Goal: Task Accomplishment & Management: Manage account settings

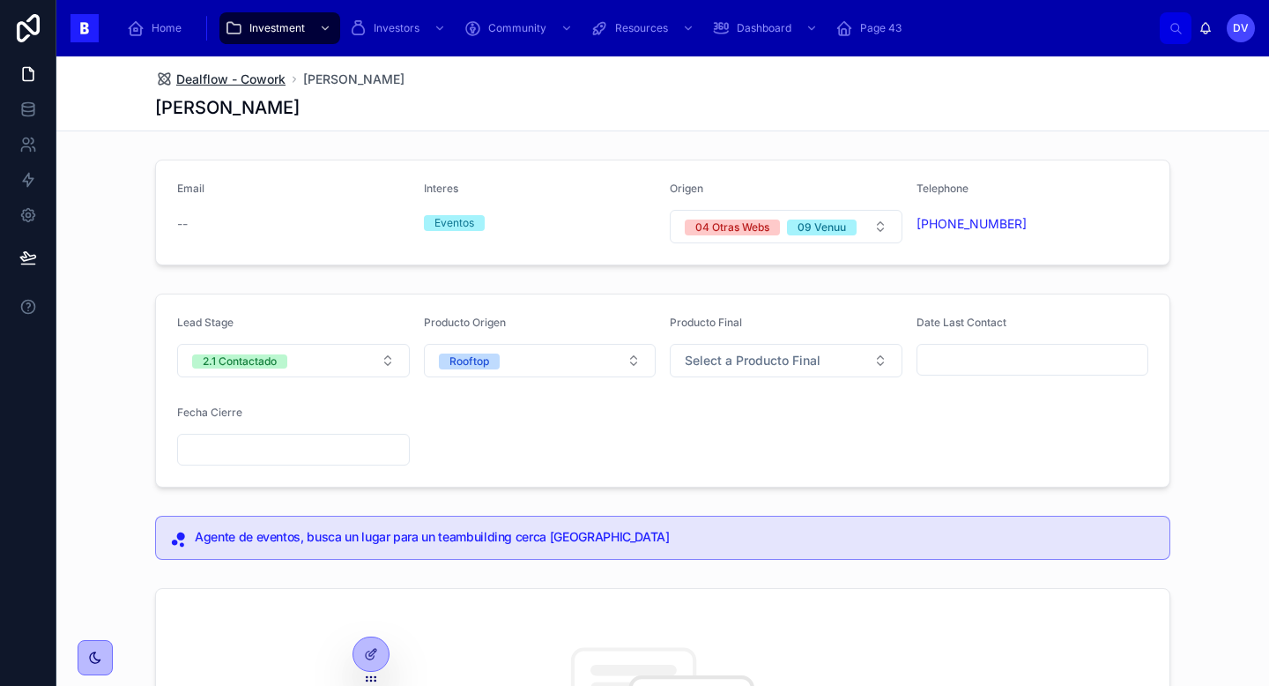
click at [264, 77] on span "Dealflow - Cowork" at bounding box center [230, 80] width 109 height 18
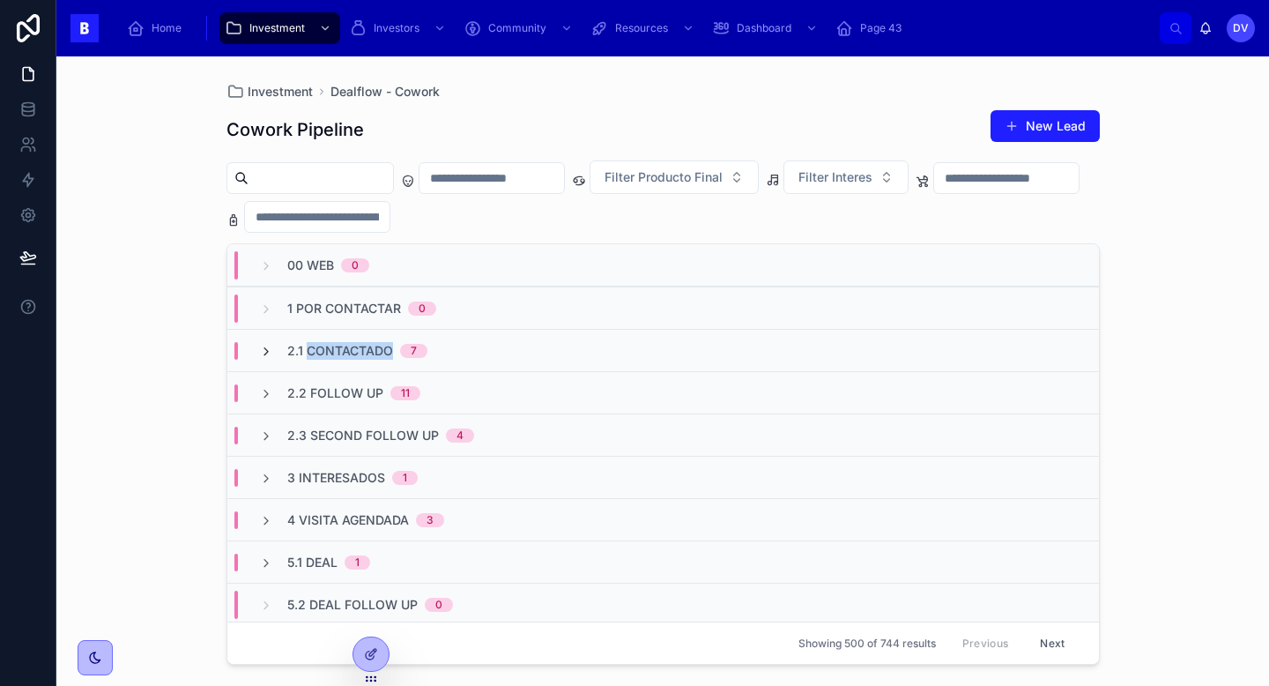
click at [268, 353] on icon at bounding box center [266, 352] width 14 height 14
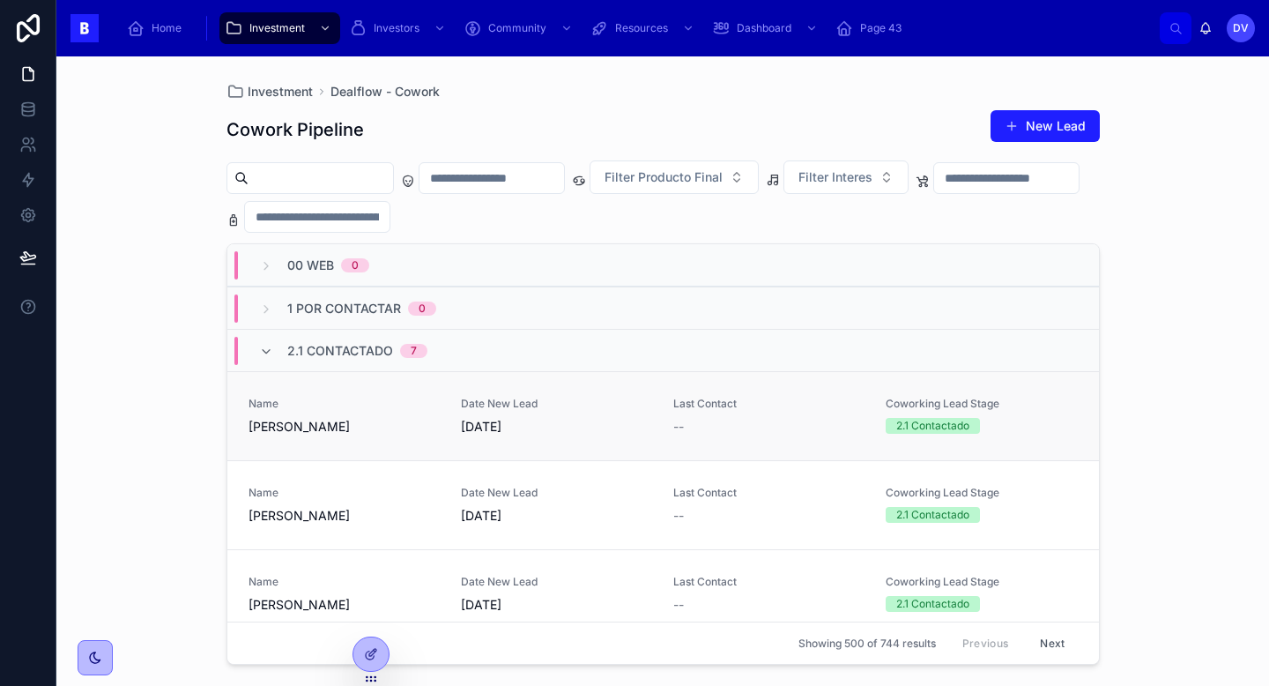
click at [615, 415] on div "Date New Lead [DATE]" at bounding box center [556, 416] width 191 height 39
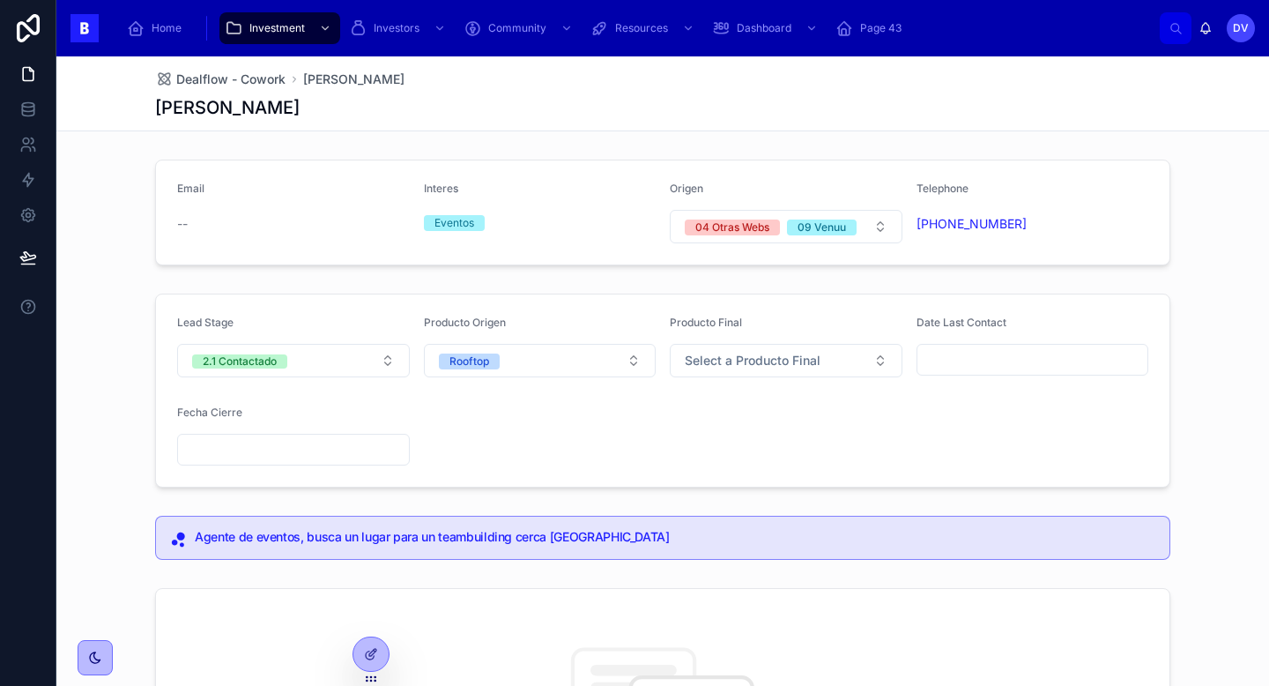
click at [981, 359] on input "text" at bounding box center [1033, 359] width 231 height 25
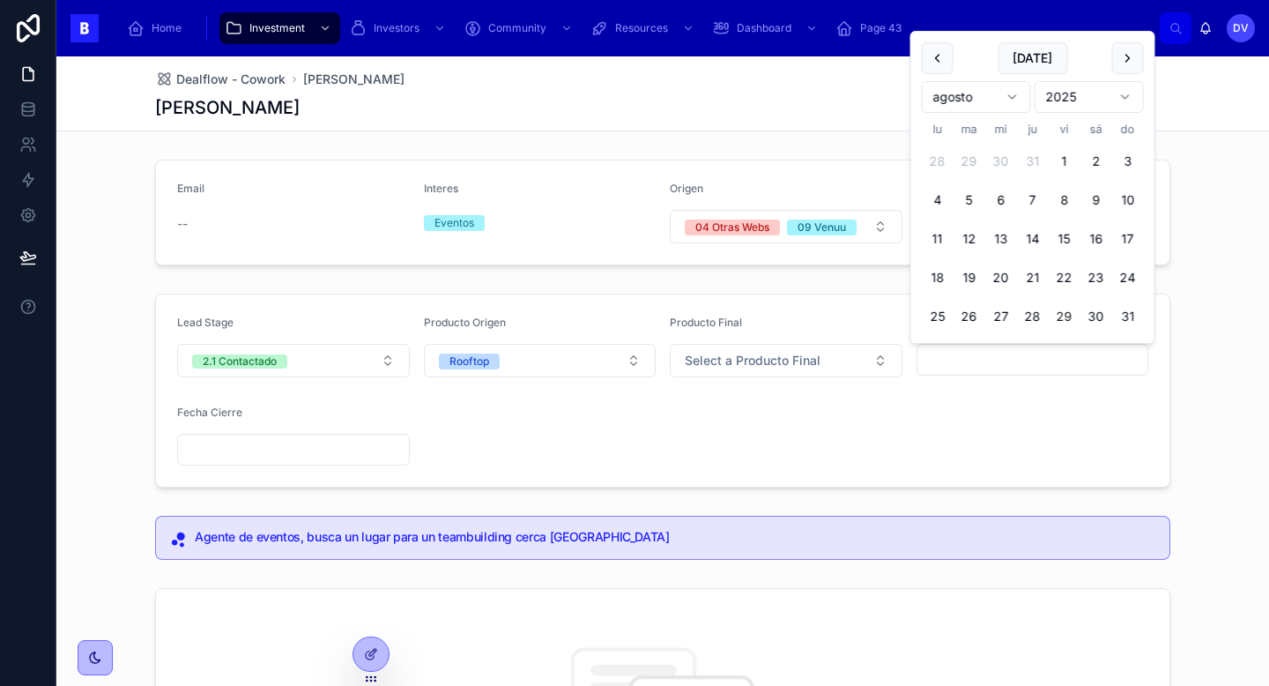
click at [1069, 310] on button "29" at bounding box center [1065, 317] width 32 height 32
type input "*********"
click at [965, 448] on form "Lead Stage 2.1 Contactado Producto Origen Rooftop Producto Final Select a Produ…" at bounding box center [663, 390] width 1014 height 192
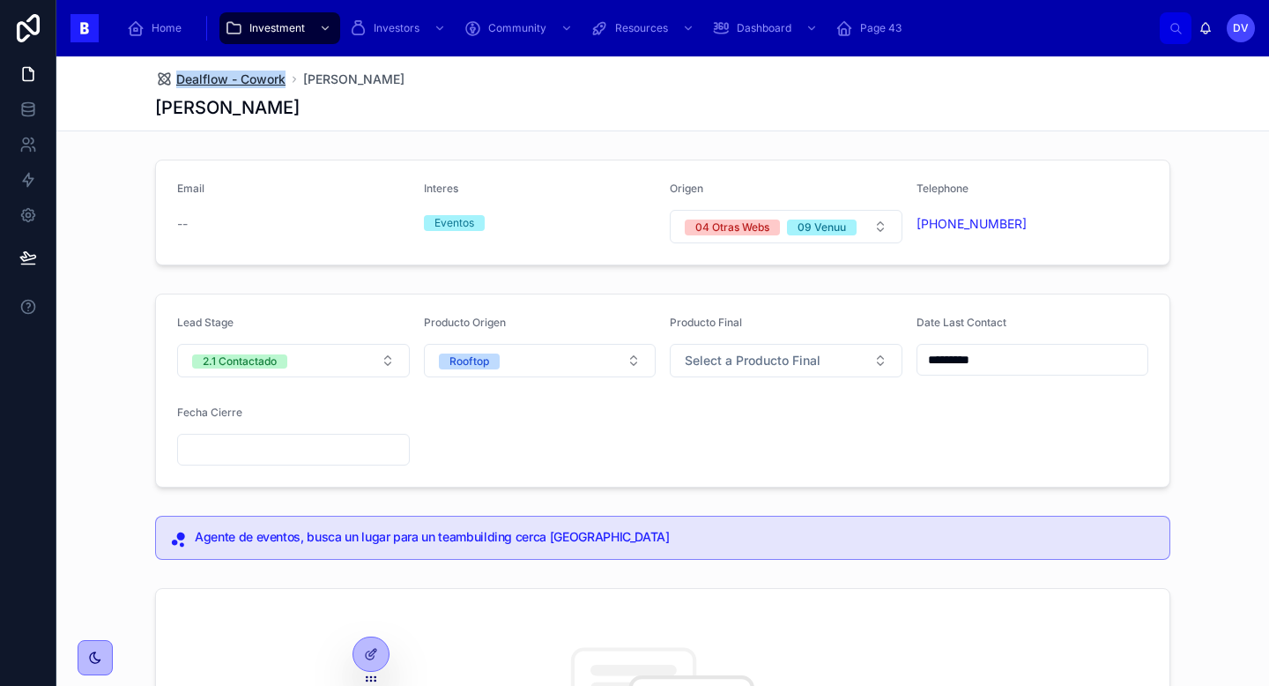
click at [226, 80] on span "Dealflow - Cowork" at bounding box center [230, 80] width 109 height 18
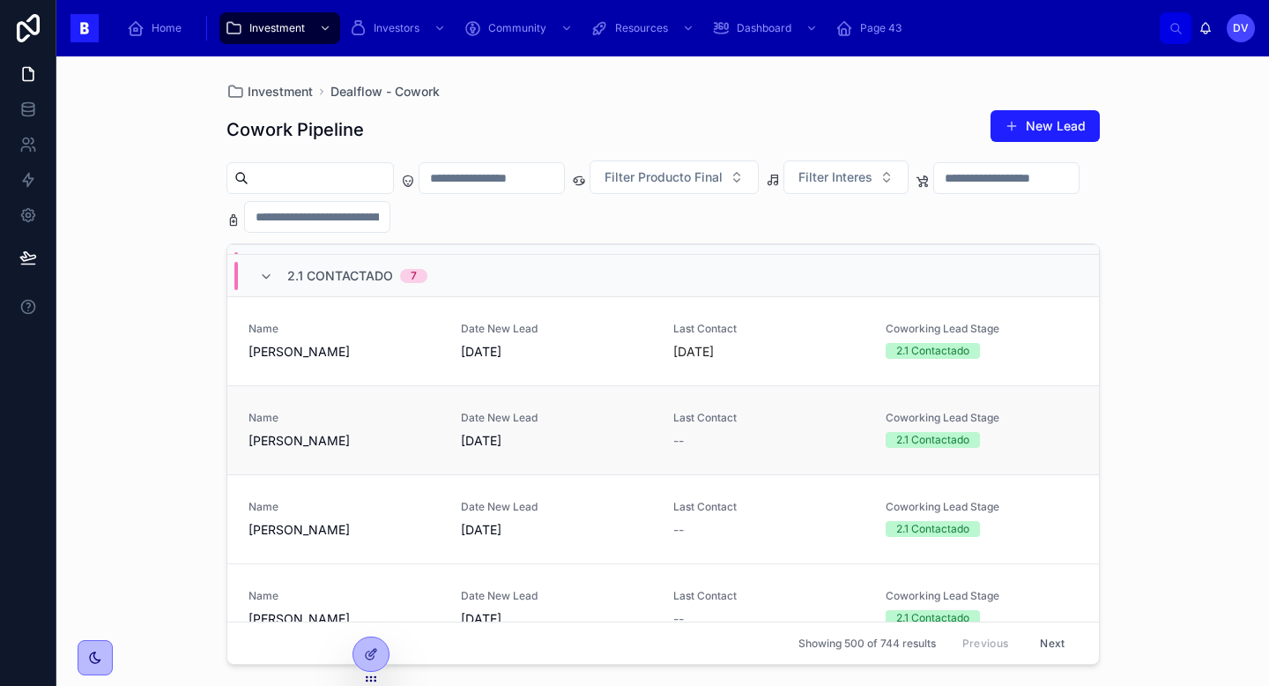
scroll to position [78, 0]
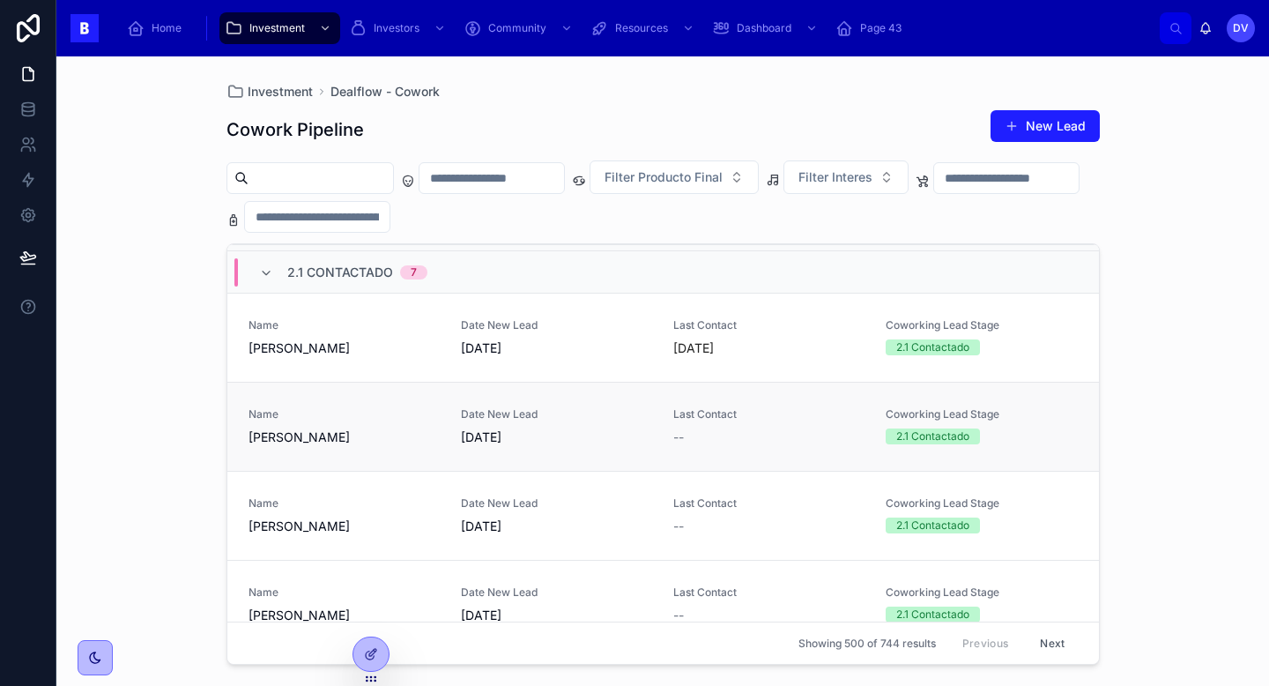
click at [442, 449] on link "Name [PERSON_NAME] Date New Lead [DATE] Last Contact -- Coworking Lead Stage 2.…" at bounding box center [663, 426] width 872 height 89
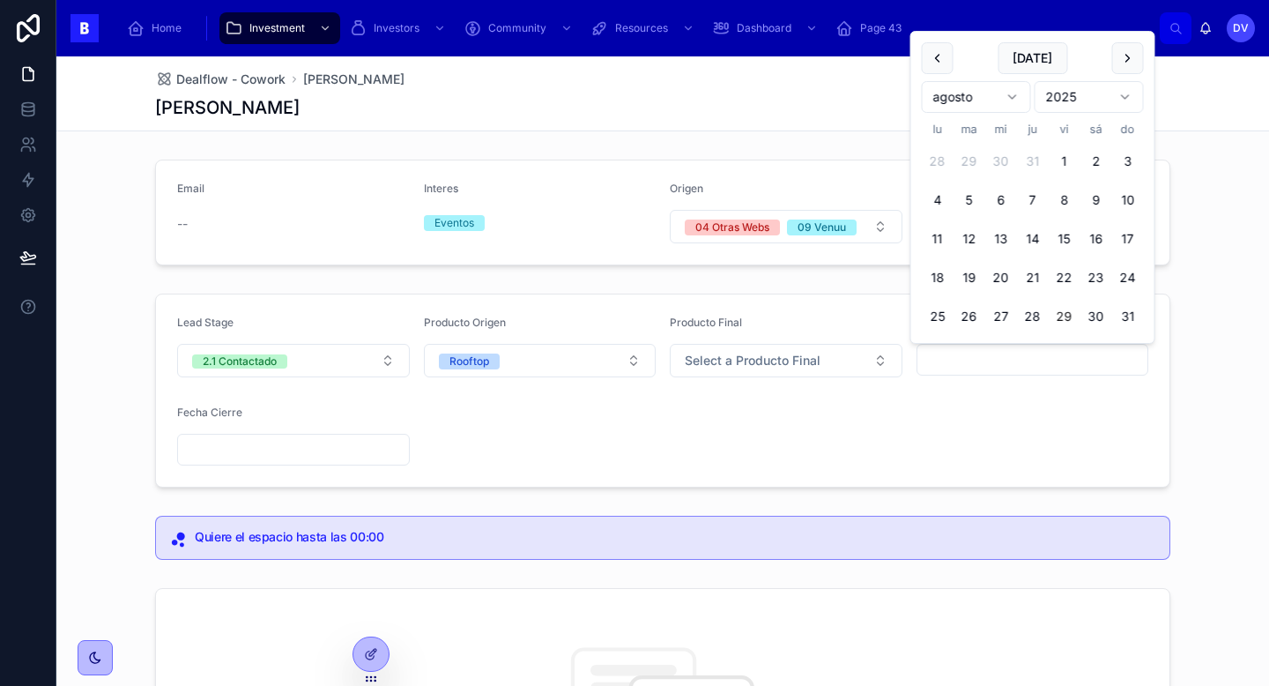
click at [956, 354] on input "text" at bounding box center [1033, 359] width 231 height 25
click at [1070, 314] on button "29" at bounding box center [1065, 317] width 32 height 32
type input "*********"
click at [755, 454] on form "Lead Stage 2.1 Contactado Producto Origen Rooftop Producto Final Select a Produ…" at bounding box center [663, 390] width 1014 height 192
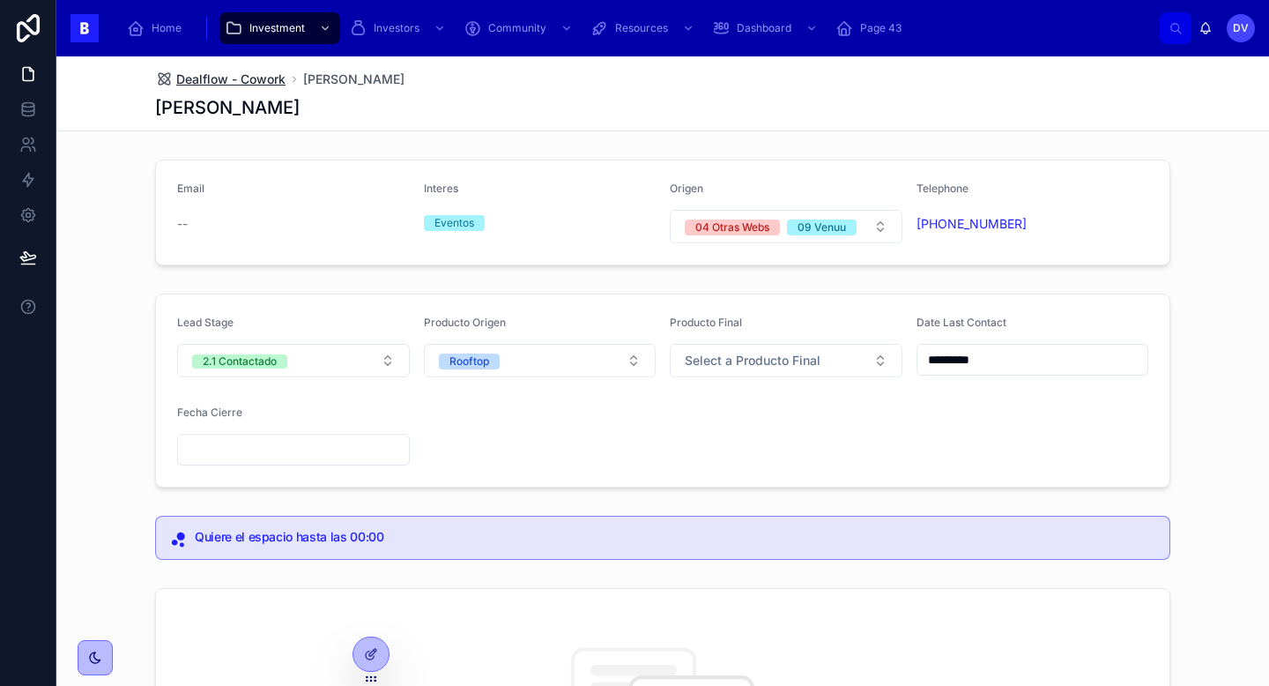
click at [270, 86] on span "Dealflow - Cowork" at bounding box center [230, 80] width 109 height 18
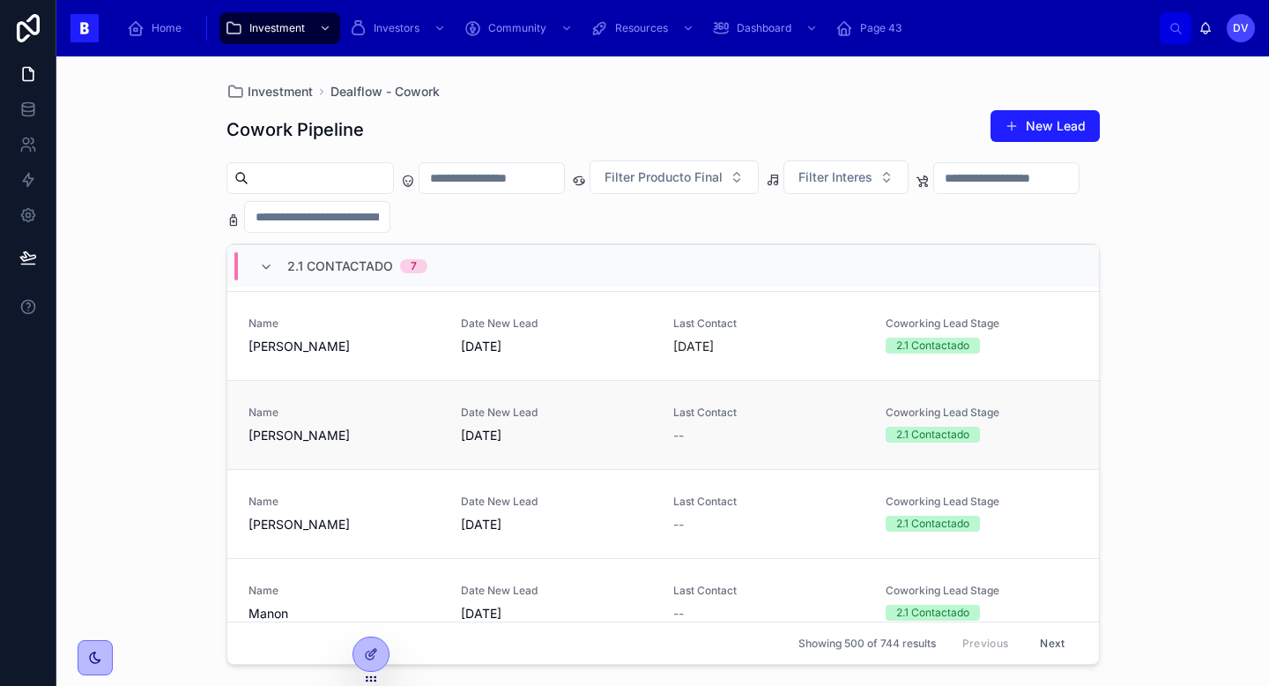
scroll to position [187, 0]
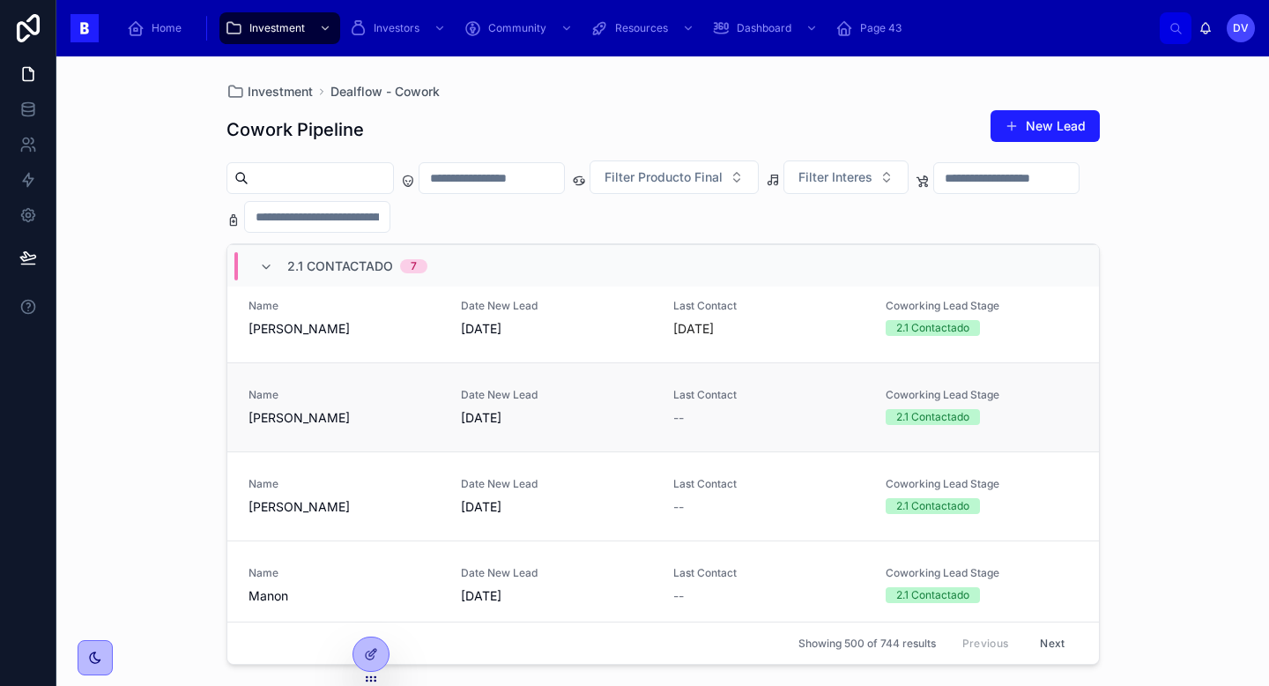
click at [680, 431] on link "Name [PERSON_NAME] Date New Lead [DATE] Last Contact -- Coworking Lead Stage 2.…" at bounding box center [663, 406] width 872 height 89
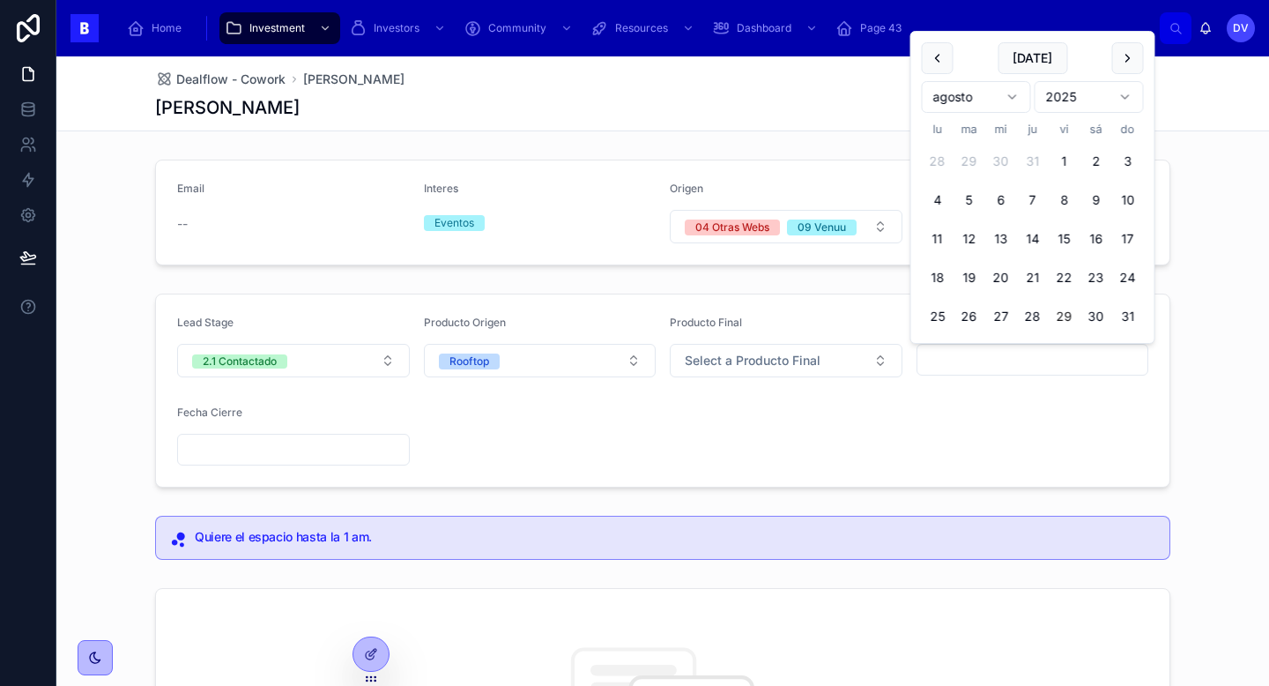
click at [1062, 319] on button "29" at bounding box center [1065, 317] width 32 height 32
type input "*********"
click at [897, 443] on form "Lead Stage 2.1 Contactado Producto Origen Rooftop Producto Final Select a Produ…" at bounding box center [663, 390] width 1014 height 192
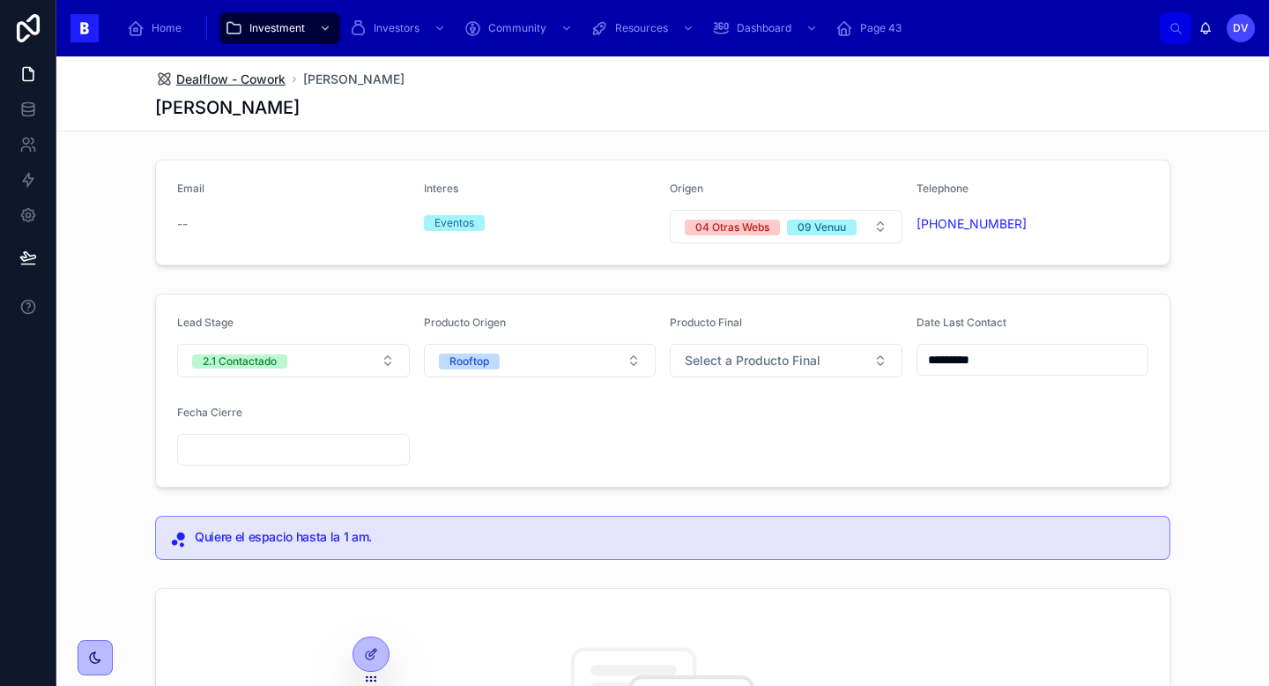
click at [276, 80] on span "Dealflow - Cowork" at bounding box center [230, 80] width 109 height 18
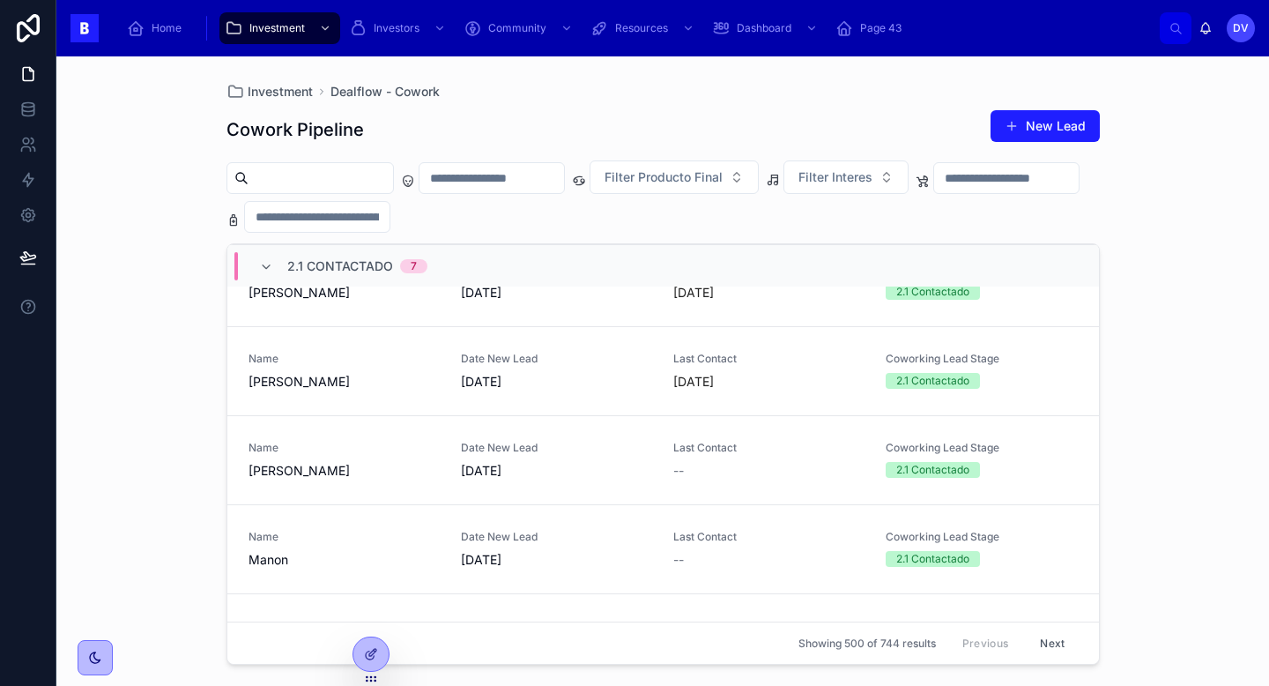
scroll to position [227, 0]
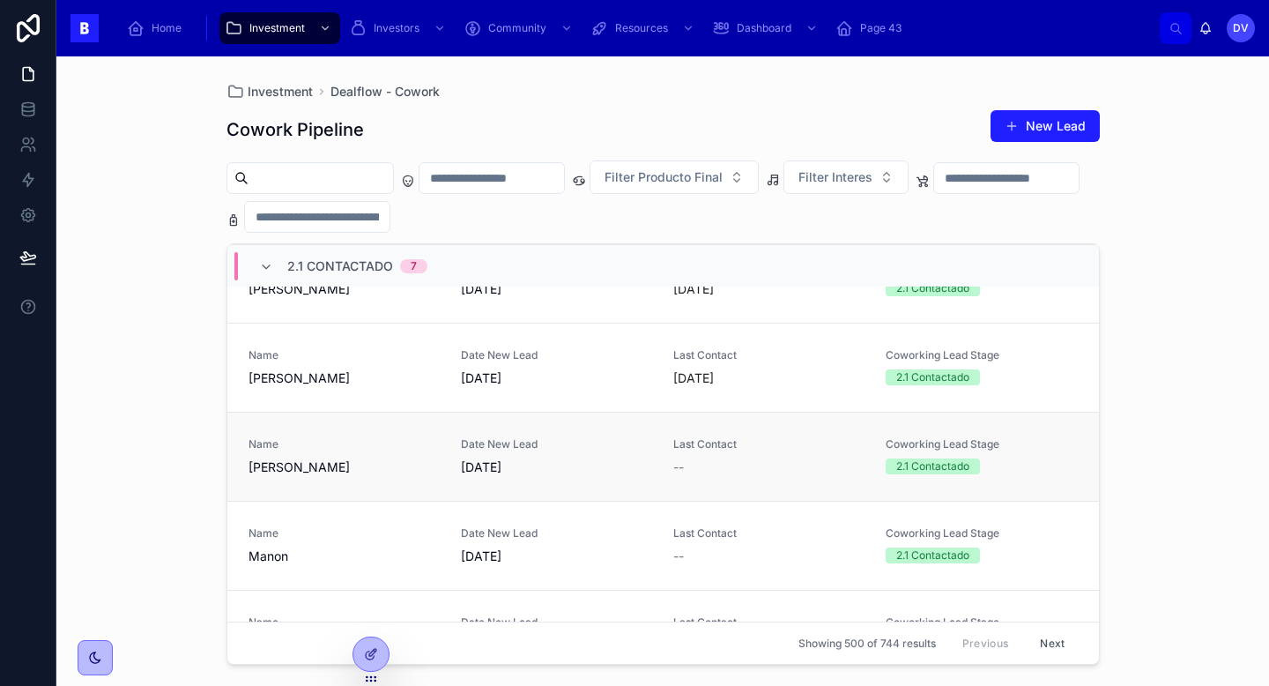
click at [747, 468] on div "--" at bounding box center [768, 467] width 191 height 18
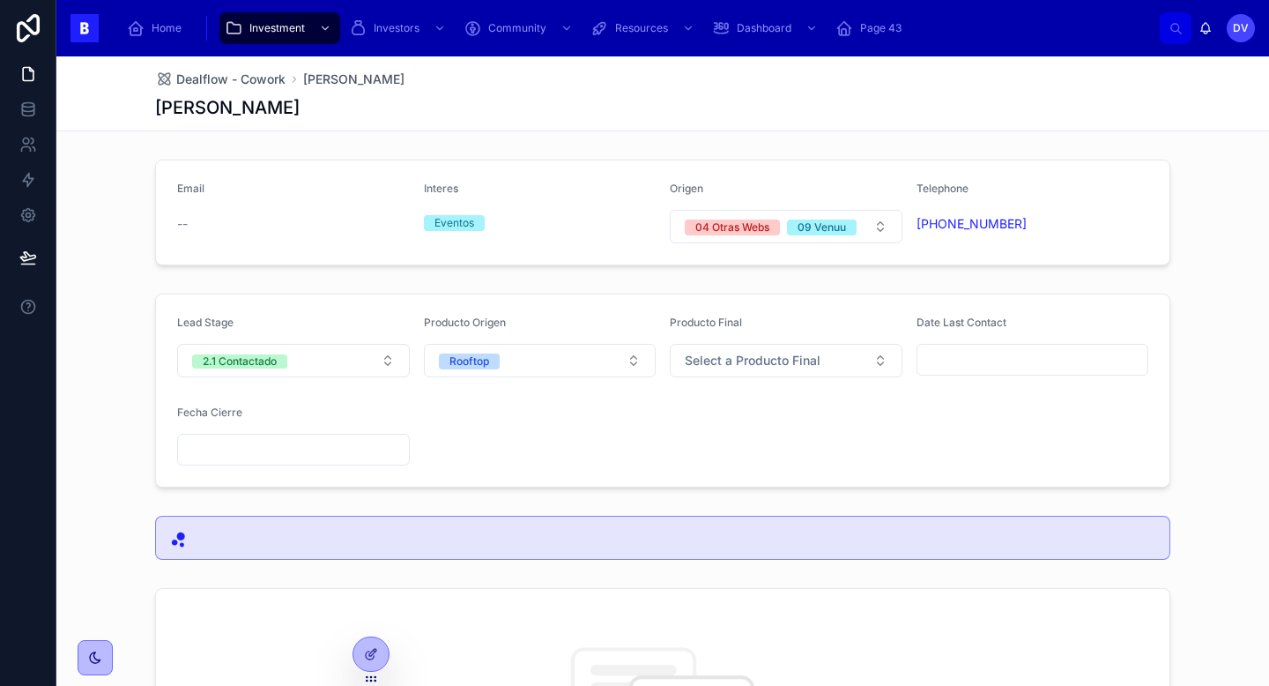
click at [985, 355] on input "text" at bounding box center [1033, 359] width 231 height 25
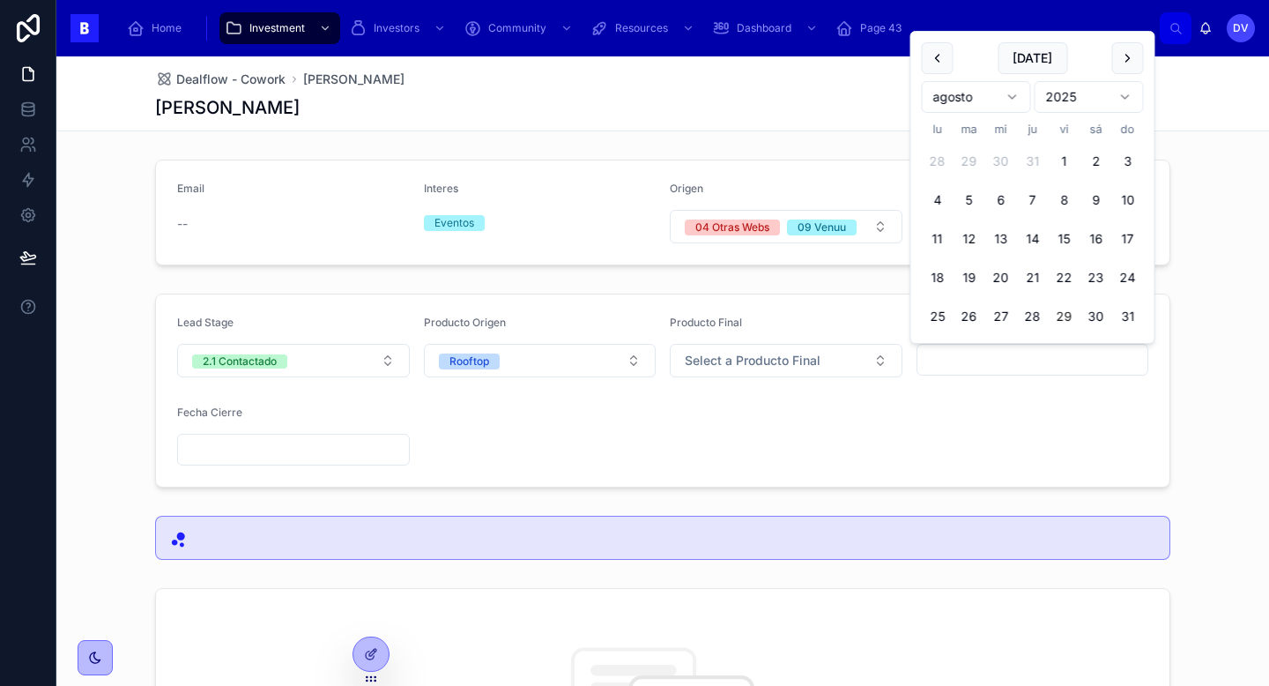
scroll to position [6, 0]
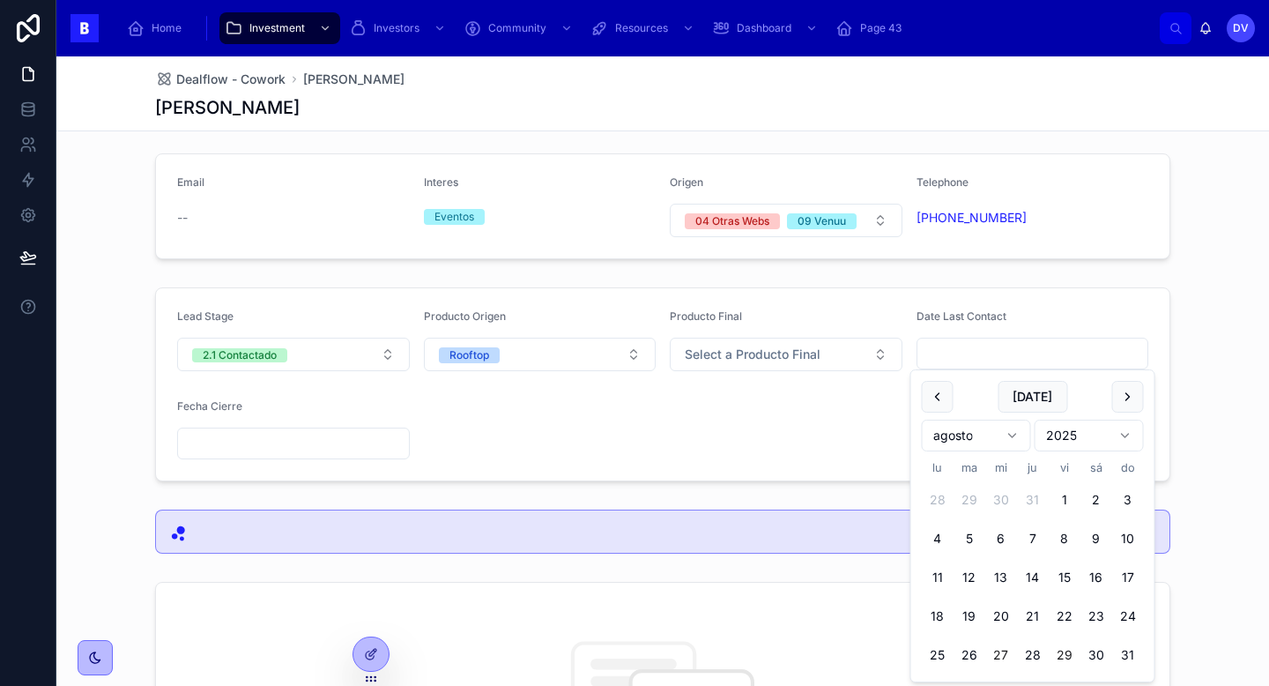
click at [1000, 651] on button "27" at bounding box center [1001, 655] width 32 height 32
type input "*********"
click at [865, 497] on div "Email -- Interes Eventos Origen 04 Otras Webs 09 Venuu Telephone [PHONE_NUMBER]…" at bounding box center [662, 586] width 1213 height 881
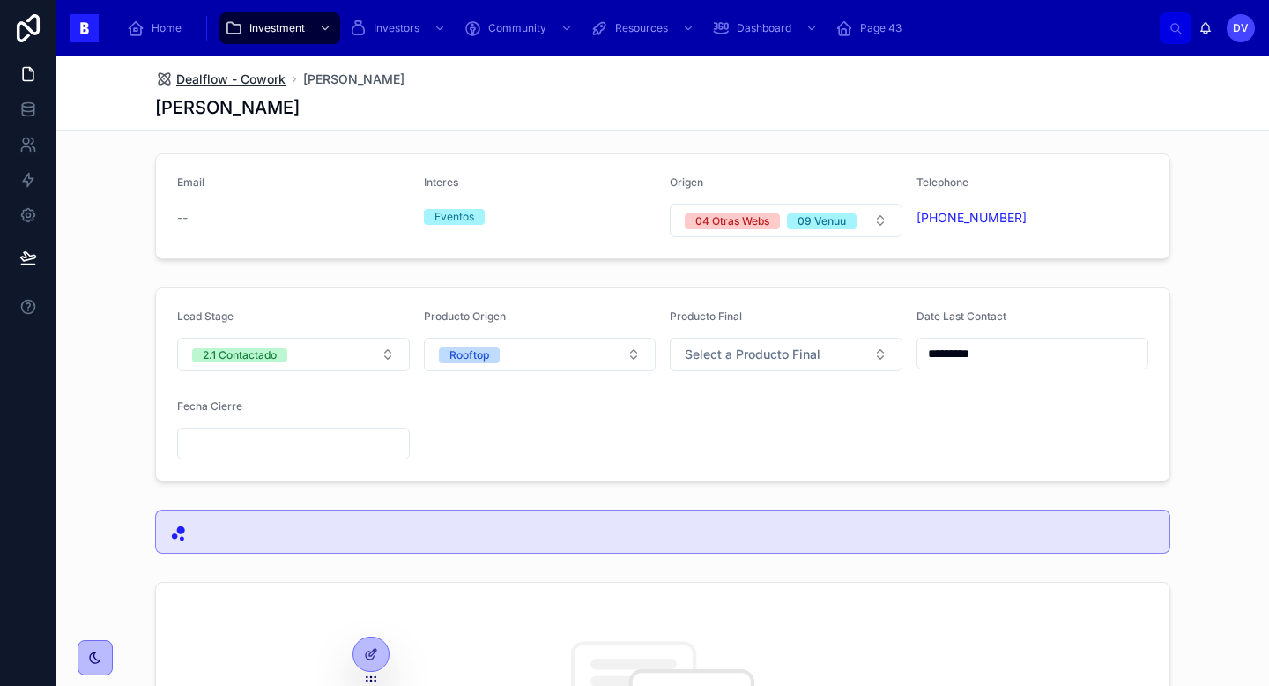
click at [270, 81] on span "Dealflow - Cowork" at bounding box center [230, 80] width 109 height 18
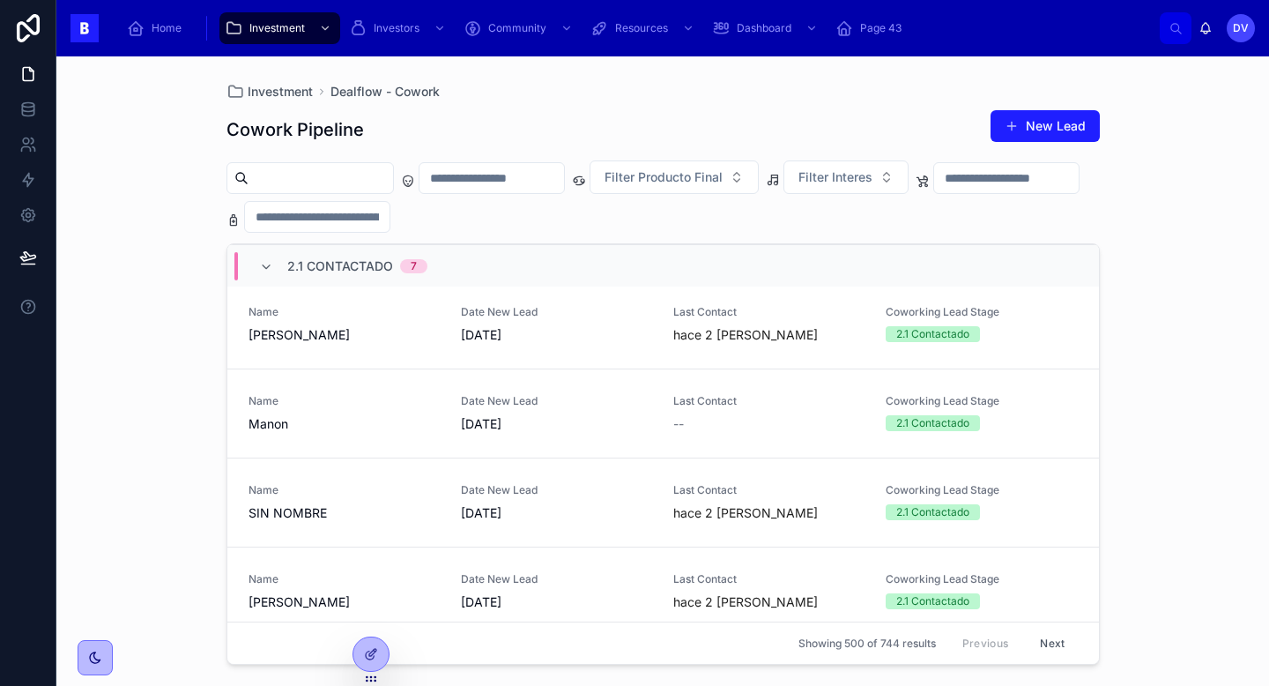
scroll to position [358, 0]
click at [613, 423] on span "[DATE]" at bounding box center [556, 425] width 191 height 18
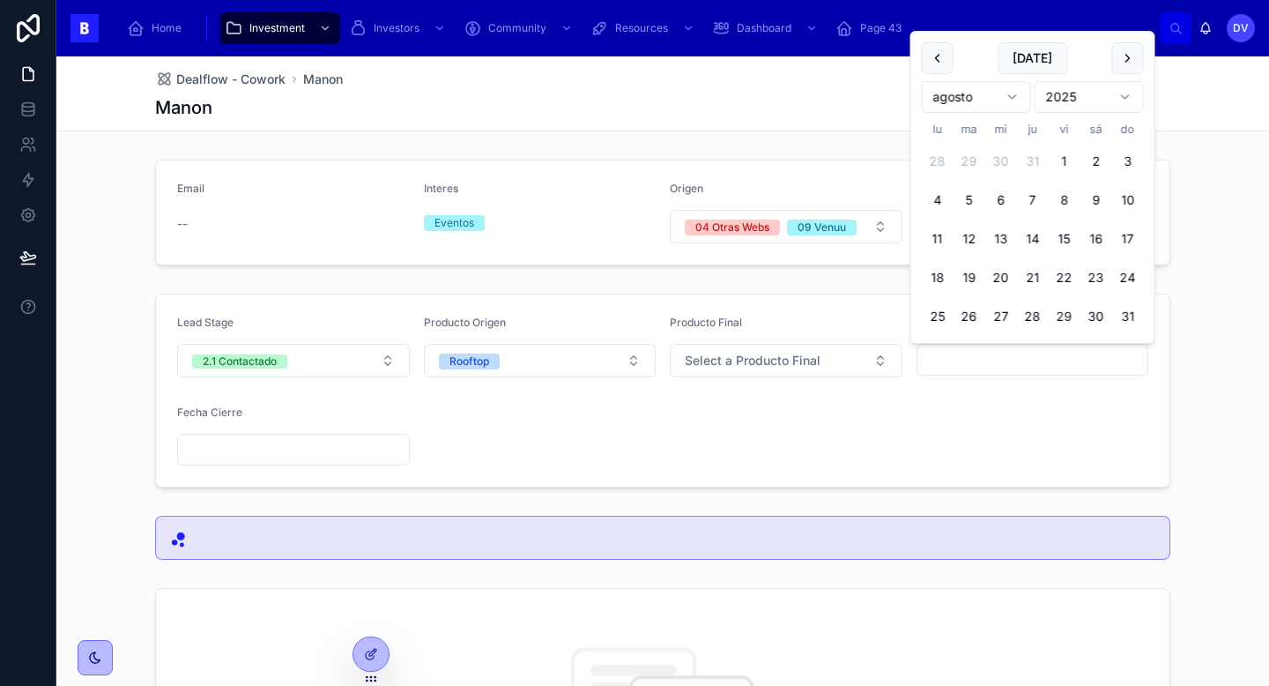
click at [941, 362] on input "text" at bounding box center [1033, 359] width 231 height 25
click at [1007, 323] on button "27" at bounding box center [1001, 317] width 32 height 32
type input "*********"
click at [848, 423] on form "Lead Stage 2.1 Contactado Producto Origen Rooftop Producto Final Select a Produ…" at bounding box center [663, 390] width 1014 height 192
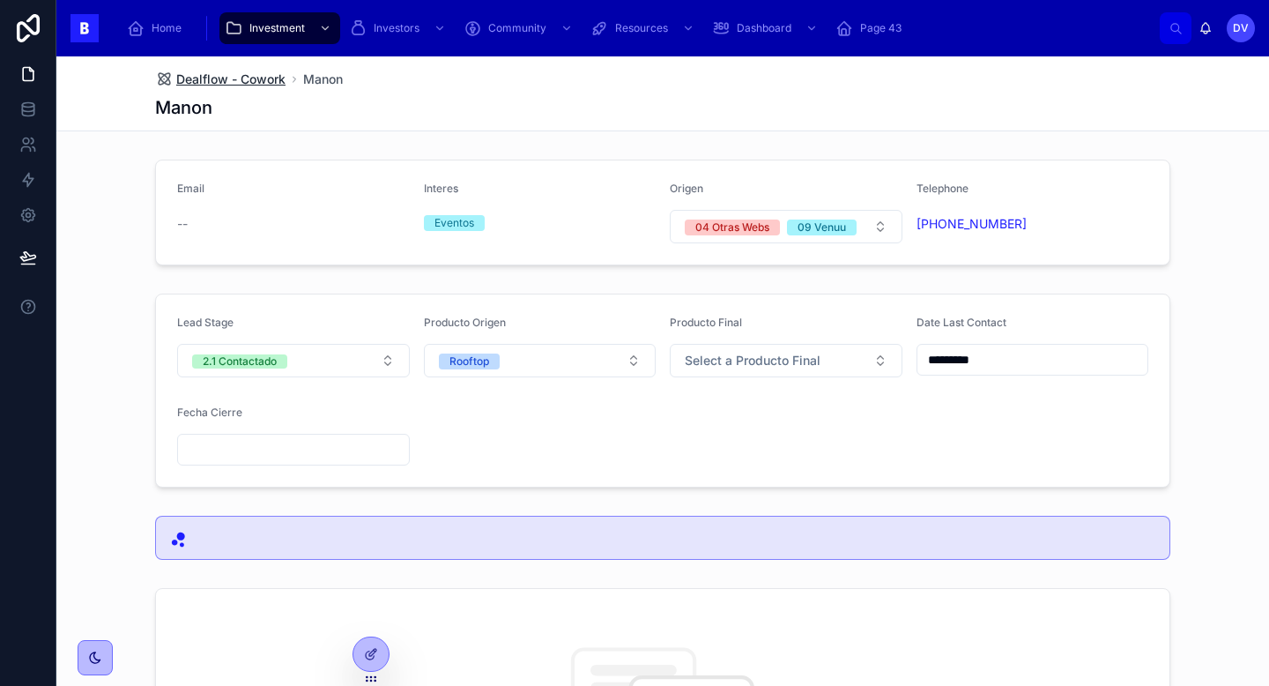
click at [264, 86] on span "Dealflow - Cowork" at bounding box center [230, 80] width 109 height 18
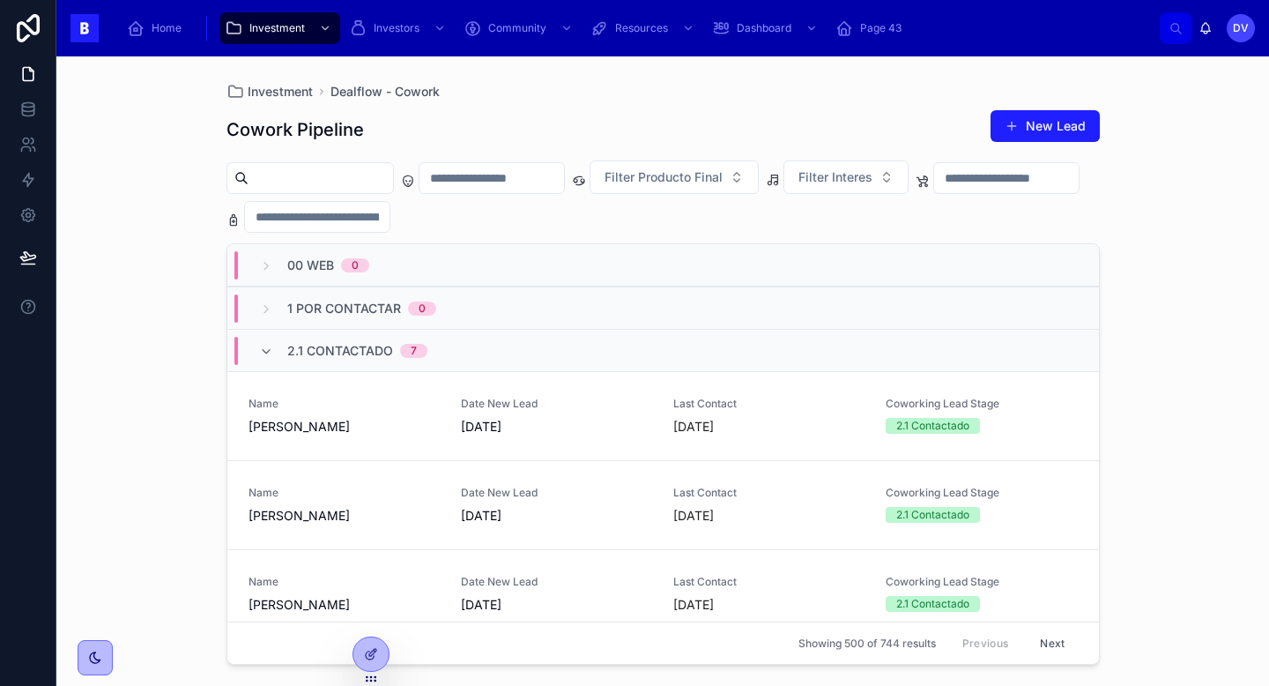
click at [361, 352] on span "2.1 Contactado" at bounding box center [340, 351] width 106 height 18
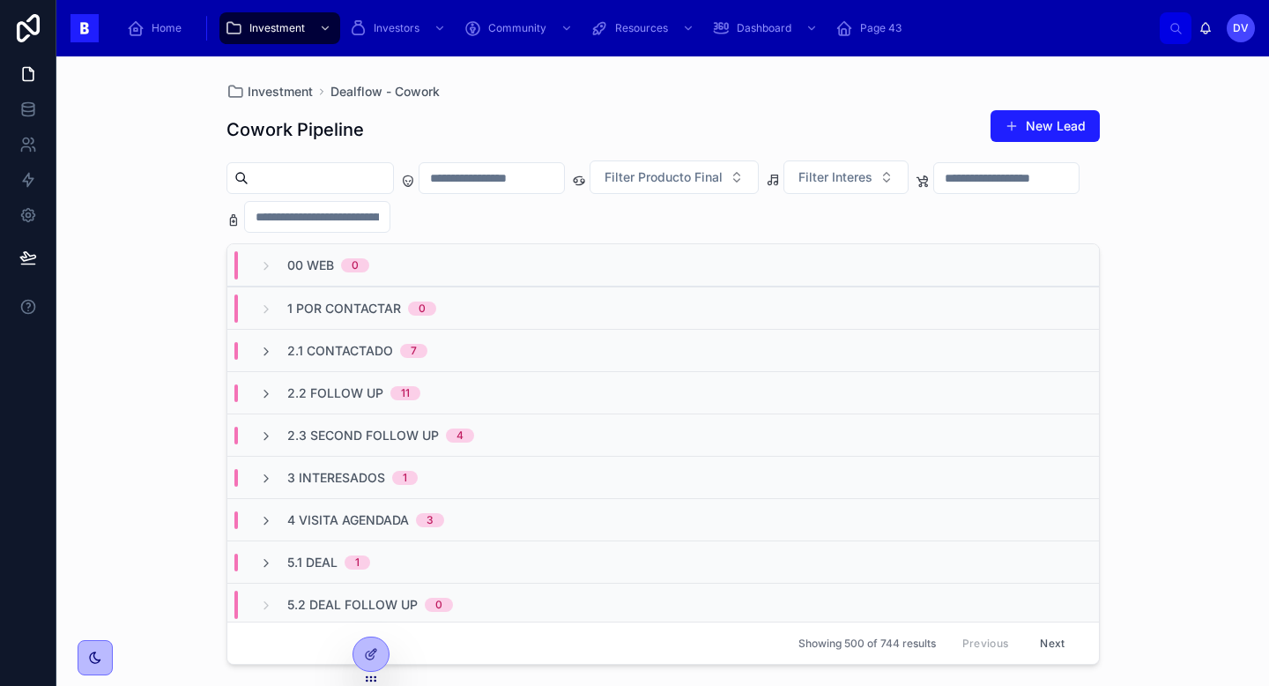
click at [490, 397] on div "2.2 Follow Up 11" at bounding box center [663, 392] width 872 height 42
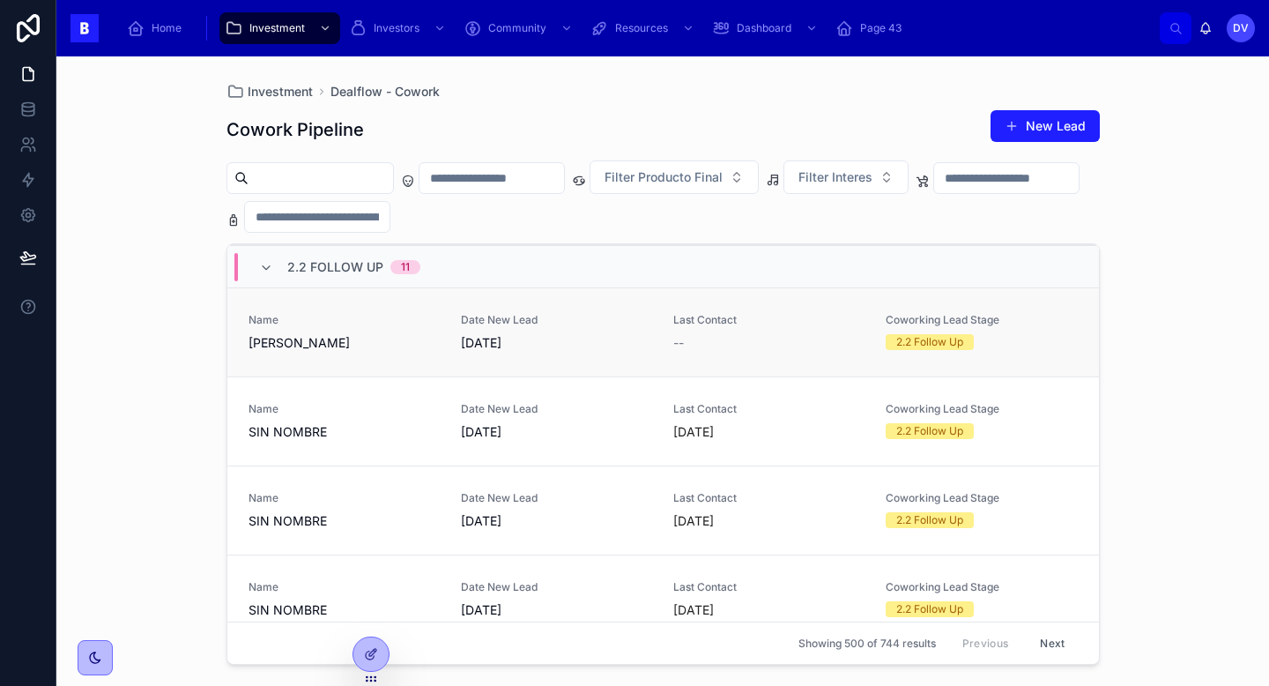
scroll to position [127, 0]
click at [682, 345] on span "--" at bounding box center [678, 342] width 11 height 18
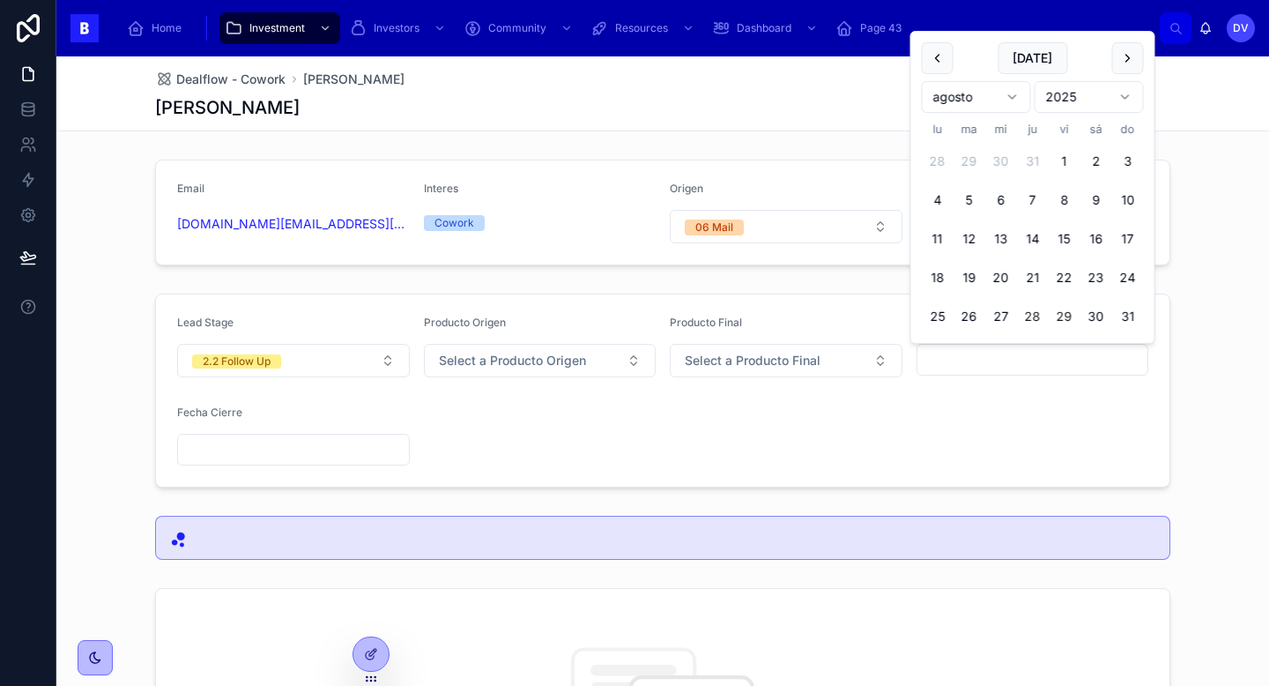
click at [1037, 319] on button "28" at bounding box center [1033, 317] width 32 height 32
type input "*********"
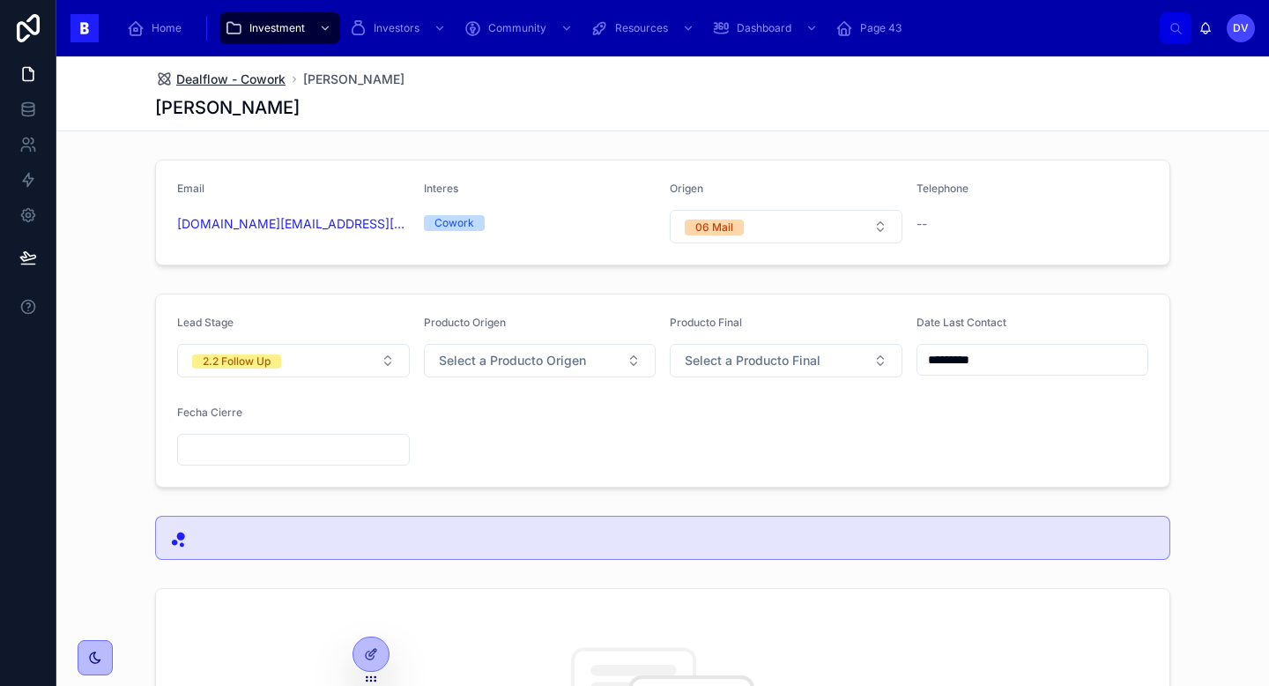
click at [264, 78] on span "Dealflow - Cowork" at bounding box center [230, 80] width 109 height 18
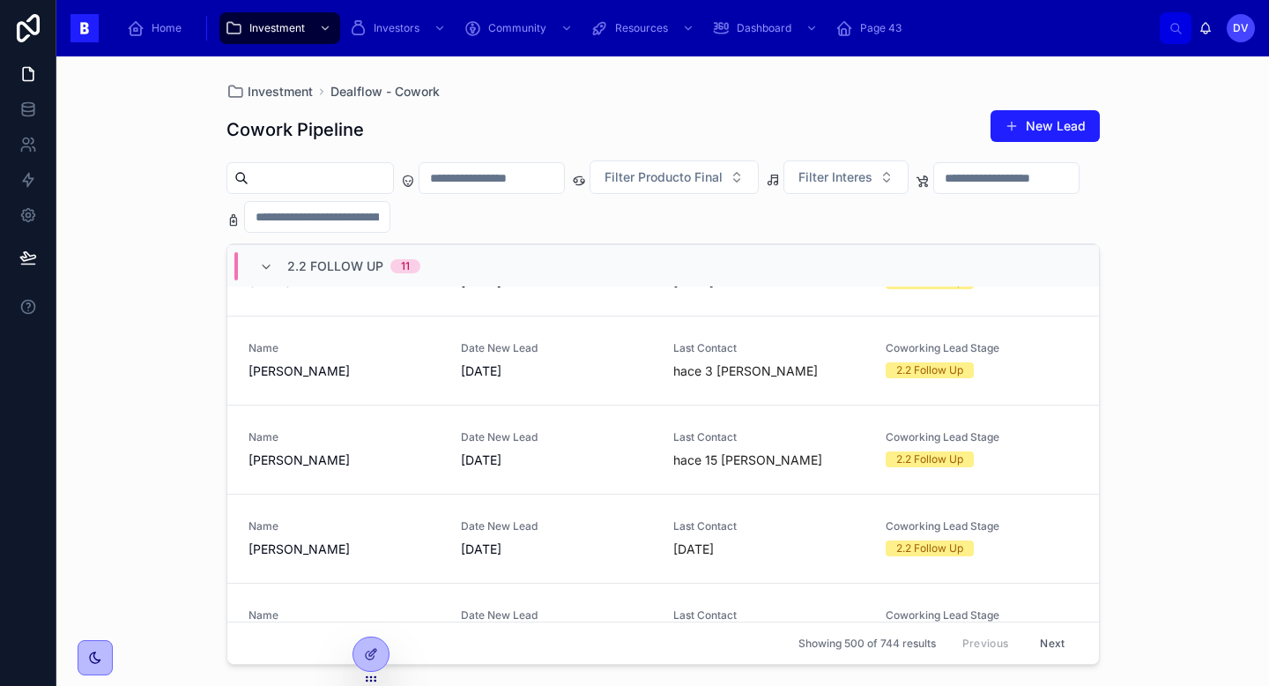
scroll to position [458, 0]
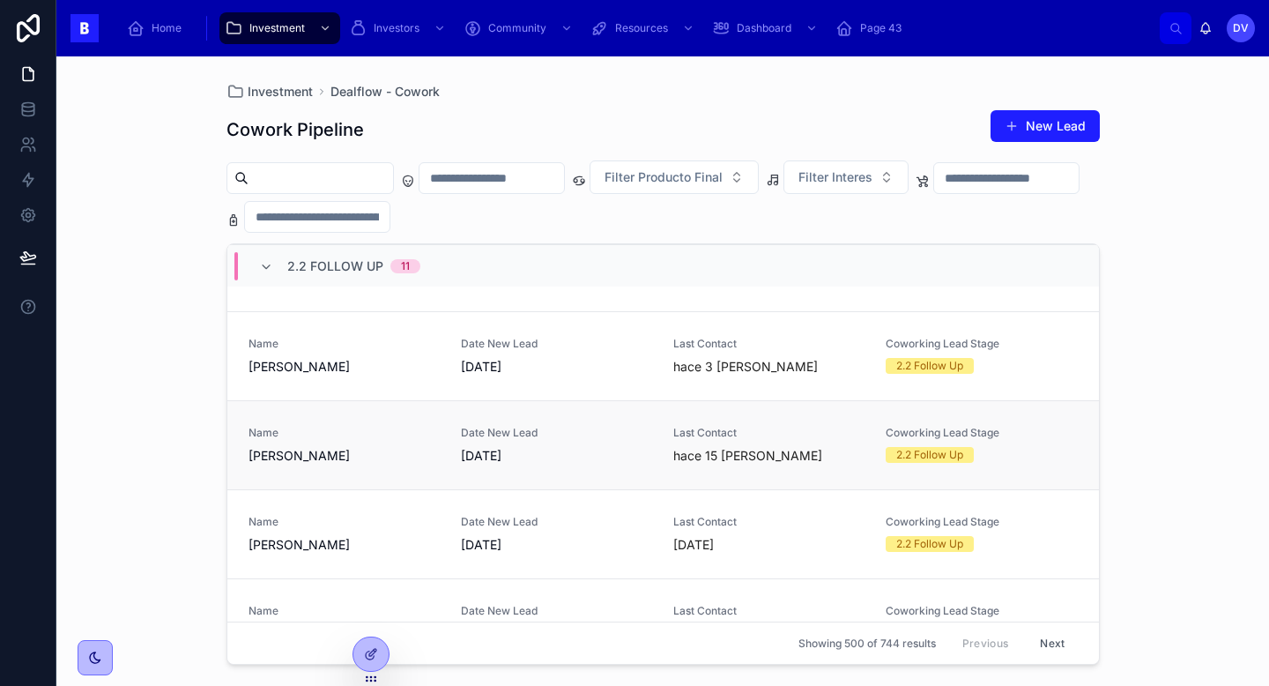
click at [390, 460] on span "[PERSON_NAME]" at bounding box center [344, 456] width 191 height 18
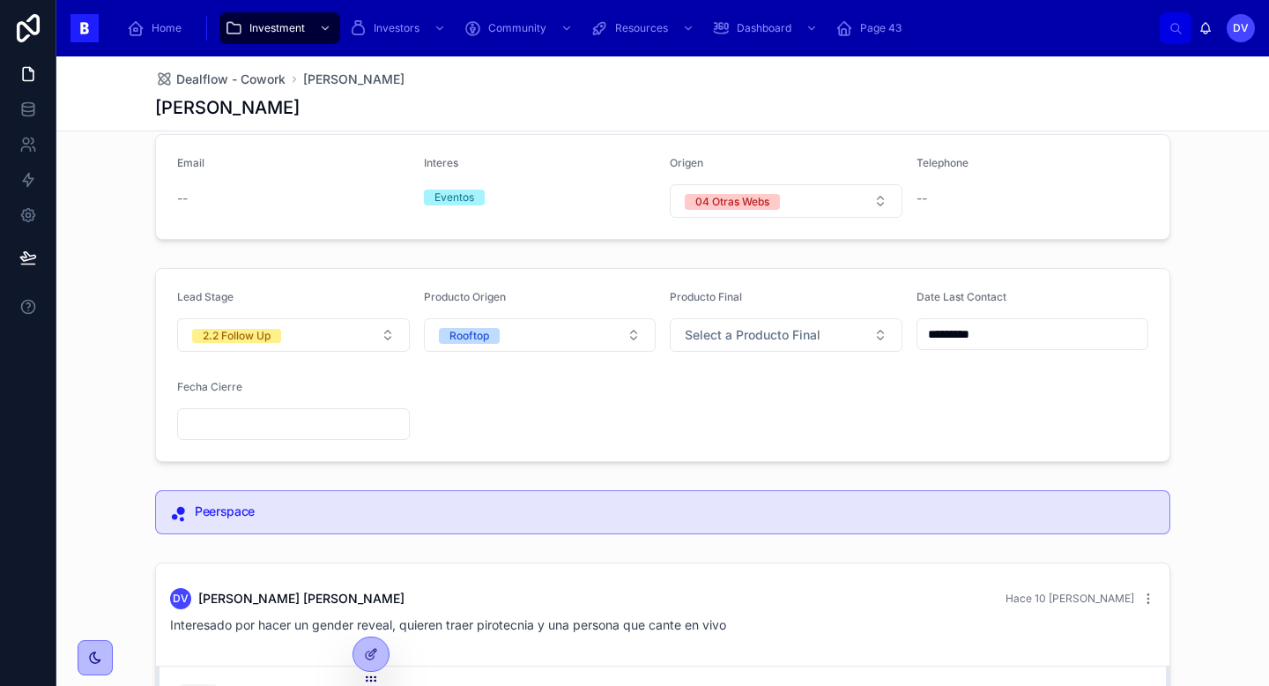
scroll to position [28, 0]
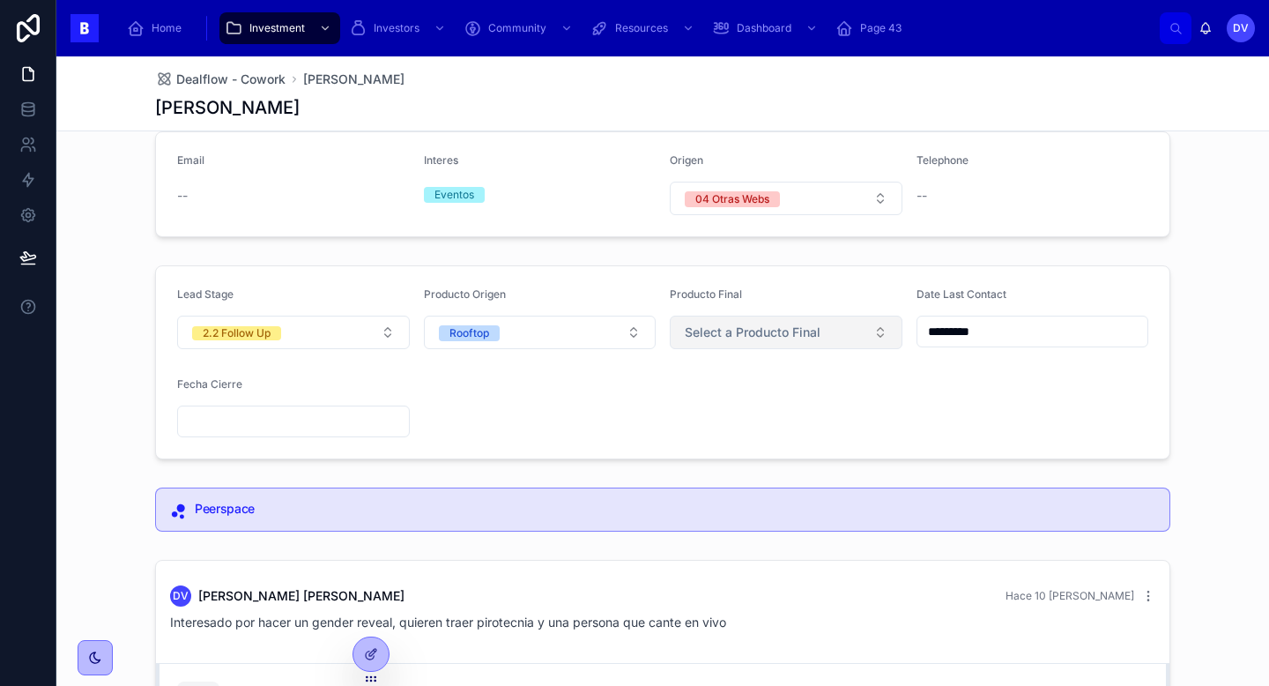
click at [744, 332] on span "Select a Producto Final" at bounding box center [753, 332] width 136 height 18
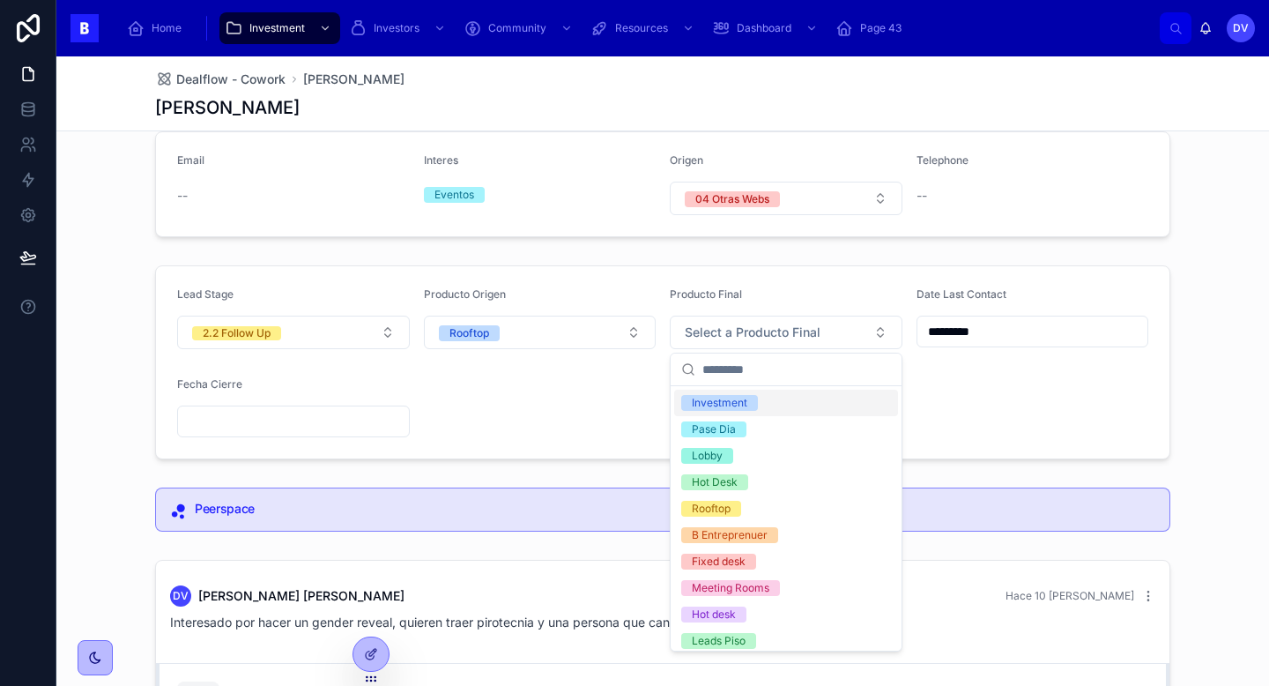
click at [600, 408] on form "Lead Stage 2.2 Follow Up Producto Origen Rooftop Producto Final Select a Produc…" at bounding box center [663, 362] width 1014 height 192
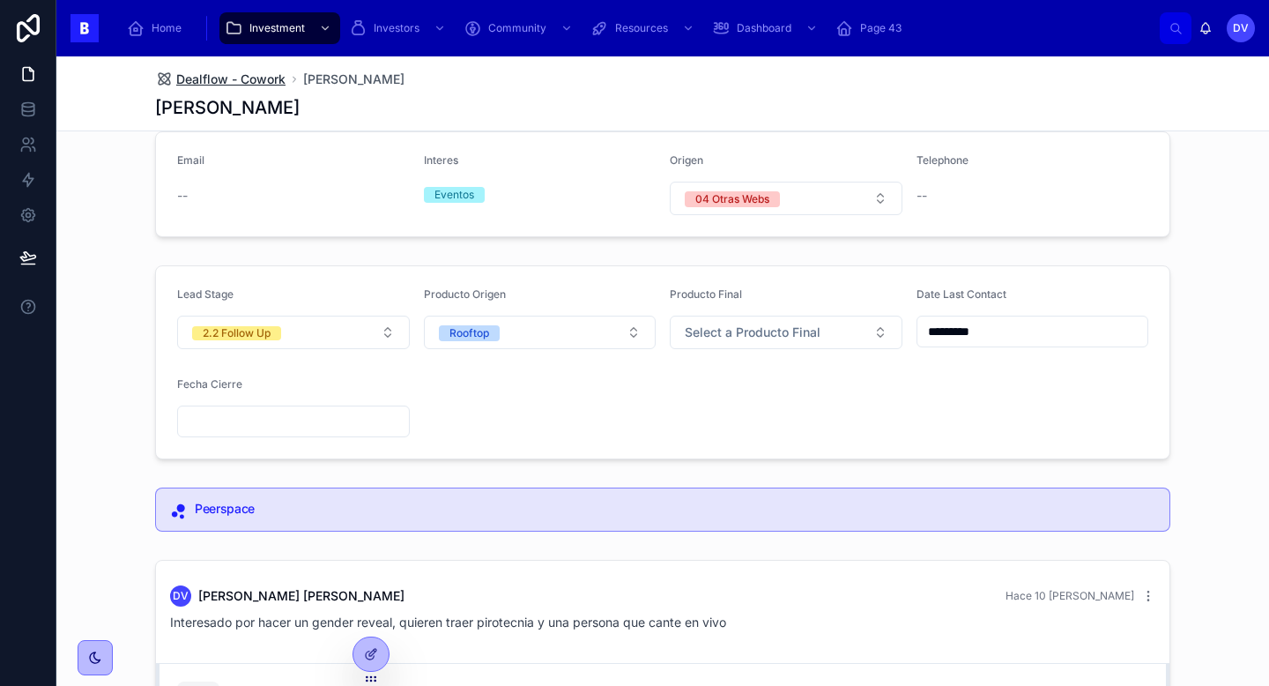
click at [236, 75] on span "Dealflow - Cowork" at bounding box center [230, 80] width 109 height 18
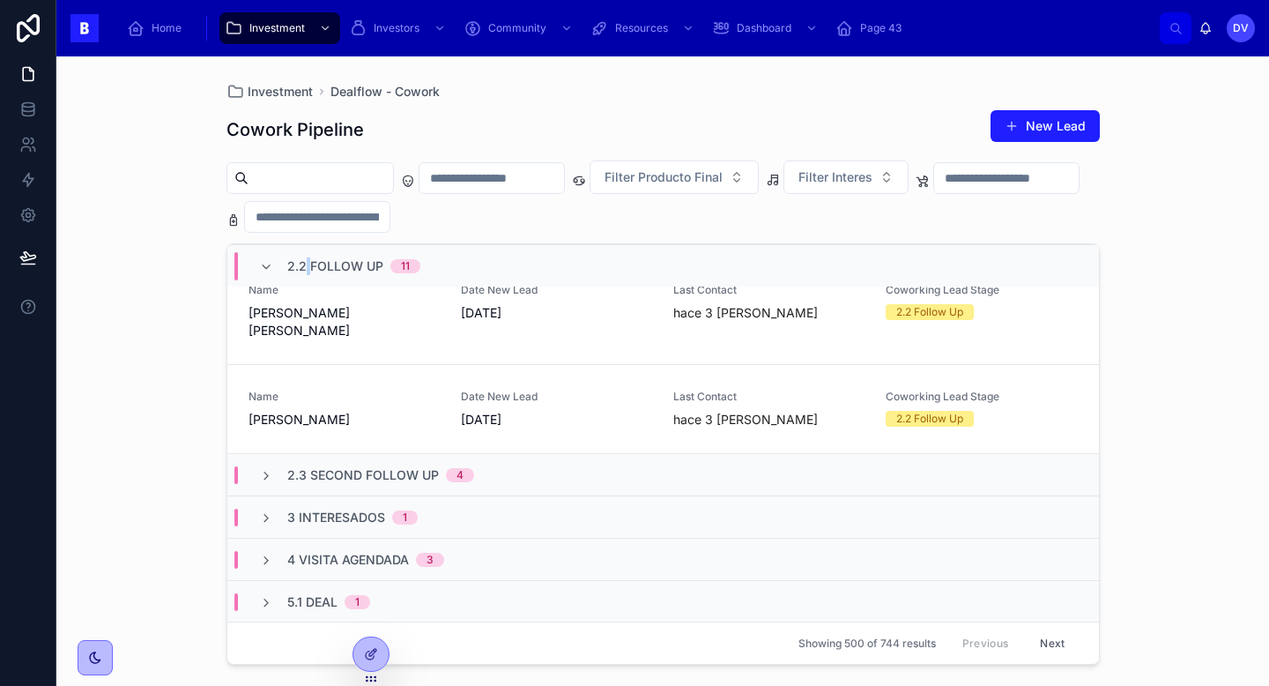
scroll to position [993, 0]
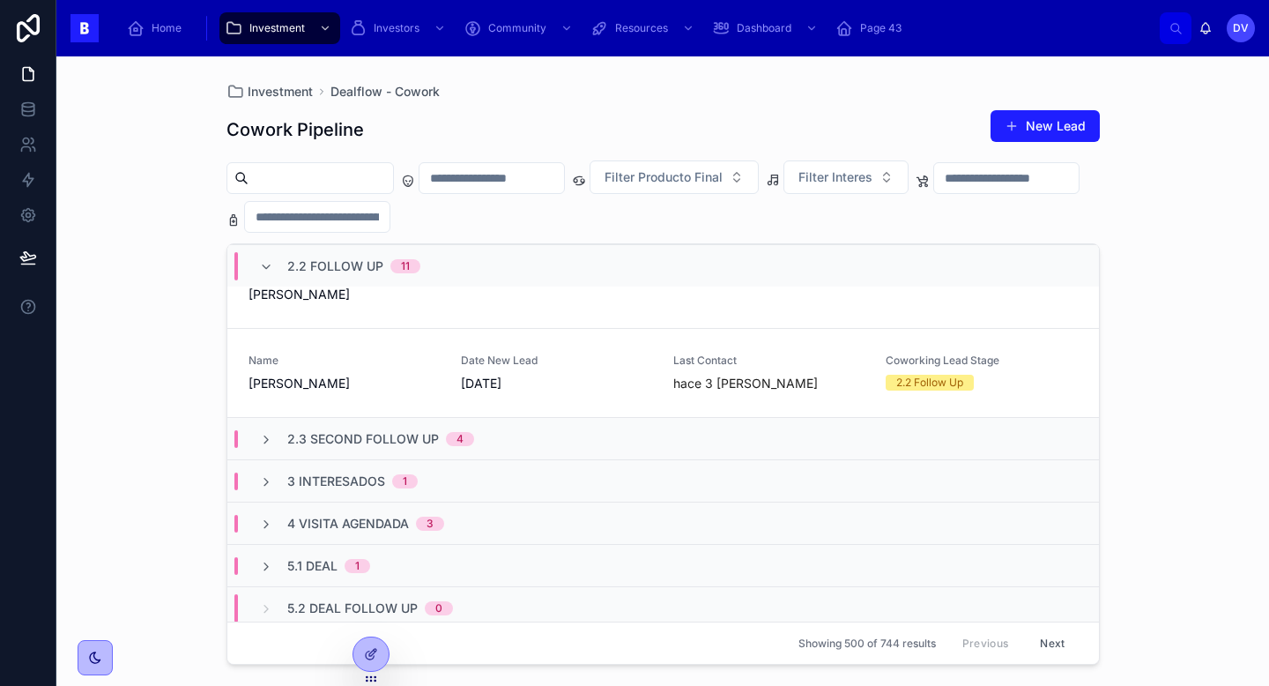
click at [551, 417] on div "2.3 Second Follow Up 4" at bounding box center [663, 438] width 872 height 42
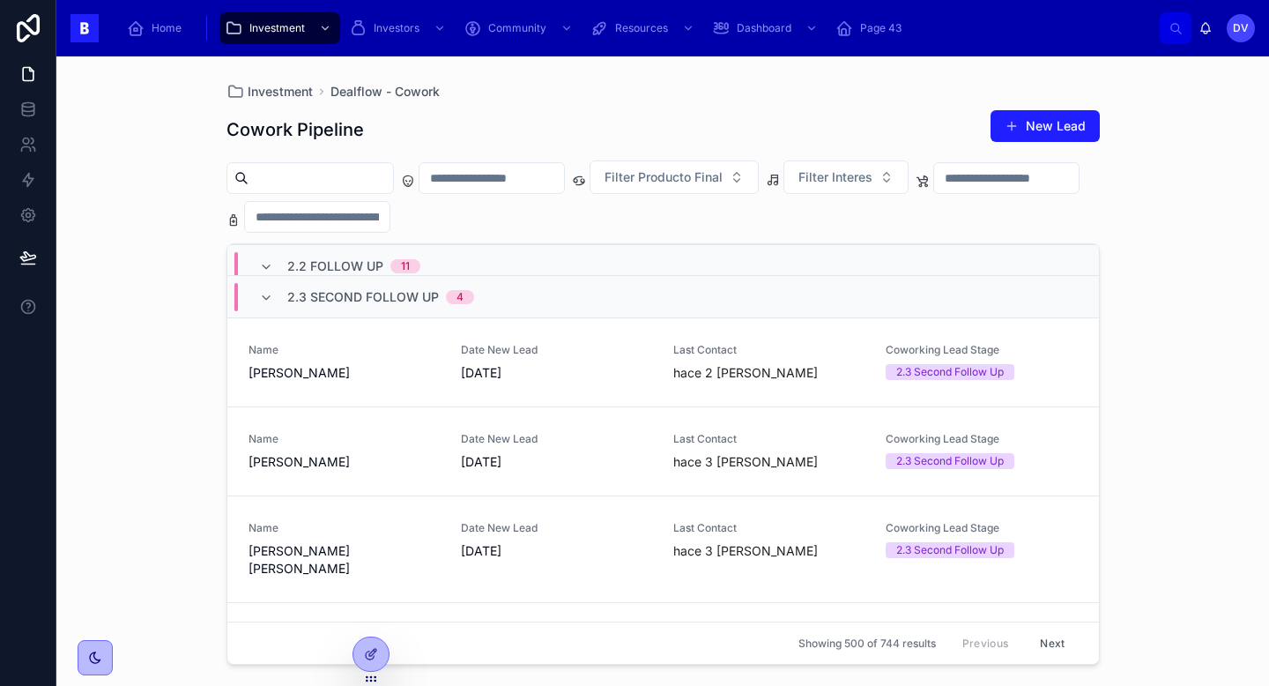
scroll to position [1136, 0]
click at [591, 342] on div "Date New Lead [DATE]" at bounding box center [556, 361] width 191 height 39
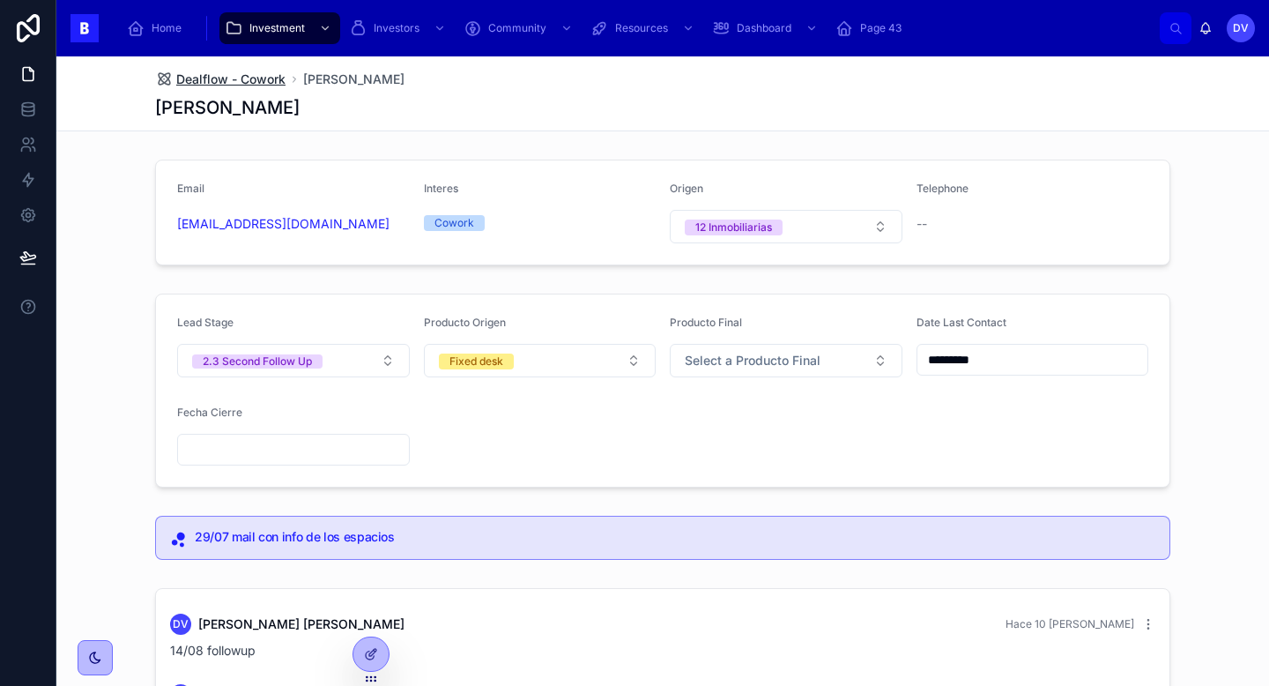
click at [249, 71] on span "Dealflow - Cowork" at bounding box center [230, 80] width 109 height 18
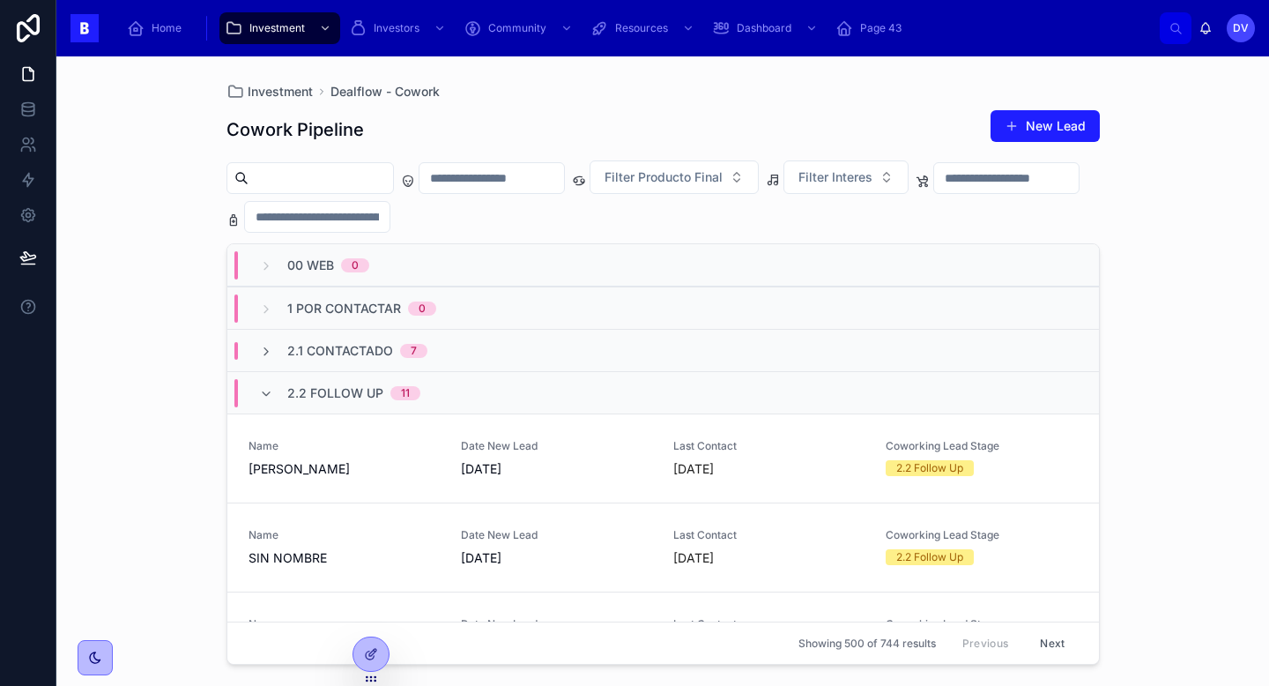
click at [308, 384] on span "2.2 Follow Up" at bounding box center [335, 393] width 96 height 18
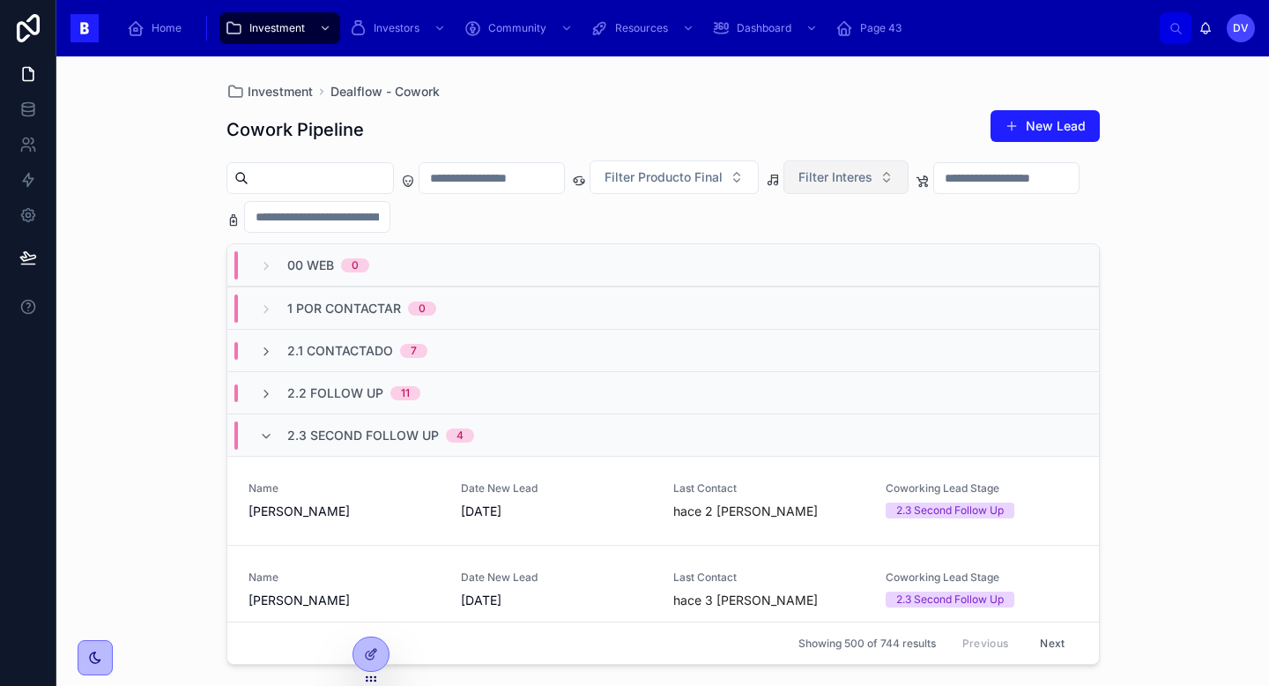
click at [869, 180] on span "Filter Interes" at bounding box center [836, 177] width 74 height 18
click at [868, 286] on div "Eventos" at bounding box center [879, 277] width 212 height 28
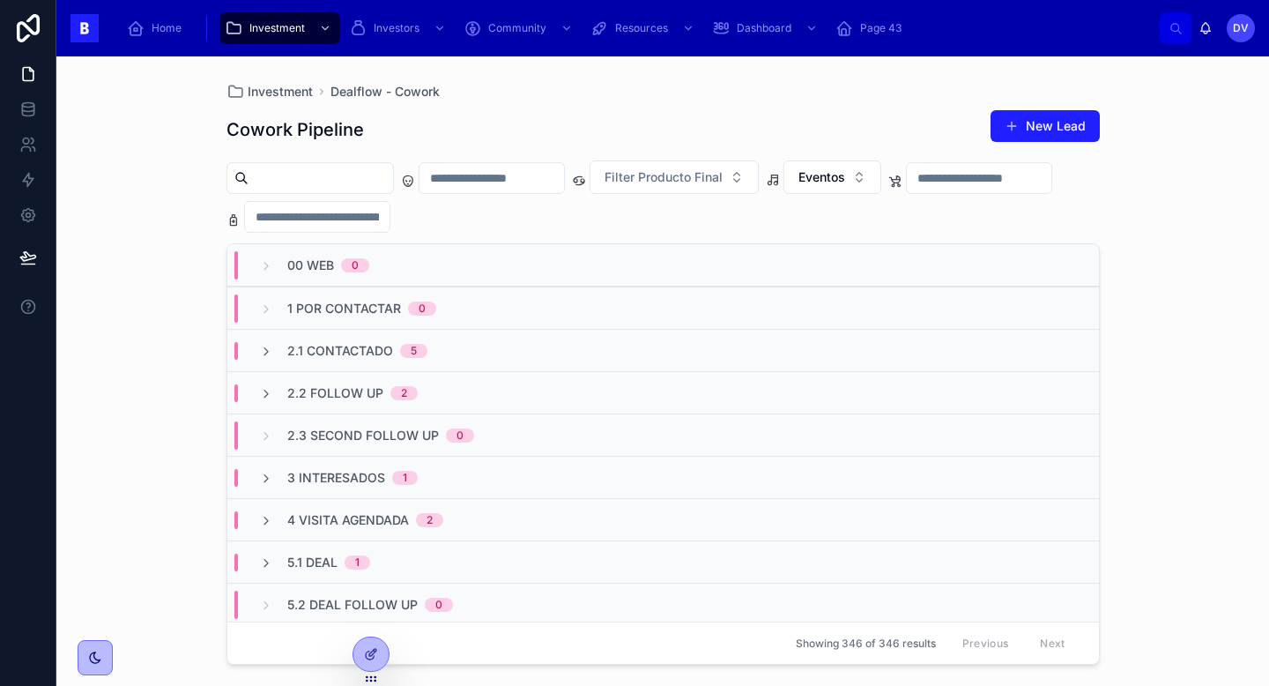
click at [412, 442] on span "2.3 Second Follow Up" at bounding box center [363, 436] width 152 height 18
click at [359, 481] on span "3 Interesados" at bounding box center [336, 478] width 98 height 18
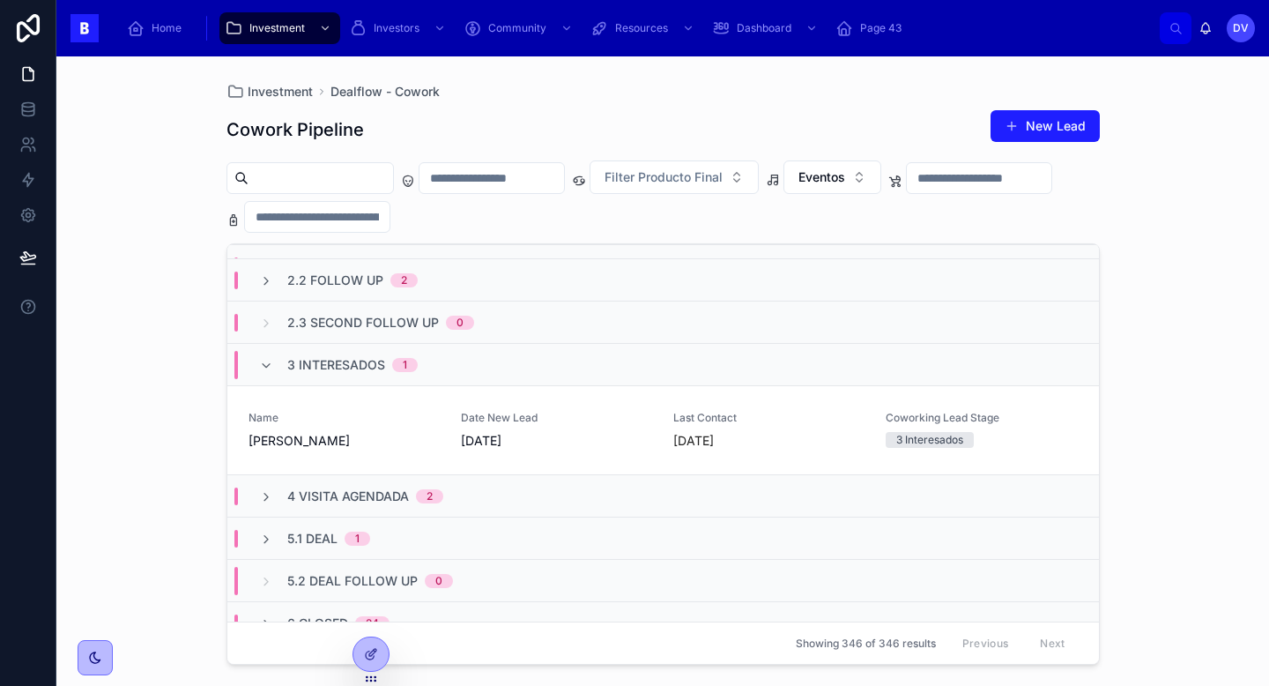
scroll to position [128, 0]
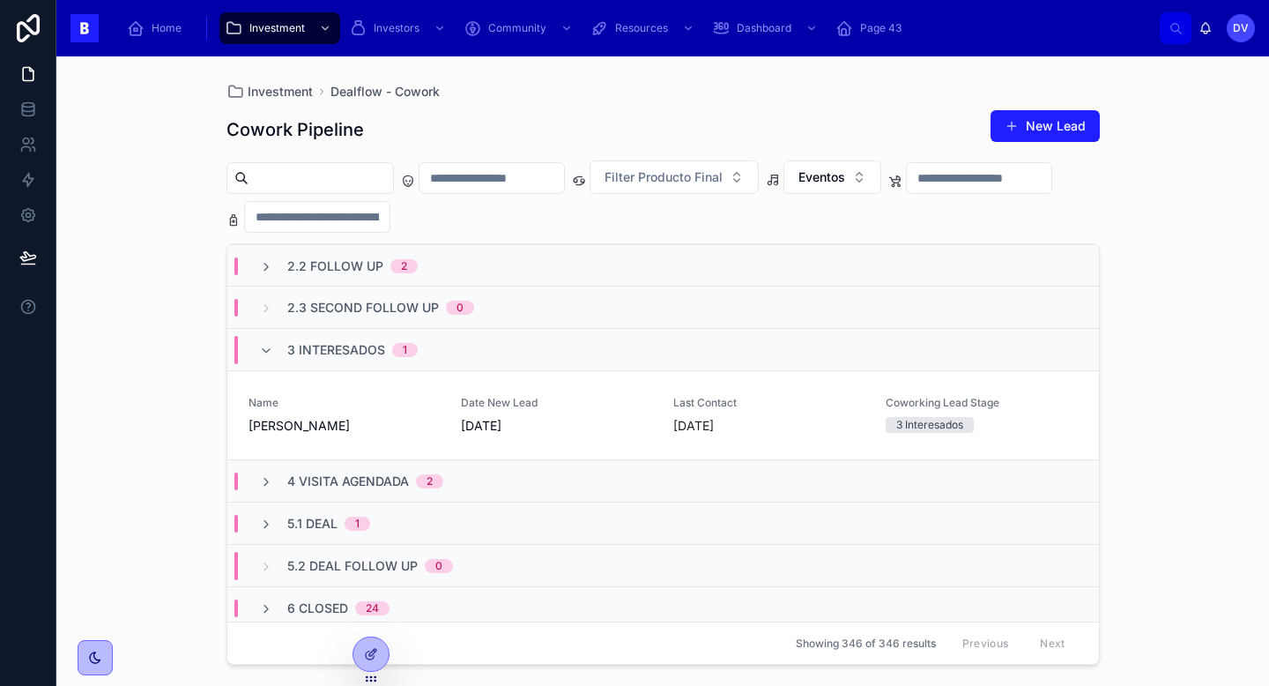
click at [388, 478] on span "4 Visita Agendada" at bounding box center [348, 481] width 122 height 18
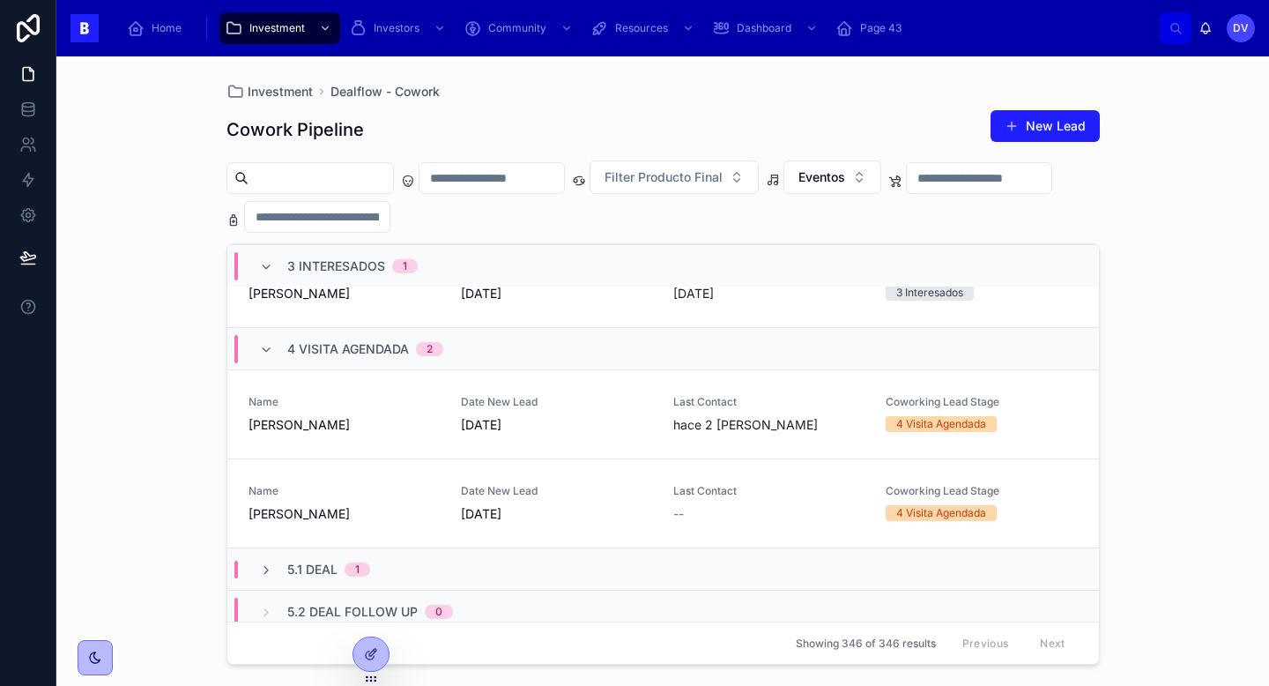
scroll to position [257, 0]
click at [372, 352] on span "4 Visita Agendada" at bounding box center [348, 352] width 122 height 18
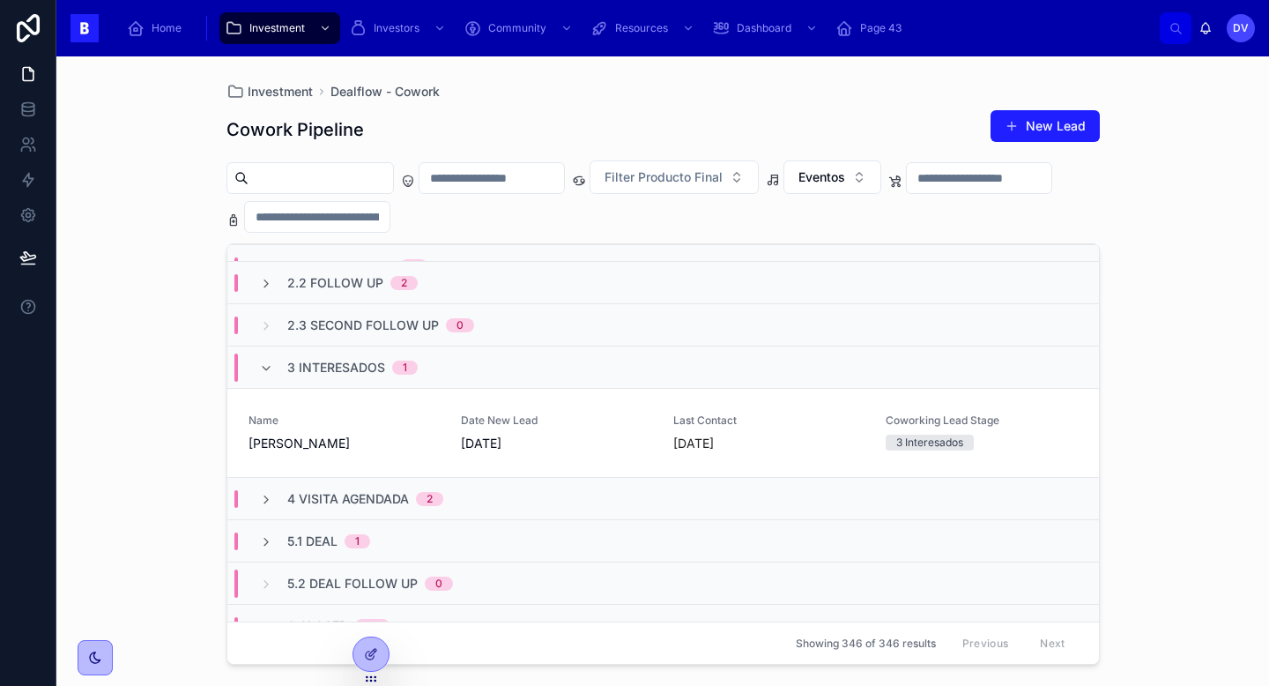
scroll to position [113, 0]
click at [279, 364] on div "3 Interesados 1" at bounding box center [338, 365] width 159 height 28
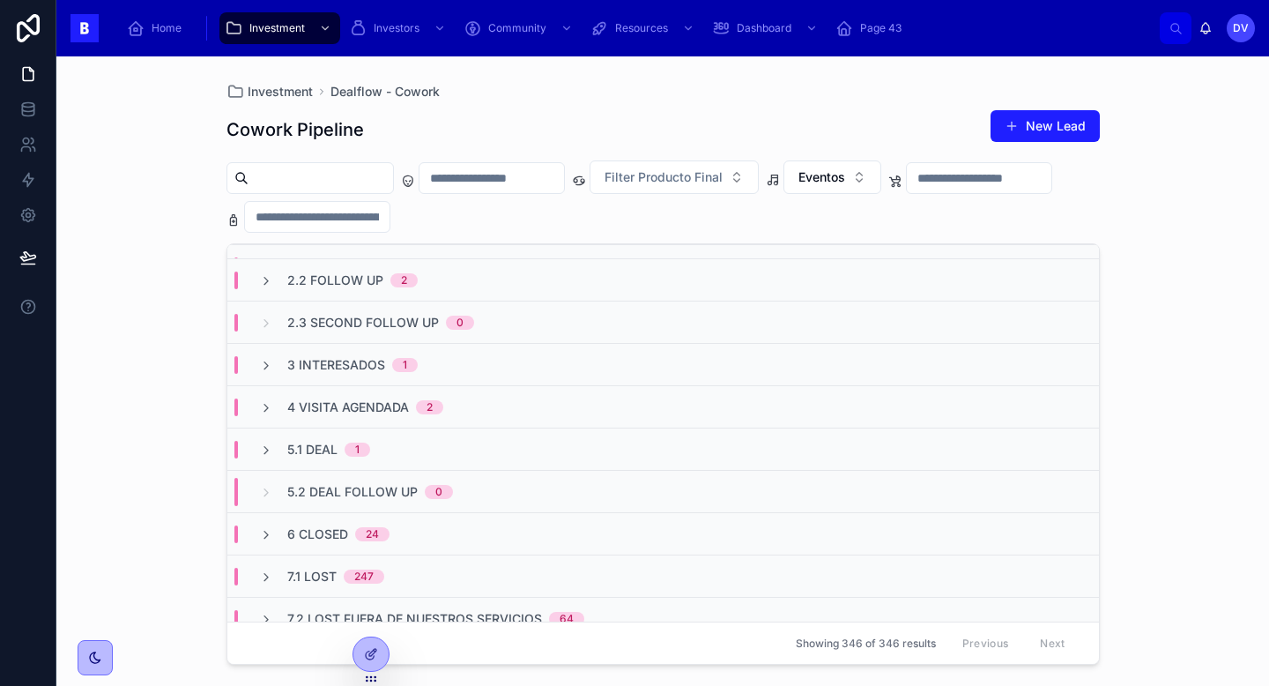
click at [345, 454] on div "1" at bounding box center [358, 449] width 26 height 14
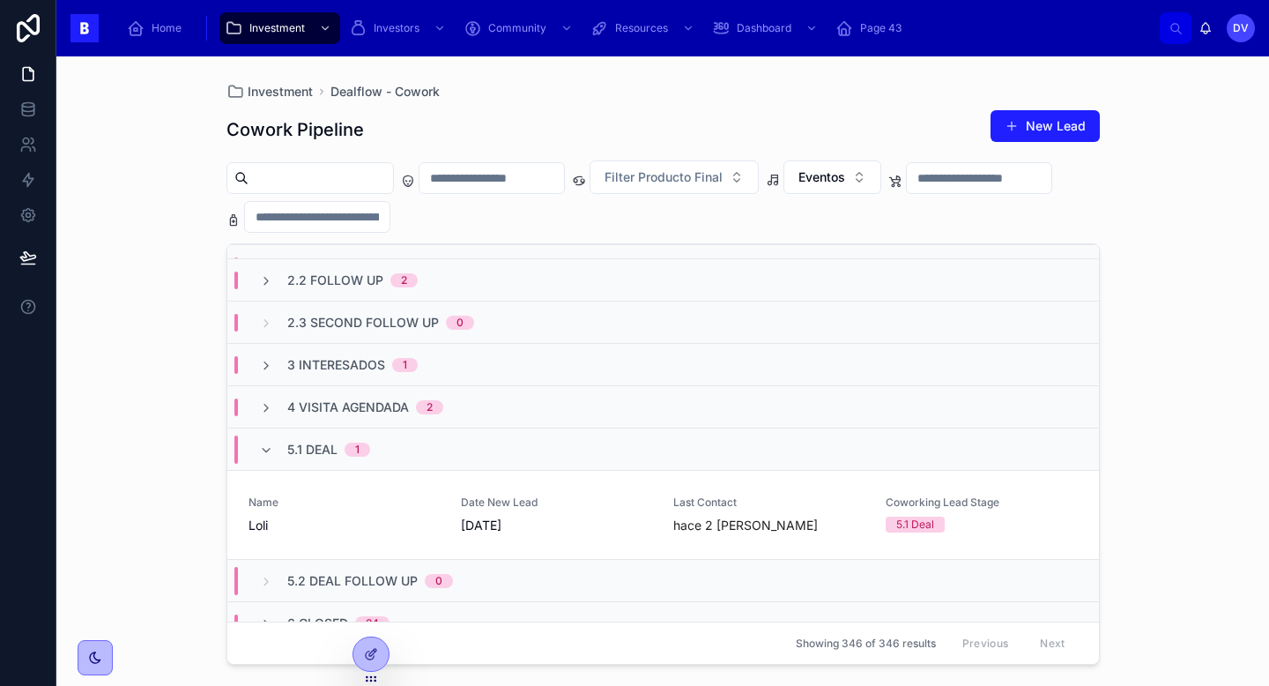
click at [345, 454] on div "1" at bounding box center [358, 449] width 26 height 14
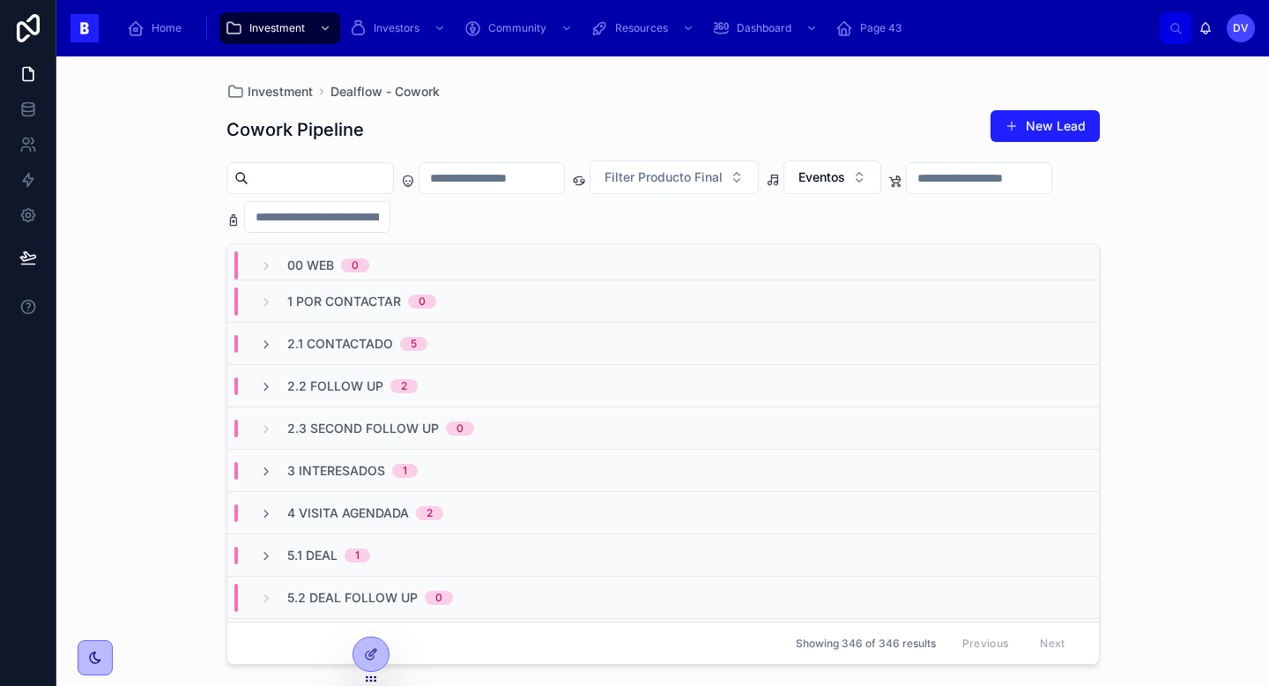
scroll to position [2, 0]
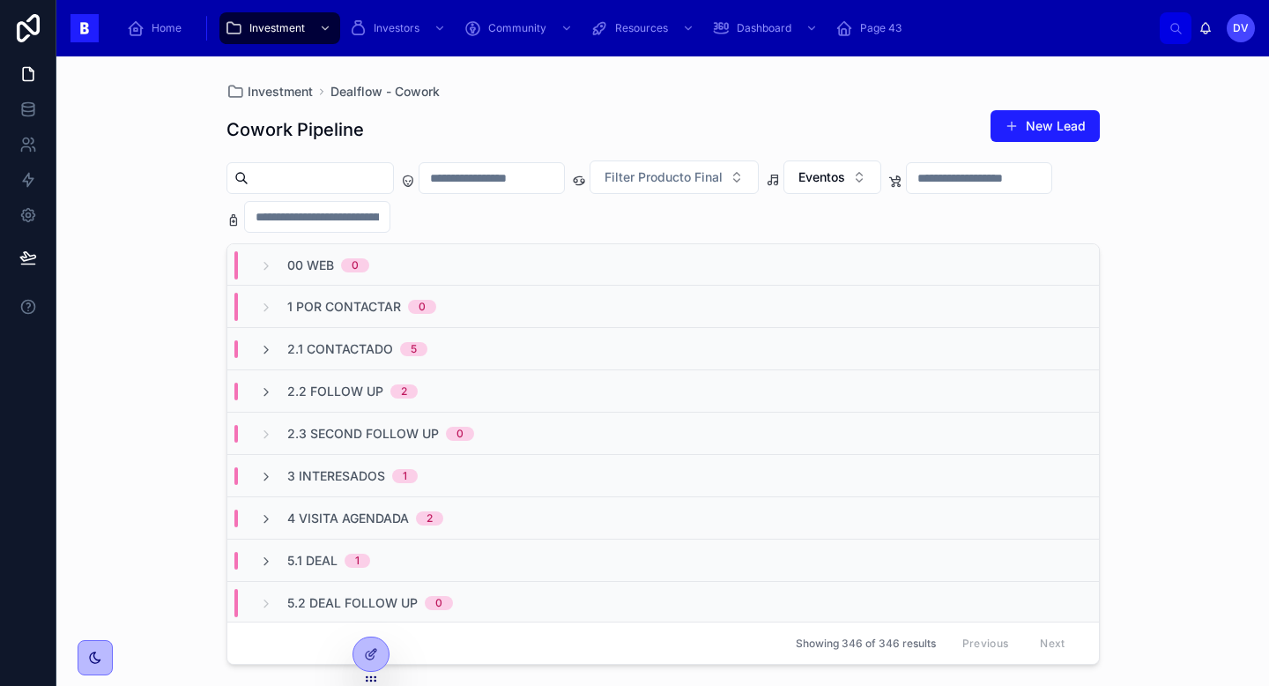
click at [358, 381] on div "2.2 Follow Up 2" at bounding box center [663, 390] width 872 height 42
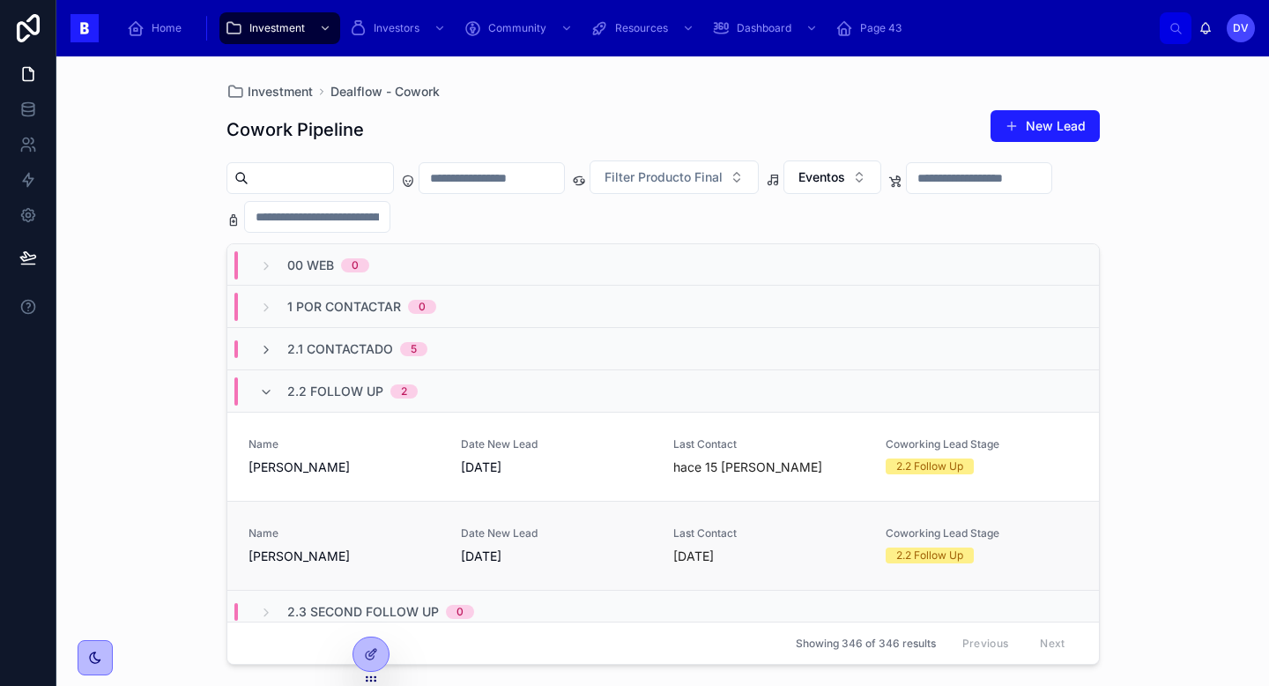
click at [383, 567] on link "Name [PERSON_NAME] Date New Lead [DATE] Last Contact [DATE] Coworking Lead Stag…" at bounding box center [663, 545] width 872 height 89
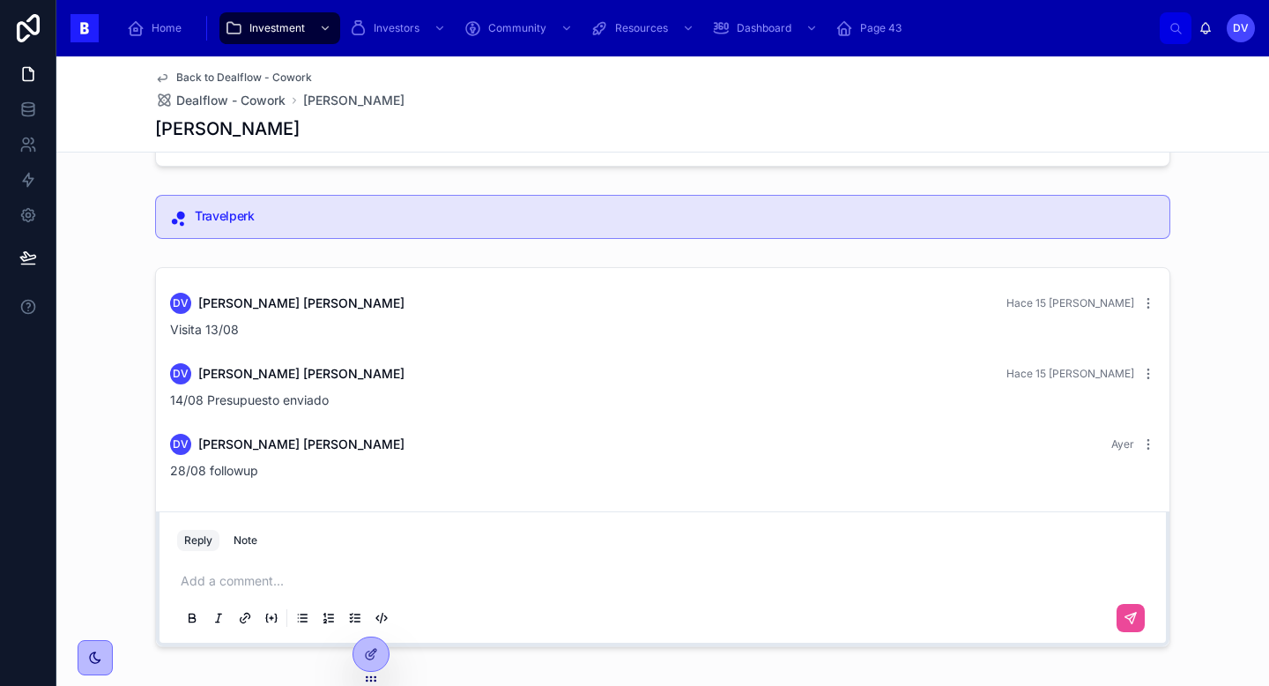
scroll to position [340, 0]
click at [215, 581] on p at bounding box center [666, 583] width 971 height 18
click at [182, 584] on span "**********" at bounding box center [272, 582] width 182 height 12
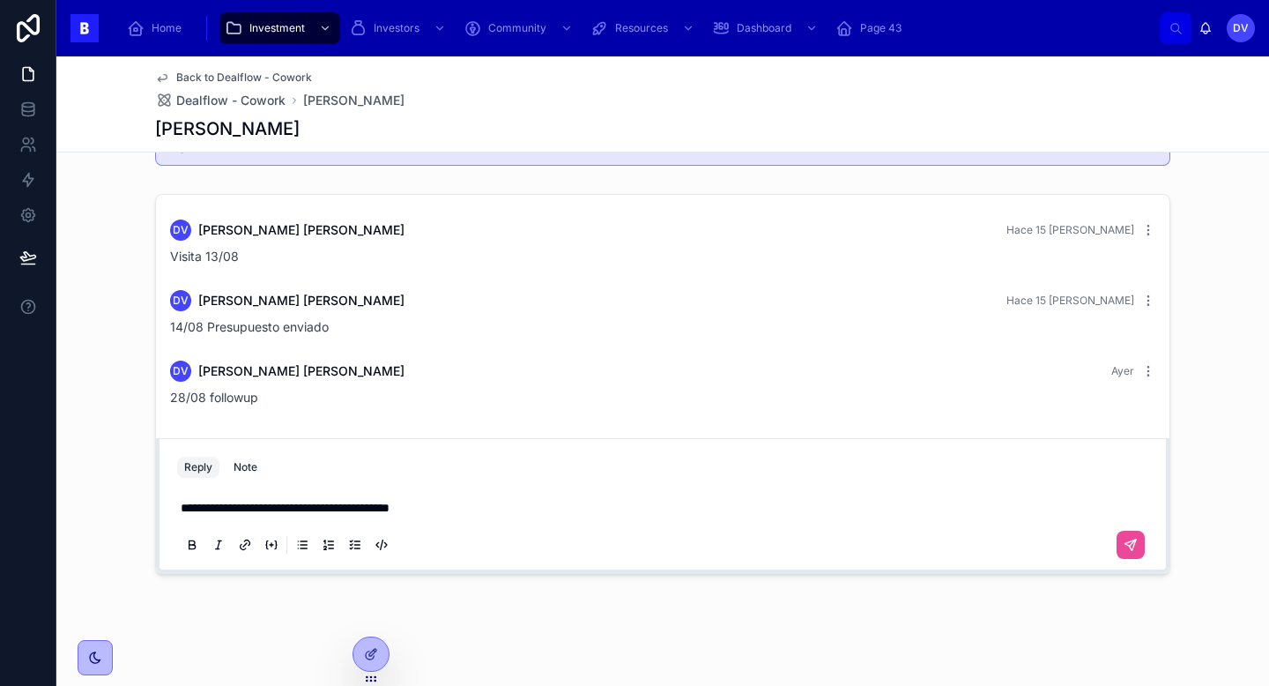
scroll to position [418, 0]
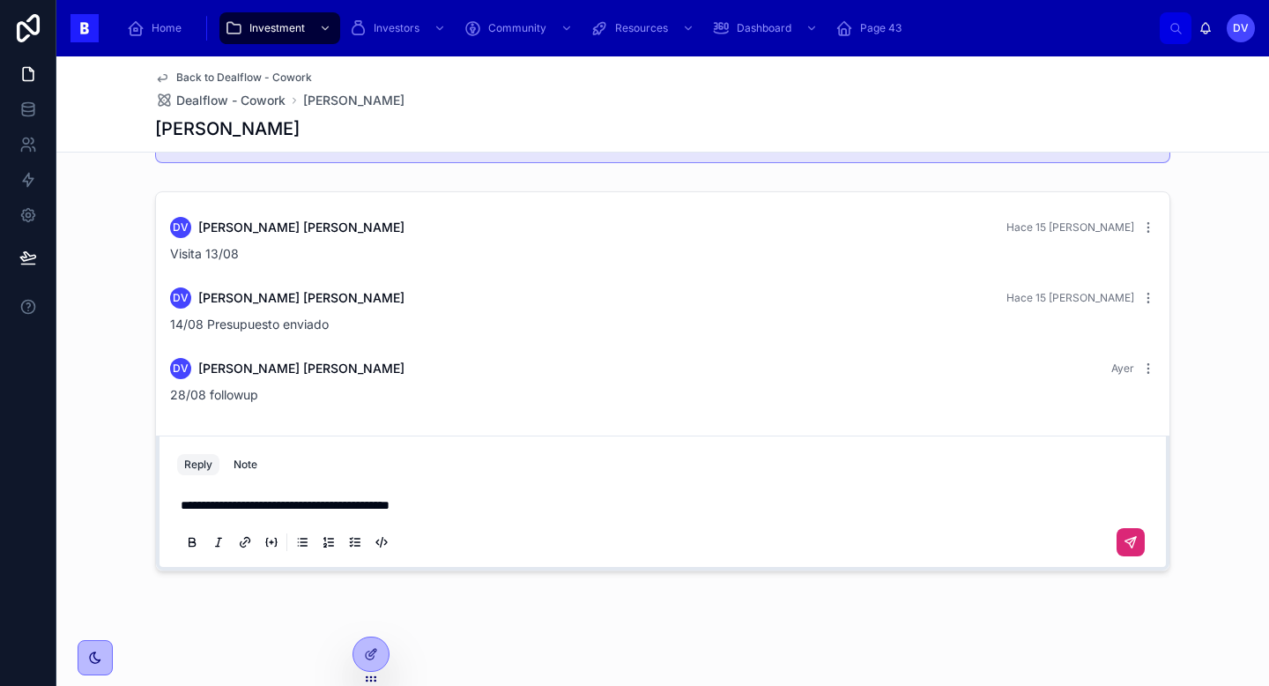
click at [1139, 546] on button at bounding box center [1131, 542] width 28 height 28
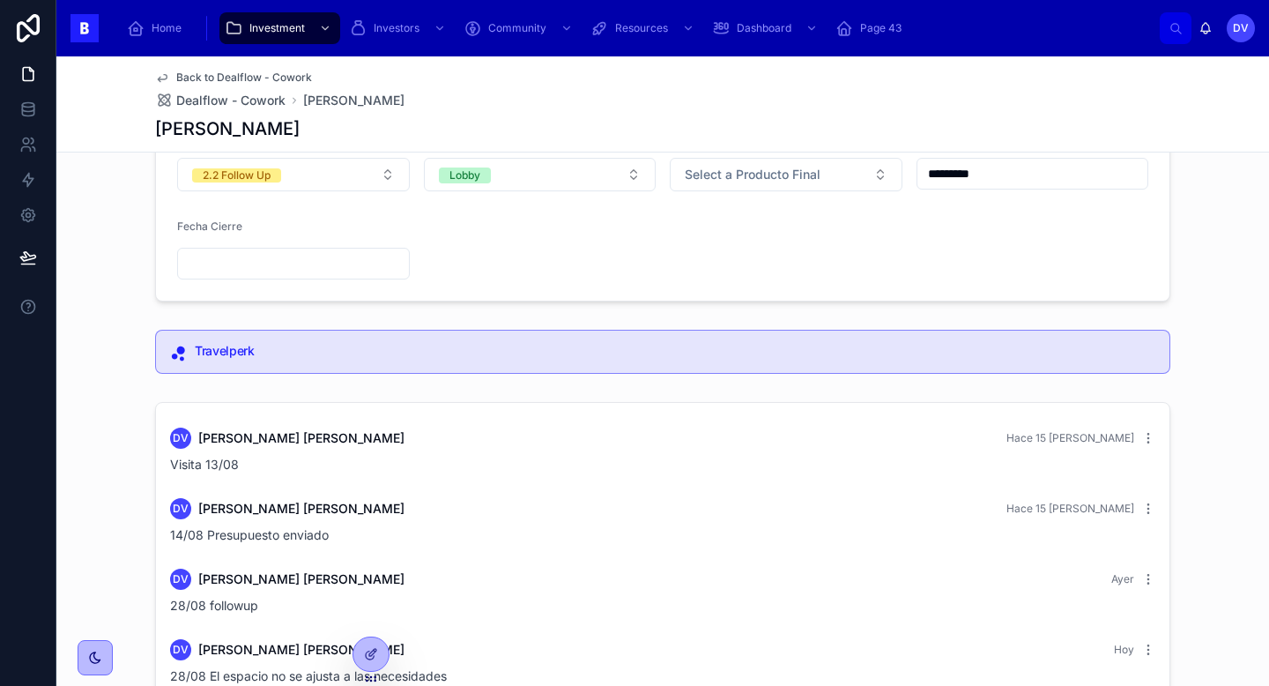
scroll to position [88, 0]
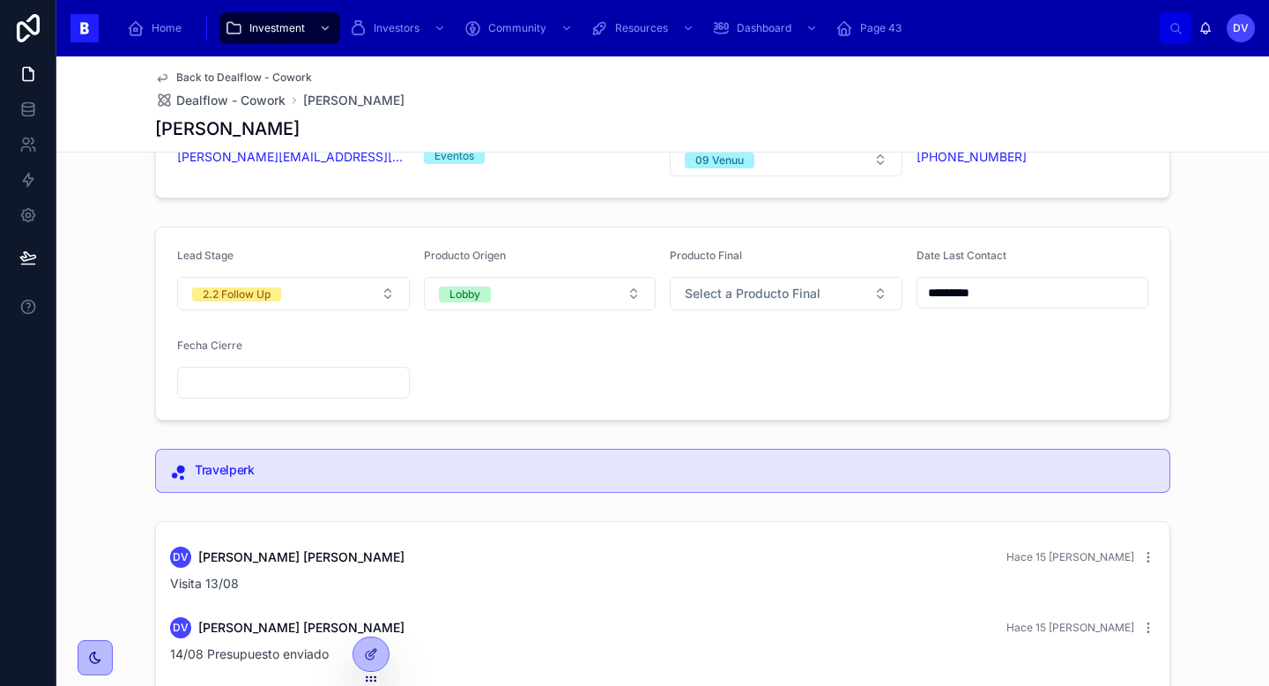
click at [259, 382] on input "text" at bounding box center [293, 382] width 231 height 25
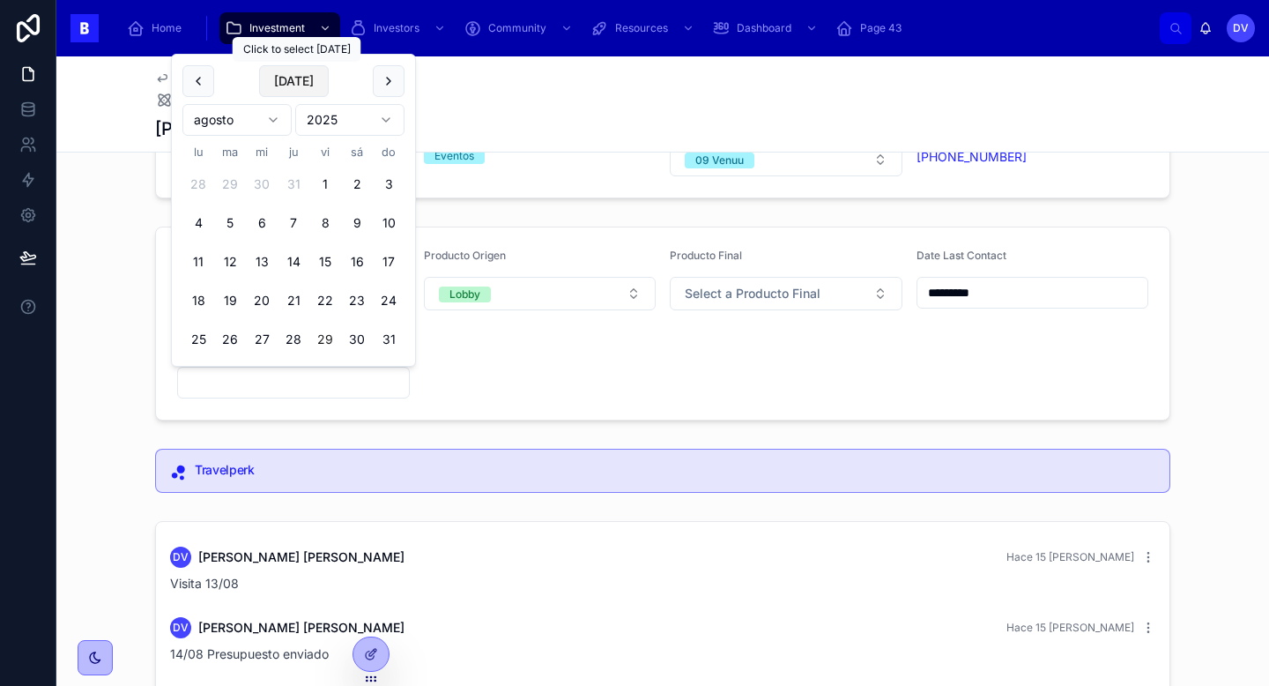
click at [300, 77] on button "[DATE]" at bounding box center [294, 81] width 70 height 32
type input "*********"
click at [517, 414] on form "Lead Stage 2.2 Follow Up Producto Origen Lobby Producto Final Select a Producto…" at bounding box center [663, 323] width 1014 height 192
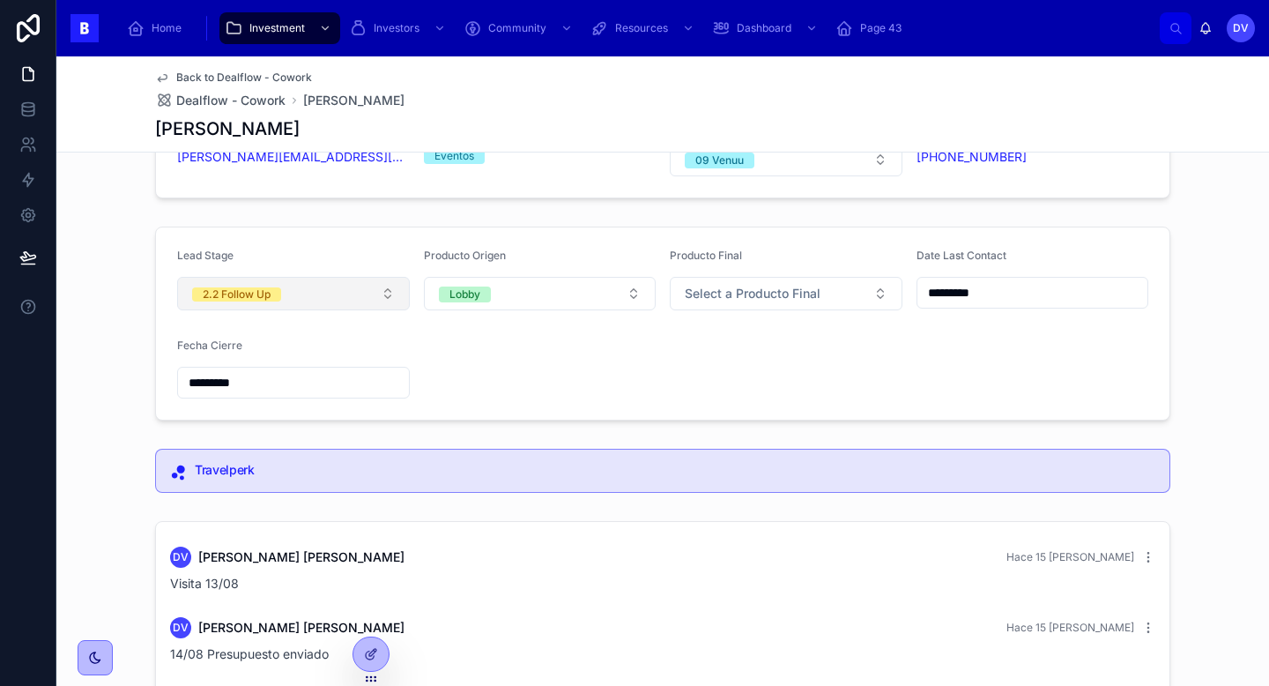
click at [387, 279] on button "2.2 Follow Up" at bounding box center [293, 293] width 233 height 33
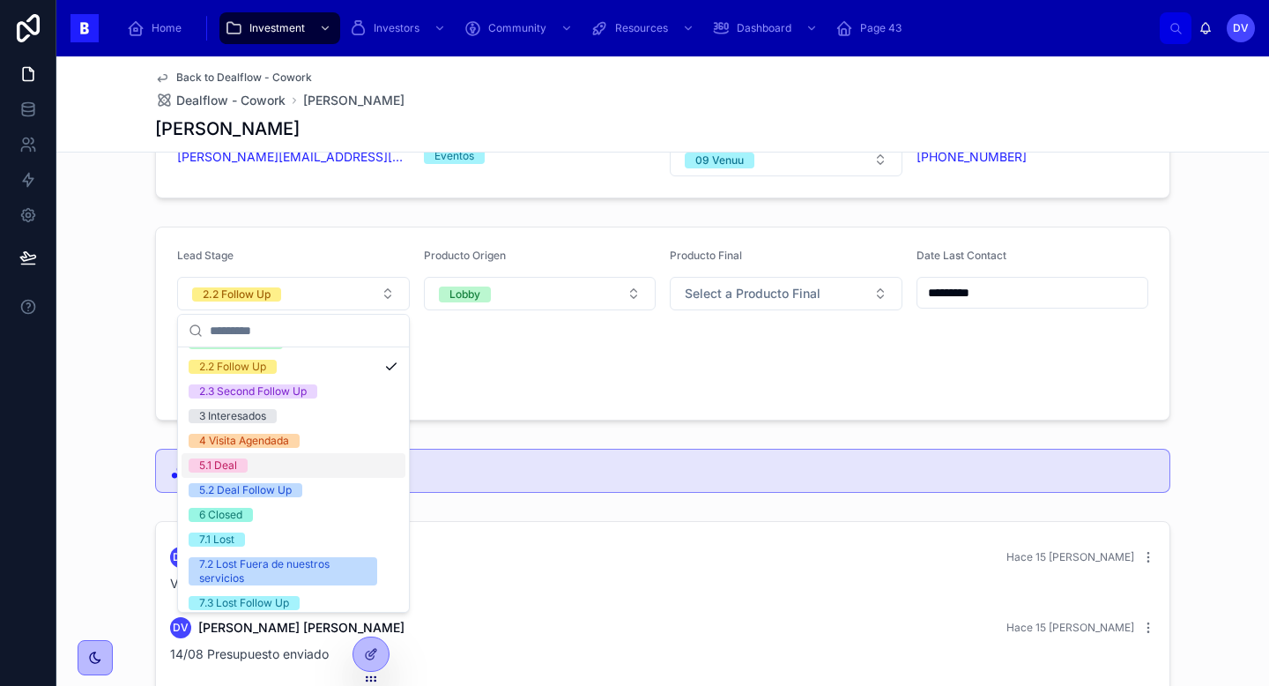
scroll to position [102, 0]
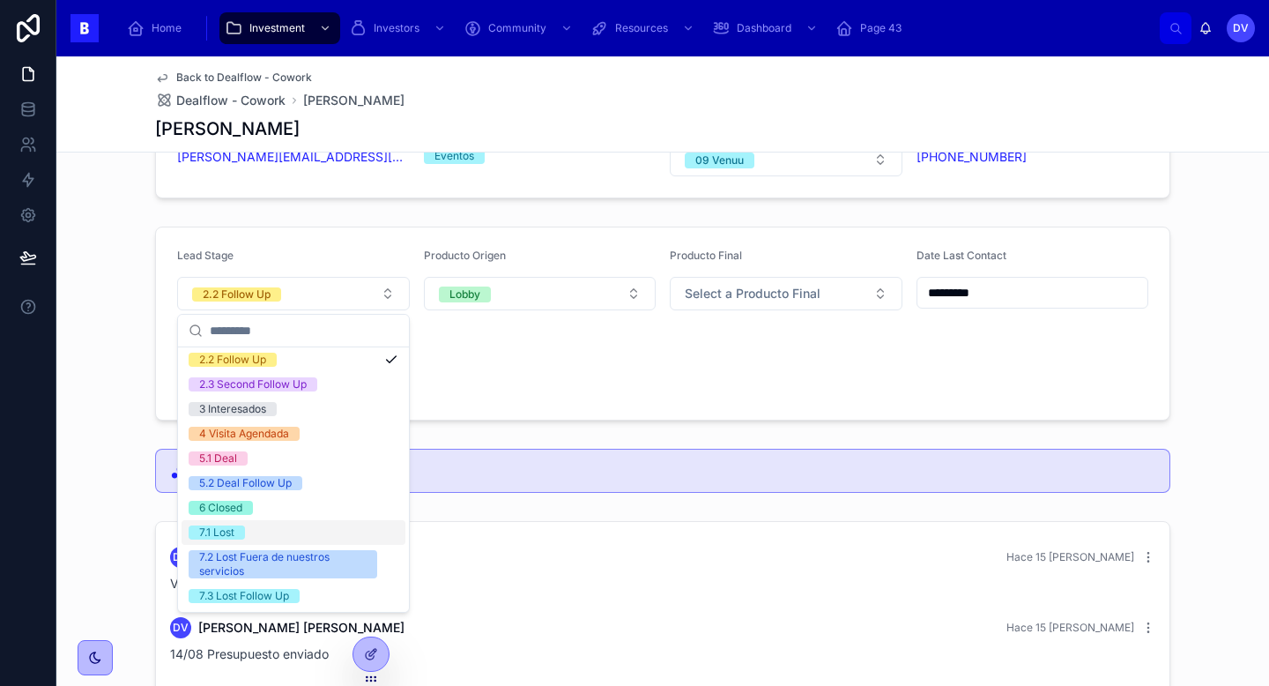
click at [239, 538] on span "7.1 Lost" at bounding box center [217, 532] width 56 height 14
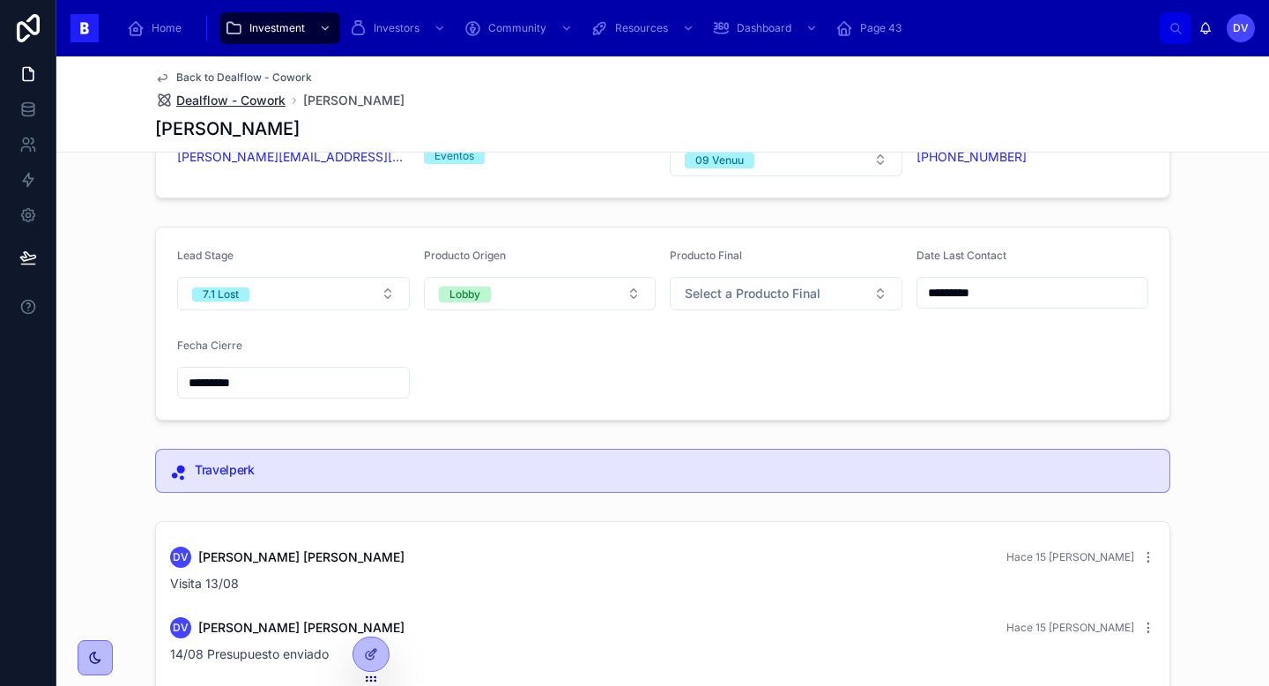
click at [273, 101] on span "Dealflow - Cowork" at bounding box center [230, 101] width 109 height 18
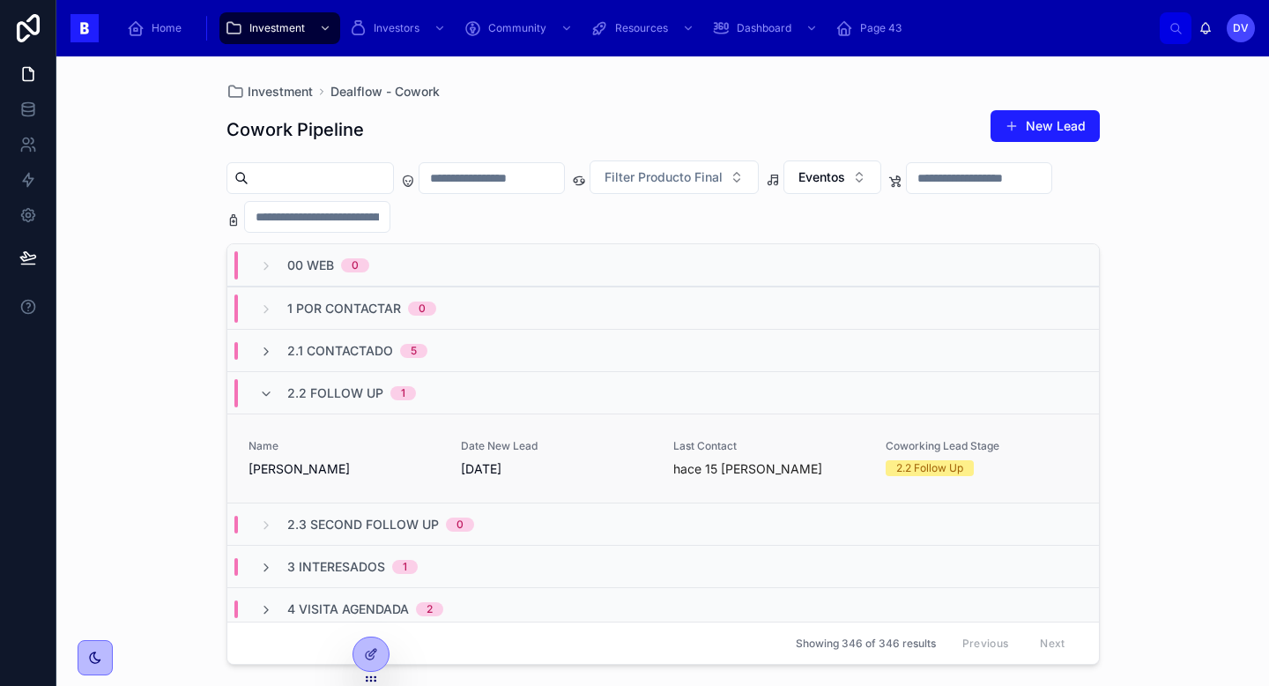
click at [356, 460] on span "[PERSON_NAME]" at bounding box center [344, 469] width 191 height 18
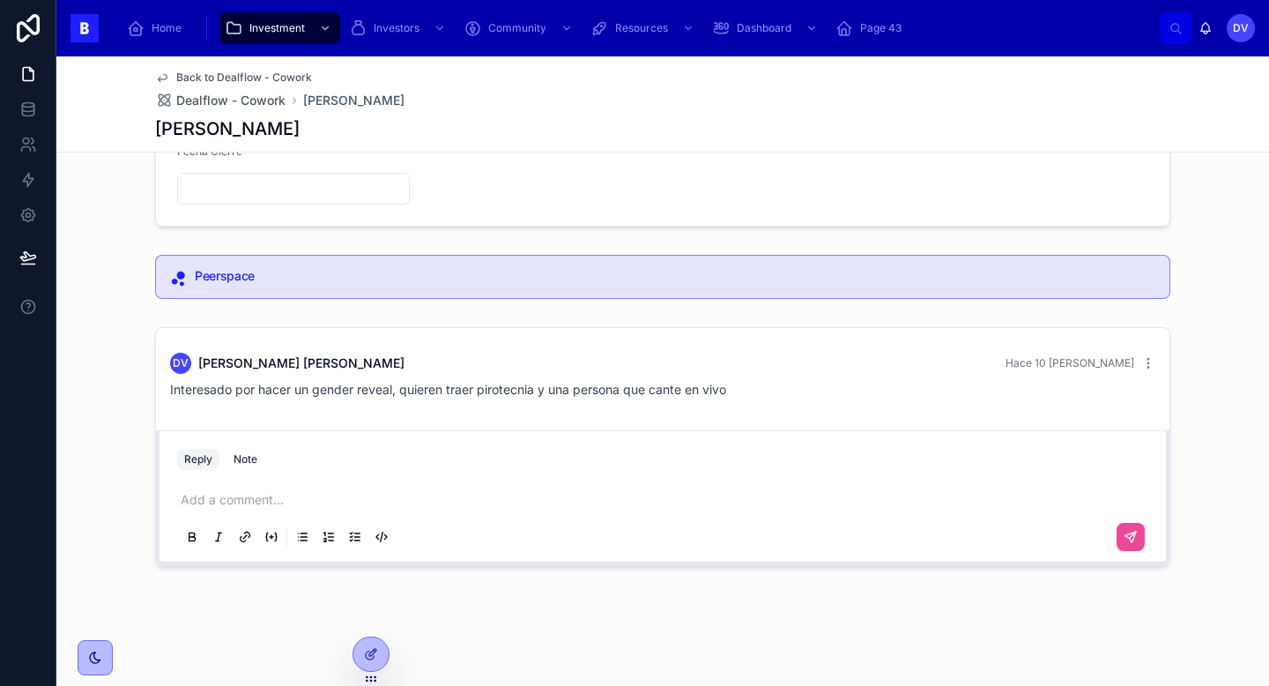
scroll to position [279, 0]
click at [218, 498] on p at bounding box center [666, 503] width 971 height 18
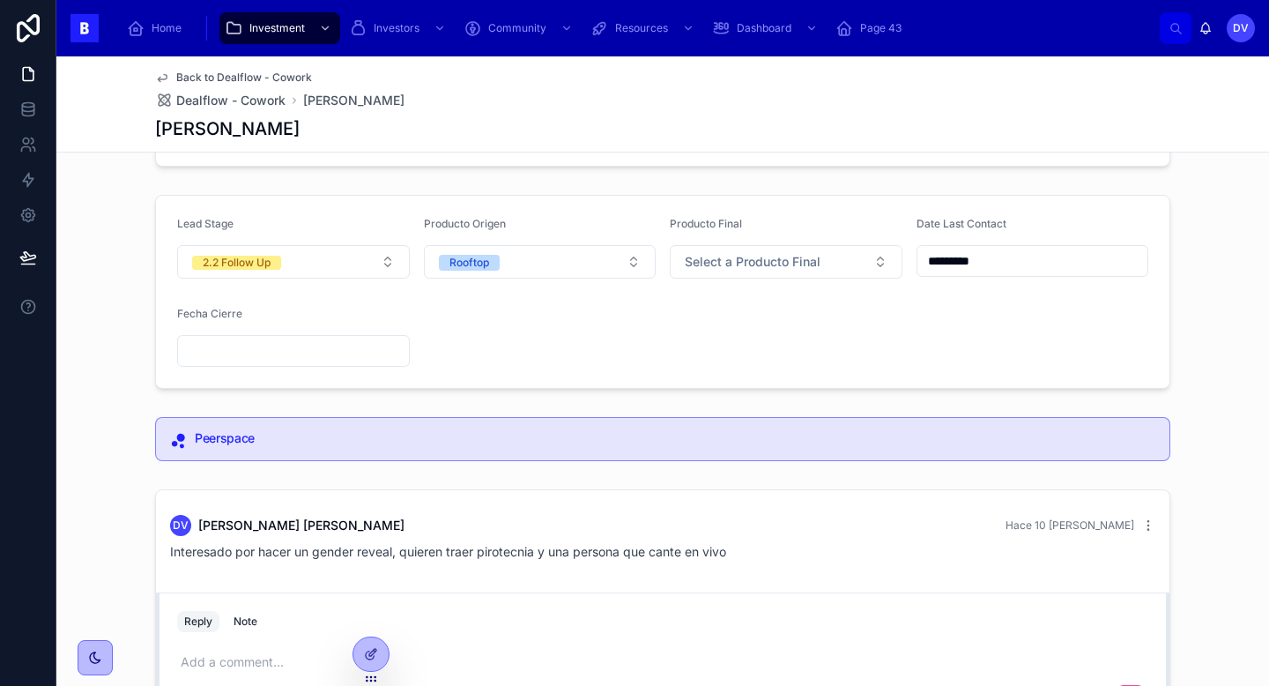
scroll to position [130, 0]
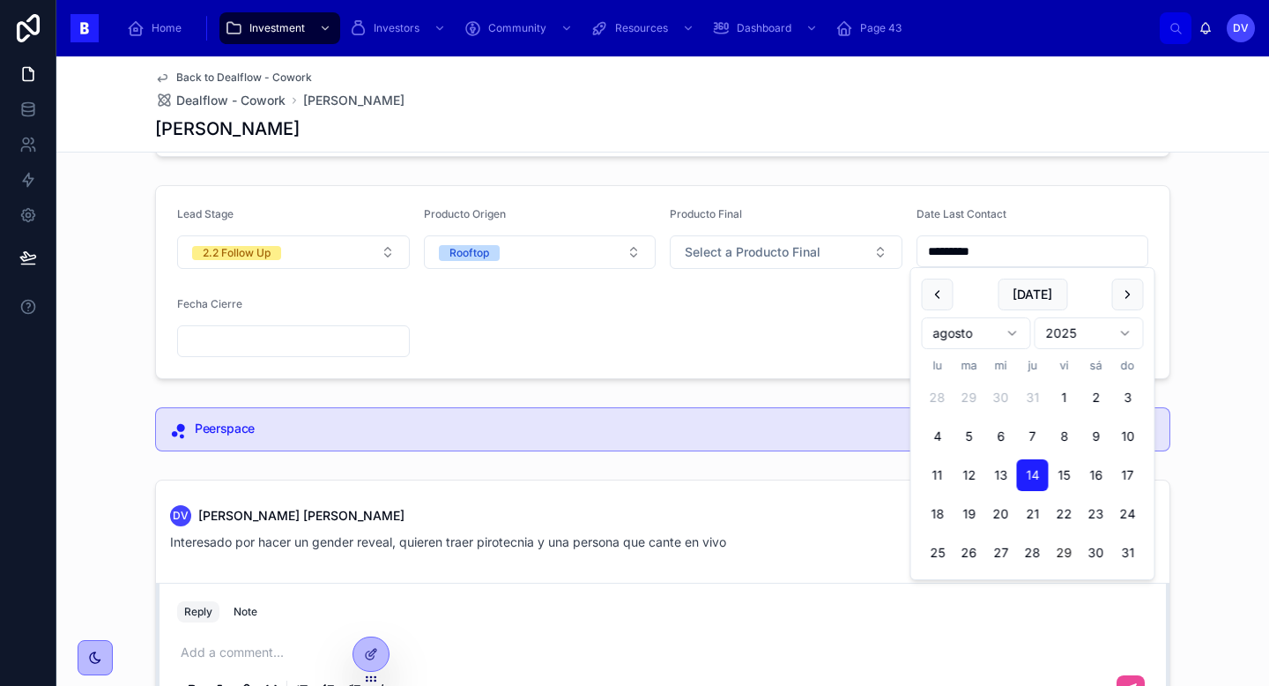
click at [1000, 256] on input "*********" at bounding box center [1033, 251] width 231 height 25
click at [1047, 286] on button "[DATE]" at bounding box center [1033, 295] width 70 height 32
type input "*********"
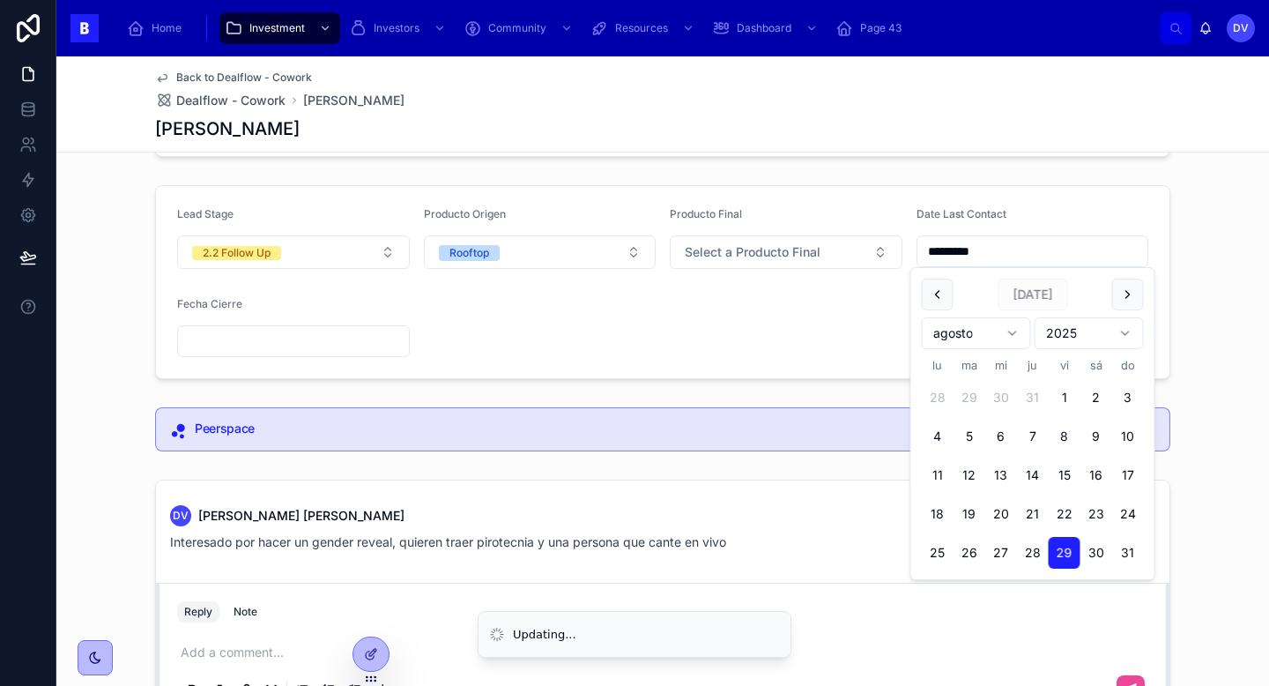
click at [798, 469] on div "Email -- Interes Eventos Origen 04 Otras Webs Telephone -- Lead Stage 2.2 Follo…" at bounding box center [662, 384] width 1213 height 681
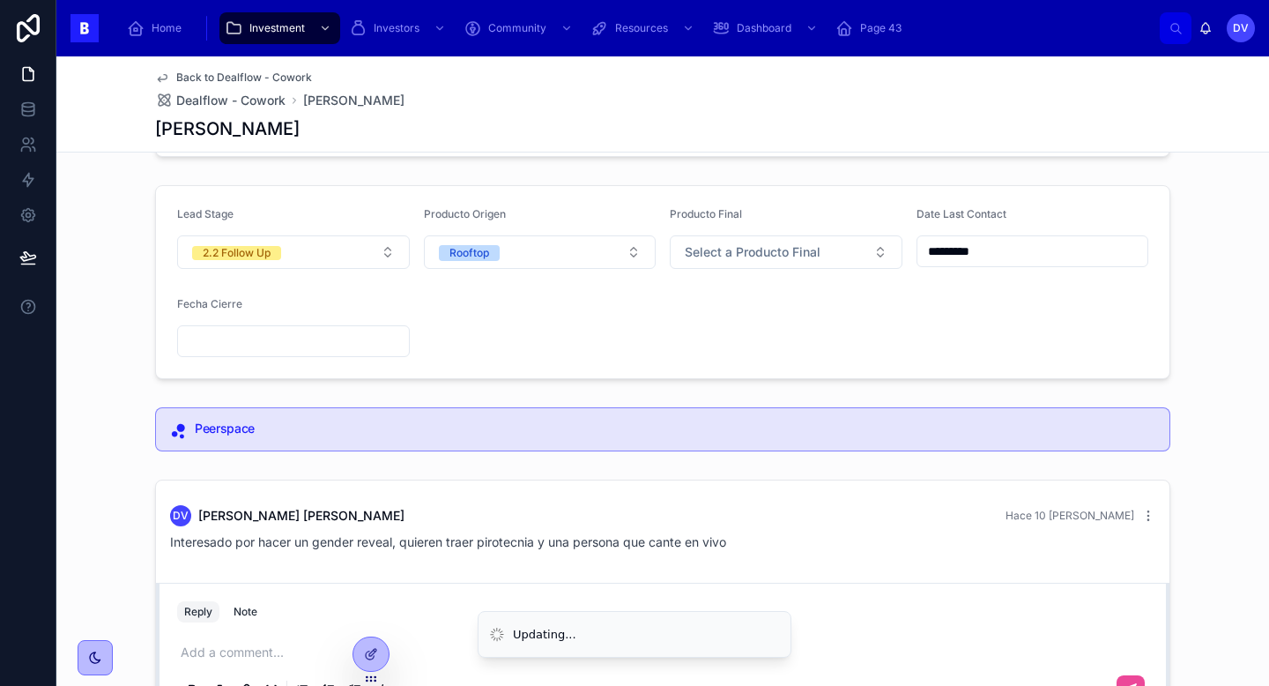
scroll to position [282, 0]
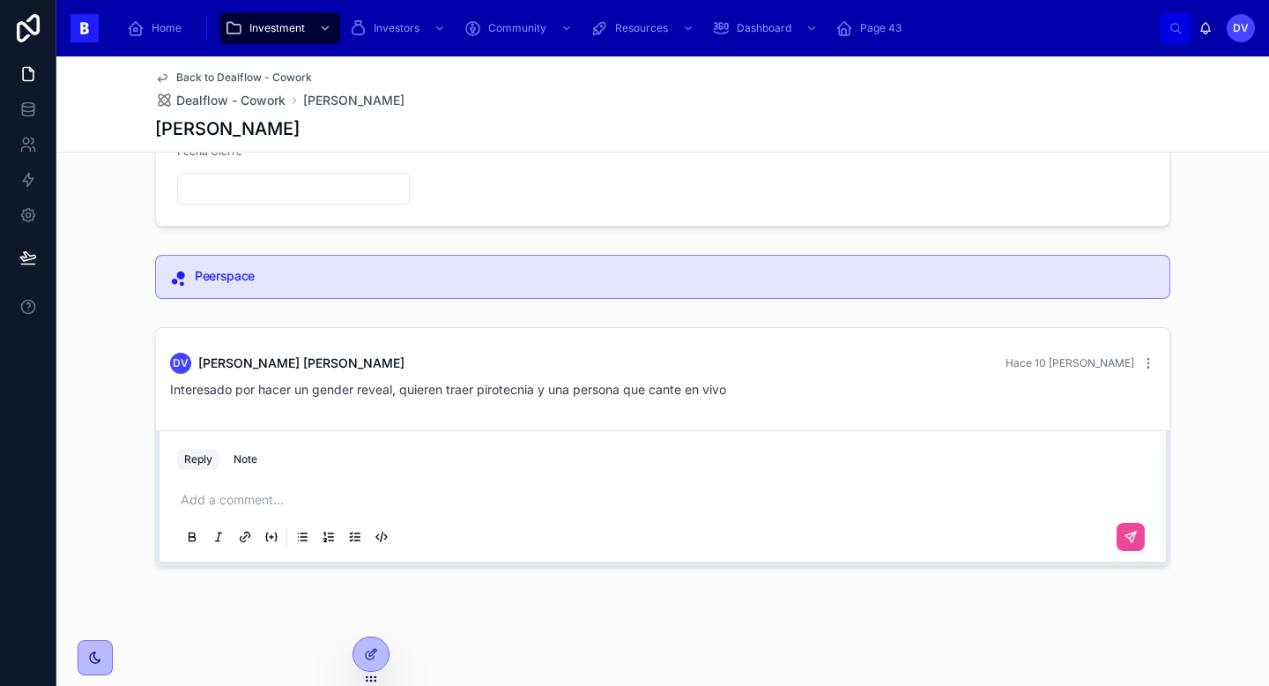
click at [200, 502] on p at bounding box center [666, 500] width 971 height 18
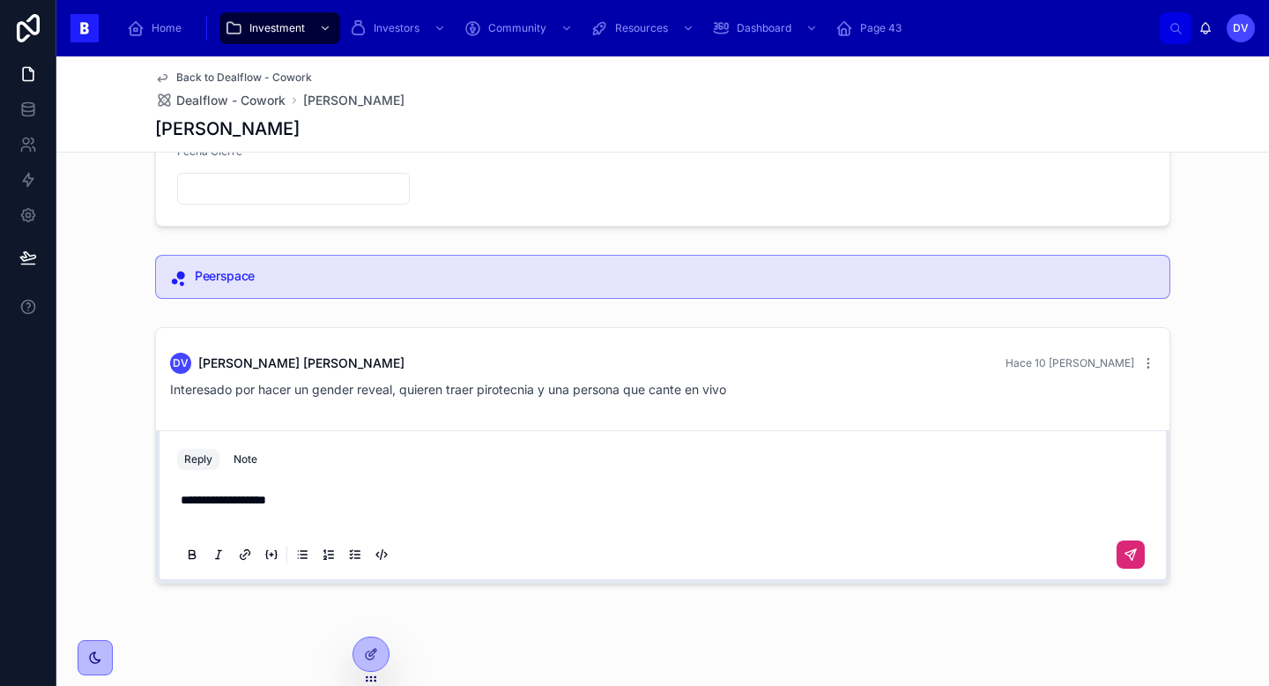
click at [1139, 560] on button at bounding box center [1131, 554] width 28 height 28
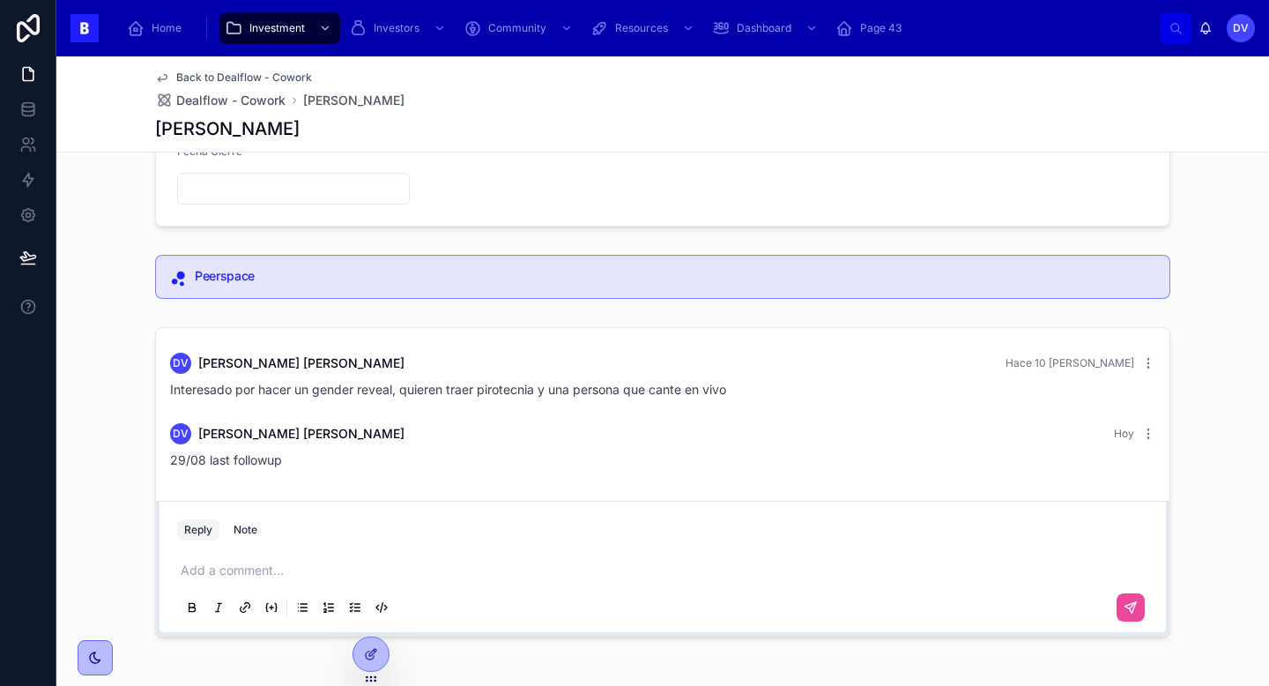
scroll to position [0, 0]
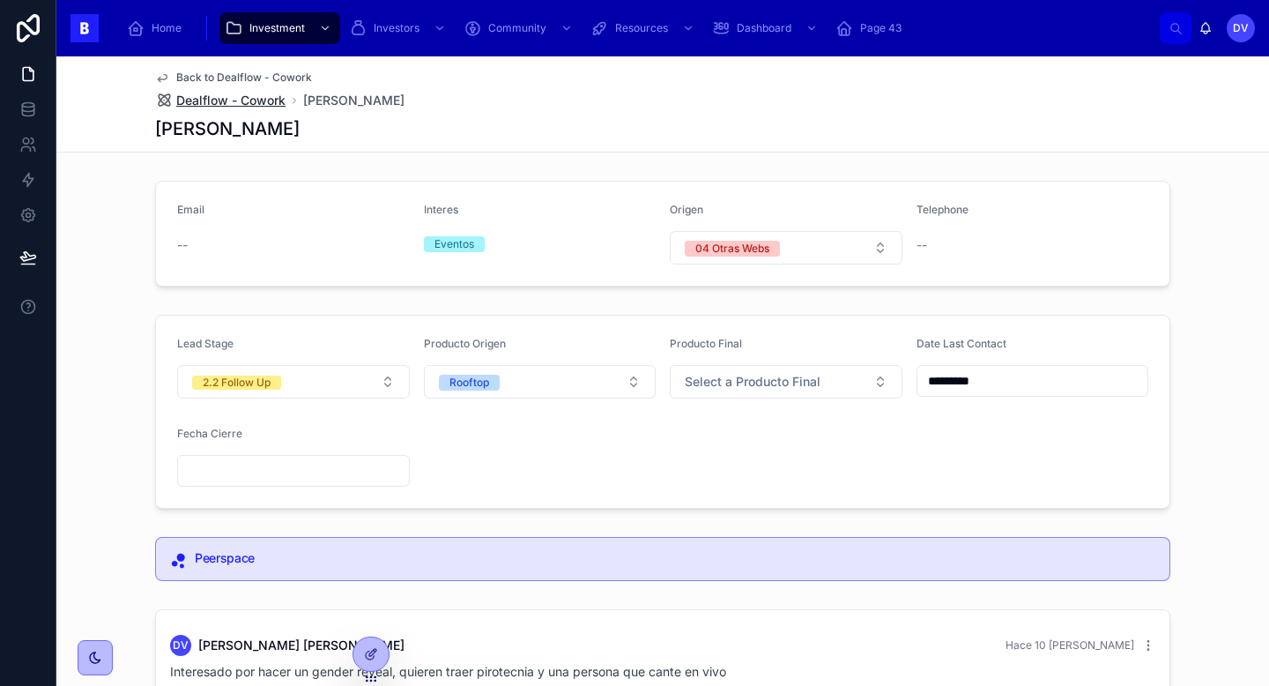
click at [260, 103] on span "Dealflow - Cowork" at bounding box center [230, 101] width 109 height 18
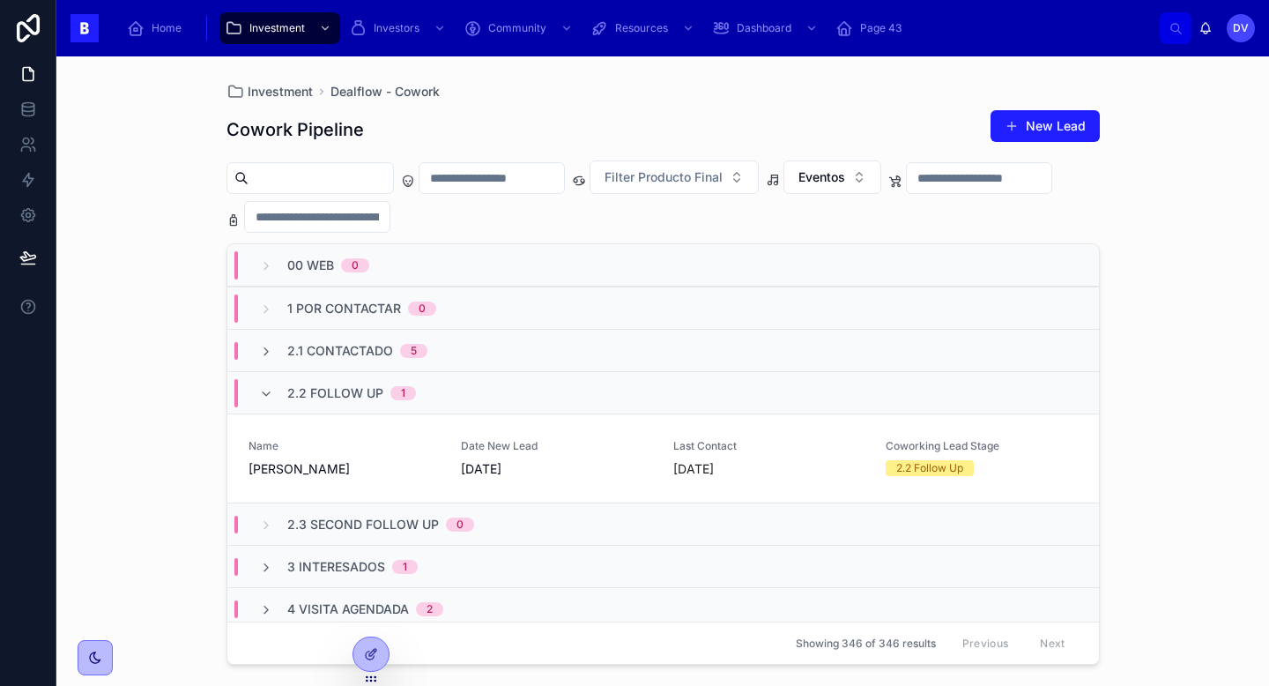
click at [309, 393] on span "2.2 Follow Up" at bounding box center [335, 393] width 96 height 18
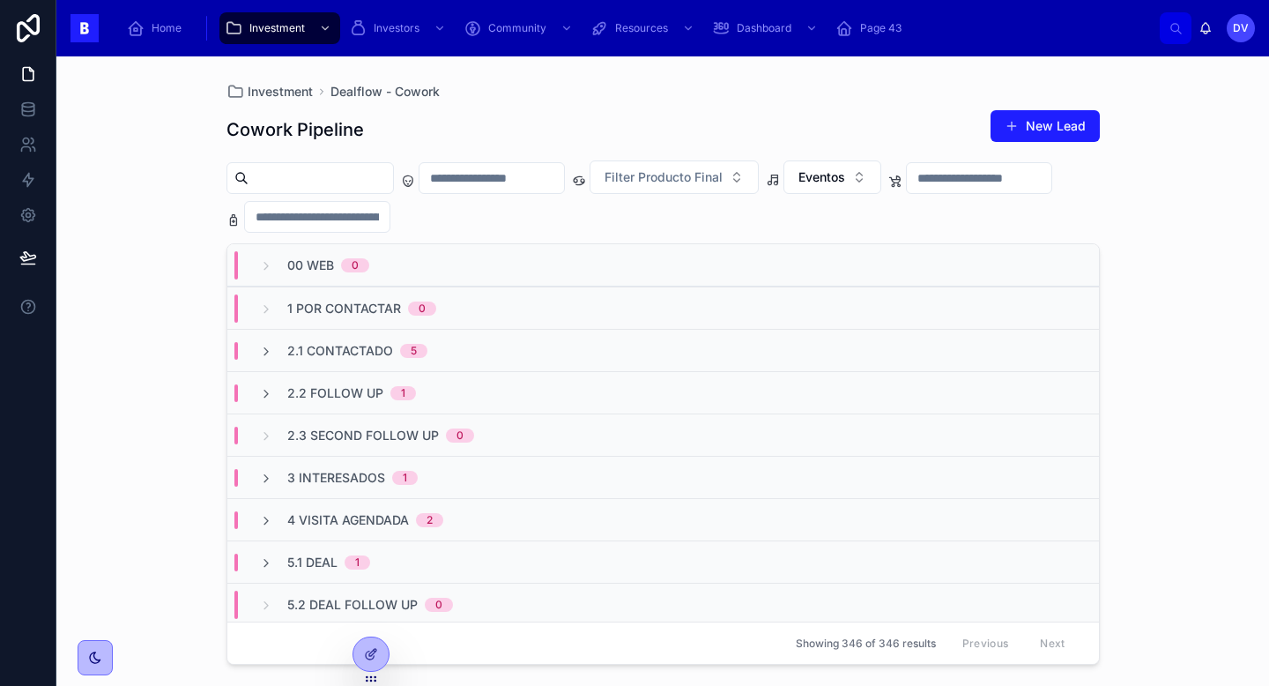
click at [360, 479] on span "3 Interesados" at bounding box center [336, 478] width 98 height 18
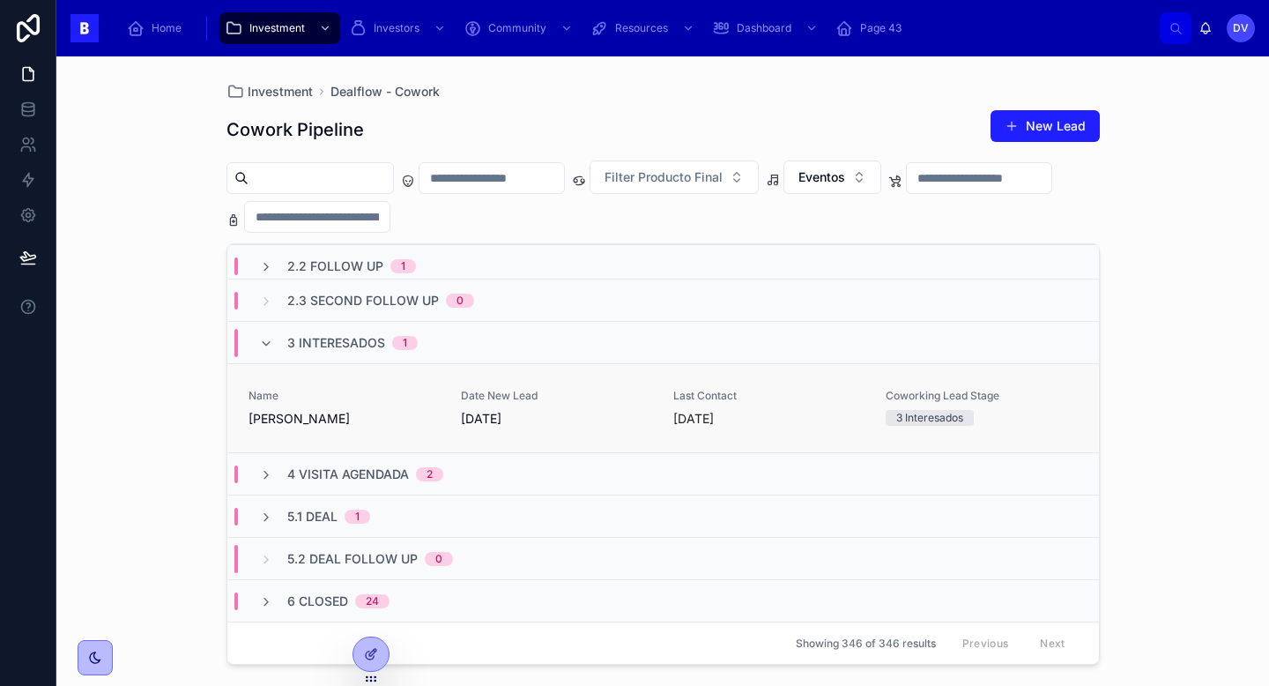
scroll to position [134, 0]
click at [398, 479] on span "4 Visita Agendada" at bounding box center [348, 475] width 122 height 18
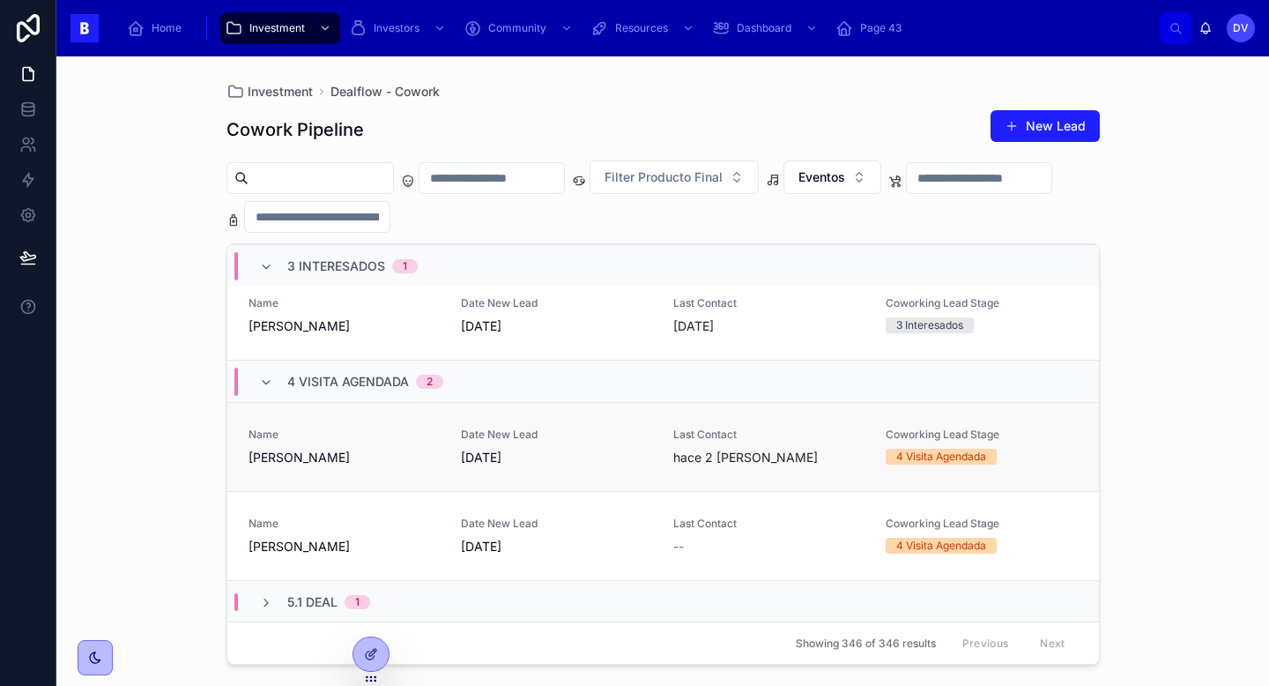
scroll to position [231, 0]
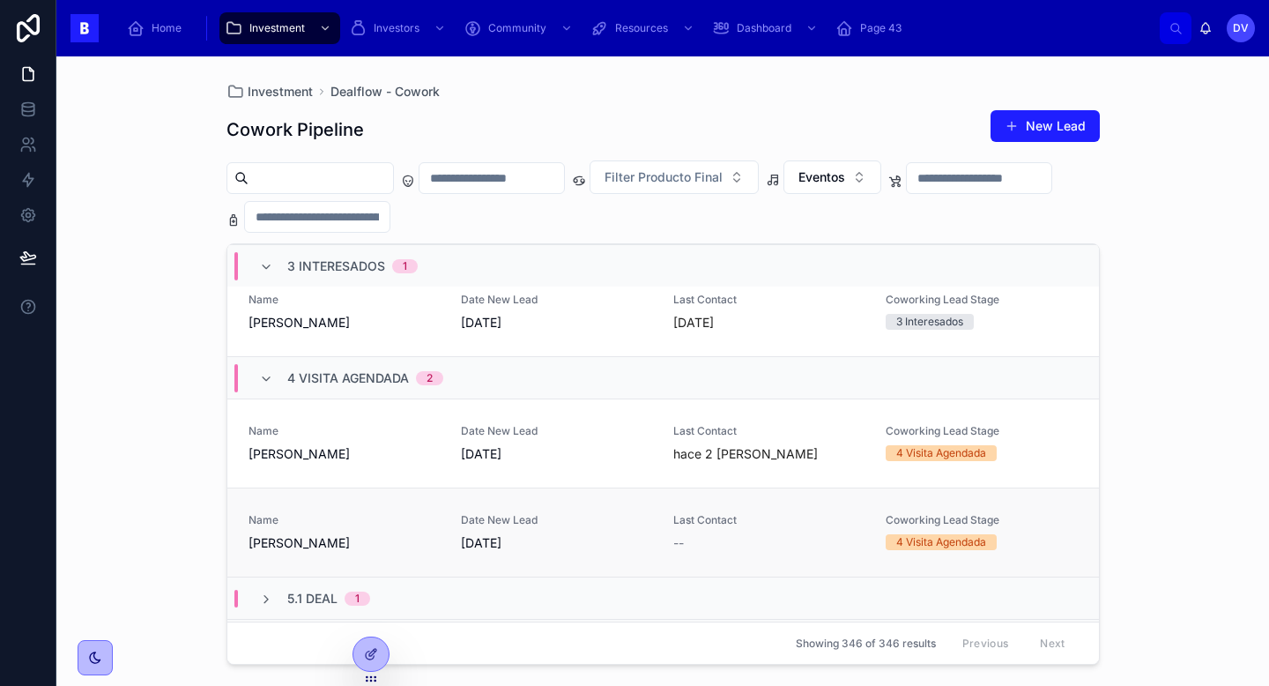
click at [386, 543] on span "[PERSON_NAME]" at bounding box center [344, 543] width 191 height 18
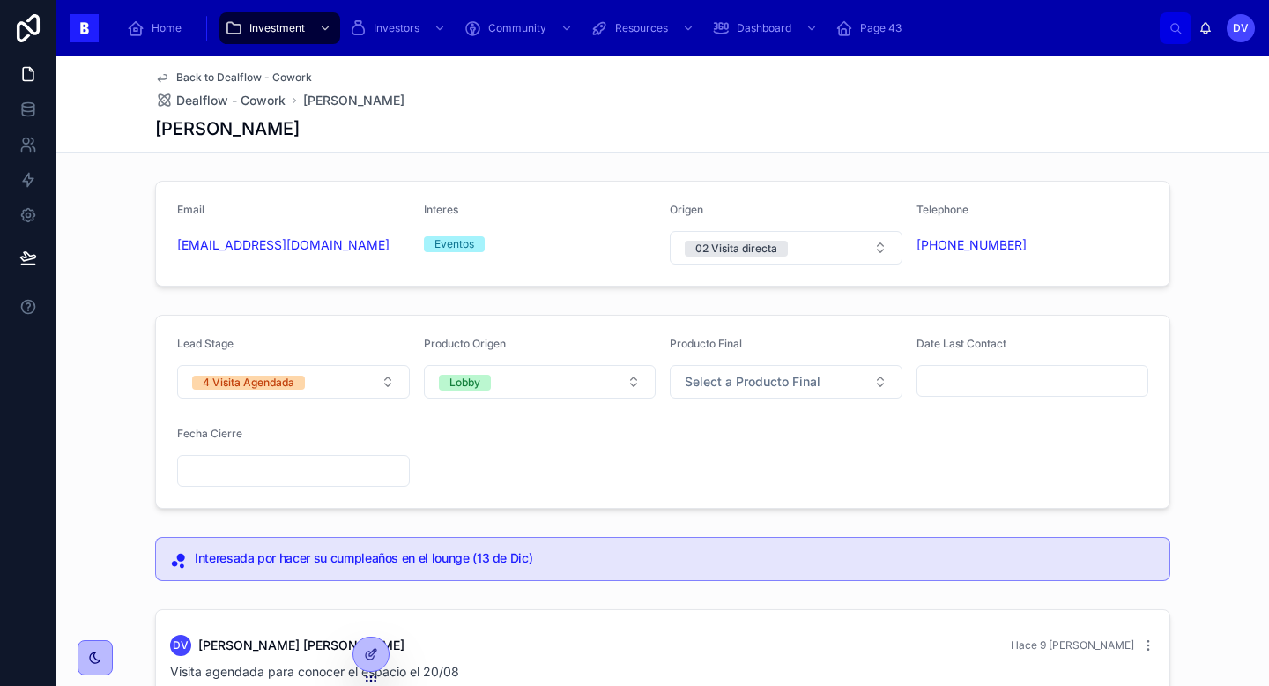
scroll to position [4, 0]
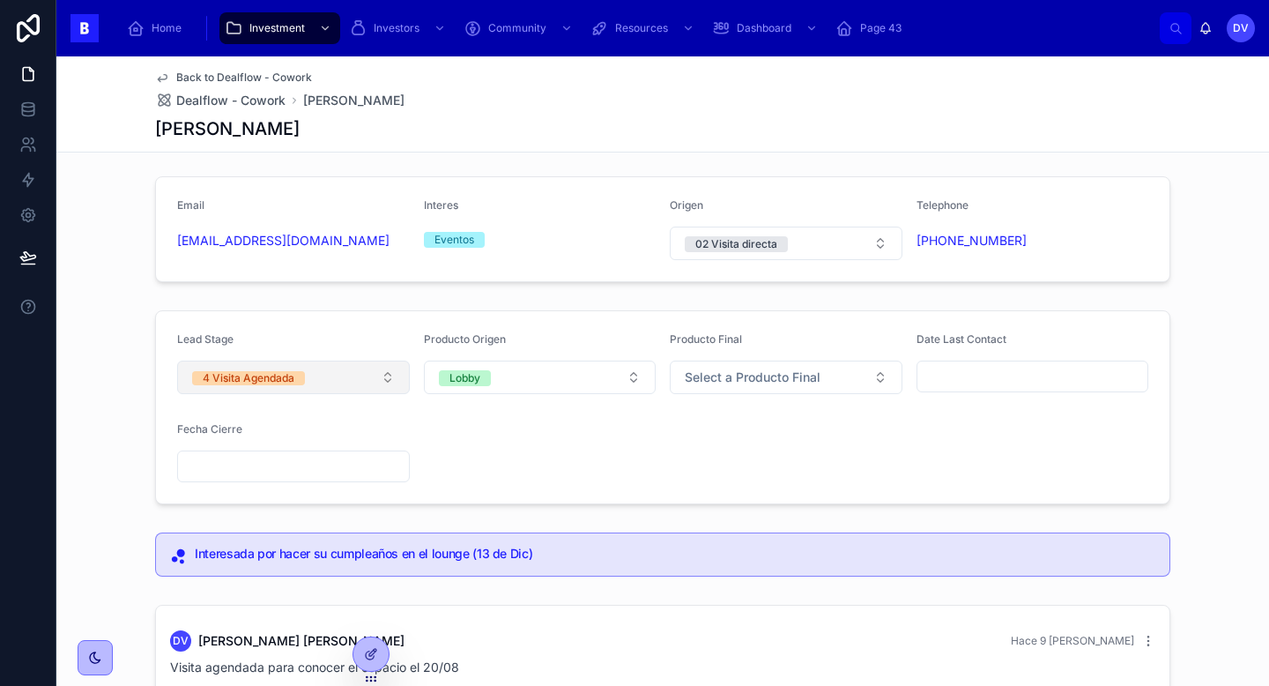
click at [380, 378] on button "4 Visita Agendada" at bounding box center [293, 377] width 233 height 33
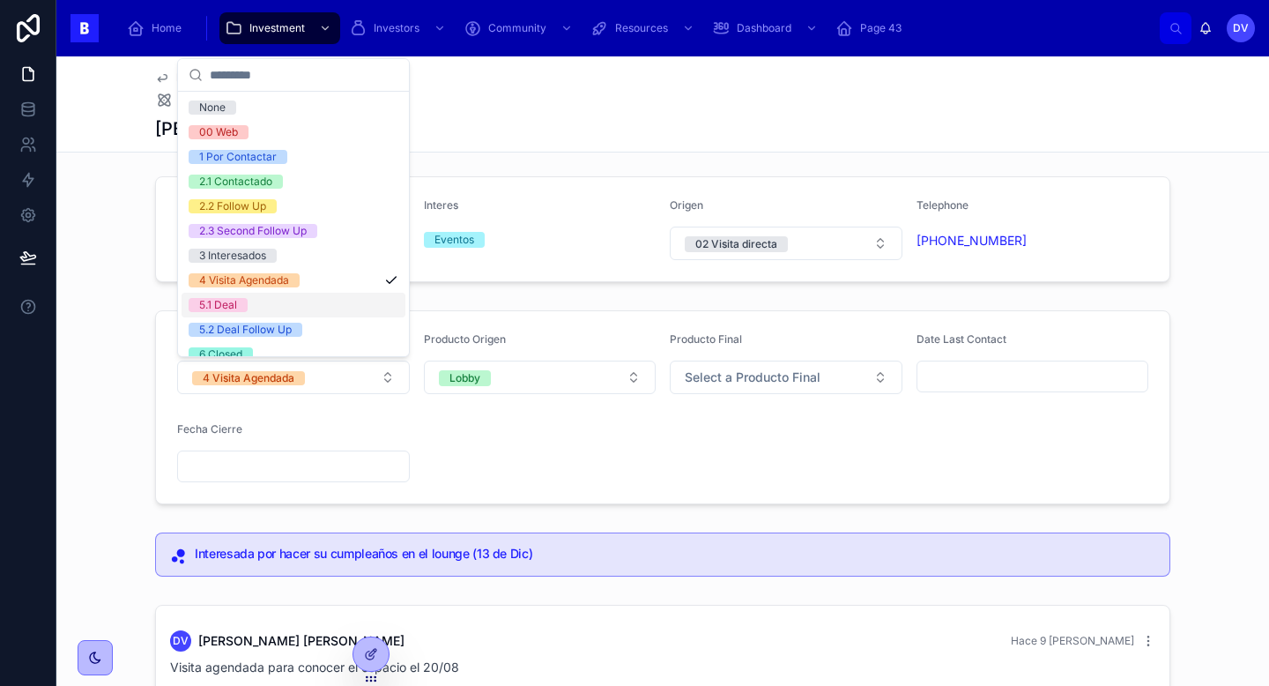
click at [338, 301] on div "5.1 Deal" at bounding box center [294, 305] width 224 height 25
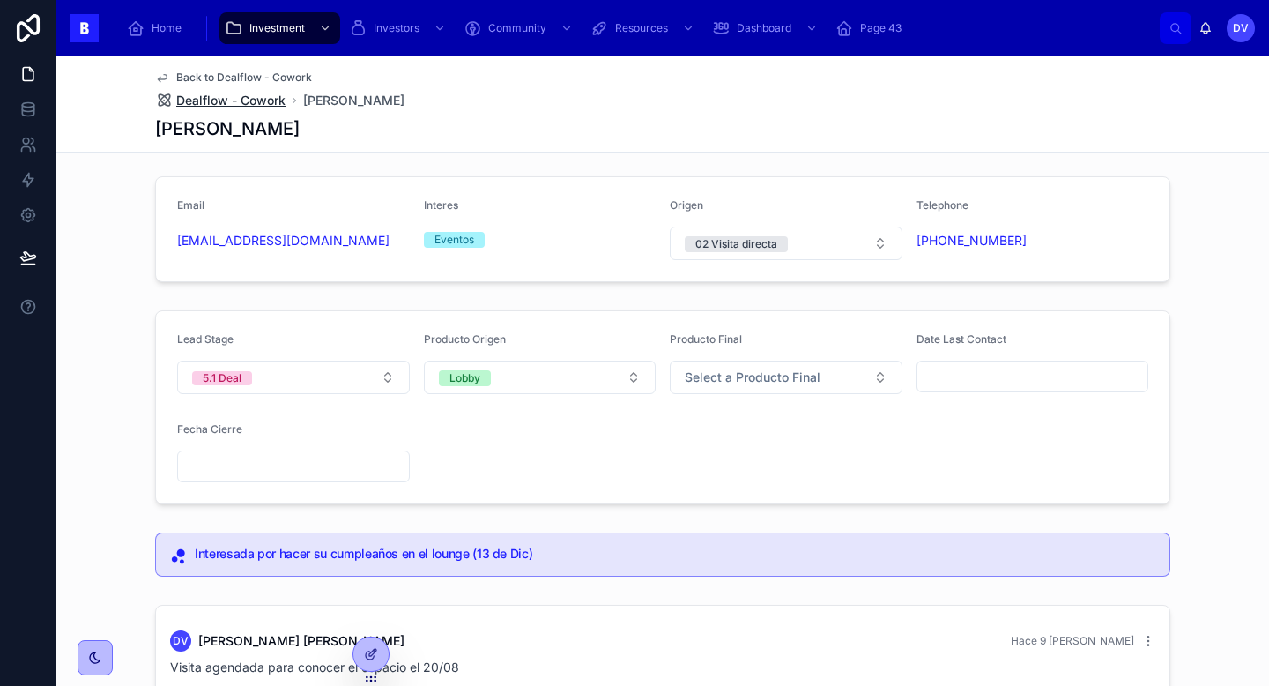
click at [255, 101] on span "Dealflow - Cowork" at bounding box center [230, 101] width 109 height 18
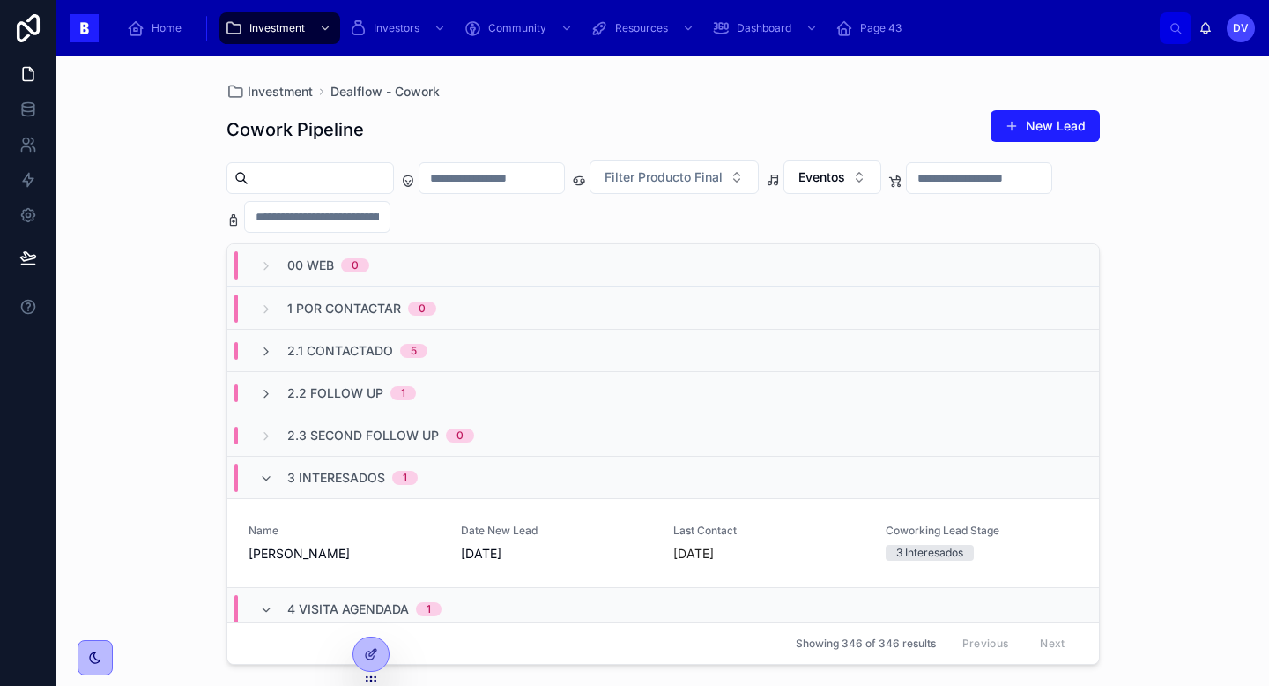
click at [342, 478] on span "3 Interesados" at bounding box center [336, 478] width 98 height 18
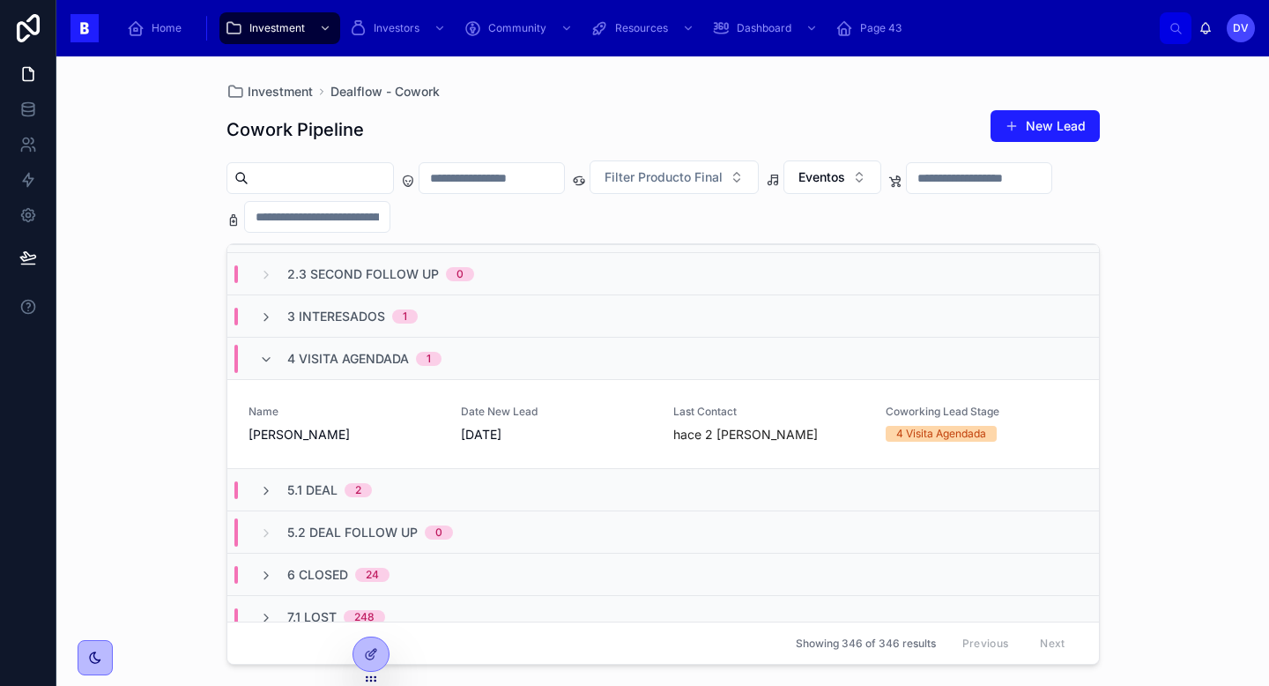
scroll to position [166, 0]
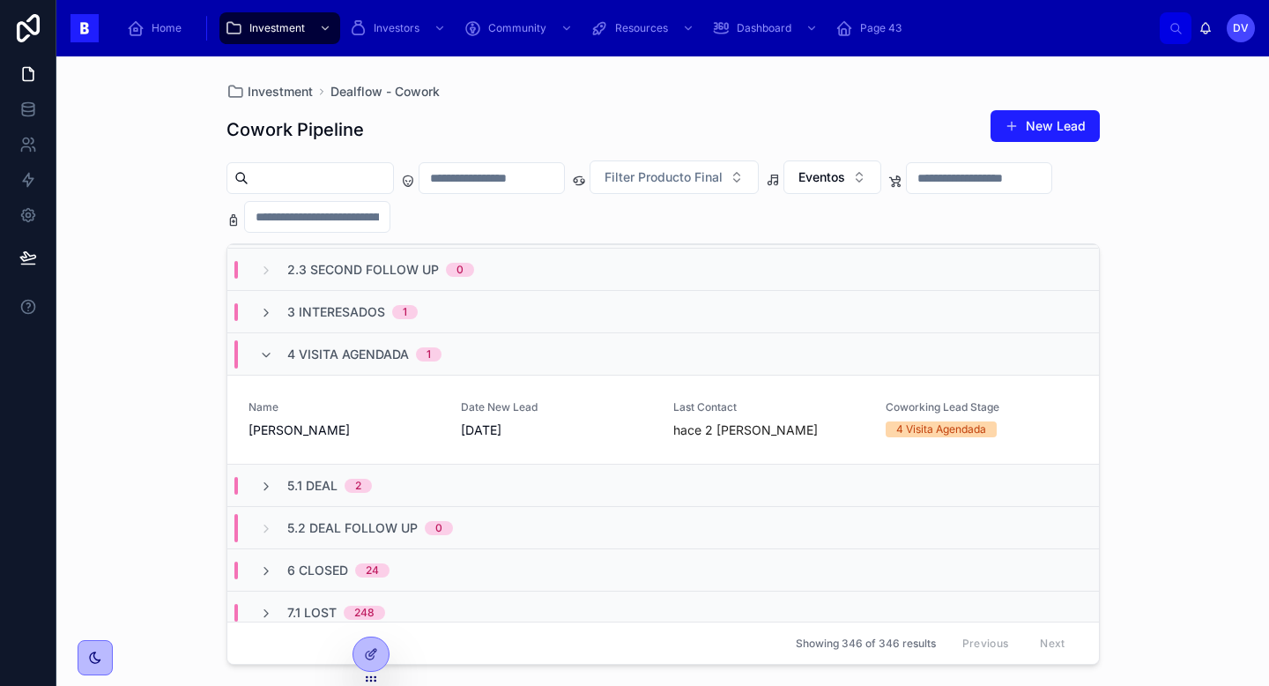
click at [339, 478] on div "5.1 Deal 2" at bounding box center [329, 486] width 85 height 18
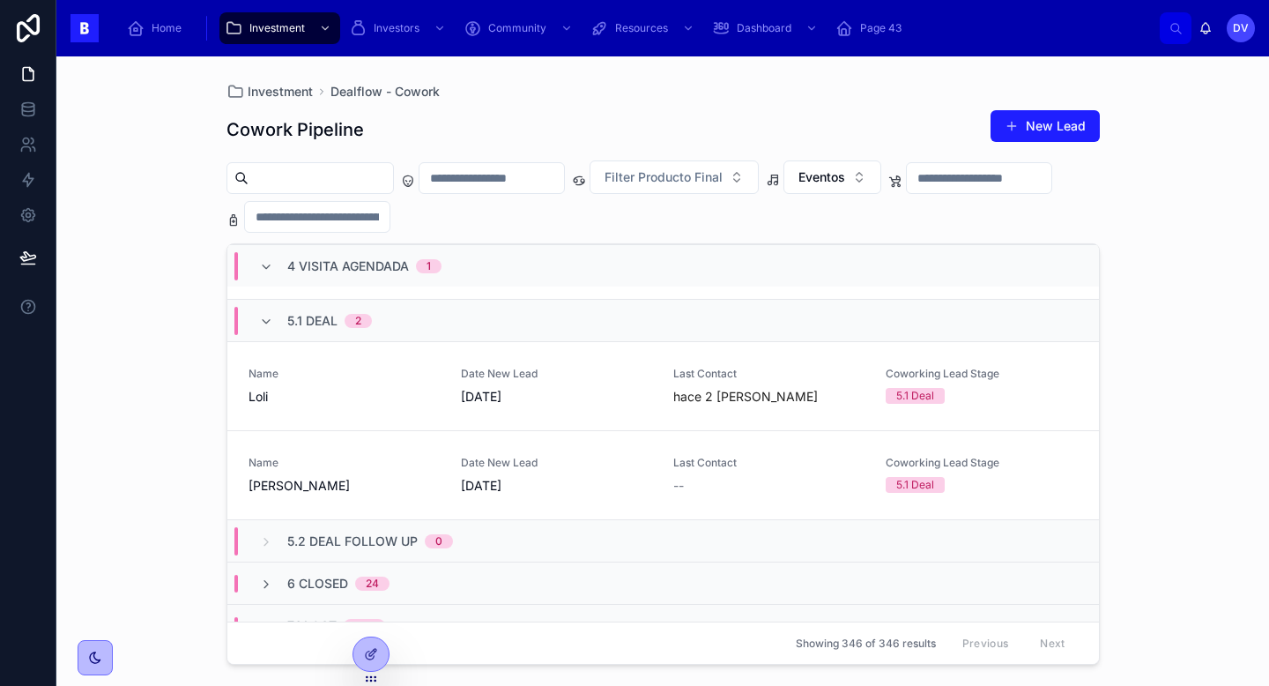
scroll to position [329, 0]
click at [420, 481] on span "[PERSON_NAME]" at bounding box center [344, 488] width 191 height 18
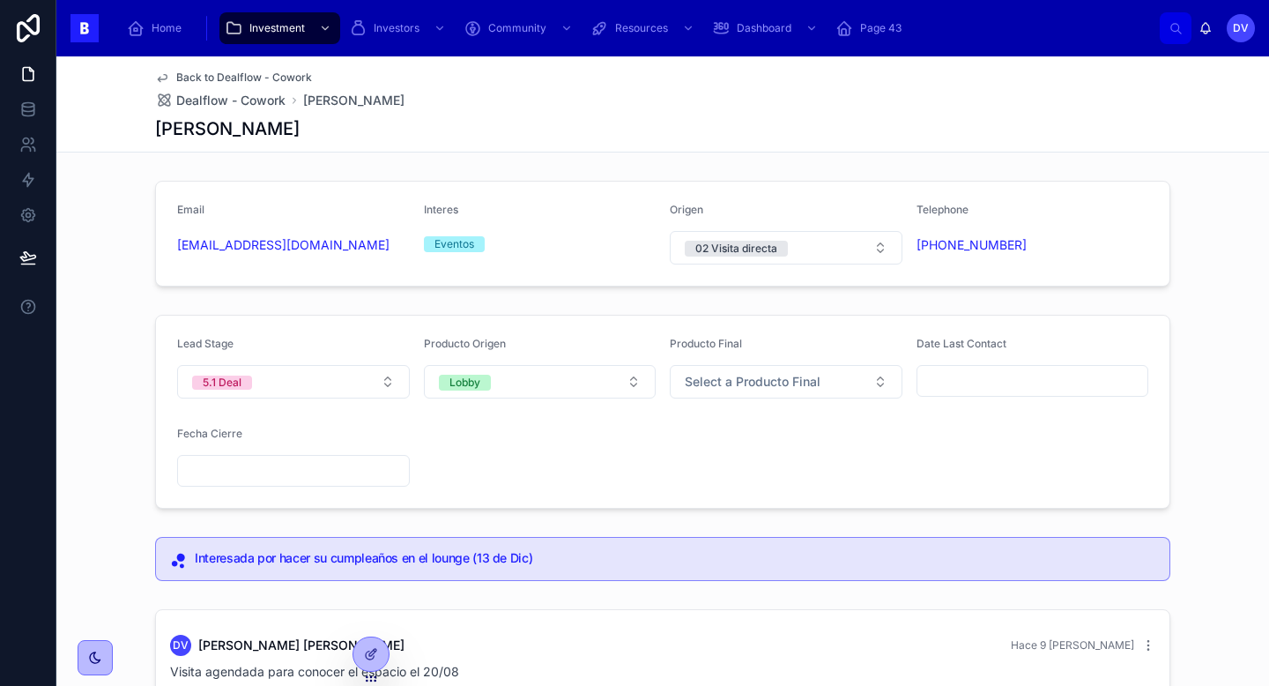
click at [951, 377] on input "text" at bounding box center [1033, 380] width 231 height 25
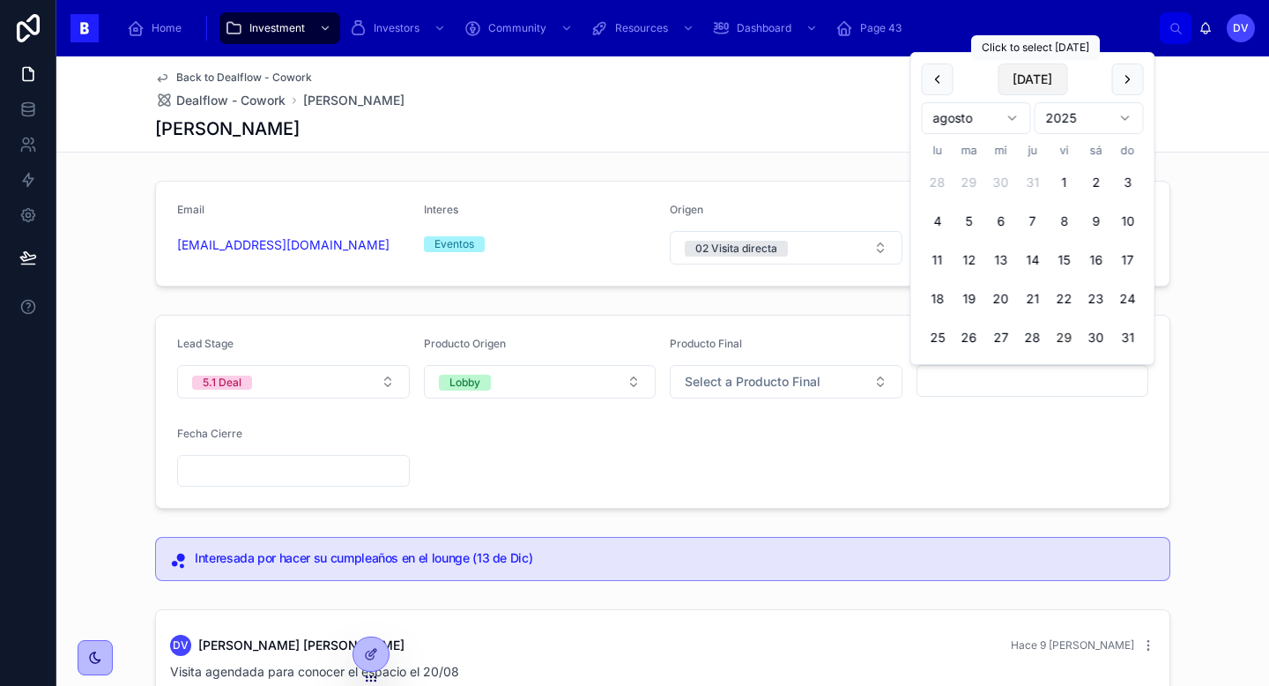
click at [1034, 75] on button "[DATE]" at bounding box center [1033, 79] width 70 height 32
type input "*********"
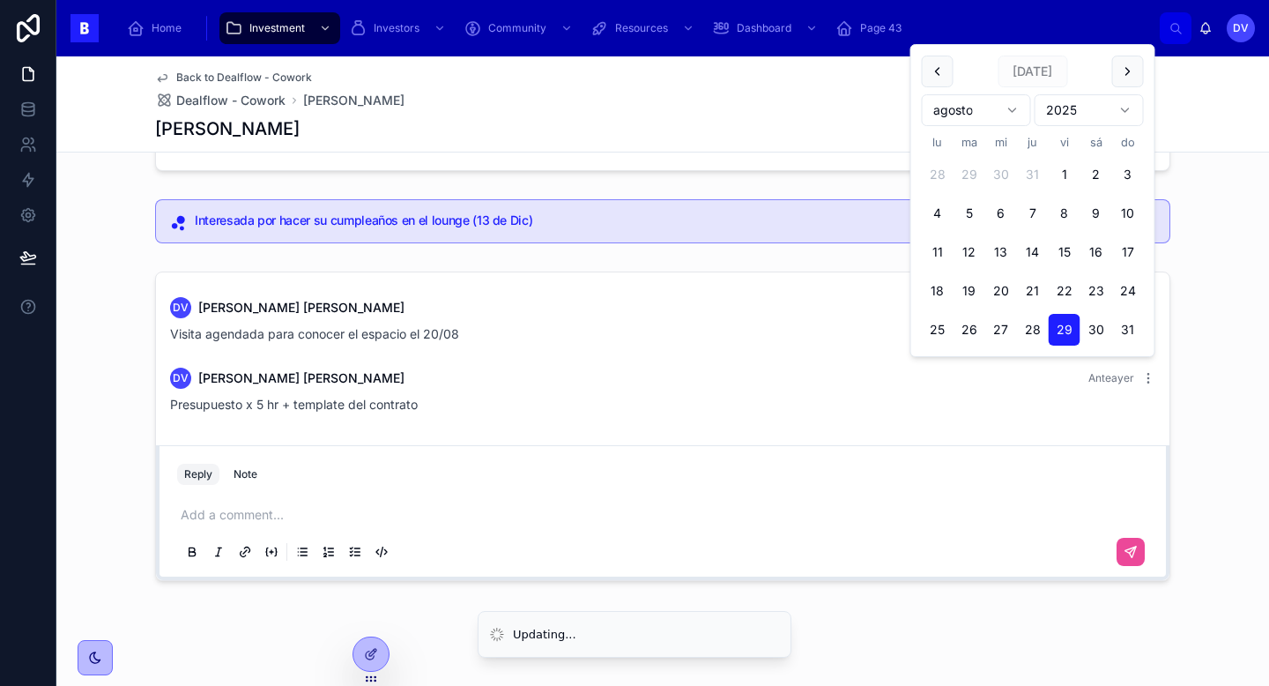
scroll to position [353, 0]
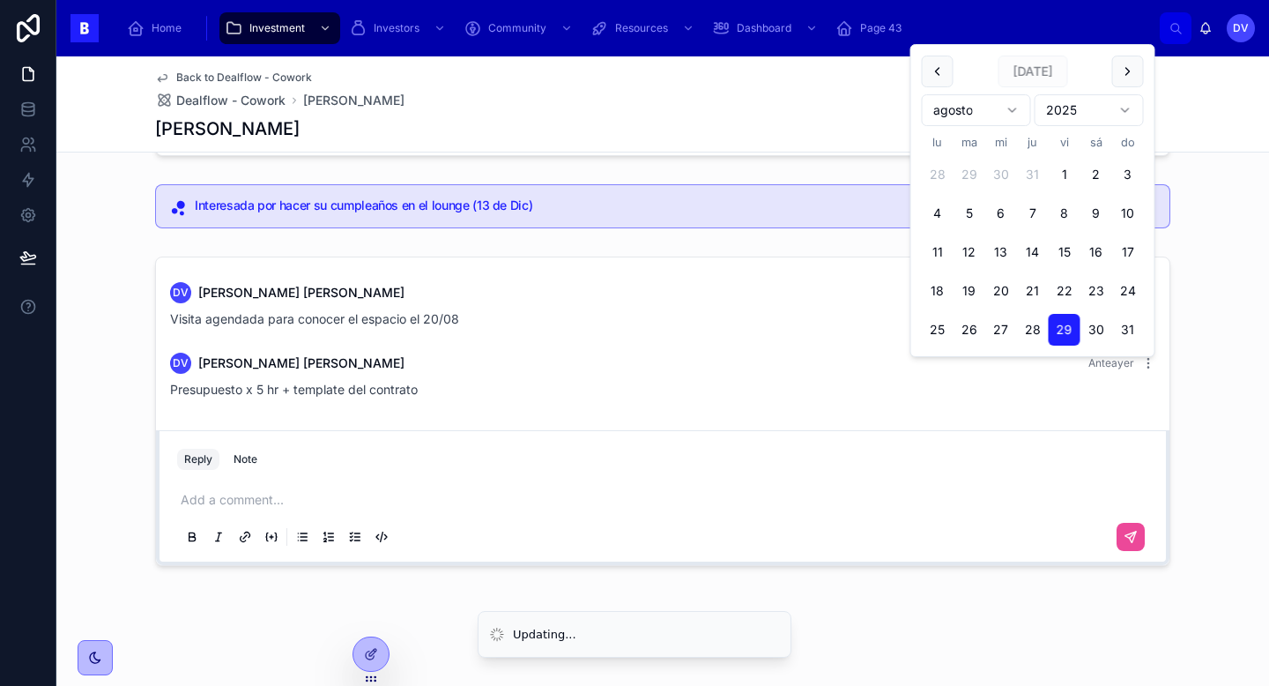
click at [331, 502] on p at bounding box center [666, 500] width 971 height 18
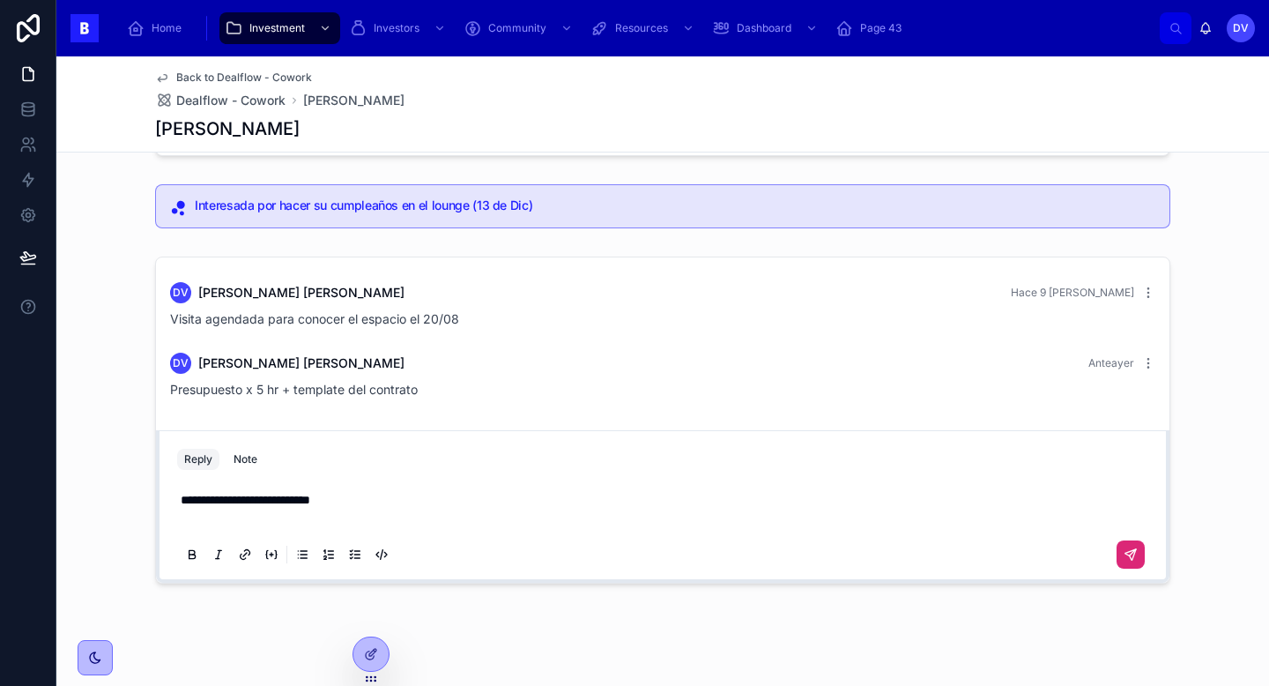
click at [1134, 554] on icon at bounding box center [1131, 554] width 11 height 11
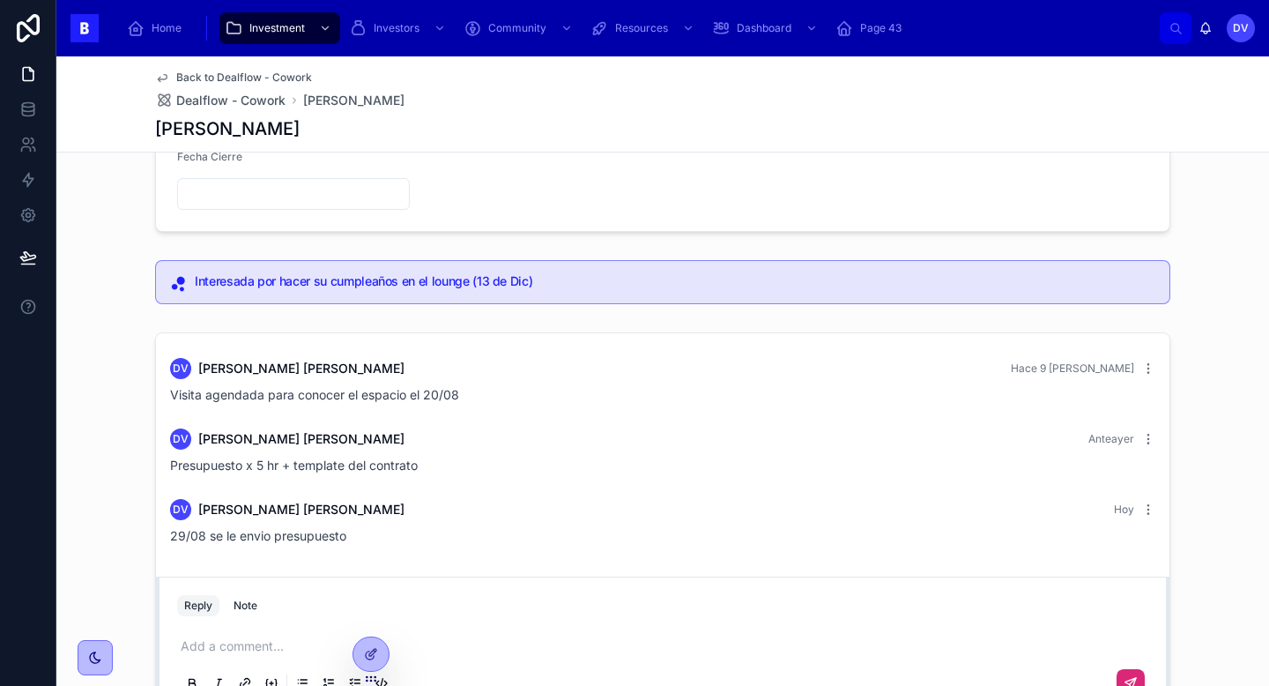
scroll to position [0, 0]
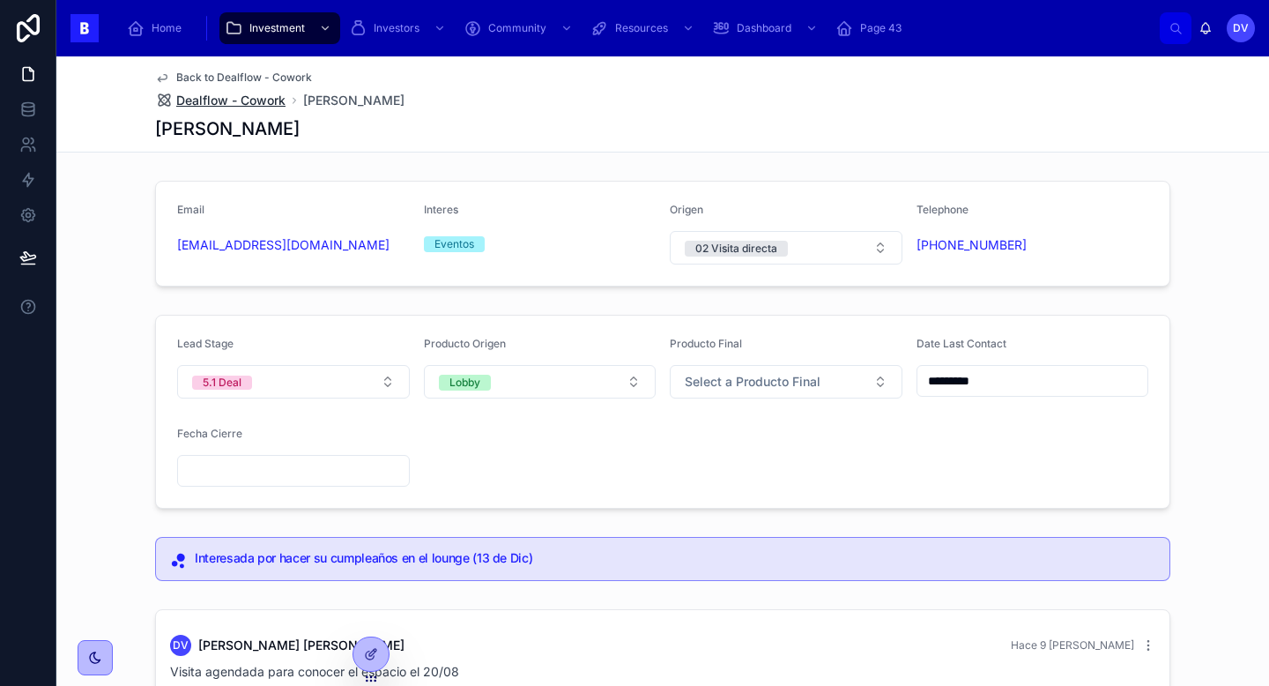
click at [270, 98] on span "Dealflow - Cowork" at bounding box center [230, 101] width 109 height 18
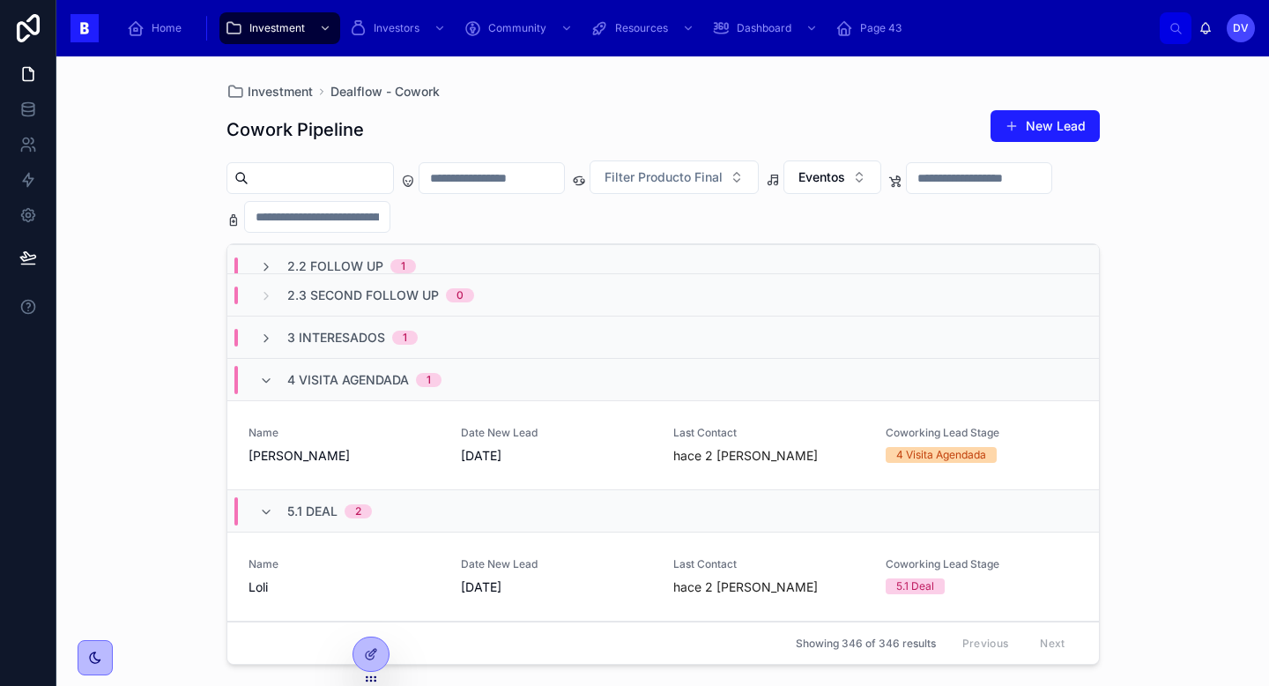
scroll to position [141, 0]
click at [372, 438] on span "Name" at bounding box center [344, 432] width 191 height 14
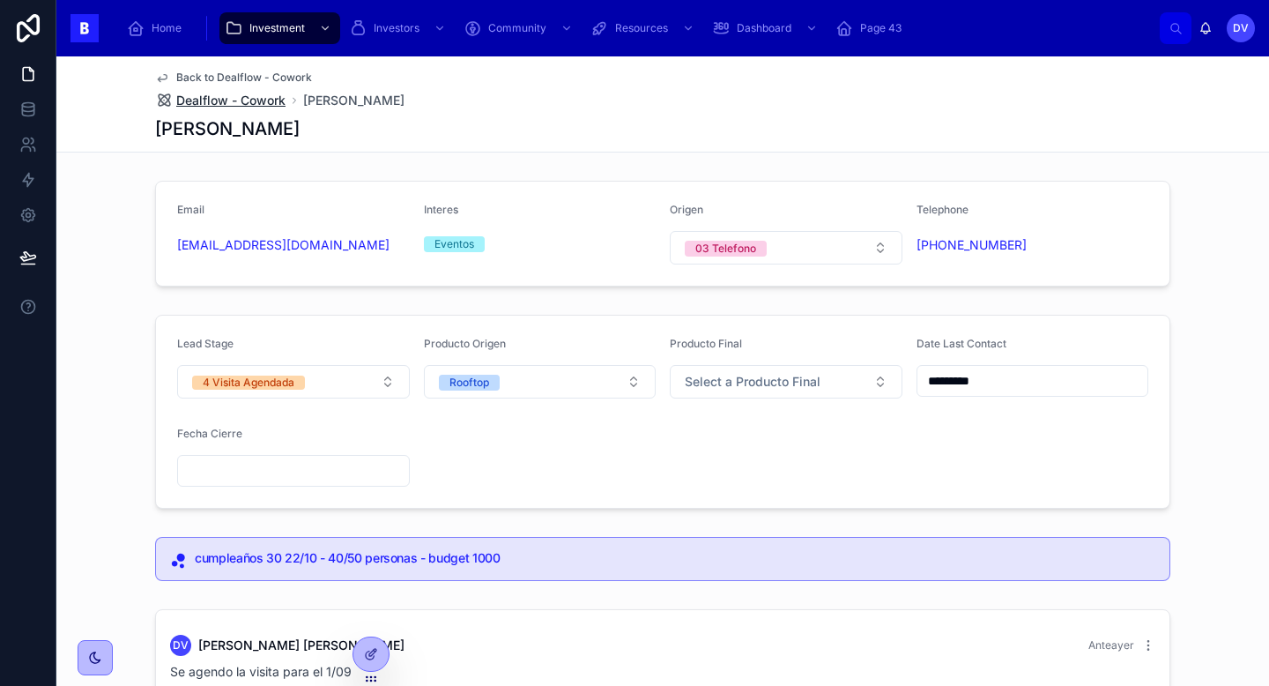
click at [284, 96] on span "Dealflow - Cowork" at bounding box center [230, 101] width 109 height 18
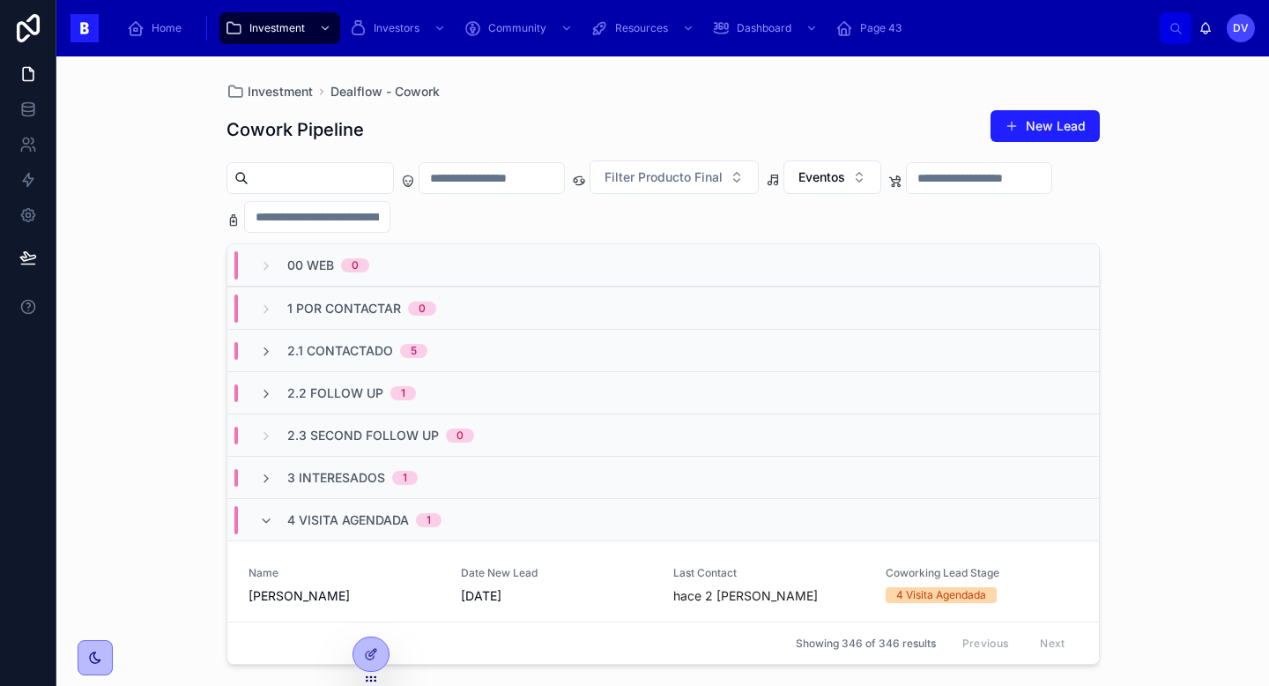
click at [281, 515] on div "4 Visita Agendada 1" at bounding box center [350, 520] width 182 height 28
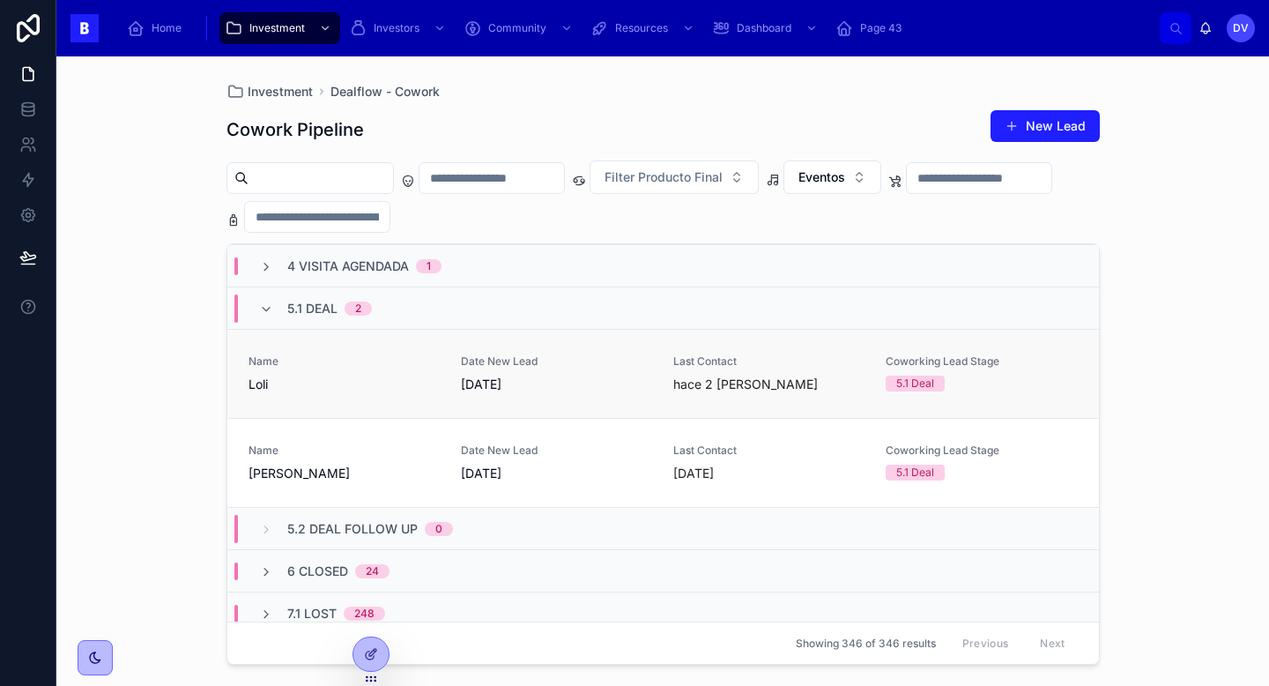
scroll to position [260, 0]
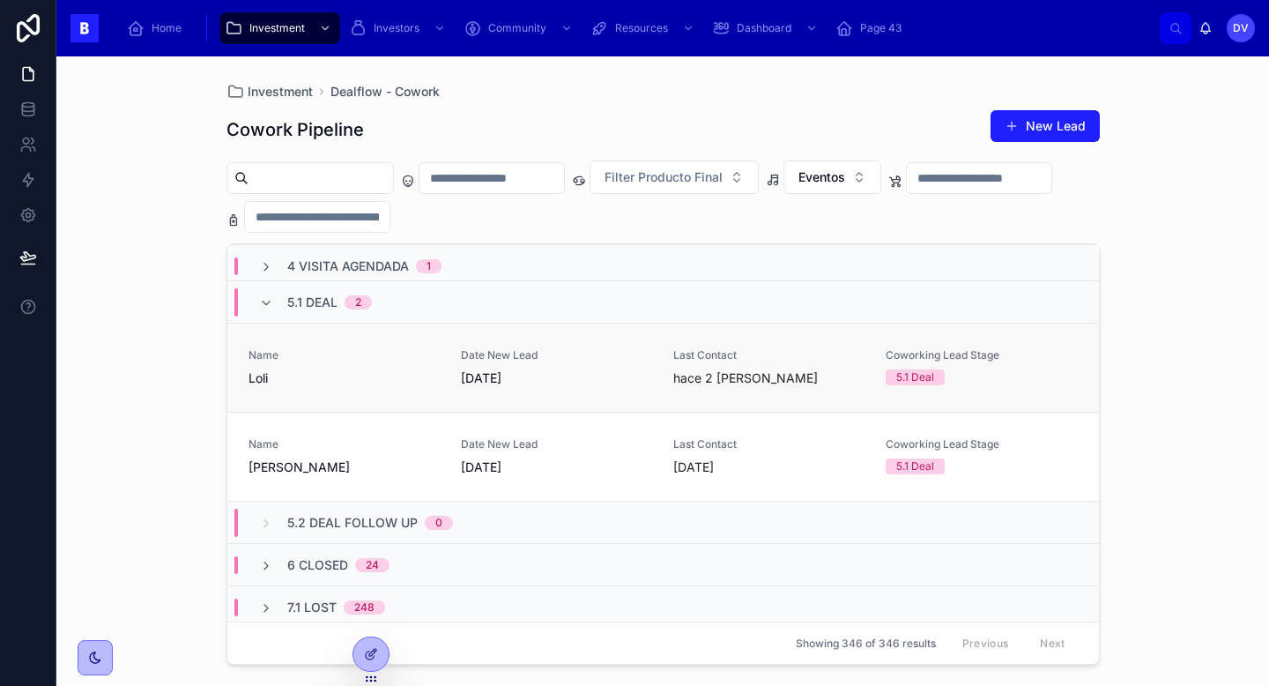
click at [369, 400] on link "Name Loli Date New Lead [DATE] Last Contact hace 2 [PERSON_NAME] Coworking Lead…" at bounding box center [663, 367] width 872 height 89
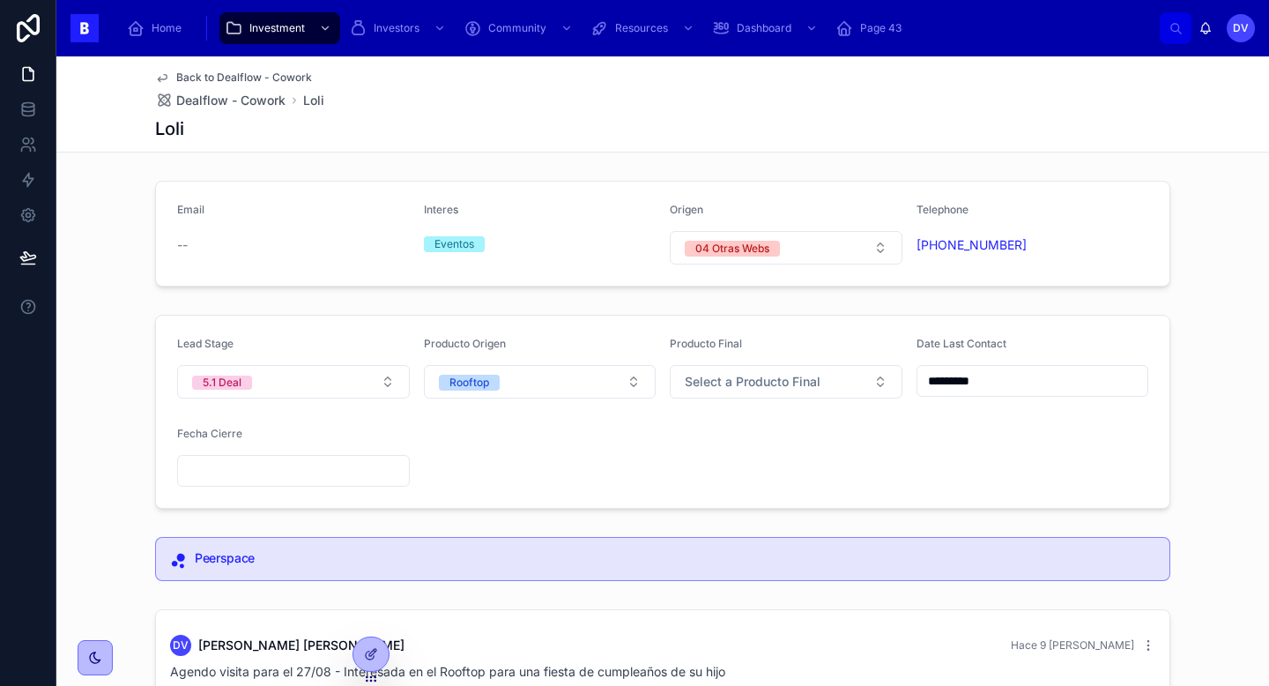
scroll to position [3, 0]
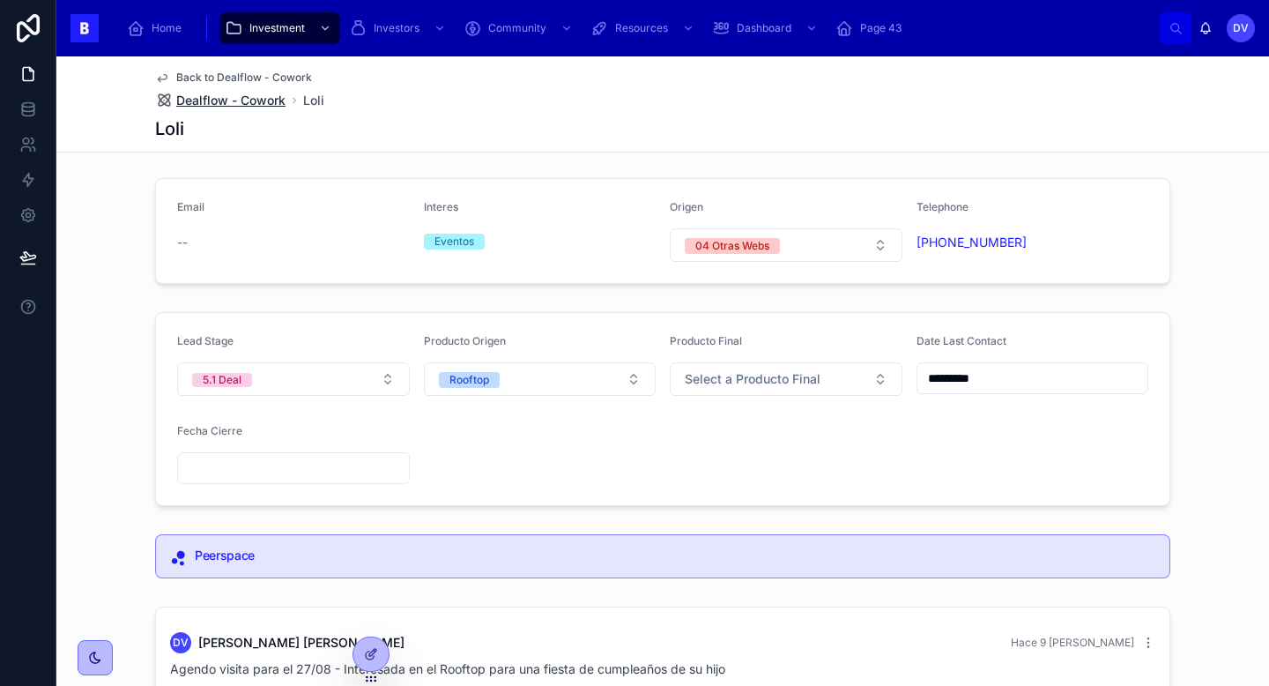
click at [261, 95] on span "Dealflow - Cowork" at bounding box center [230, 101] width 109 height 18
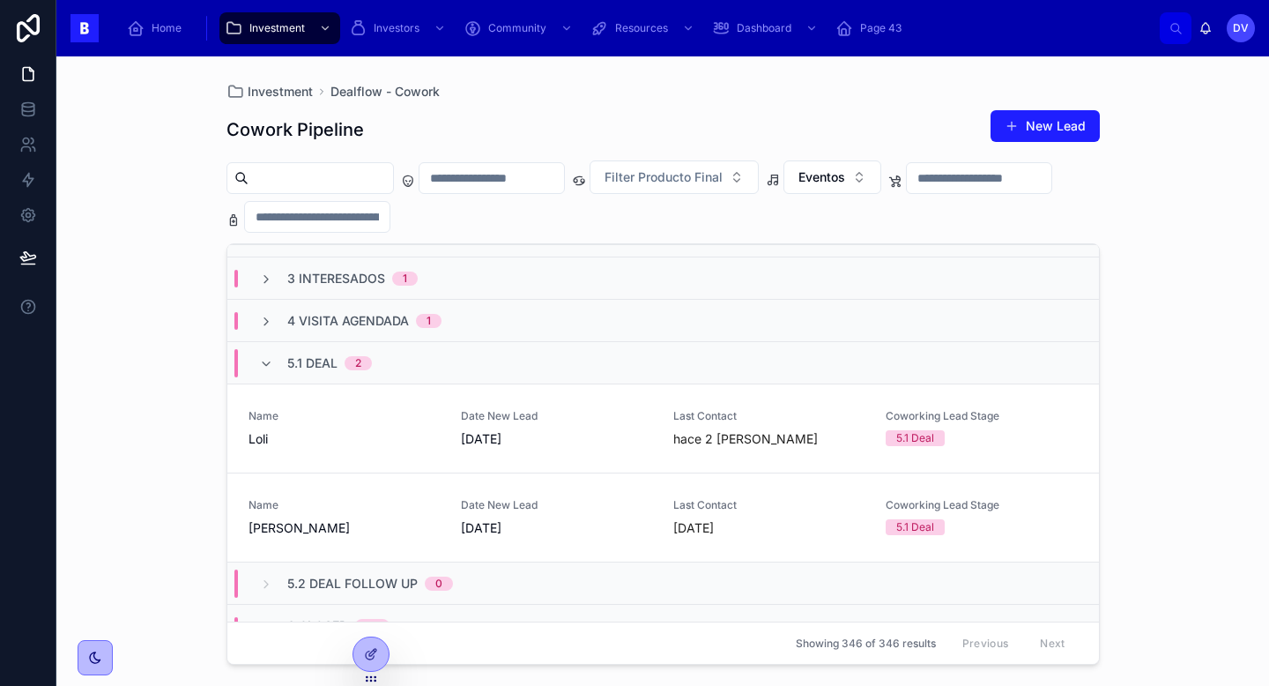
scroll to position [228, 0]
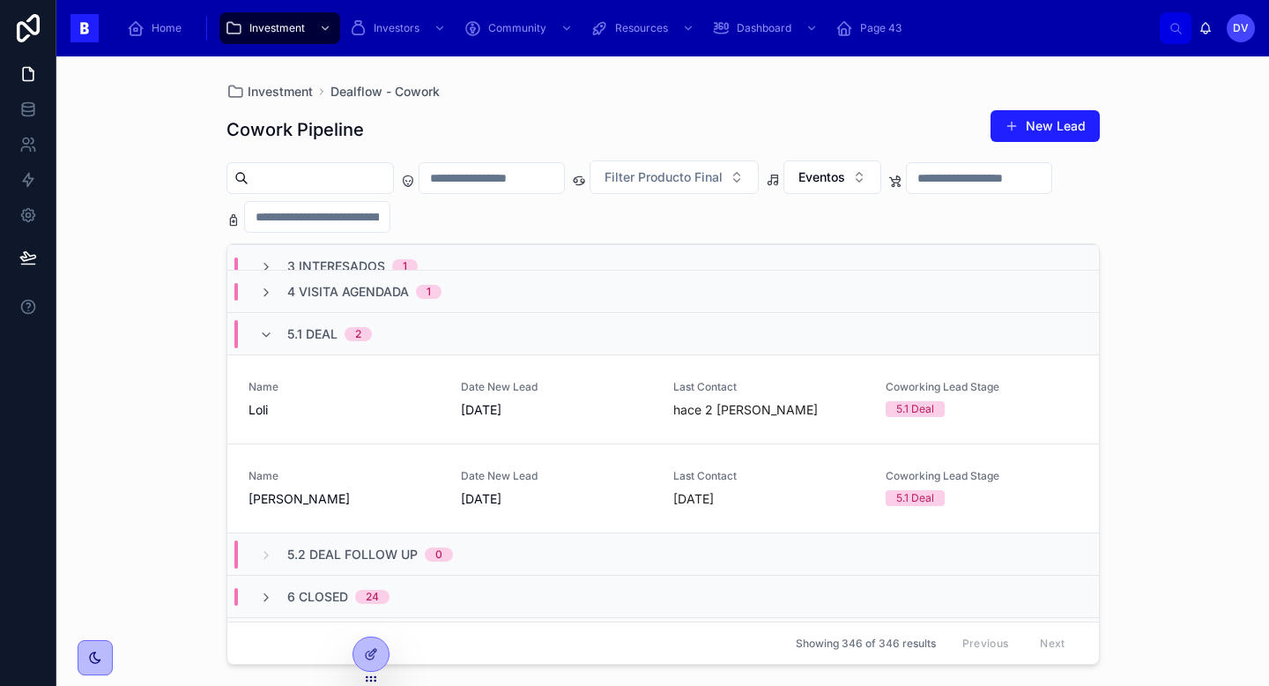
click at [317, 338] on span "5.1 Deal" at bounding box center [312, 334] width 50 height 18
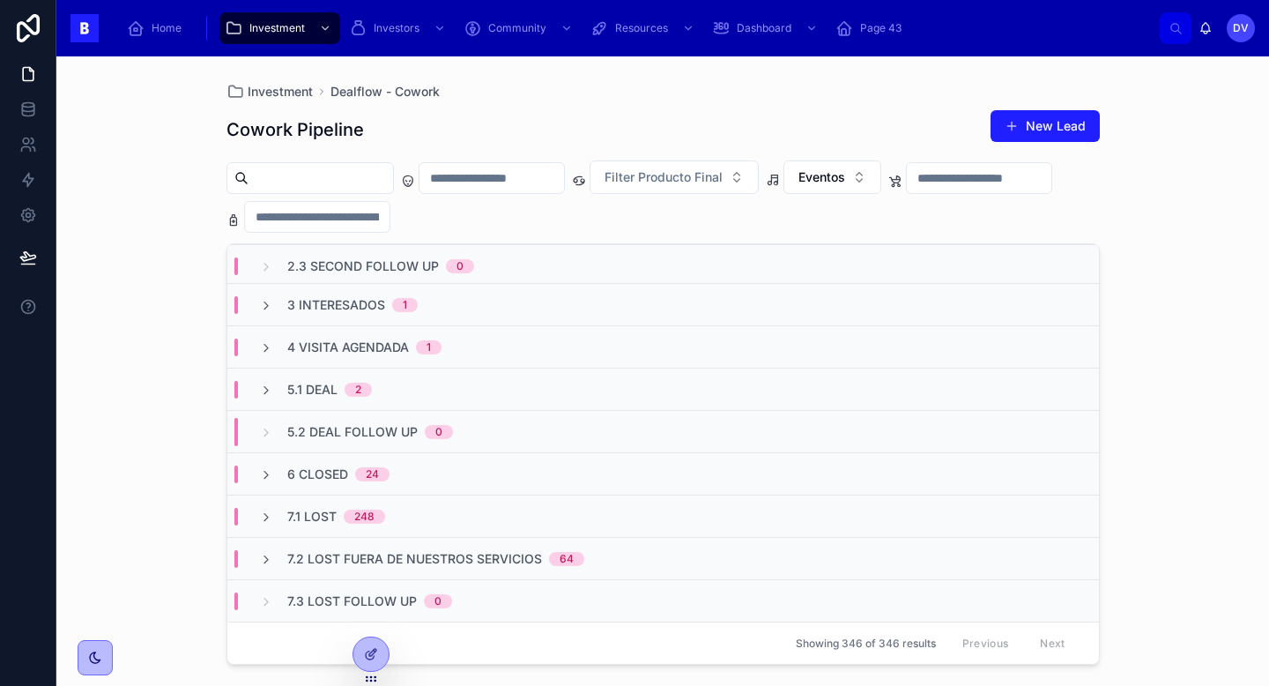
scroll to position [173, 0]
click at [333, 378] on div "5.1 Deal 2" at bounding box center [663, 389] width 872 height 42
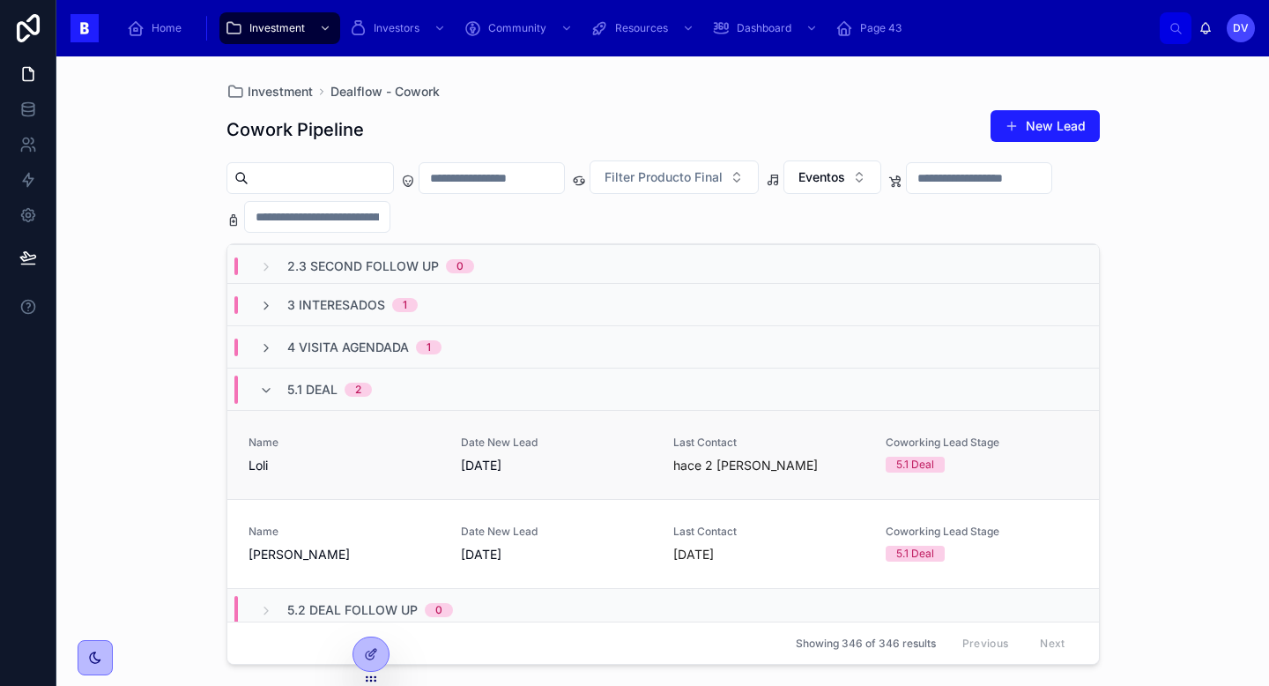
click at [366, 458] on span "Loli" at bounding box center [344, 466] width 191 height 18
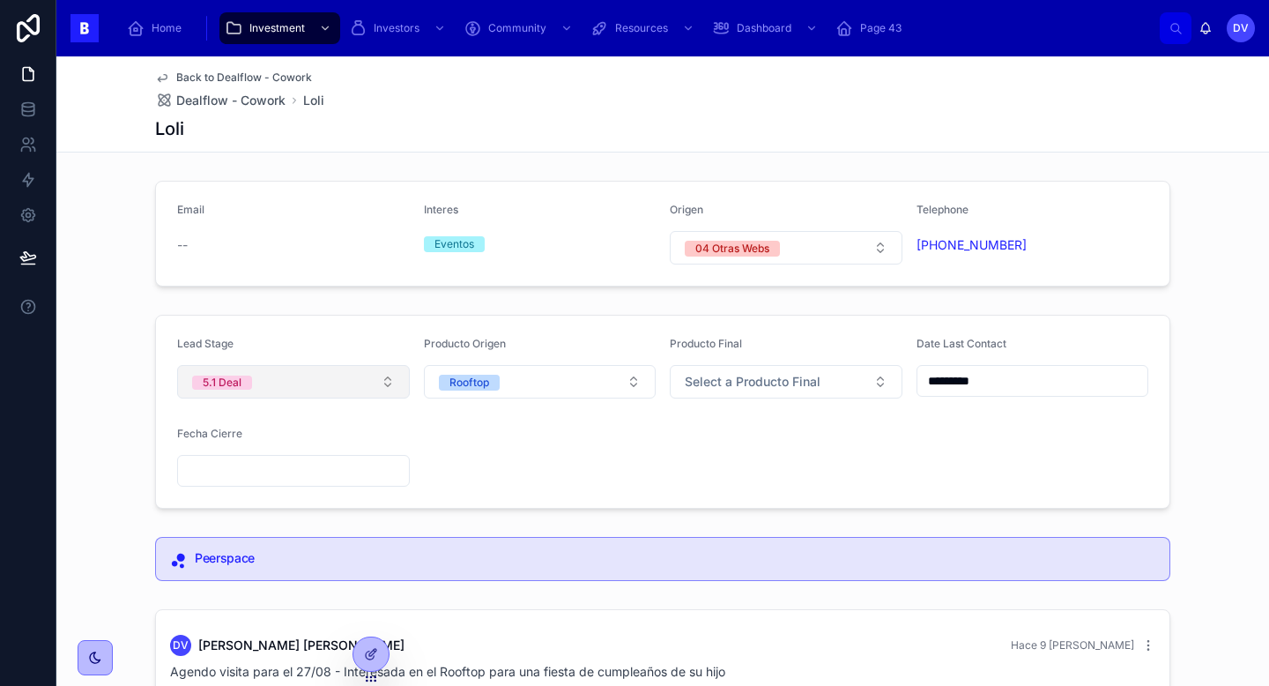
click at [386, 381] on button "5.1 Deal" at bounding box center [293, 381] width 233 height 33
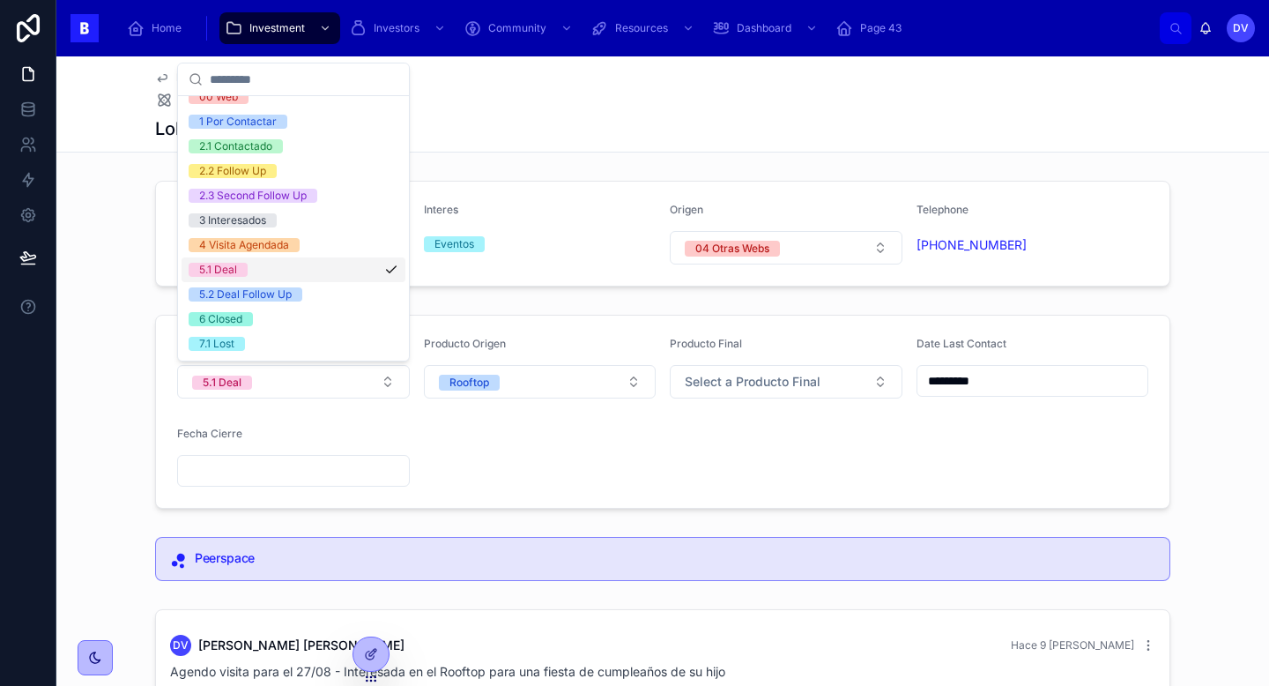
scroll to position [50, 0]
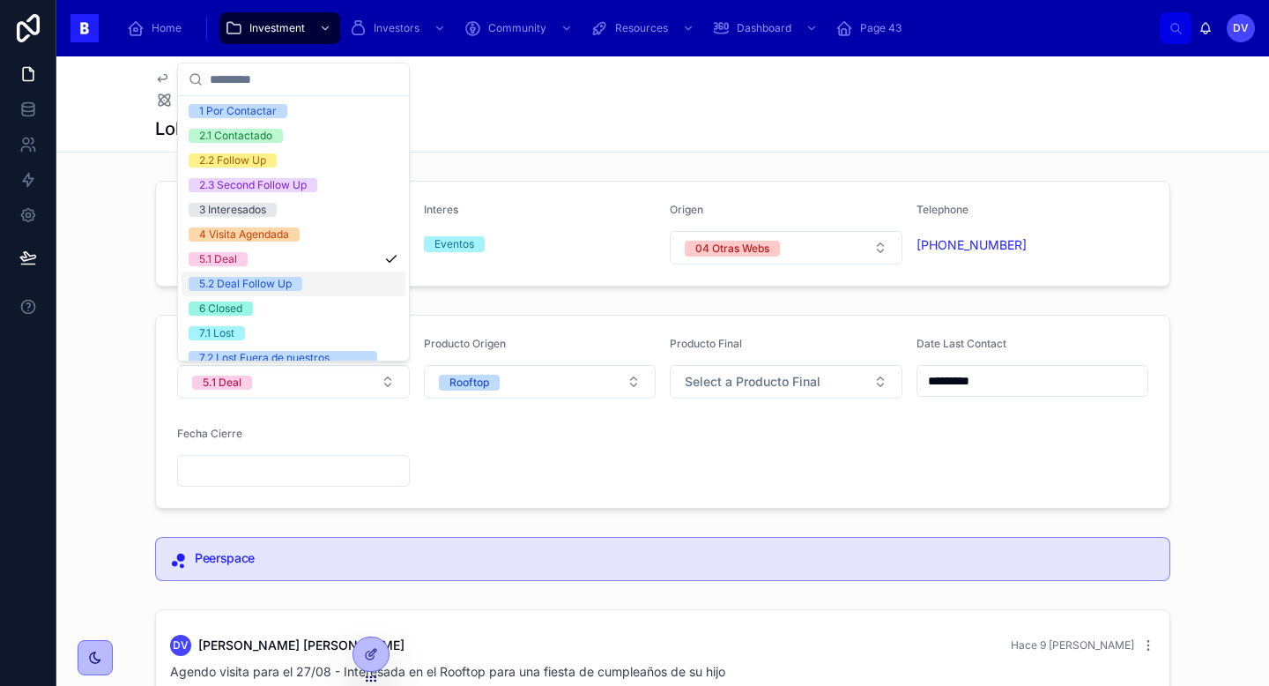
click at [314, 285] on div "5.2 Deal Follow Up" at bounding box center [294, 283] width 224 height 25
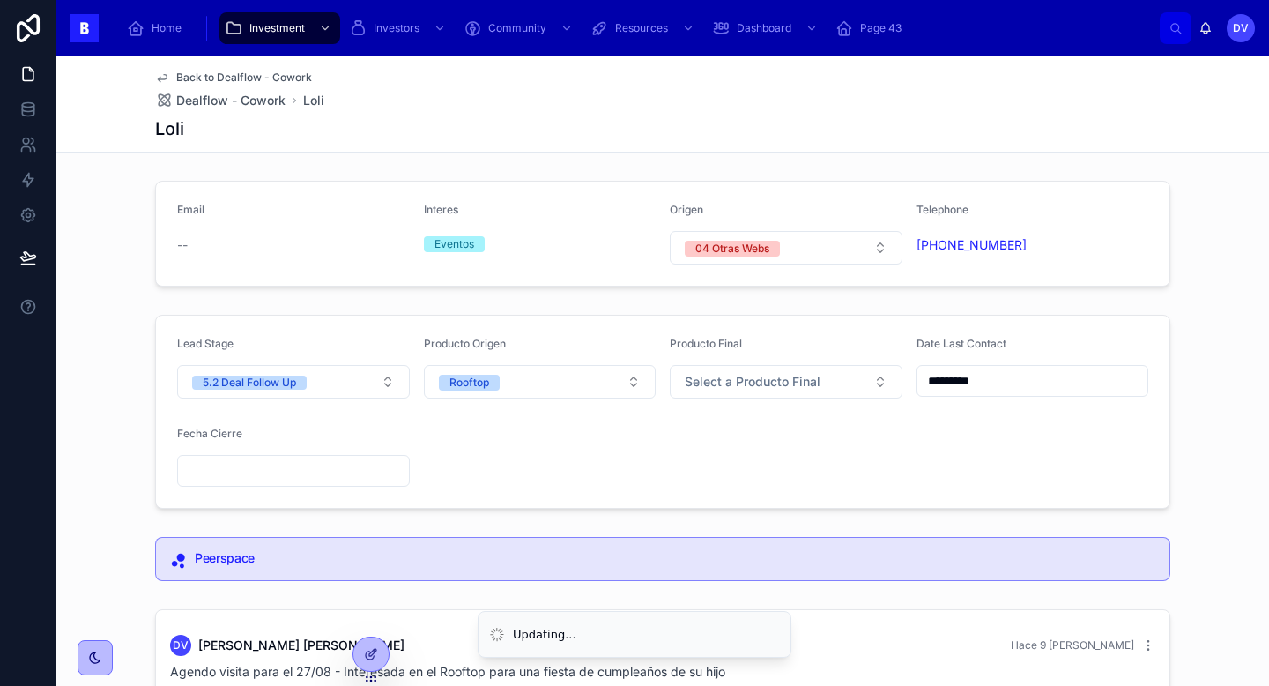
click at [119, 323] on div "Lead Stage 5.2 Deal Follow Up Producto Origen Rooftop Producto Final Select a P…" at bounding box center [662, 412] width 1213 height 208
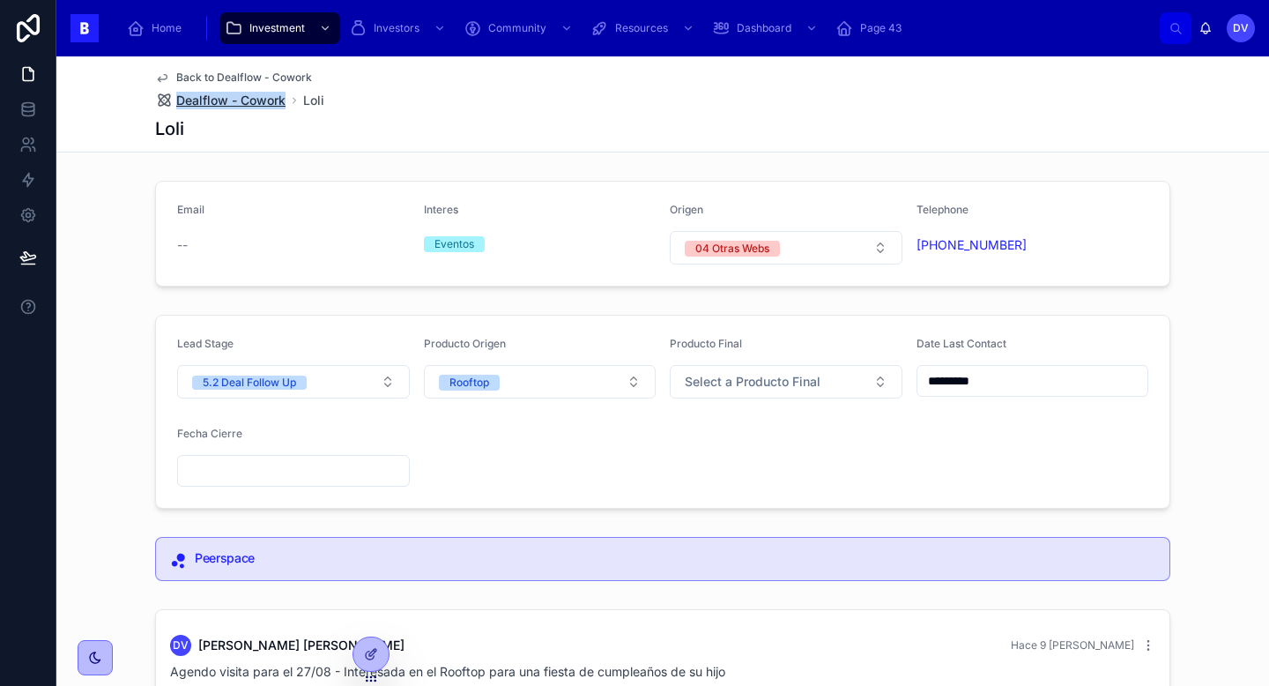
click at [218, 100] on span "Dealflow - Cowork" at bounding box center [230, 101] width 109 height 18
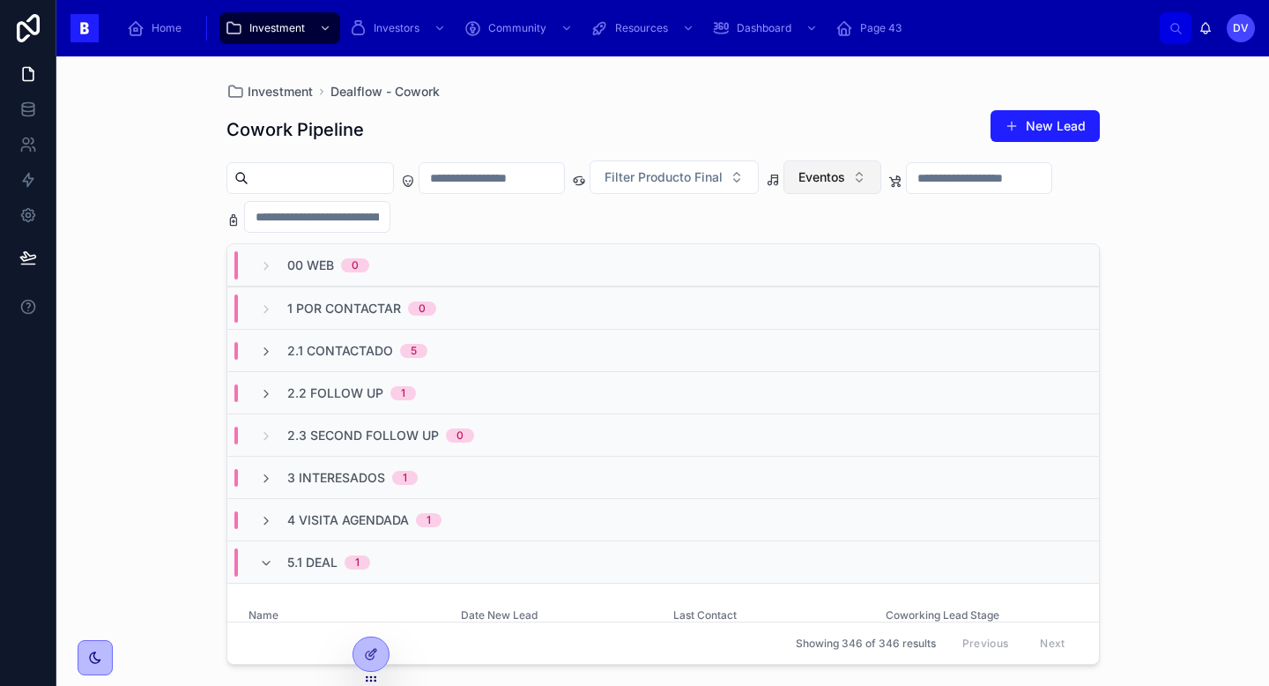
click at [845, 178] on span "Eventos" at bounding box center [822, 177] width 47 height 18
click at [851, 284] on div "Cowork" at bounding box center [866, 277] width 212 height 28
click at [433, 342] on div "2.1 Contactado 2" at bounding box center [343, 351] width 211 height 18
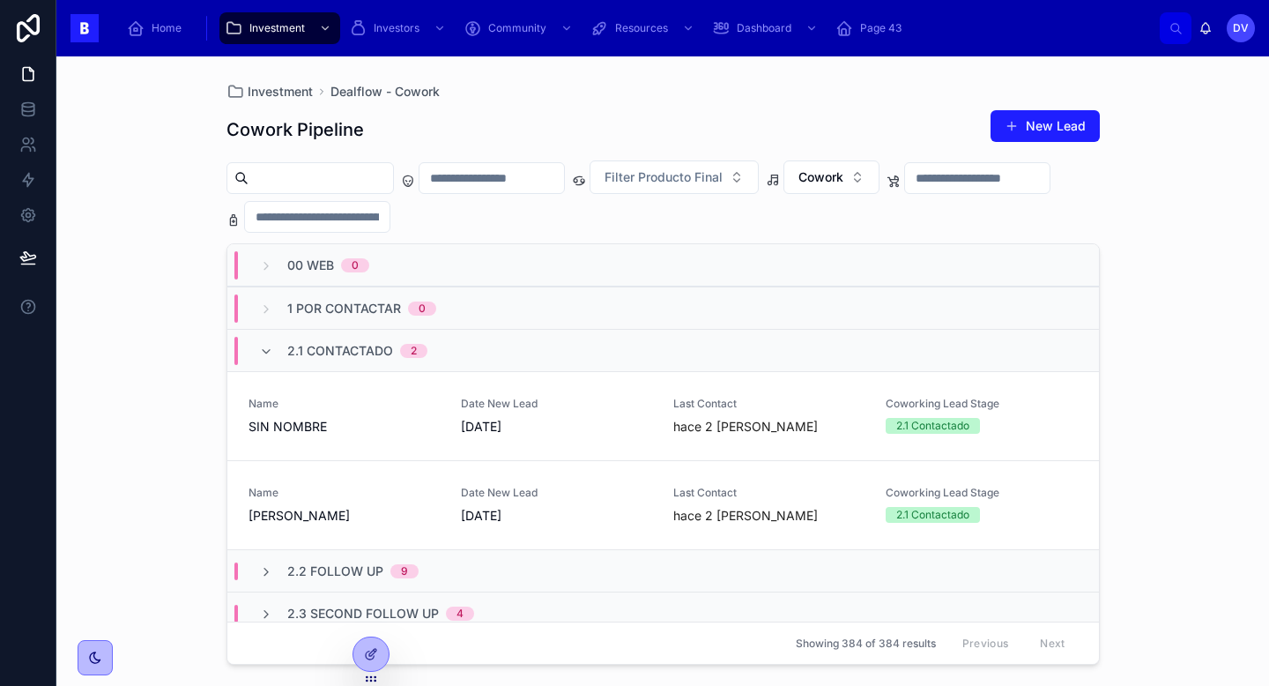
click at [433, 342] on div "2.1 Contactado 2" at bounding box center [343, 351] width 211 height 28
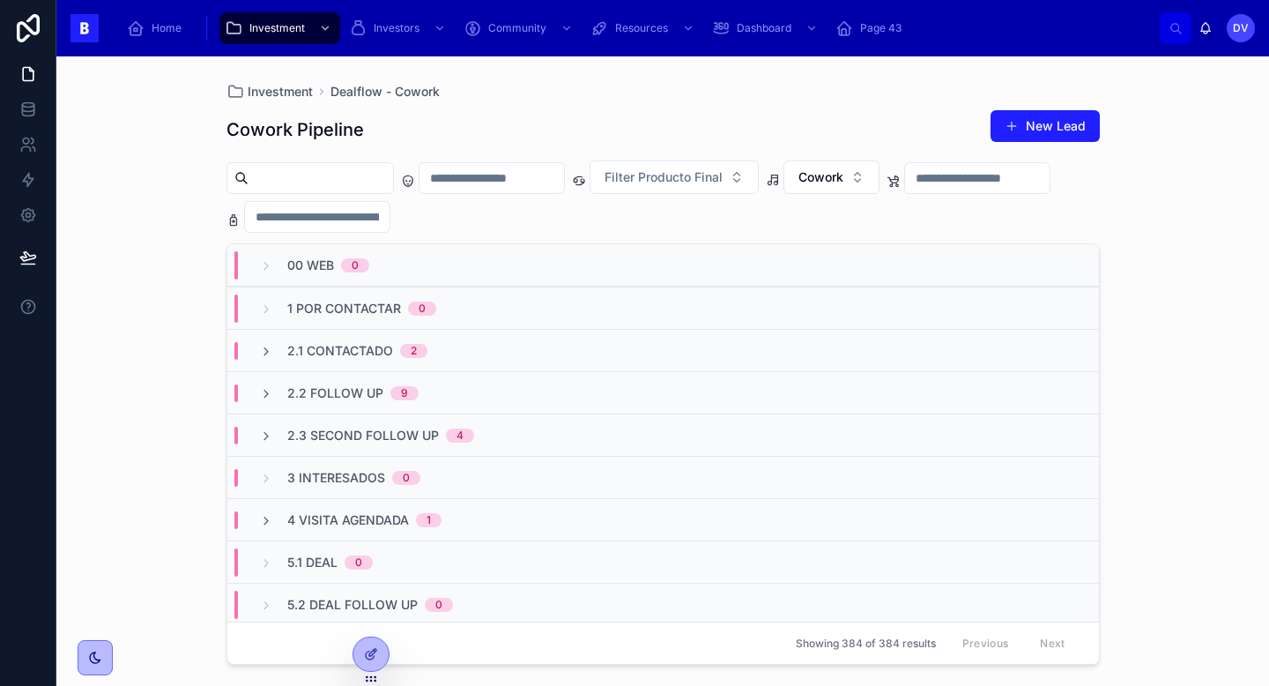
click at [433, 342] on div "2.1 Contactado 2" at bounding box center [343, 351] width 211 height 18
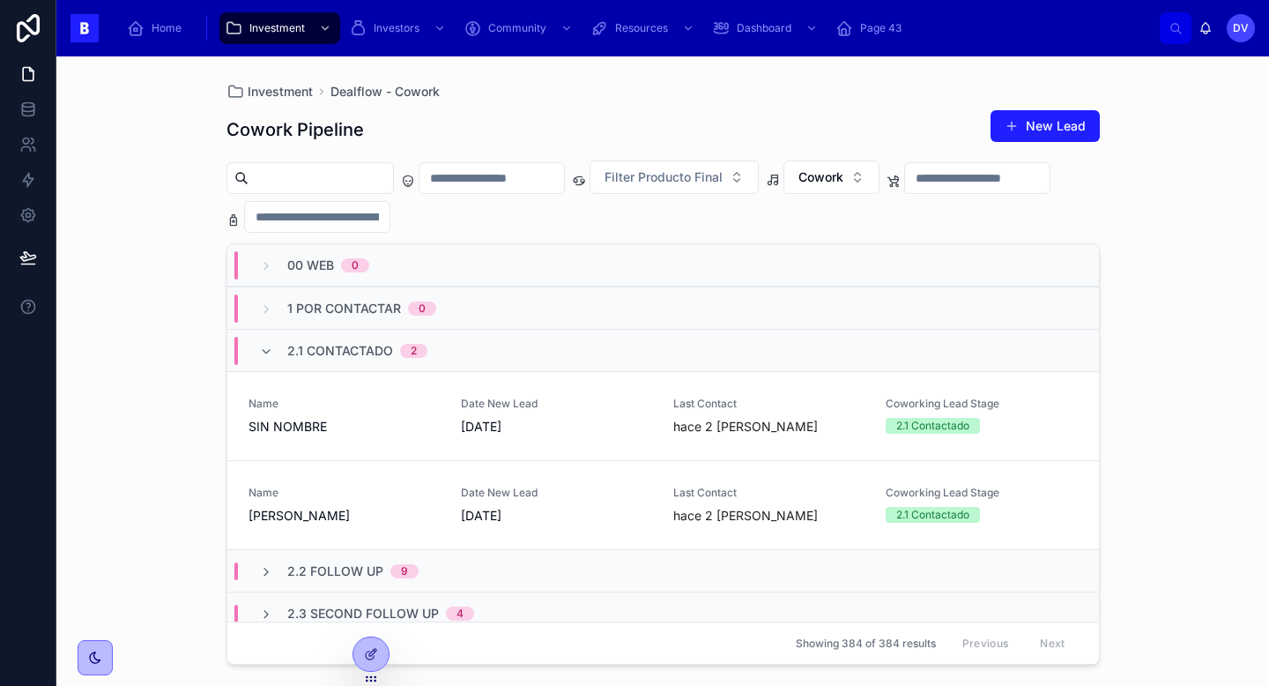
click at [433, 342] on div "2.1 Contactado 2" at bounding box center [343, 351] width 211 height 28
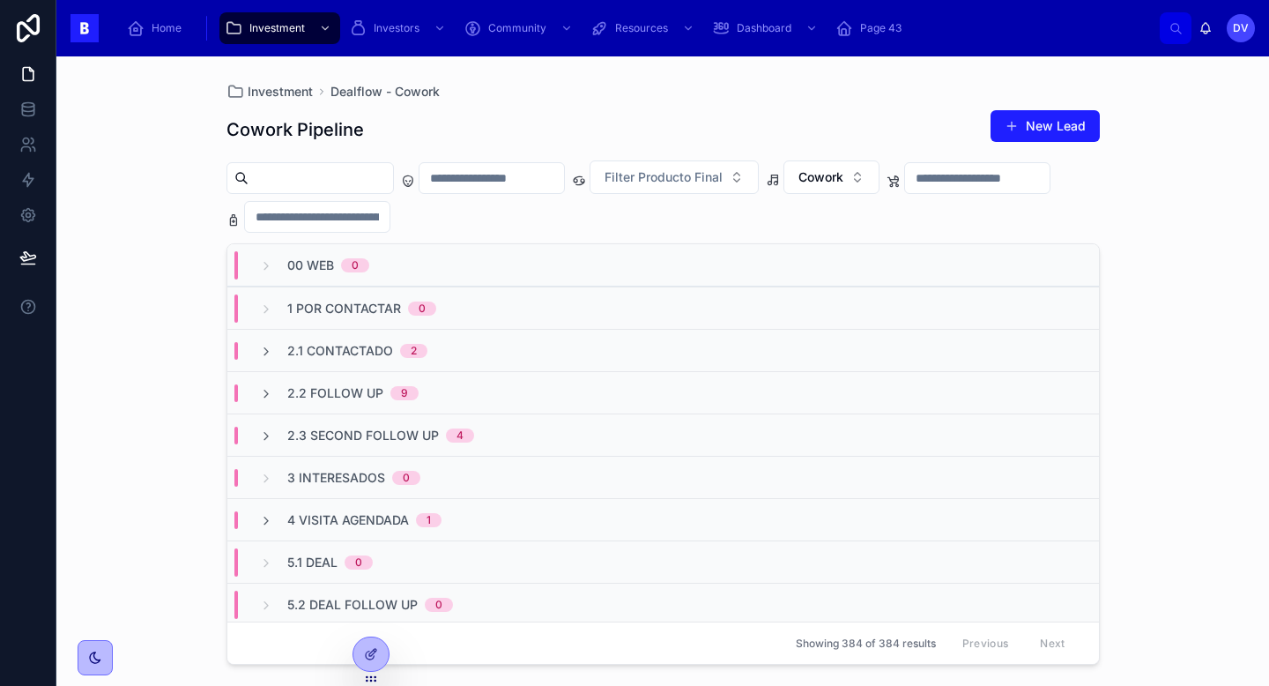
click at [442, 396] on div "2.2 Follow Up 9" at bounding box center [663, 392] width 872 height 42
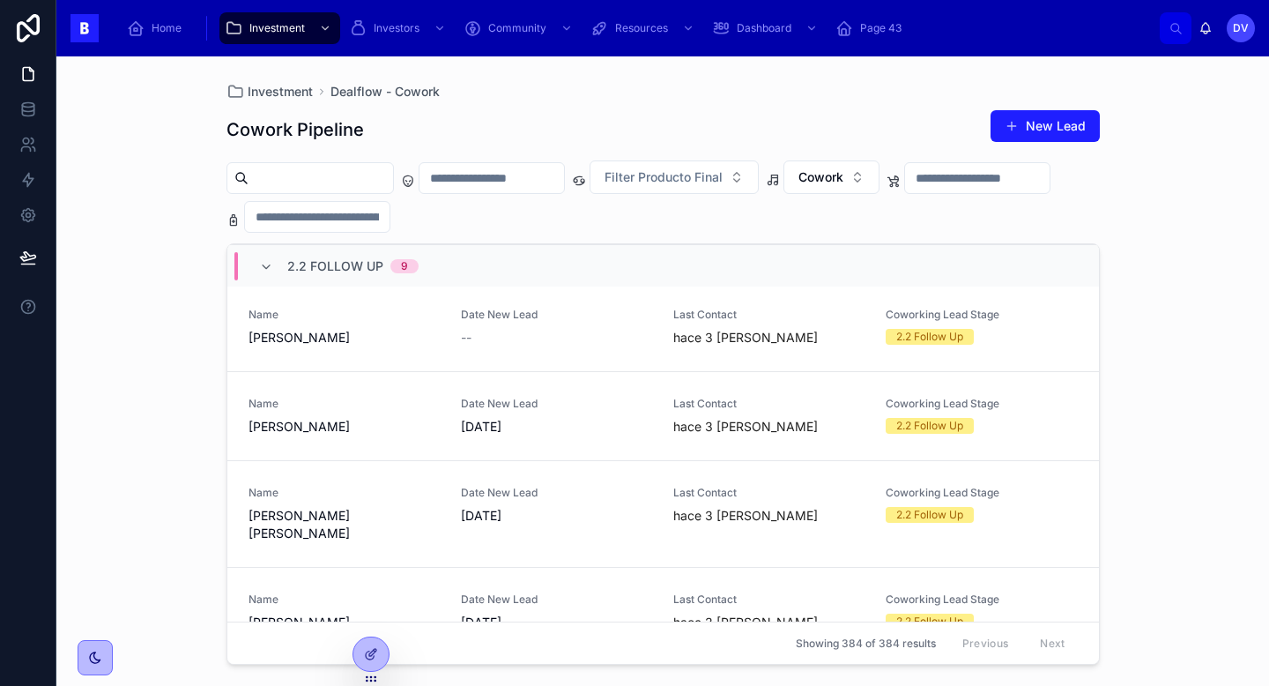
scroll to position [573, 0]
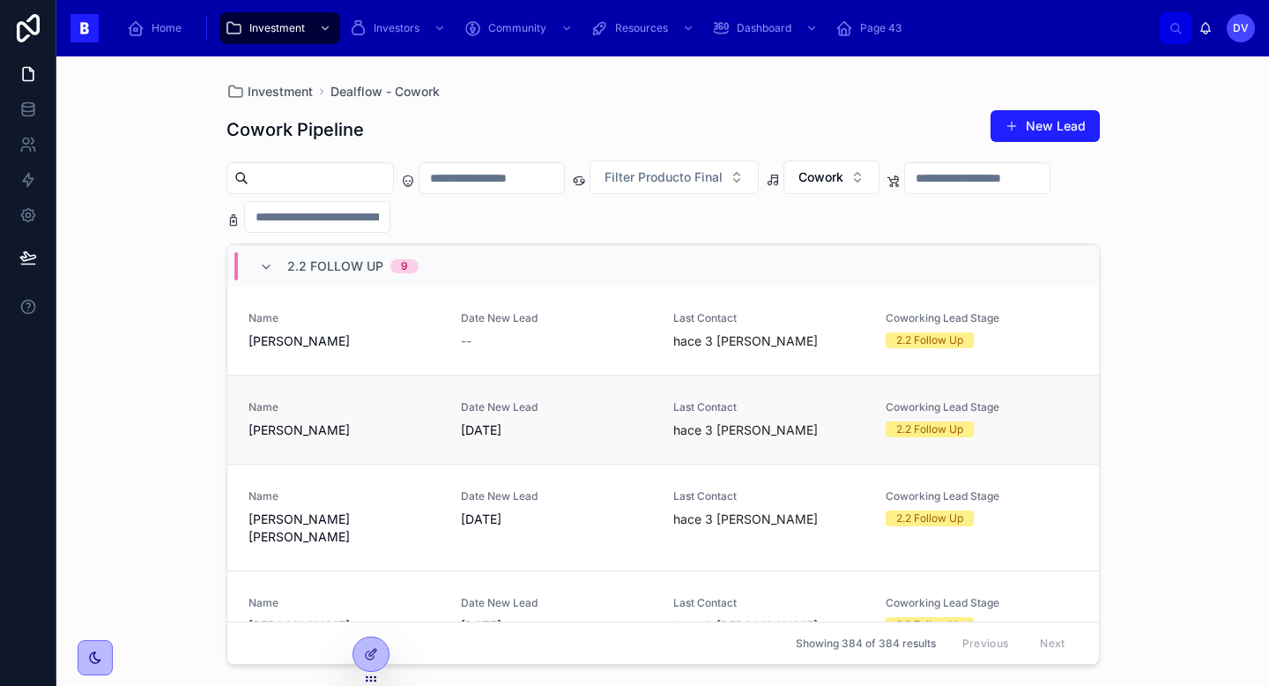
click at [412, 442] on link "Name [PERSON_NAME] Date New Lead [DATE] Last Contact hace 3 [PERSON_NAME] Cowor…" at bounding box center [663, 419] width 872 height 89
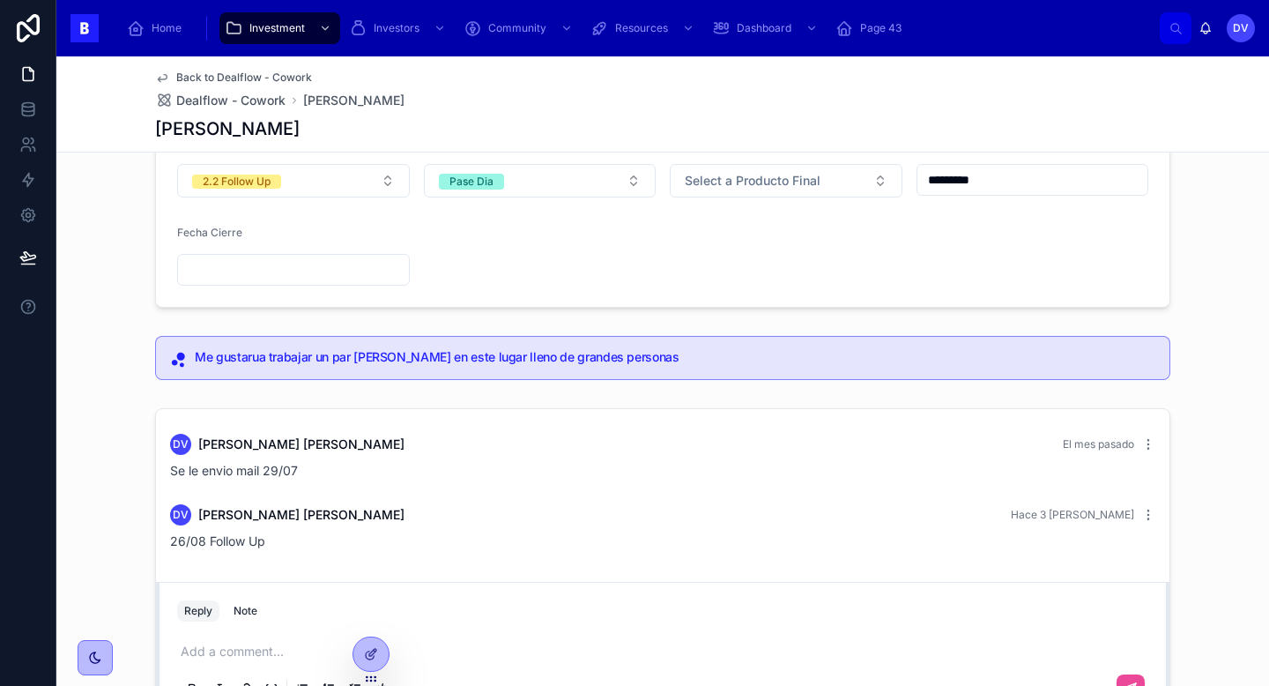
scroll to position [202, 0]
click at [255, 100] on span "Dealflow - Cowork" at bounding box center [230, 101] width 109 height 18
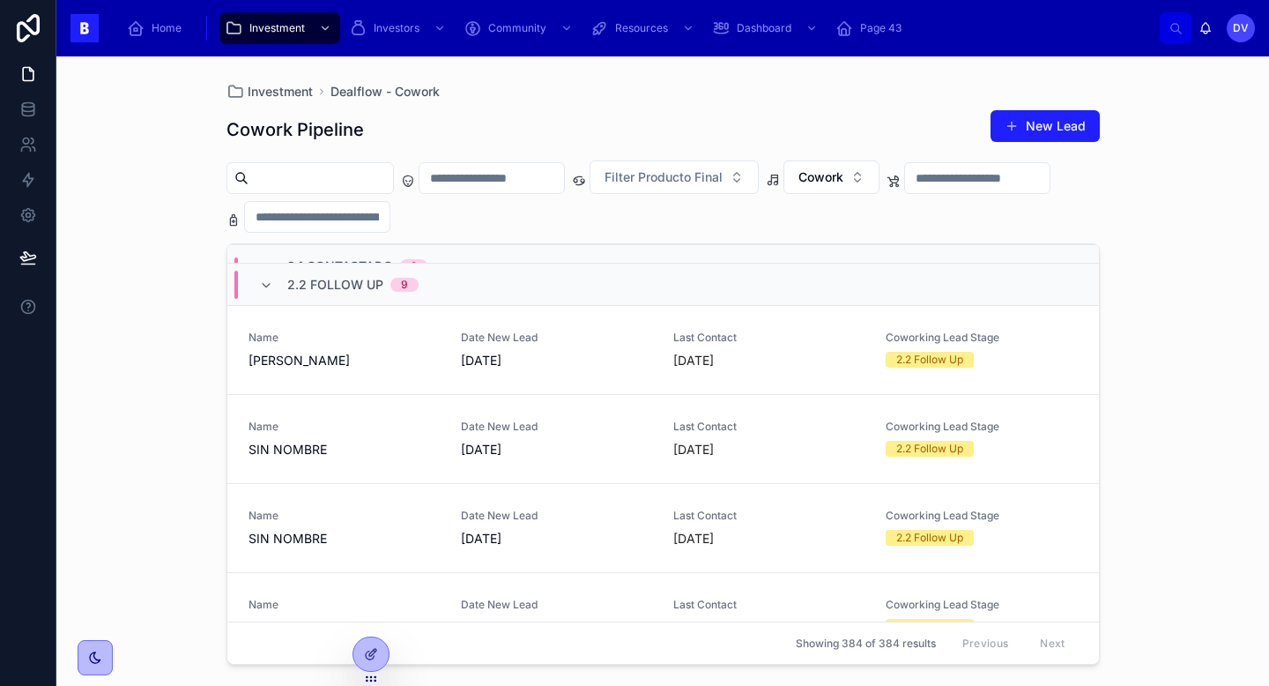
scroll to position [113, 0]
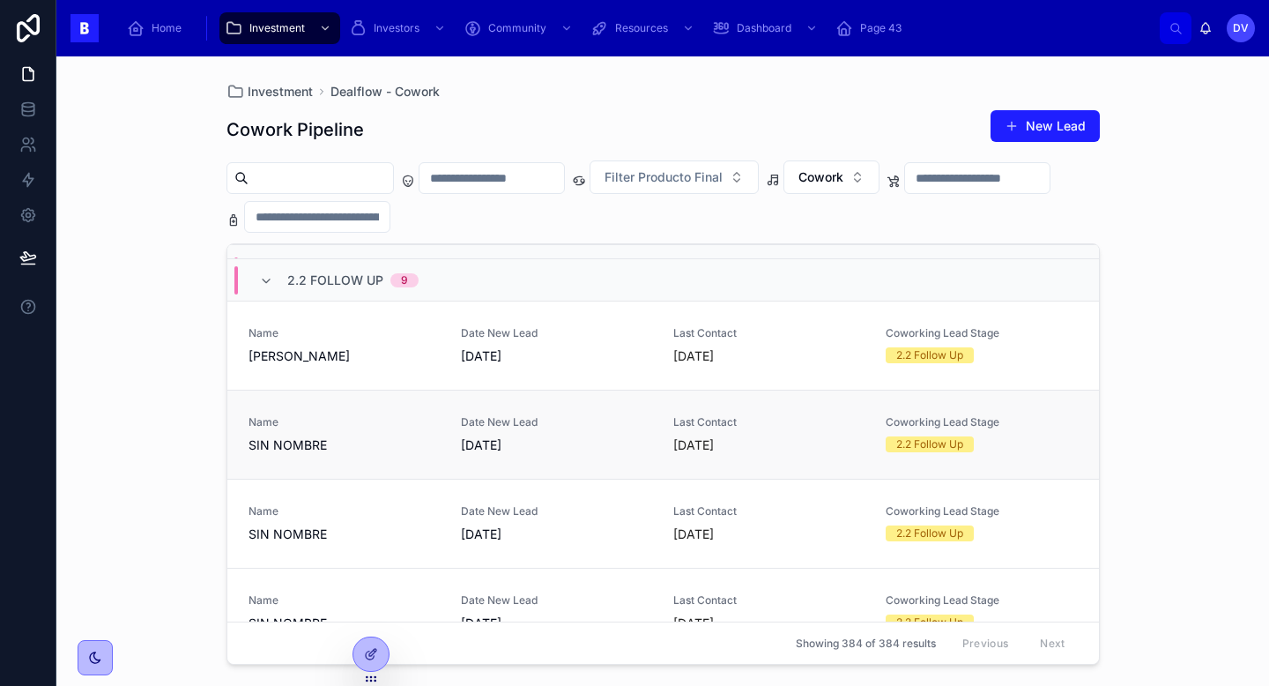
click at [610, 439] on span "[DATE]" at bounding box center [556, 445] width 191 height 18
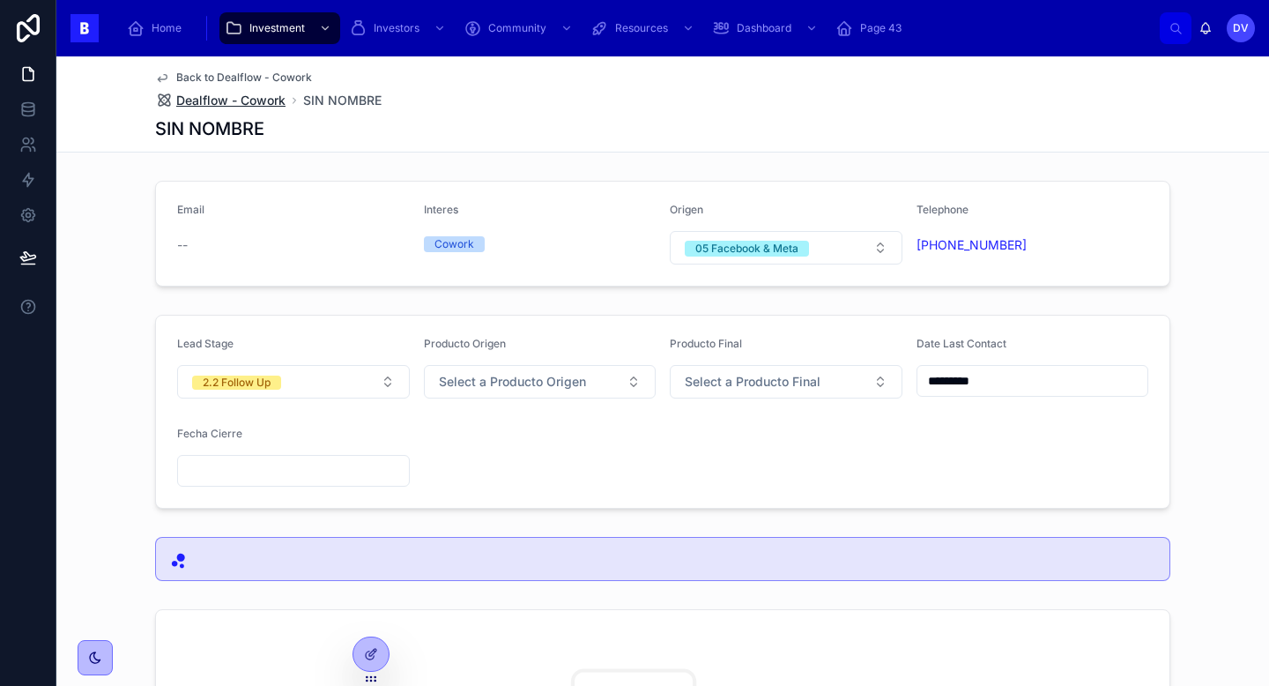
click at [275, 100] on span "Dealflow - Cowork" at bounding box center [230, 101] width 109 height 18
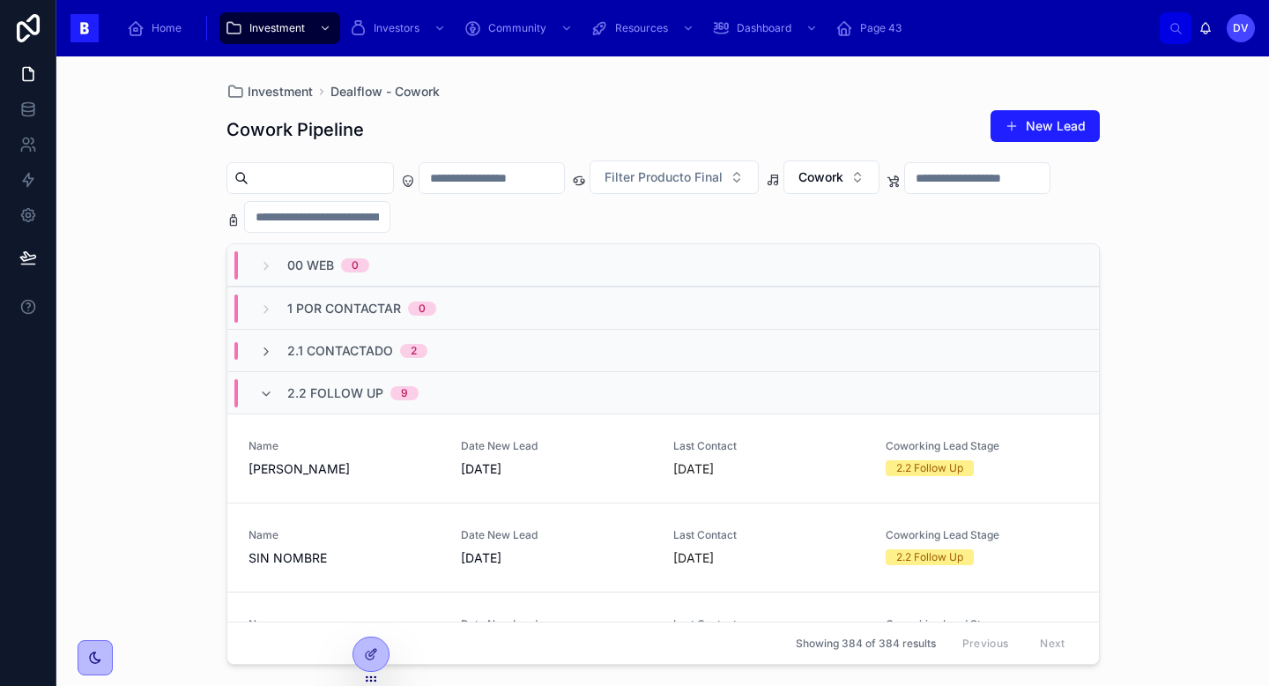
click at [426, 395] on div "2.2 Follow Up 9" at bounding box center [339, 393] width 202 height 28
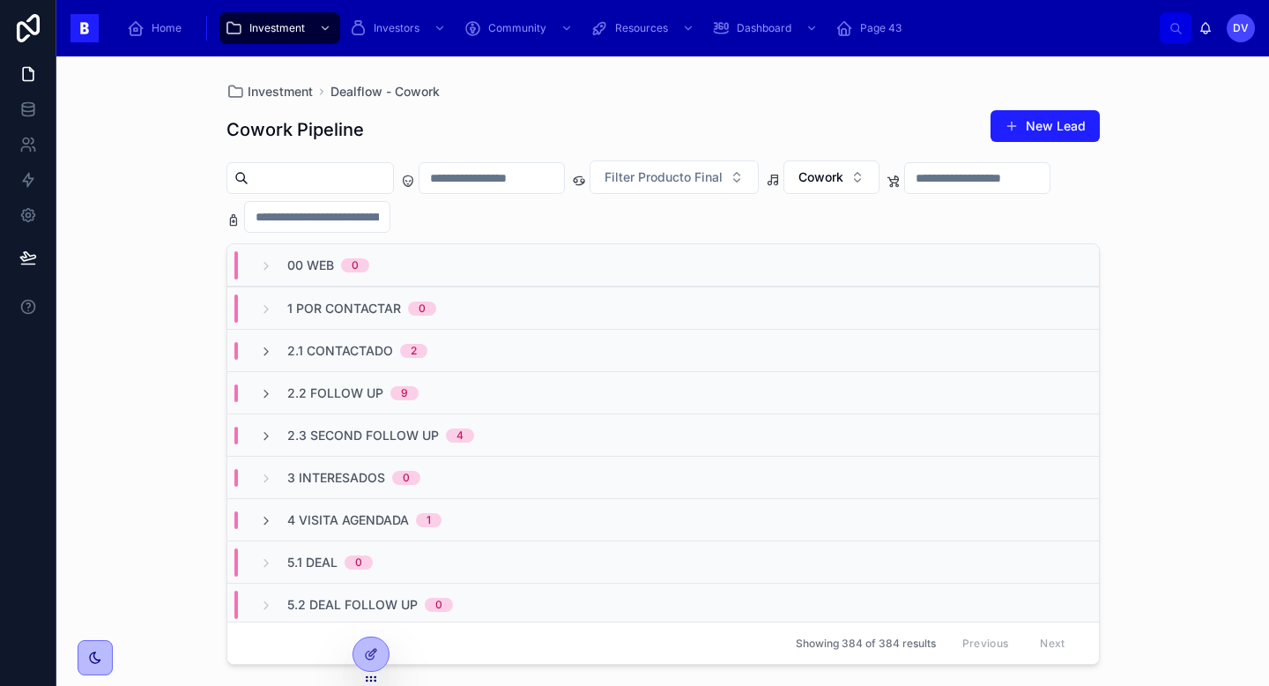
click at [282, 351] on div "2.1 Contactado 2" at bounding box center [343, 351] width 168 height 18
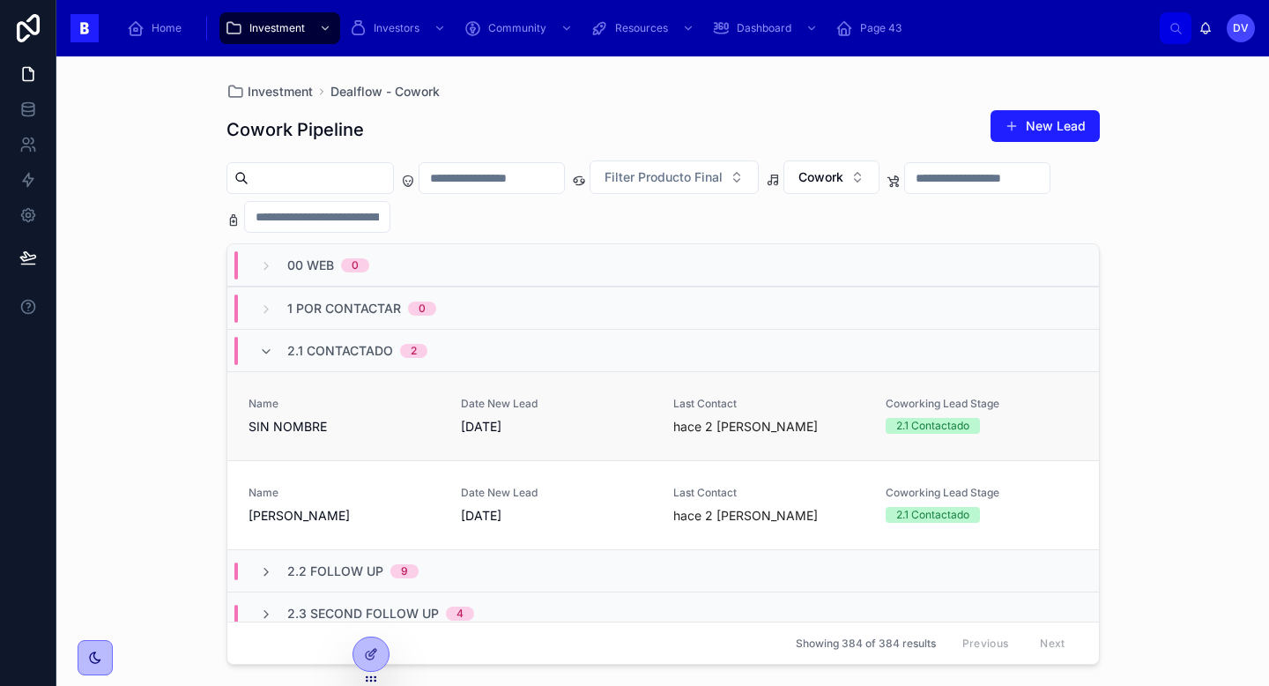
click at [383, 440] on link "Name SIN NOMBRE Date New Lead [DATE] Last Contact hace 2 [PERSON_NAME] Coworkin…" at bounding box center [663, 415] width 872 height 89
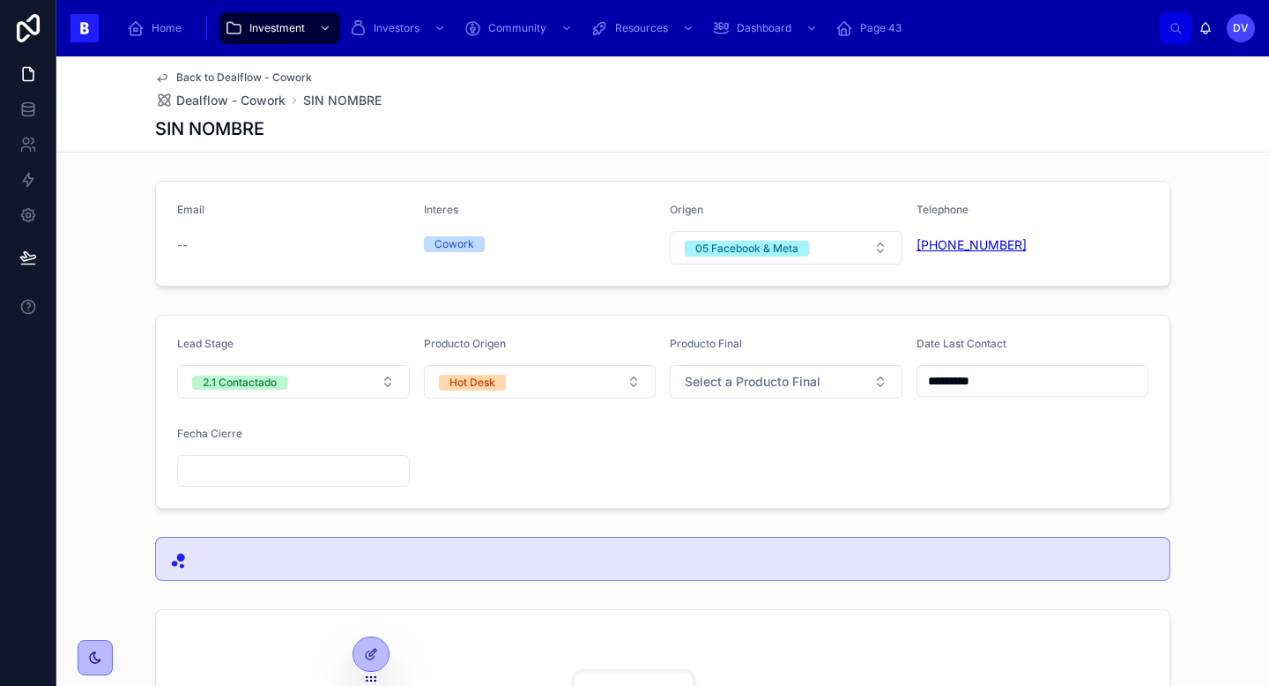
copy link "[PHONE_NUMBER]"
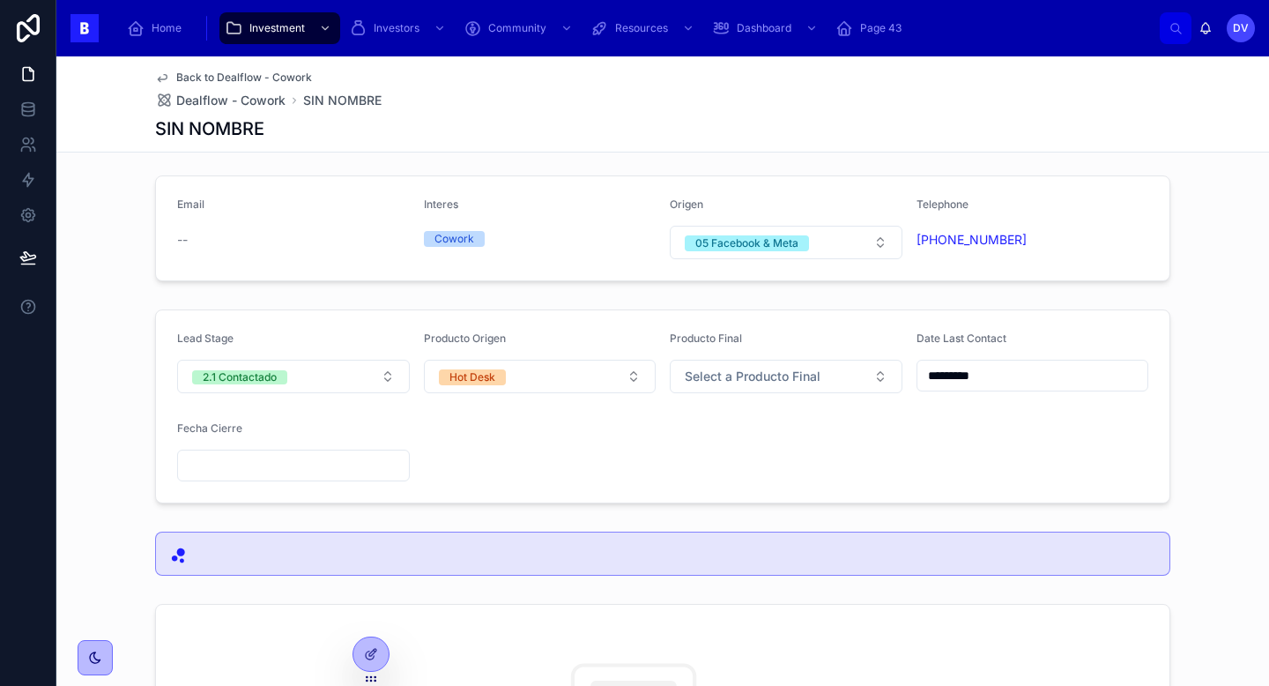
scroll to position [7, 0]
click at [384, 368] on button "2.1 Contactado" at bounding box center [293, 374] width 233 height 33
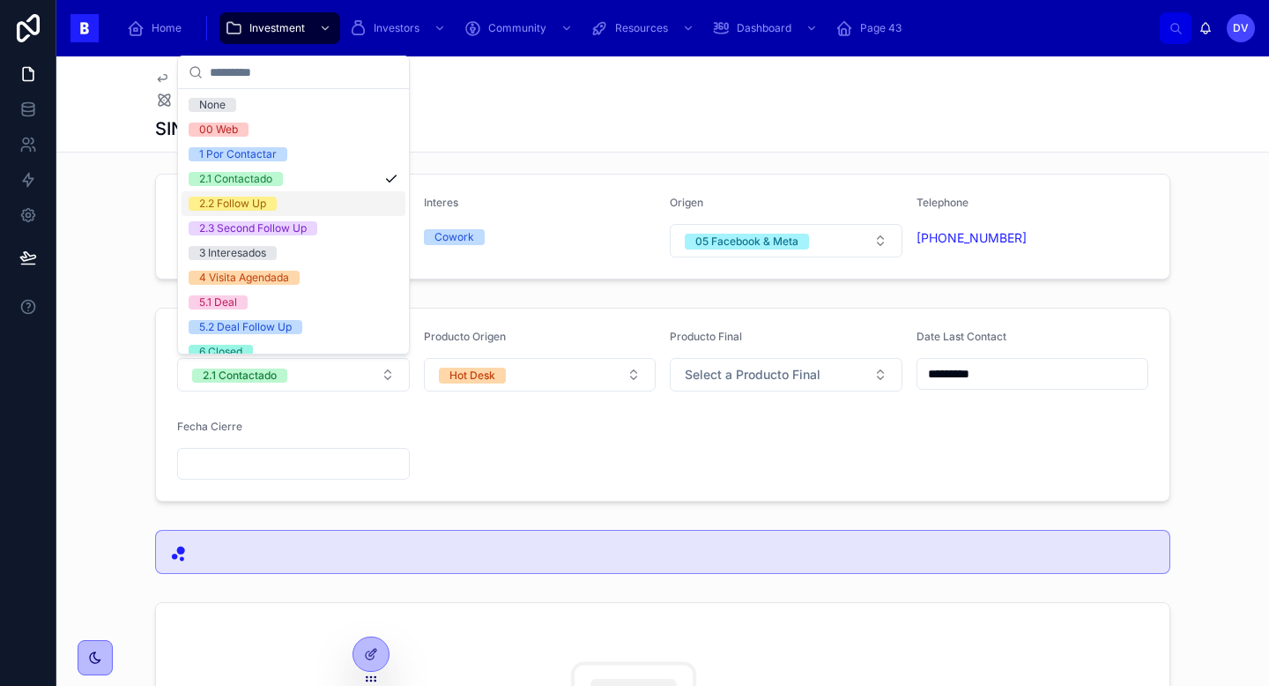
click at [296, 208] on div "2.2 Follow Up" at bounding box center [294, 203] width 224 height 25
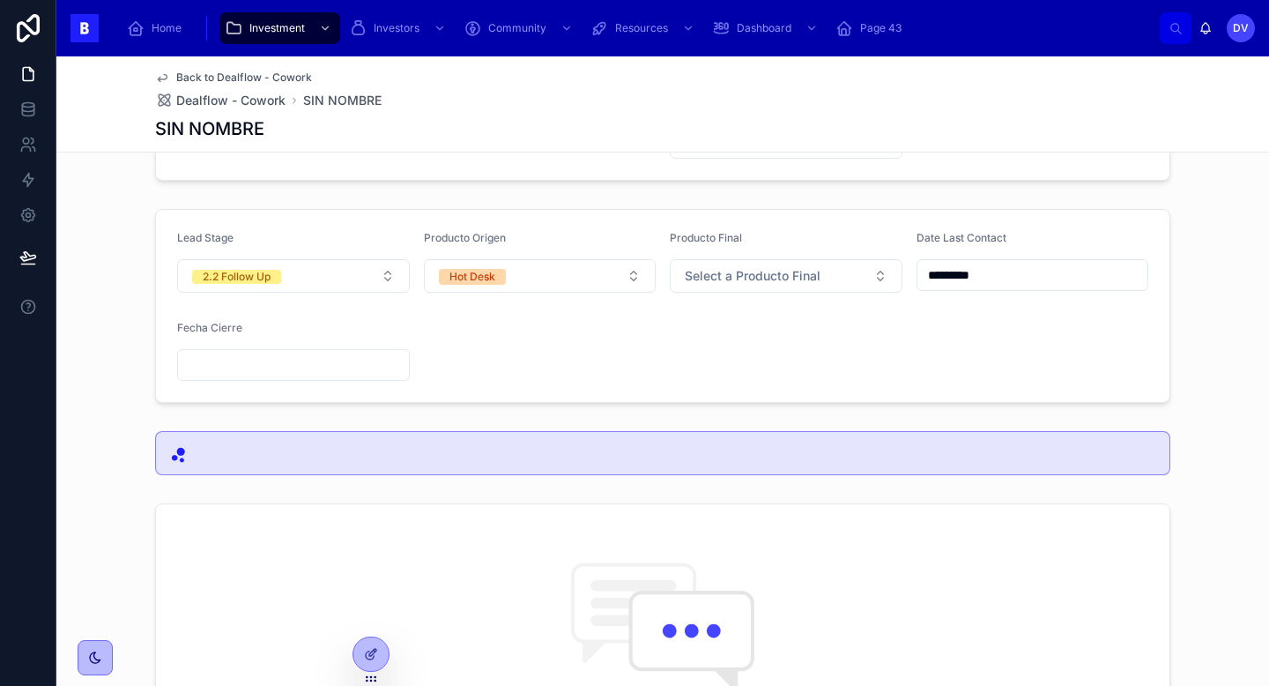
scroll to position [37, 0]
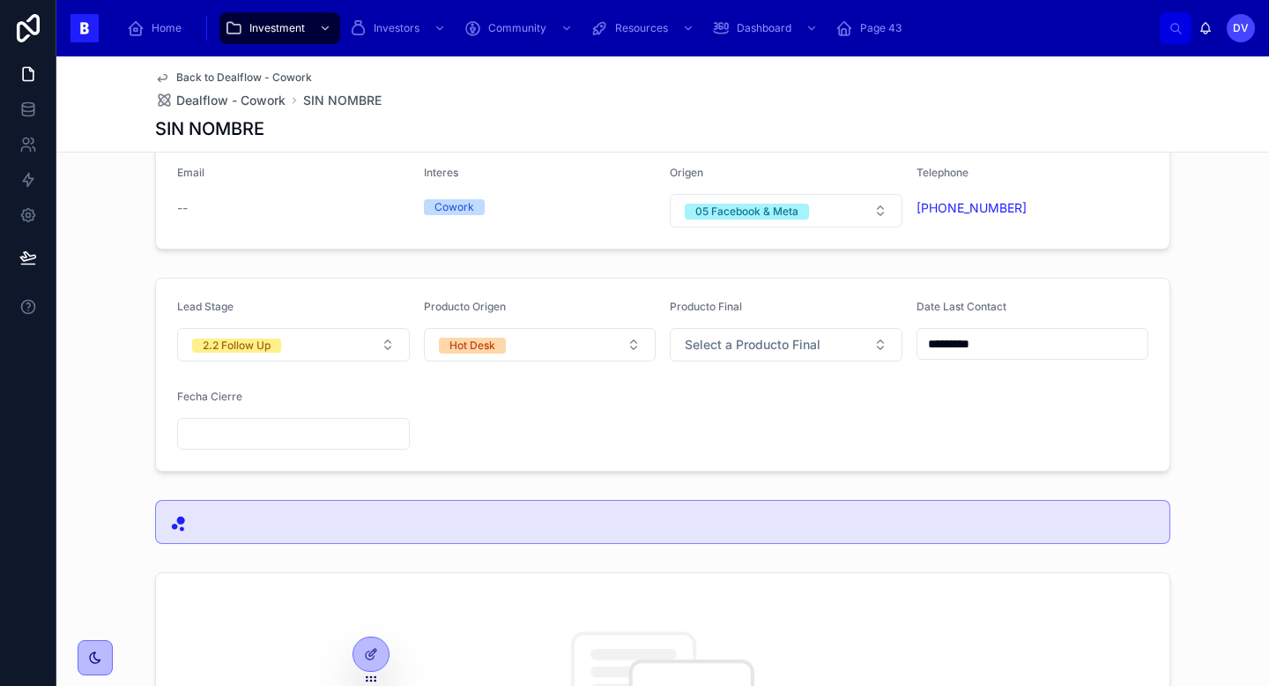
click at [1006, 342] on input "*********" at bounding box center [1033, 343] width 231 height 25
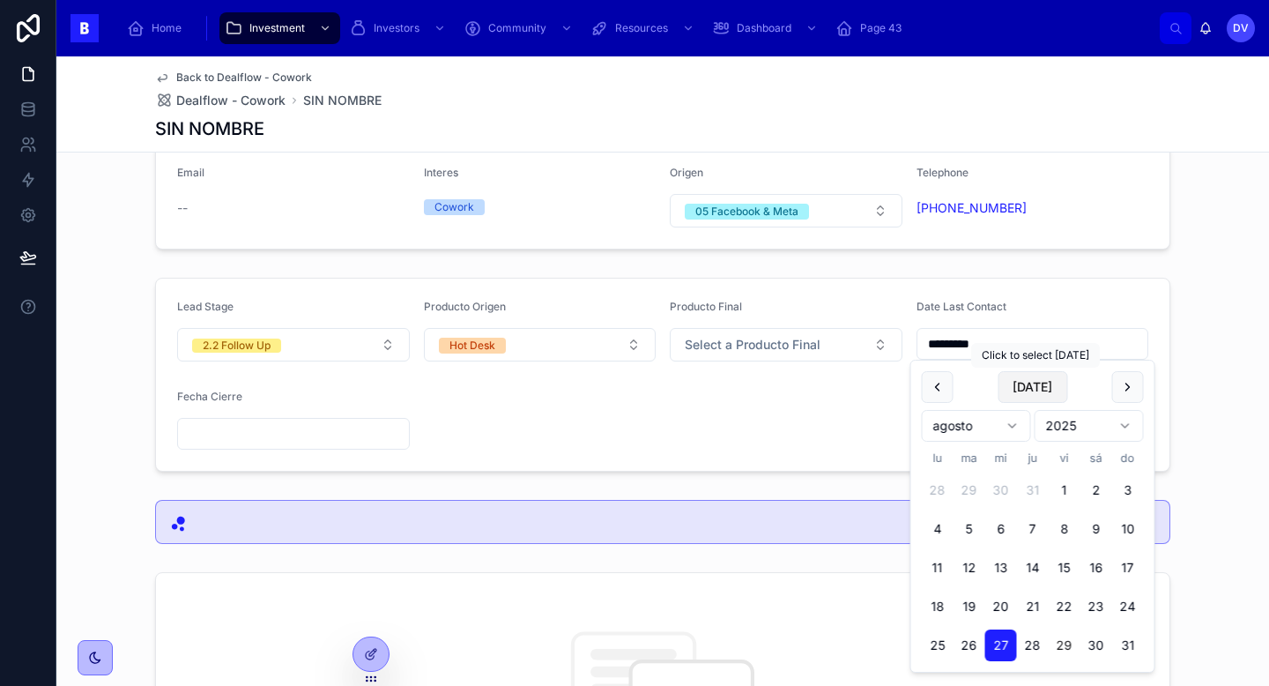
click at [1027, 378] on button "[DATE]" at bounding box center [1033, 387] width 70 height 32
type input "*********"
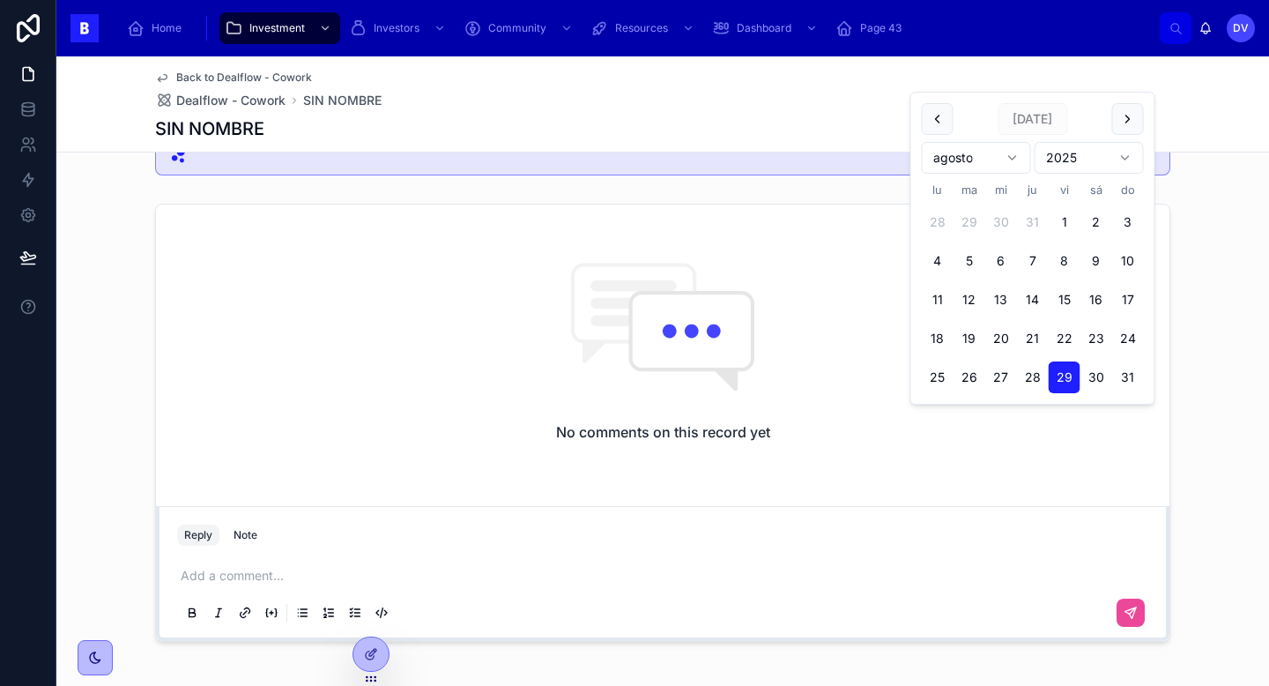
scroll to position [481, 0]
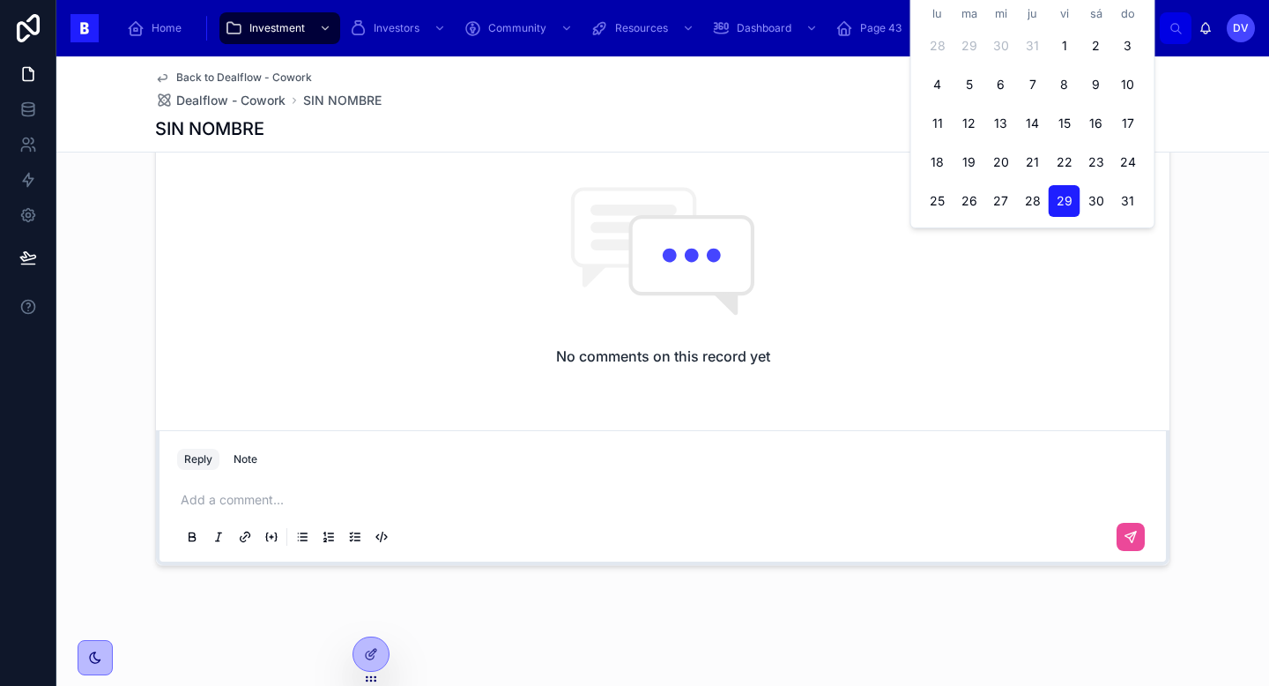
click at [923, 589] on div "Back to Dealflow - Cowork Dealflow - Cowork SIN NOMBRE SIN NOMBRE Email -- Inte…" at bounding box center [662, 130] width 1213 height 1111
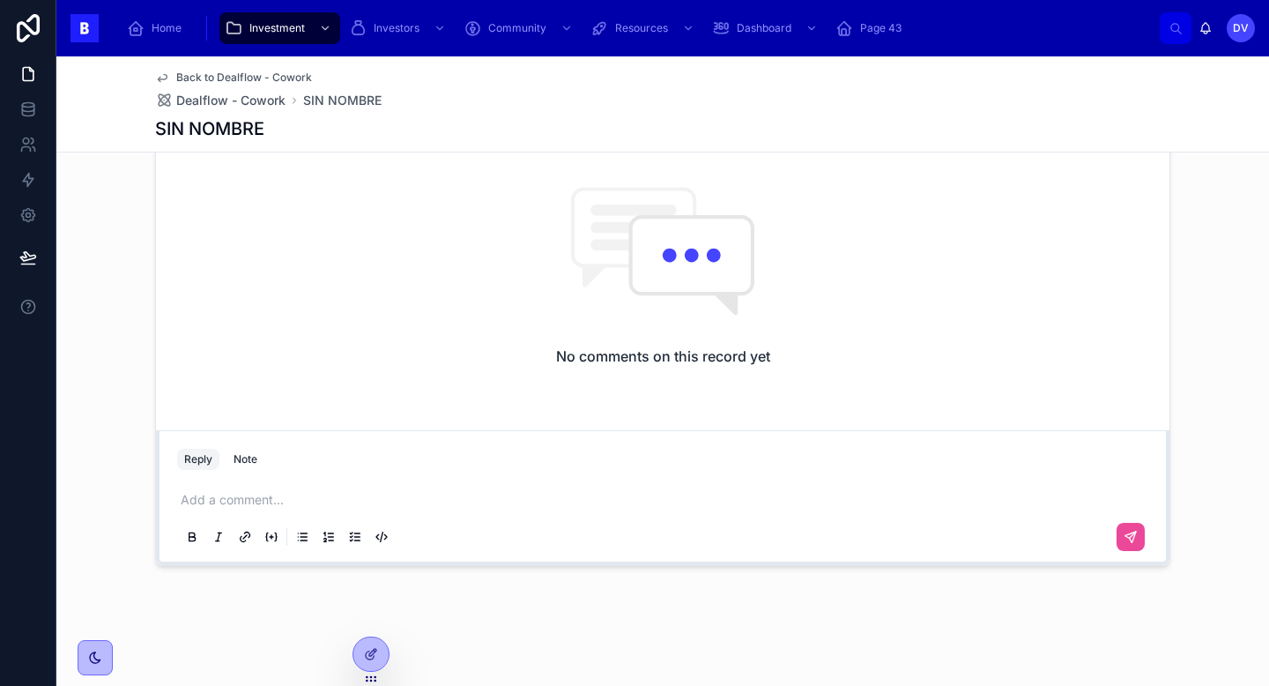
click at [249, 501] on p at bounding box center [666, 500] width 971 height 18
click at [215, 502] on span "**********" at bounding box center [215, 500] width 68 height 12
click at [1138, 533] on button at bounding box center [1131, 537] width 28 height 28
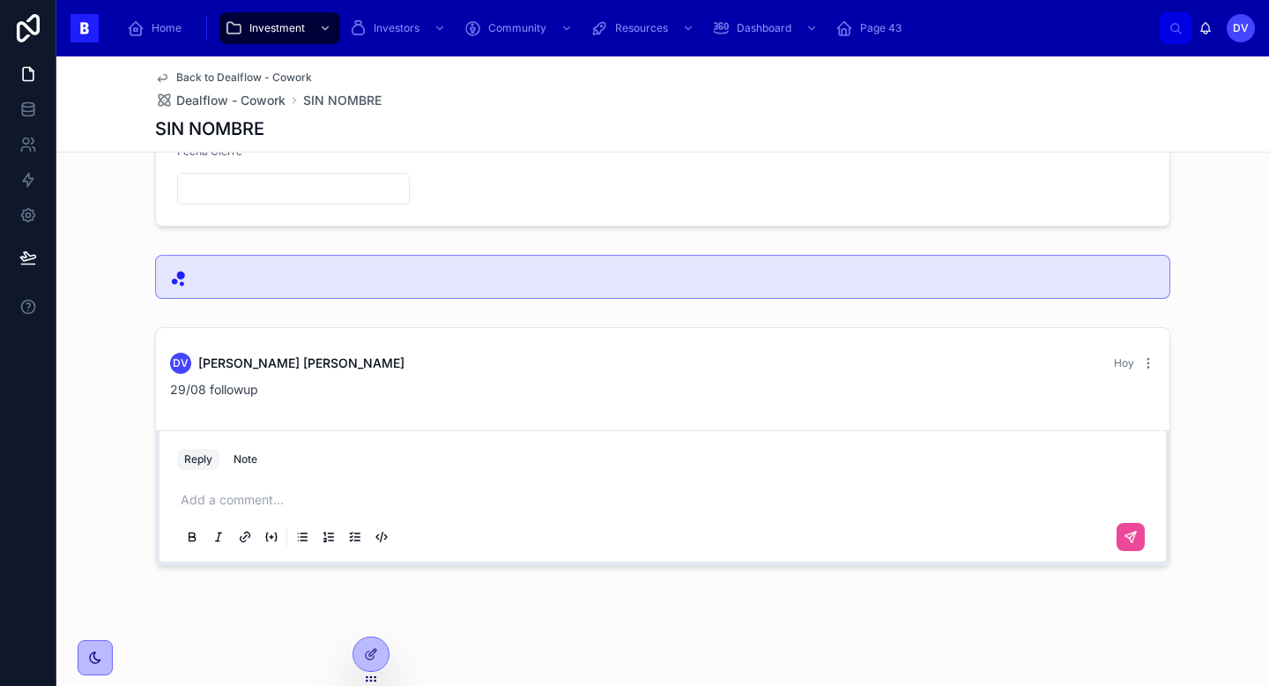
scroll to position [0, 0]
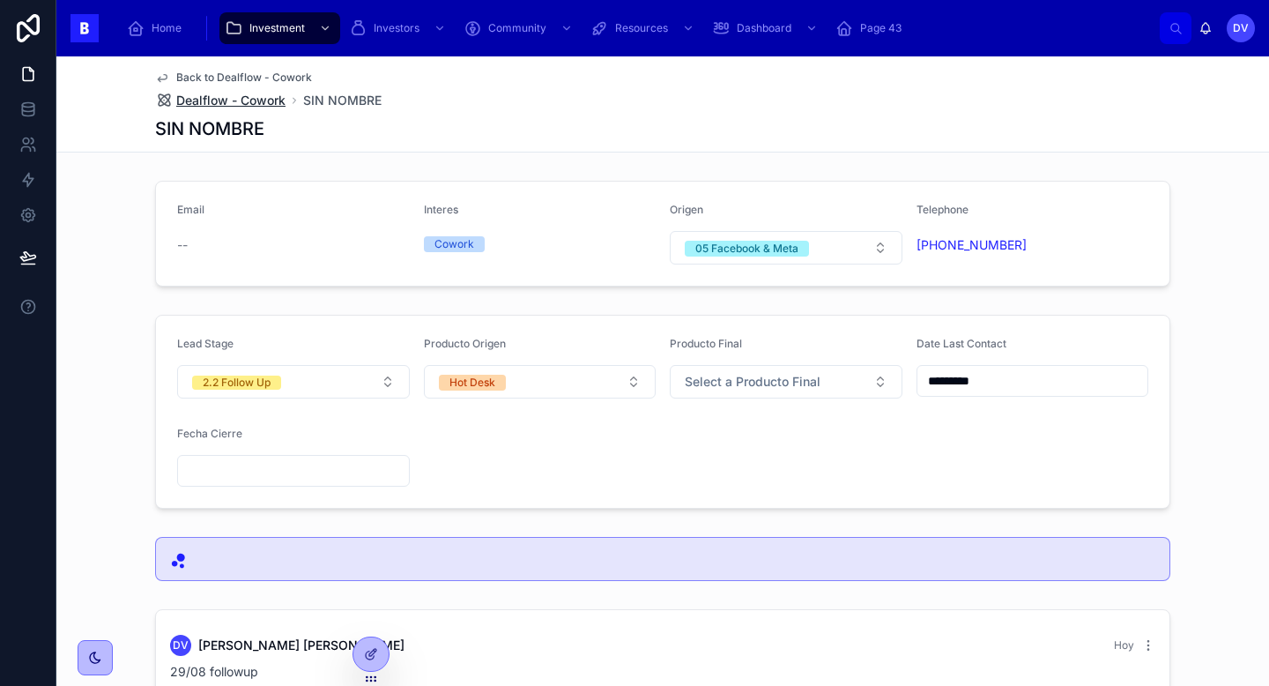
click at [255, 100] on span "Dealflow - Cowork" at bounding box center [230, 101] width 109 height 18
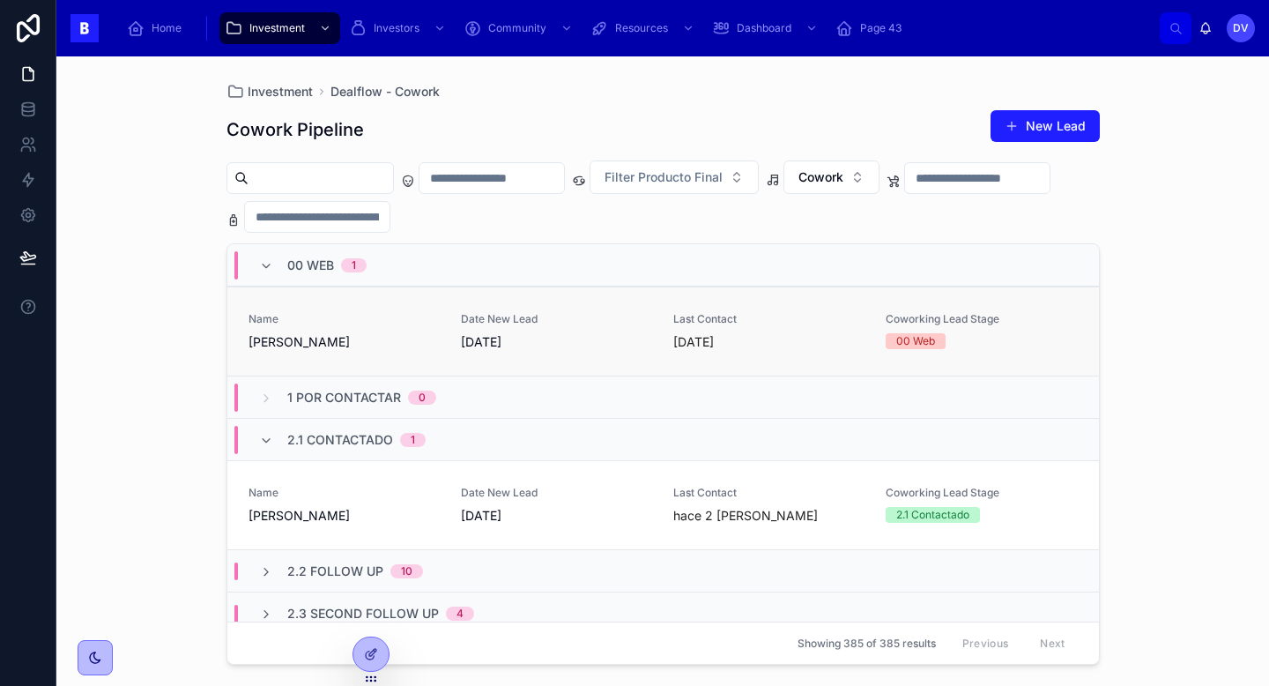
click at [367, 359] on link "Name [PERSON_NAME] Date New Lead [DATE] Last Contact [DATE] Coworking Lead Stag…" at bounding box center [663, 330] width 872 height 89
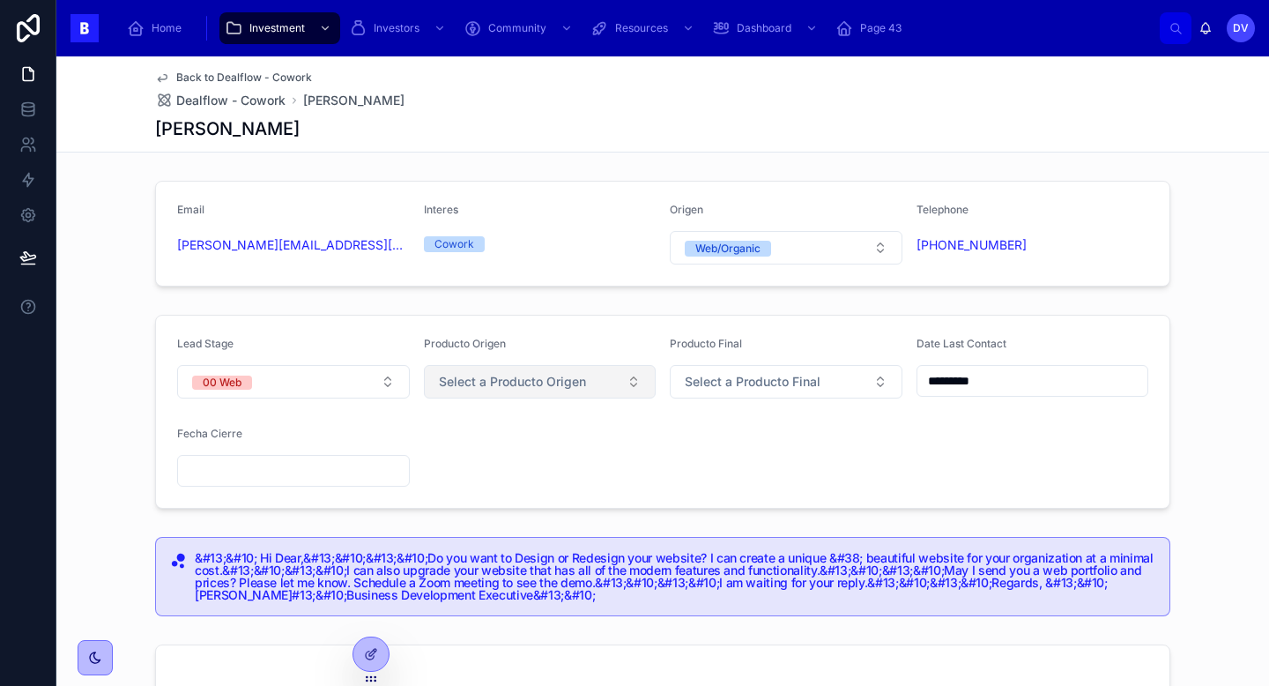
click at [579, 395] on button "Select a Producto Origen" at bounding box center [540, 381] width 233 height 33
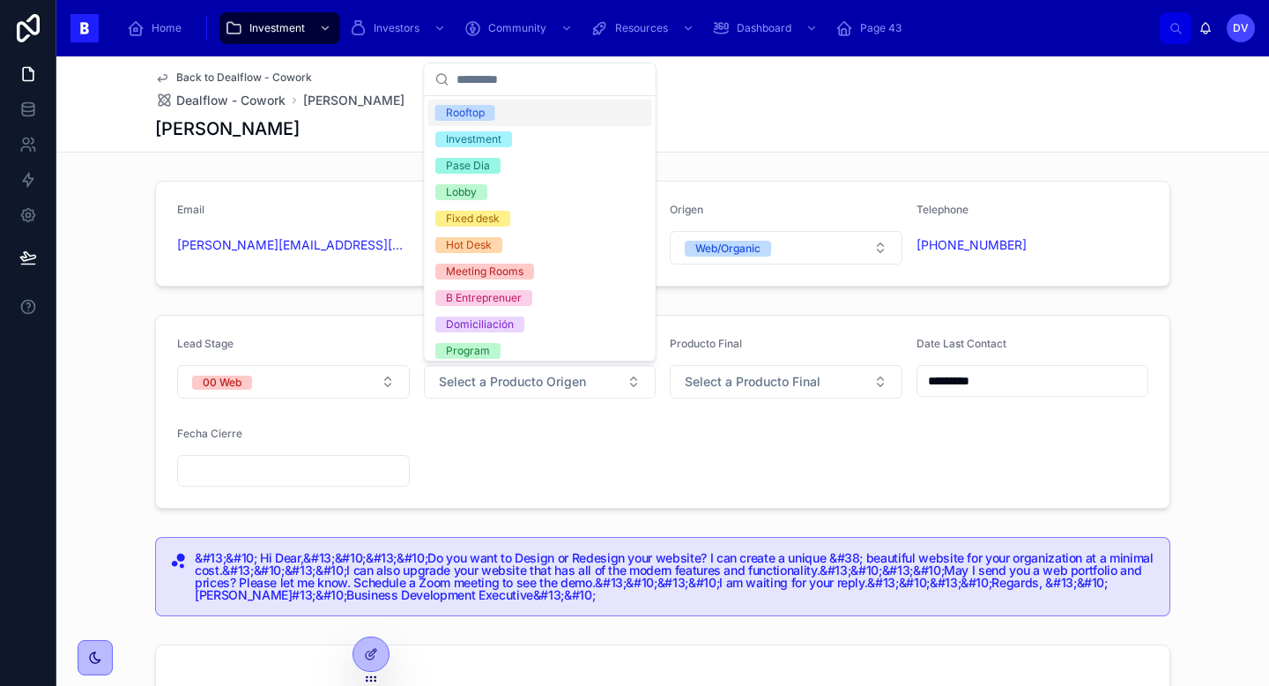
click at [606, 440] on form "Lead Stage 00 Web Producto Origen Select a Producto Origen Producto Final Selec…" at bounding box center [663, 412] width 1014 height 192
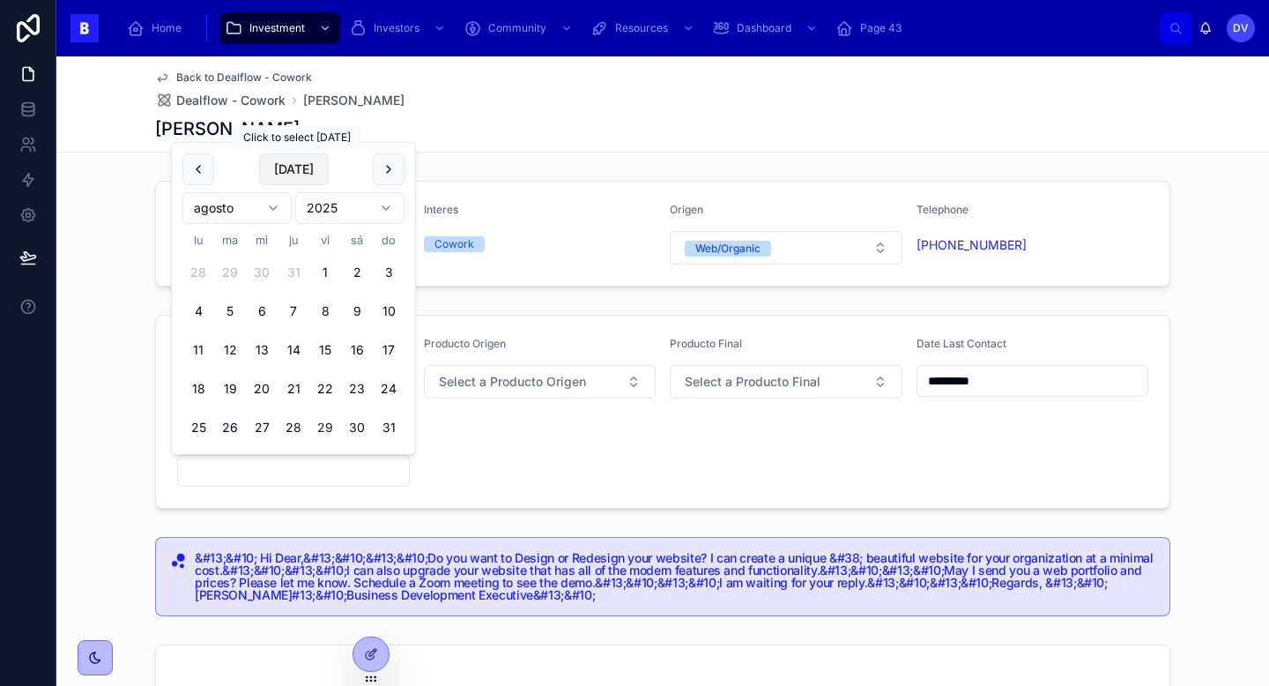
click at [295, 168] on button "[DATE]" at bounding box center [294, 169] width 70 height 32
type input "*********"
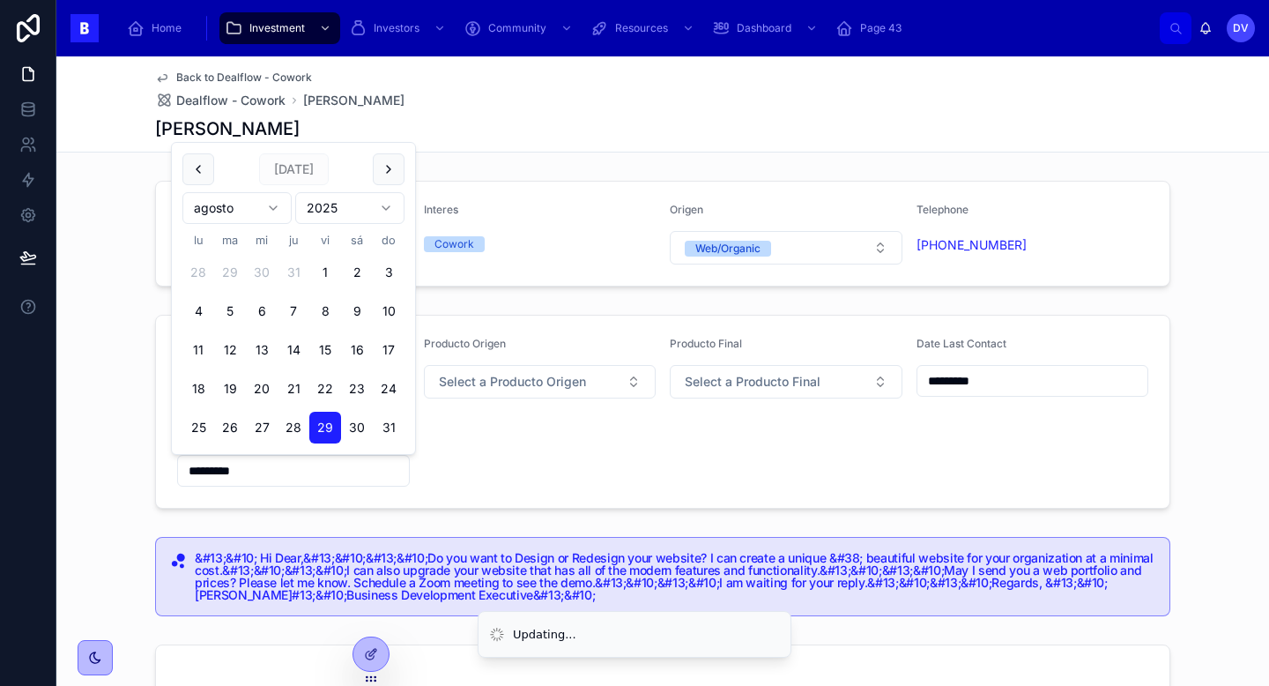
click at [540, 485] on form "Lead Stage 00 Web Producto Origen Select a Producto Origen Producto Final Selec…" at bounding box center [663, 412] width 1014 height 192
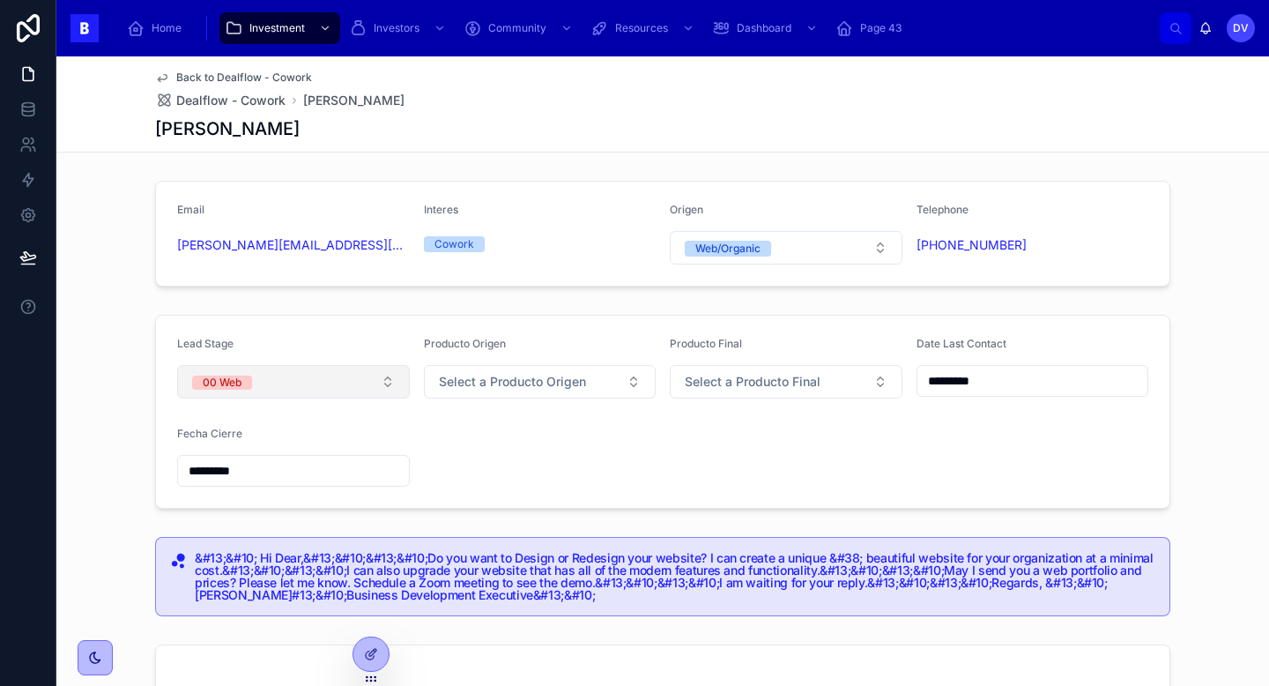
click at [392, 385] on button "00 Web" at bounding box center [293, 381] width 233 height 33
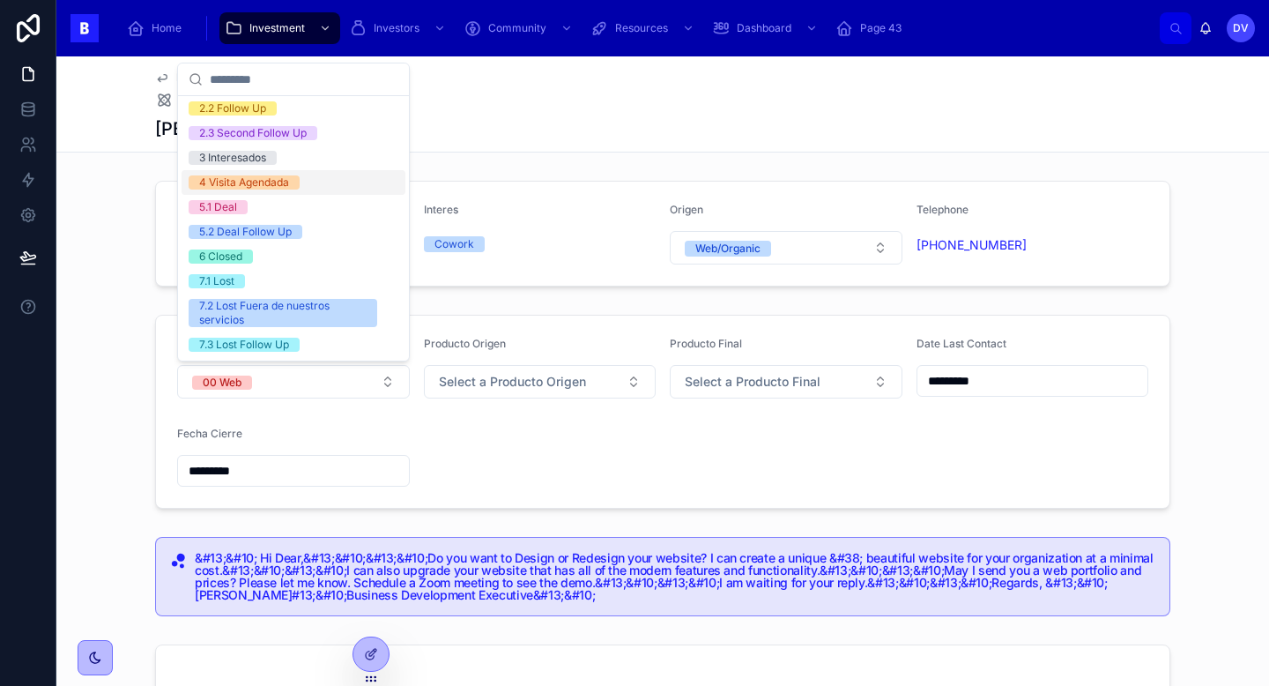
scroll to position [100, 0]
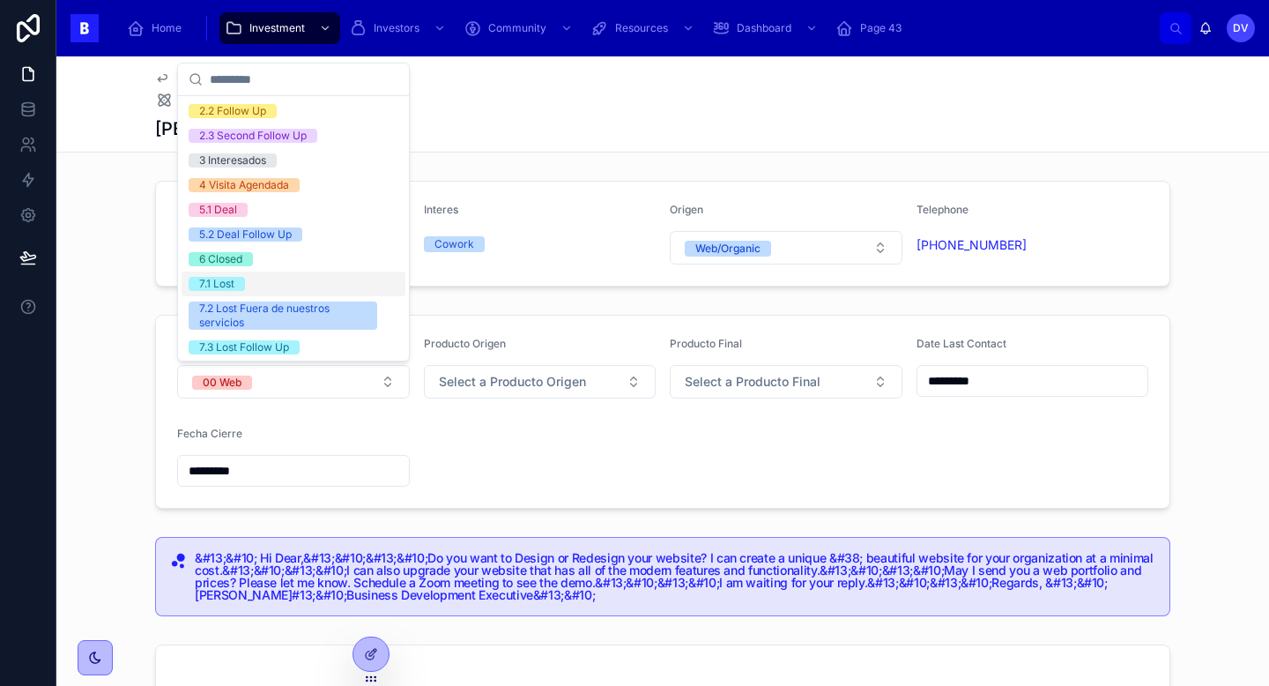
click at [226, 284] on div "7.1 Lost" at bounding box center [216, 284] width 35 height 14
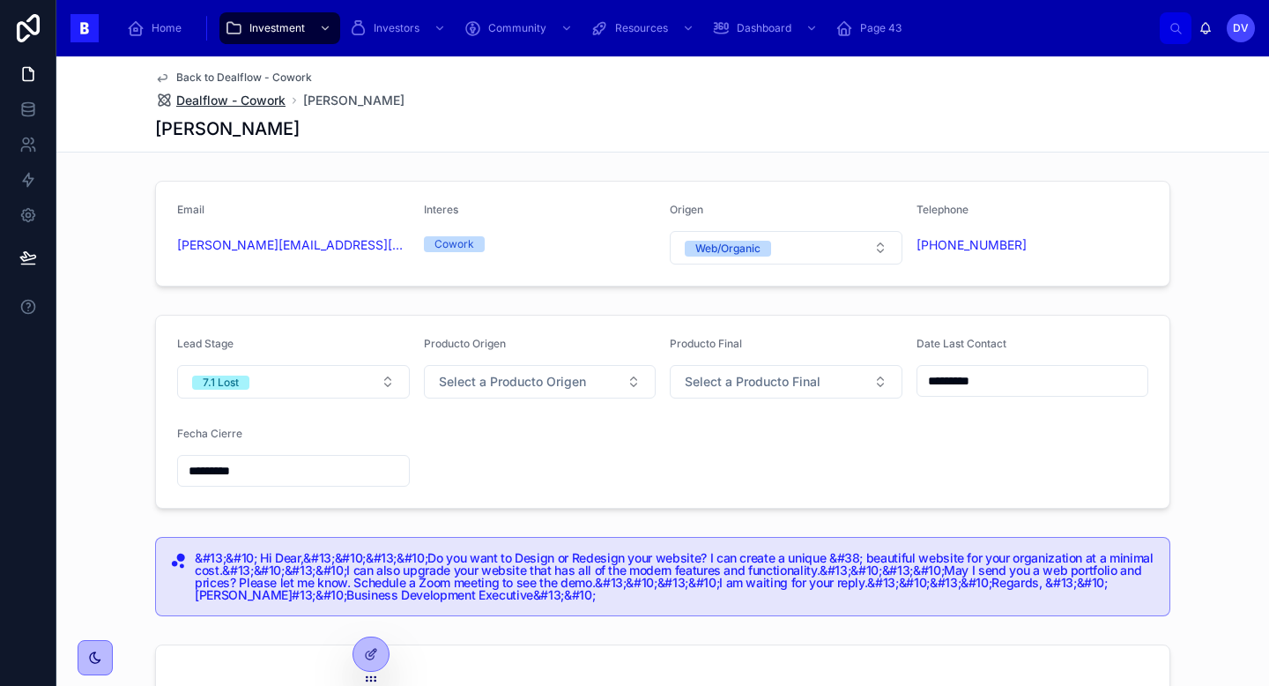
click at [271, 99] on span "Dealflow - Cowork" at bounding box center [230, 101] width 109 height 18
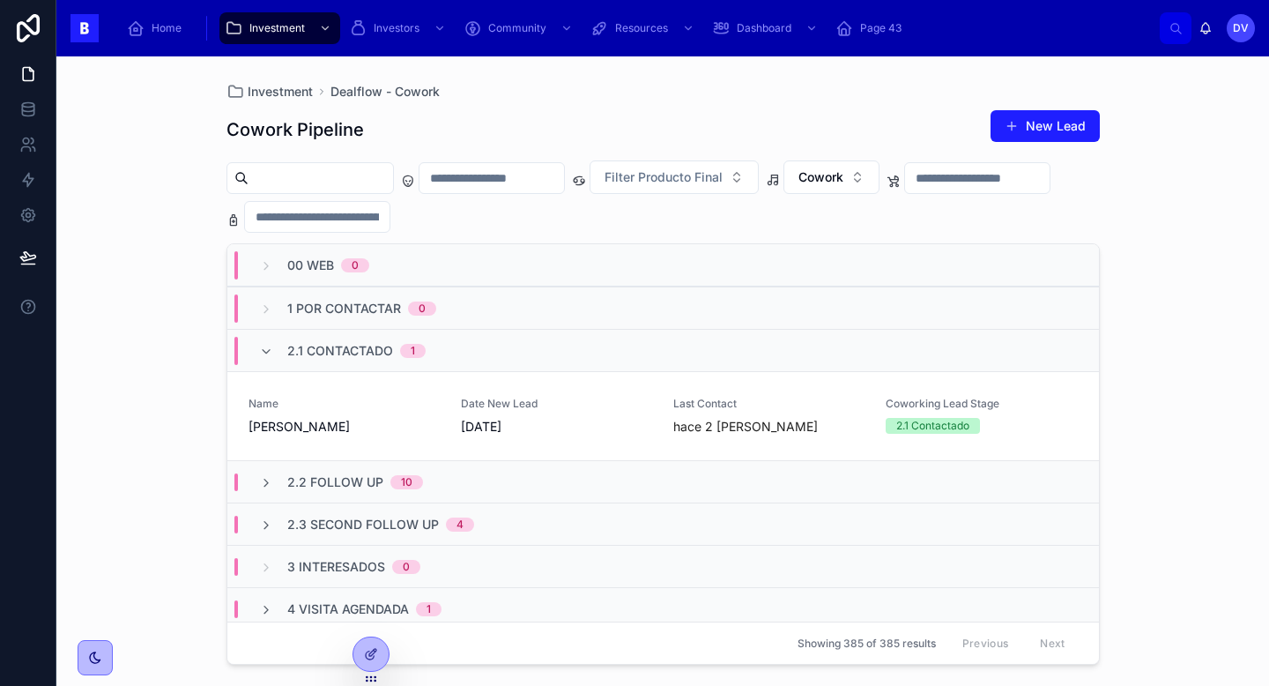
click at [333, 349] on span "2.1 Contactado" at bounding box center [340, 351] width 106 height 18
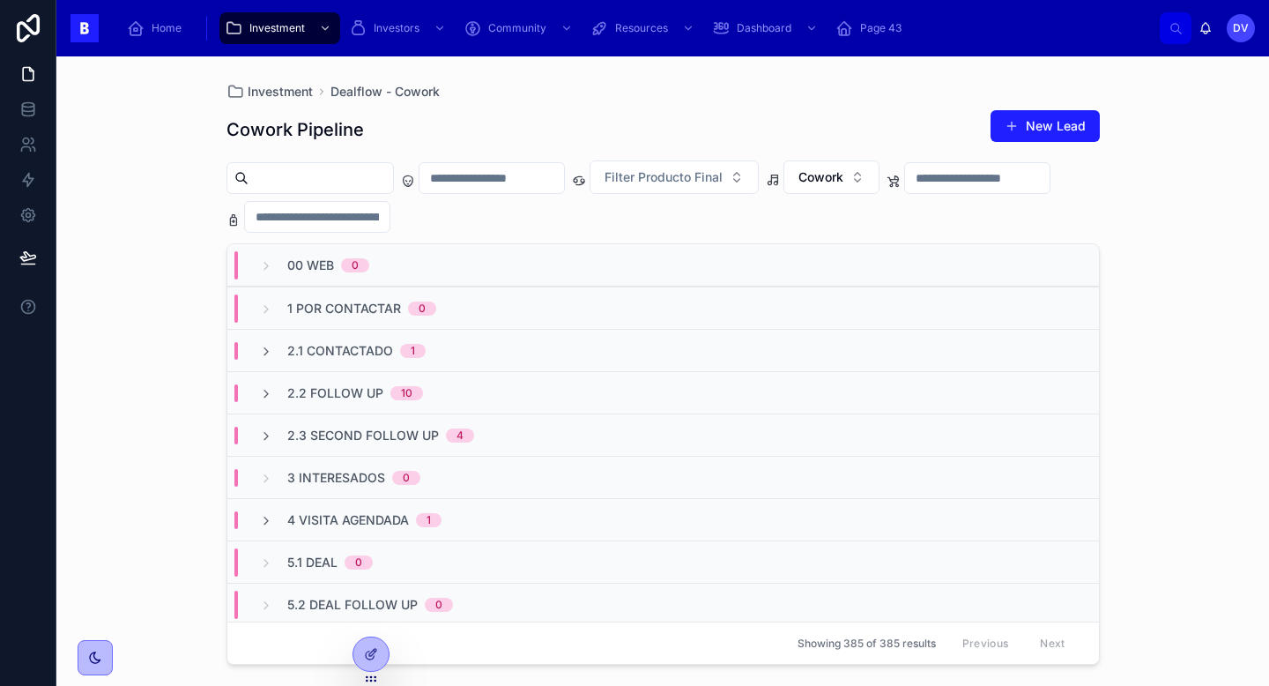
click at [353, 394] on span "2.2 Follow Up" at bounding box center [335, 393] width 96 height 18
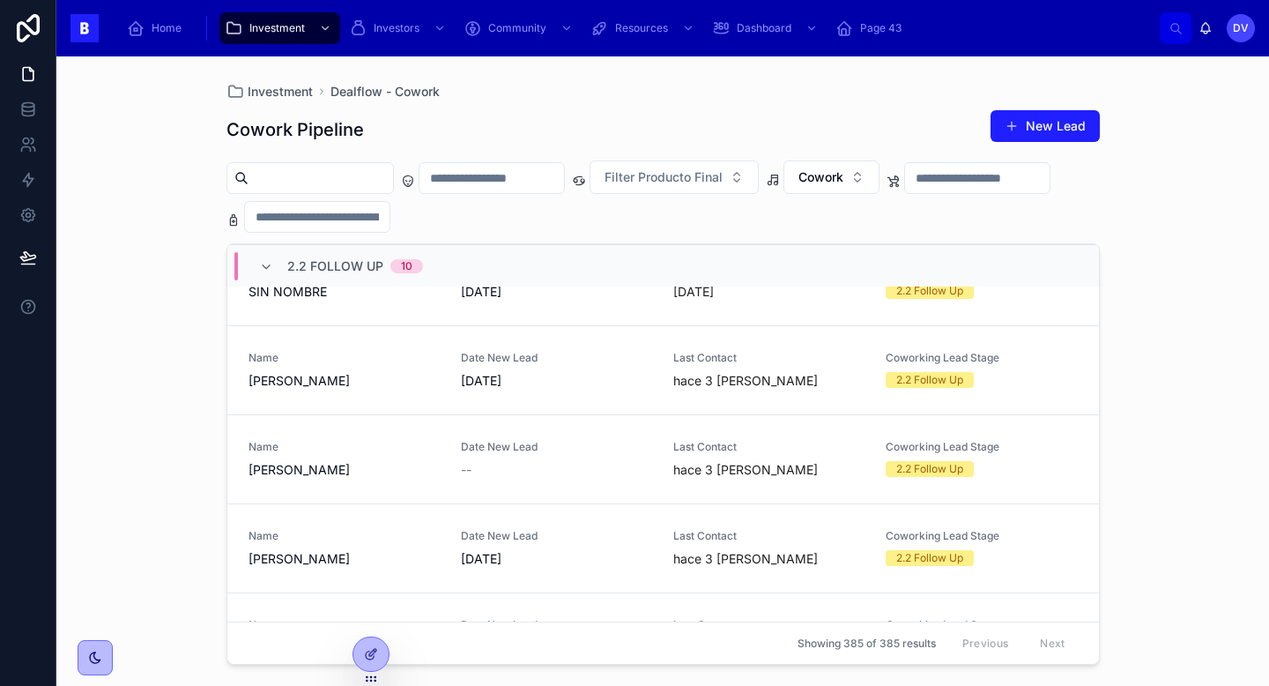
scroll to position [532, 0]
click at [402, 375] on span "[PERSON_NAME]" at bounding box center [344, 383] width 191 height 18
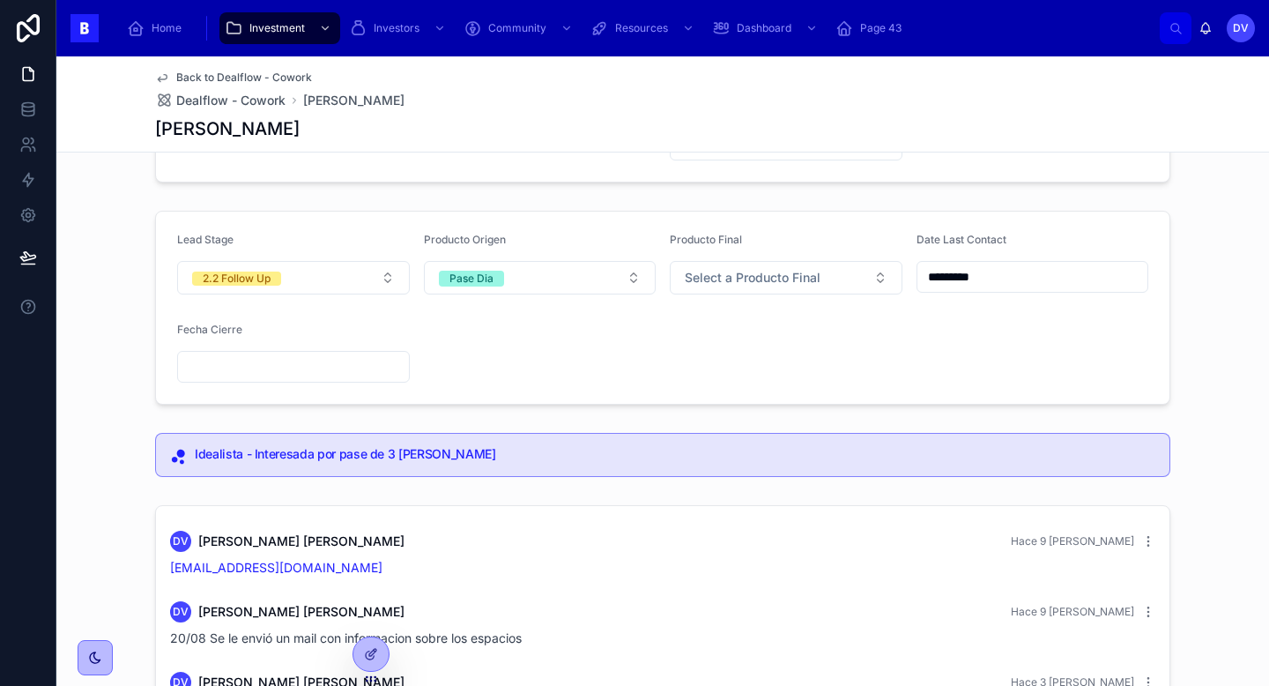
scroll to position [91, 0]
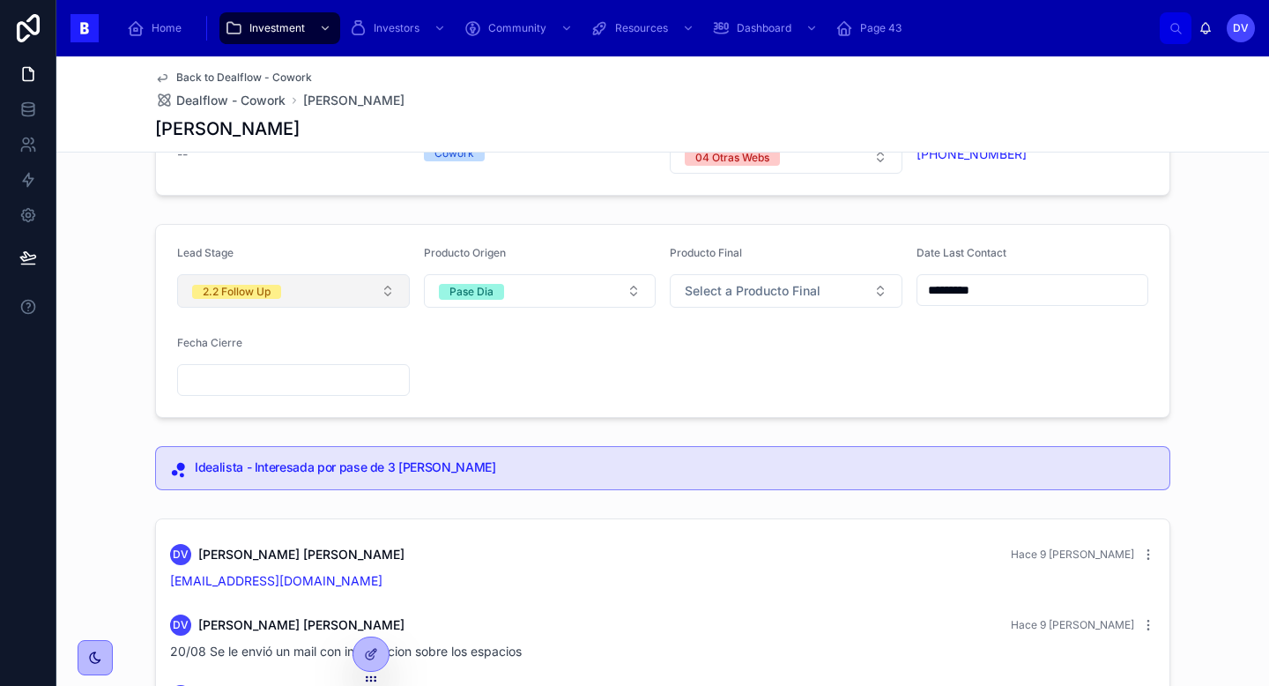
click at [391, 296] on button "2.2 Follow Up" at bounding box center [293, 290] width 233 height 33
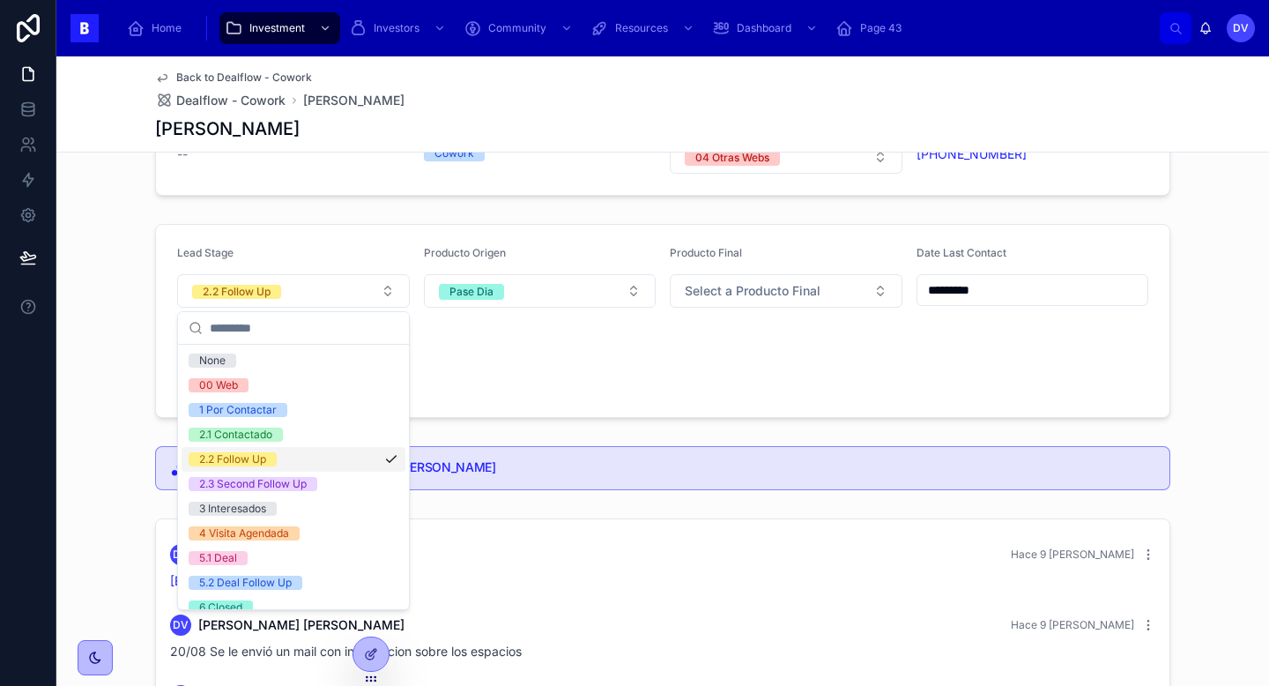
click at [516, 424] on div "Lead Stage 2.2 Follow Up Producto Origen Pase Dia Producto Final Select a Produ…" at bounding box center [662, 321] width 1213 height 208
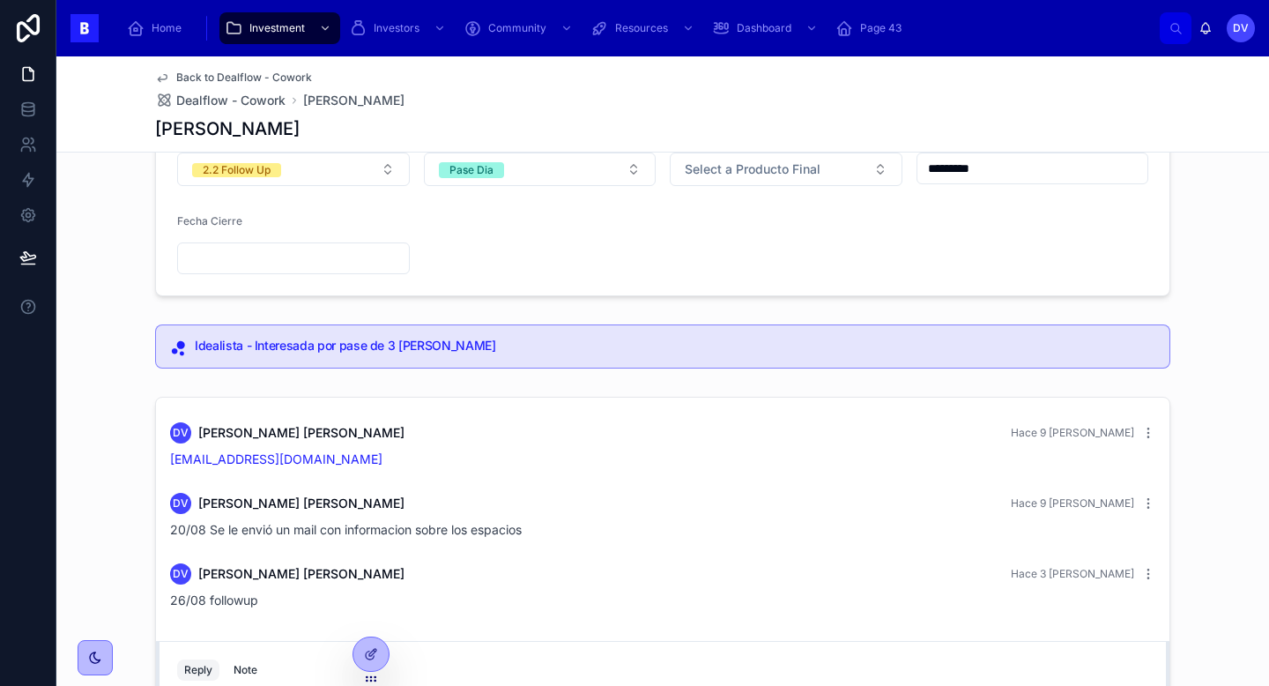
scroll to position [212, 0]
click at [255, 459] on link "[EMAIL_ADDRESS][DOMAIN_NAME]" at bounding box center [276, 459] width 212 height 15
copy link "[EMAIL_ADDRESS][DOMAIN_NAME]"
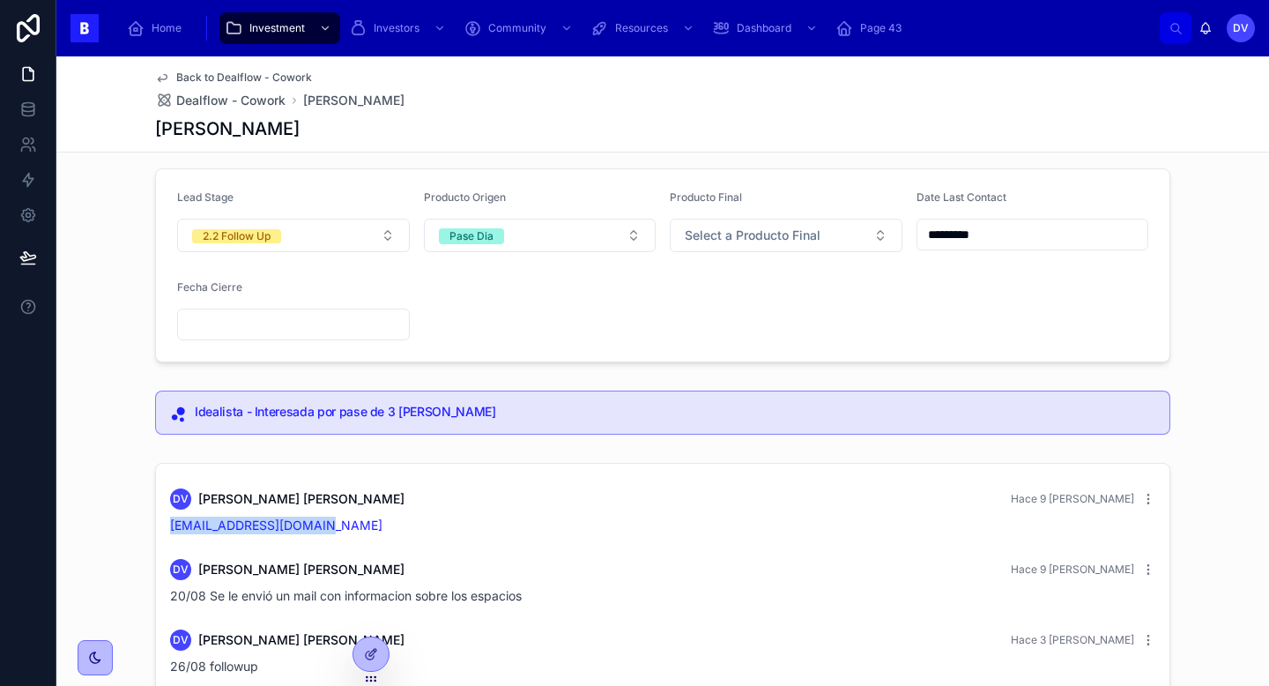
scroll to position [131, 0]
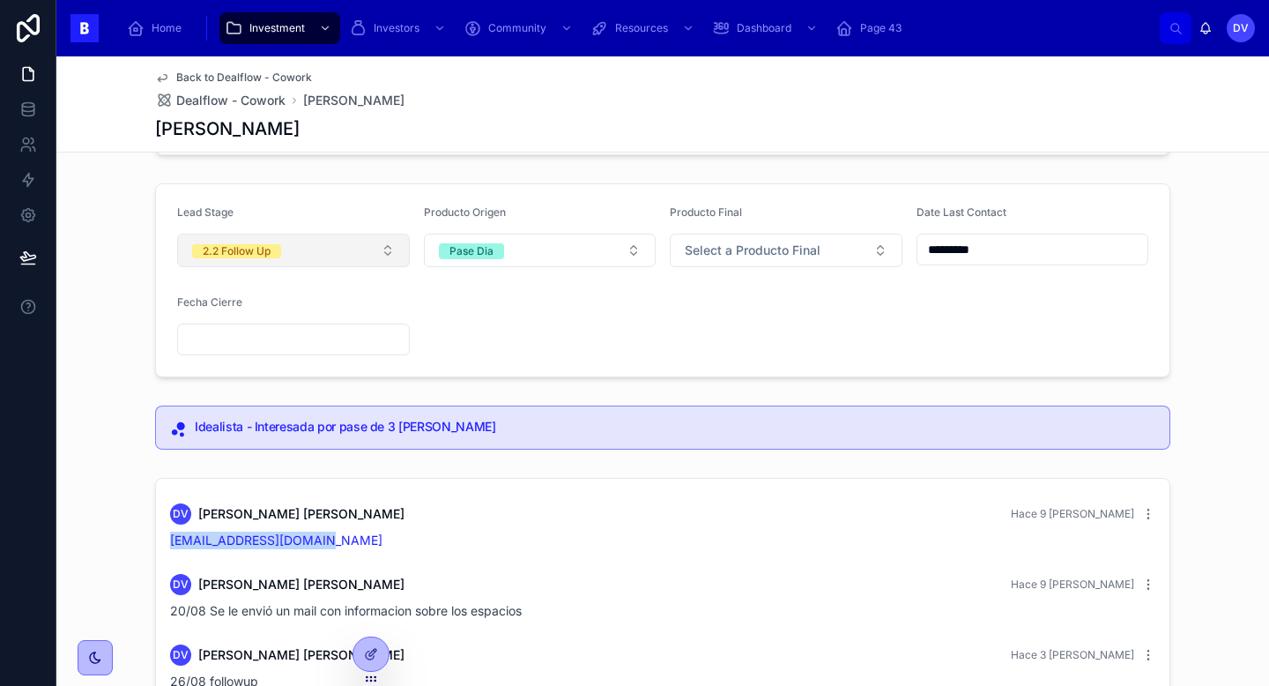
click at [394, 249] on button "2.2 Follow Up" at bounding box center [293, 250] width 233 height 33
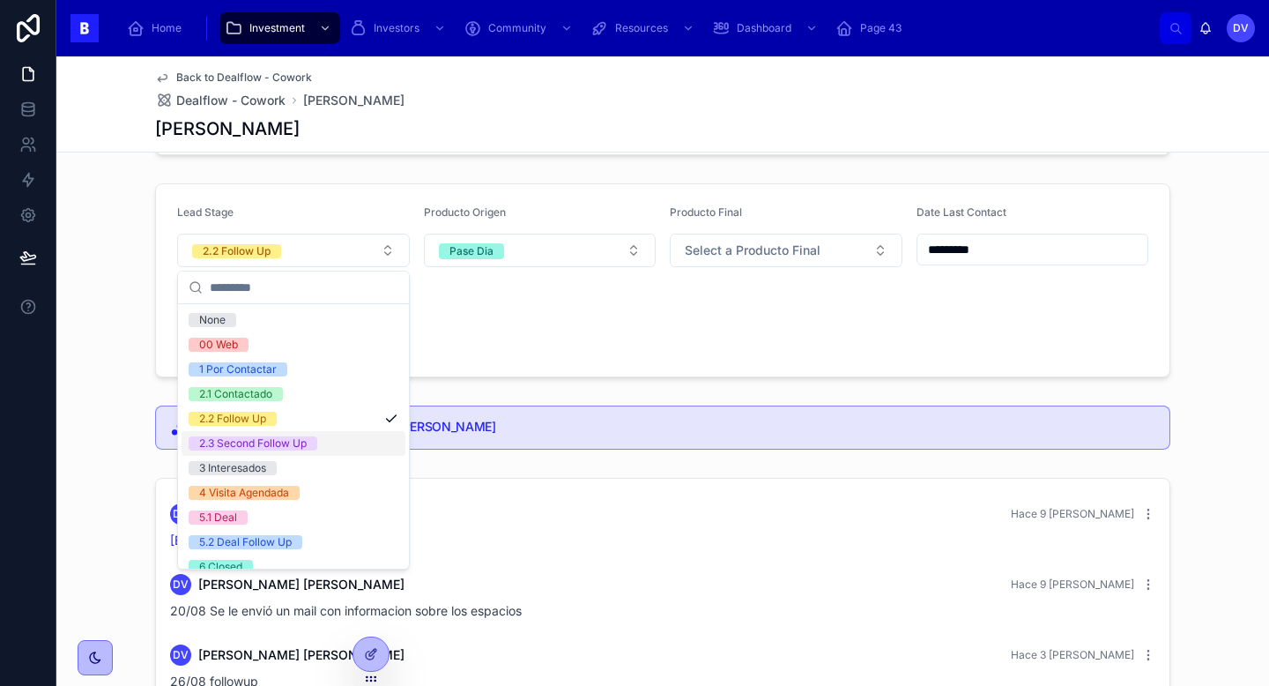
click at [352, 450] on div "2.3 Second Follow Up" at bounding box center [294, 443] width 224 height 25
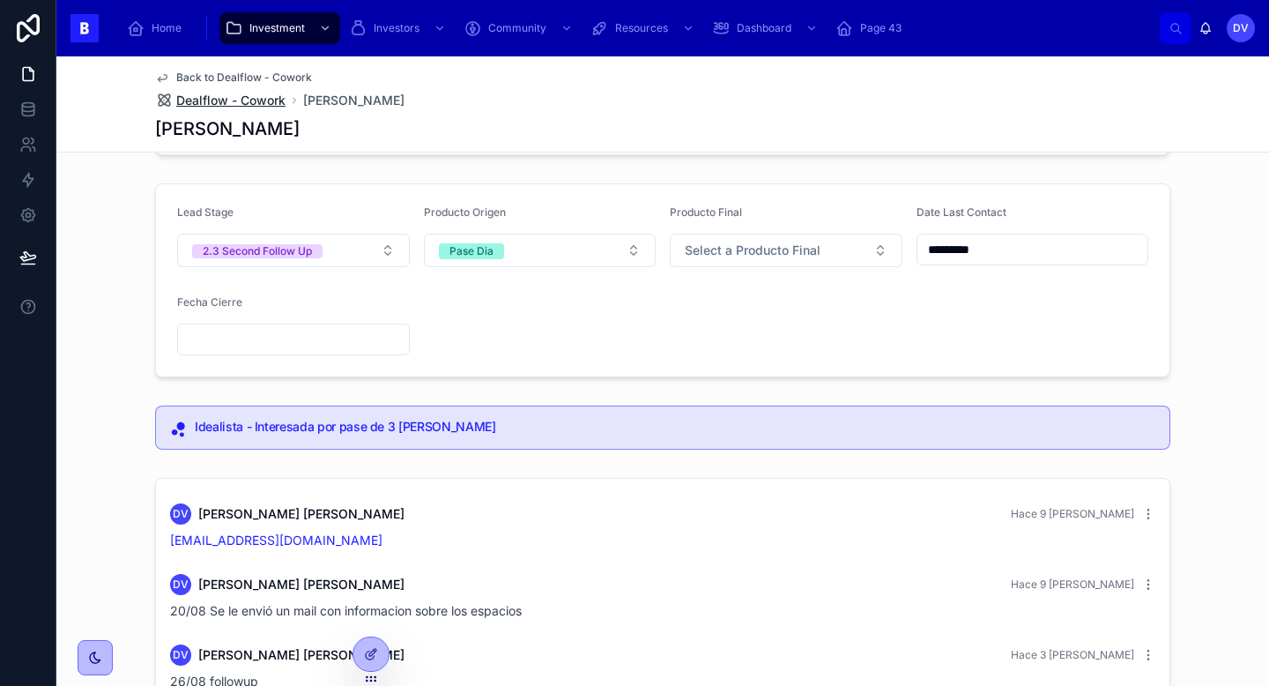
click at [262, 100] on span "Dealflow - Cowork" at bounding box center [230, 101] width 109 height 18
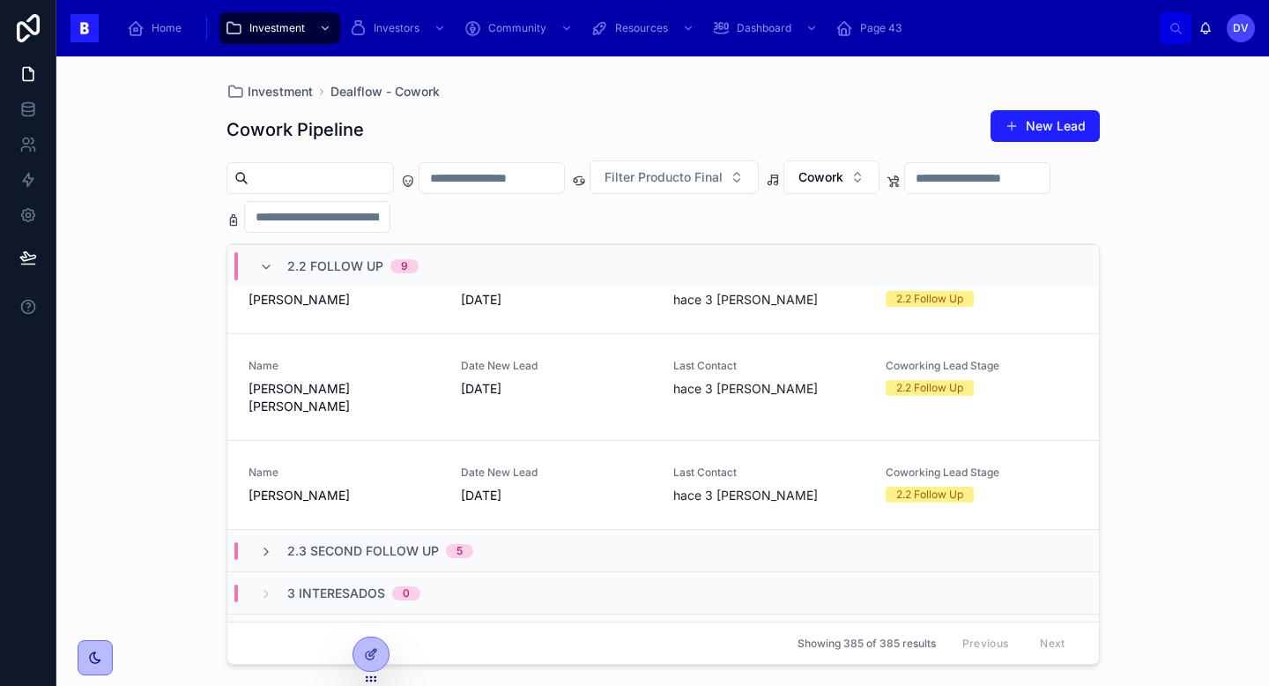
scroll to position [697, 0]
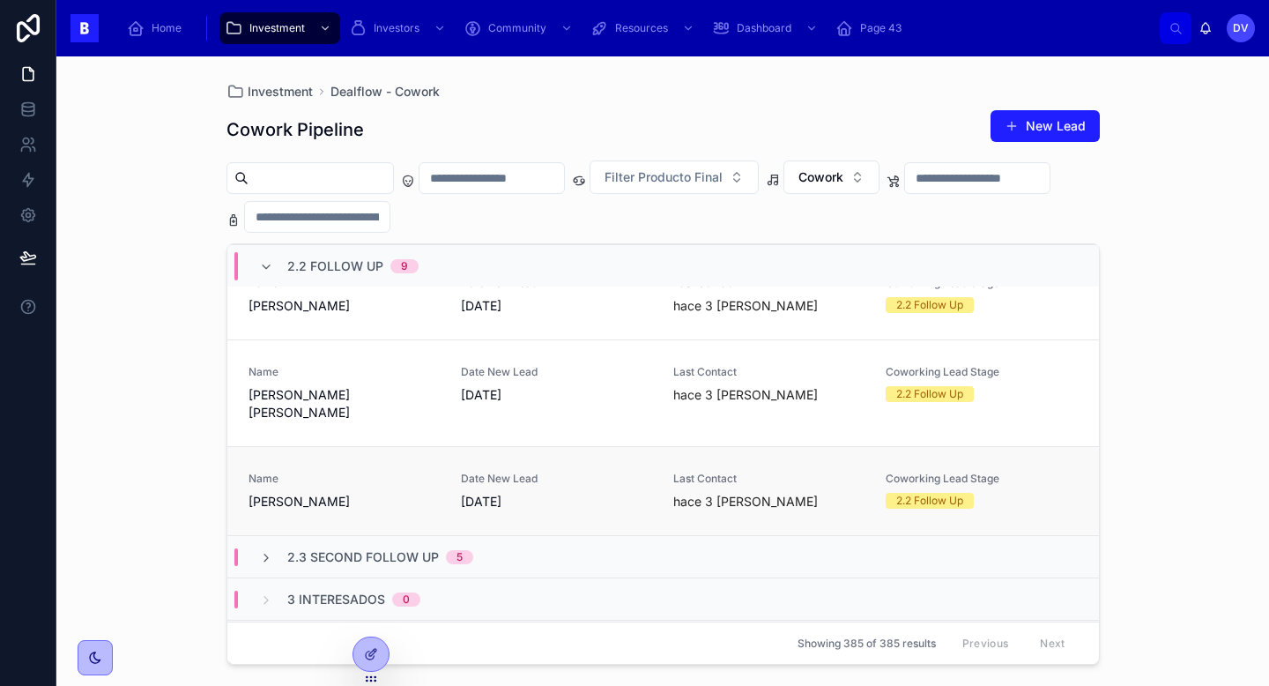
click at [394, 472] on div "Name [PERSON_NAME]" at bounding box center [344, 491] width 191 height 39
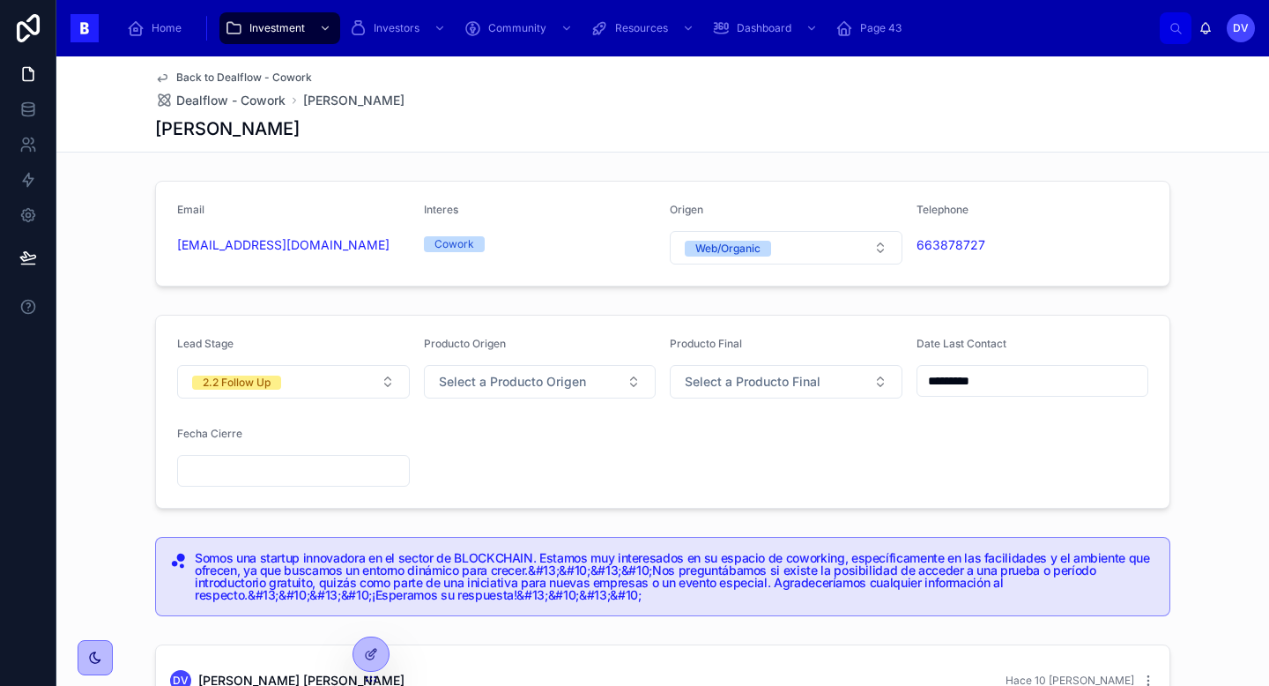
scroll to position [2, 0]
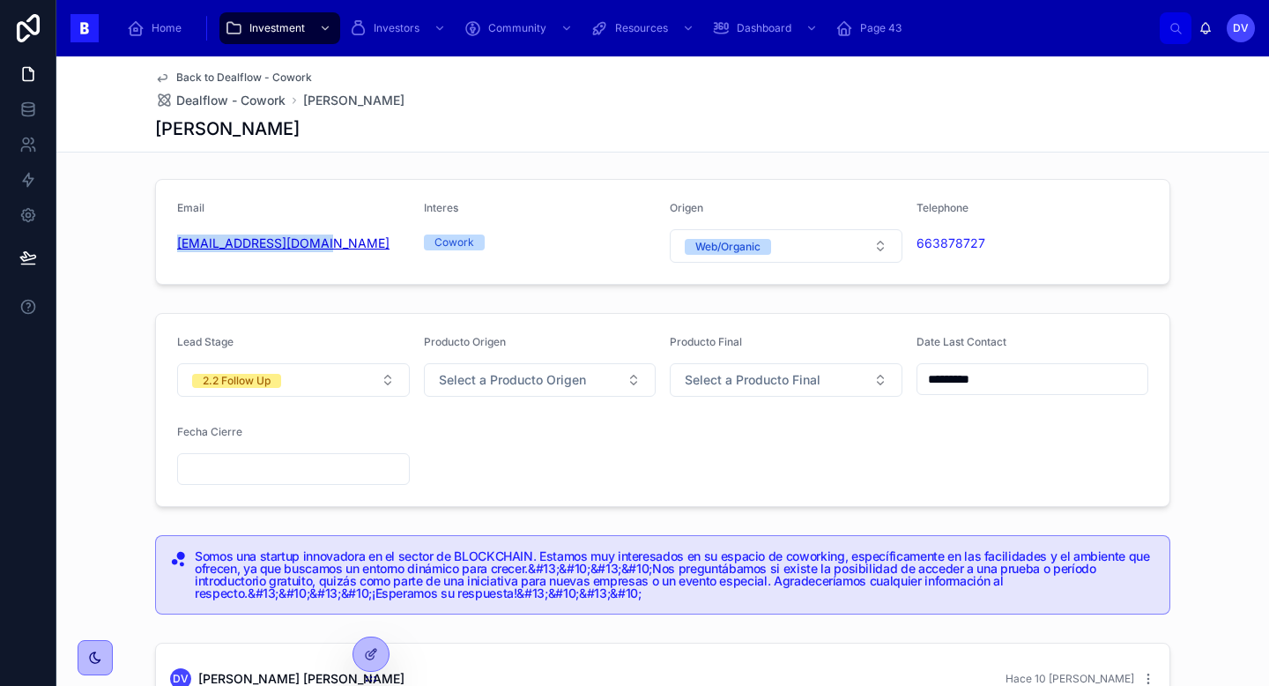
copy link "[EMAIL_ADDRESS][DOMAIN_NAME]"
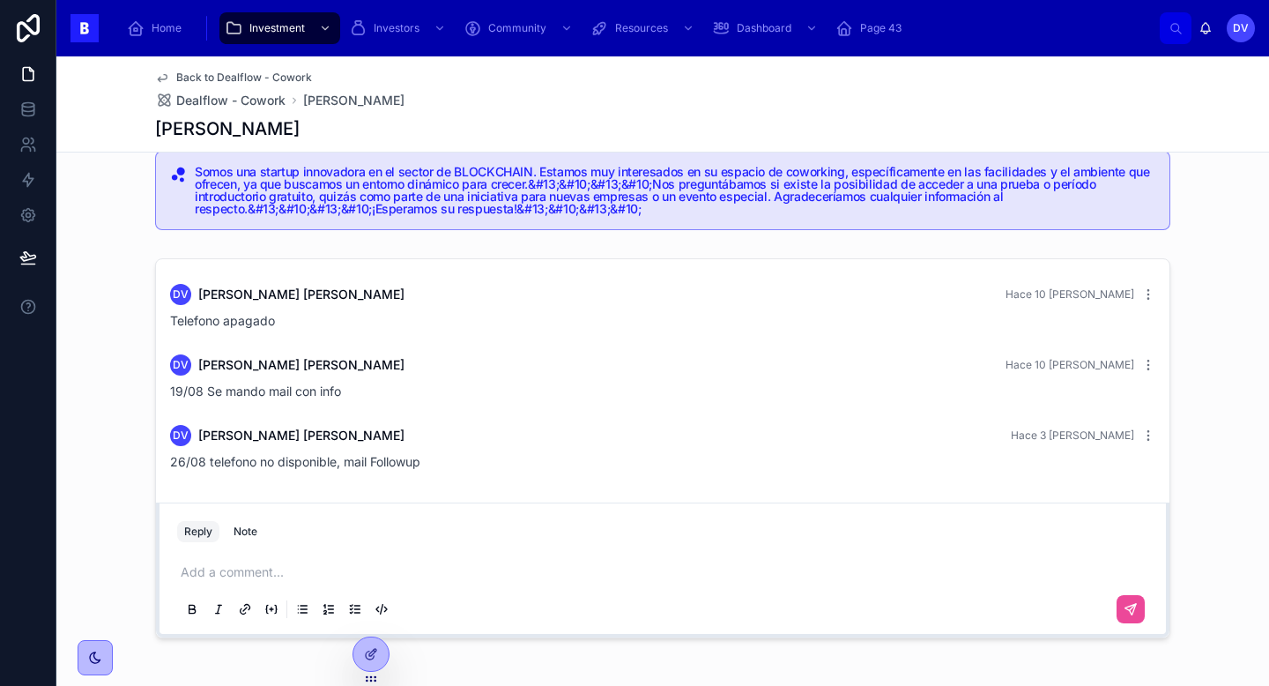
scroll to position [443, 0]
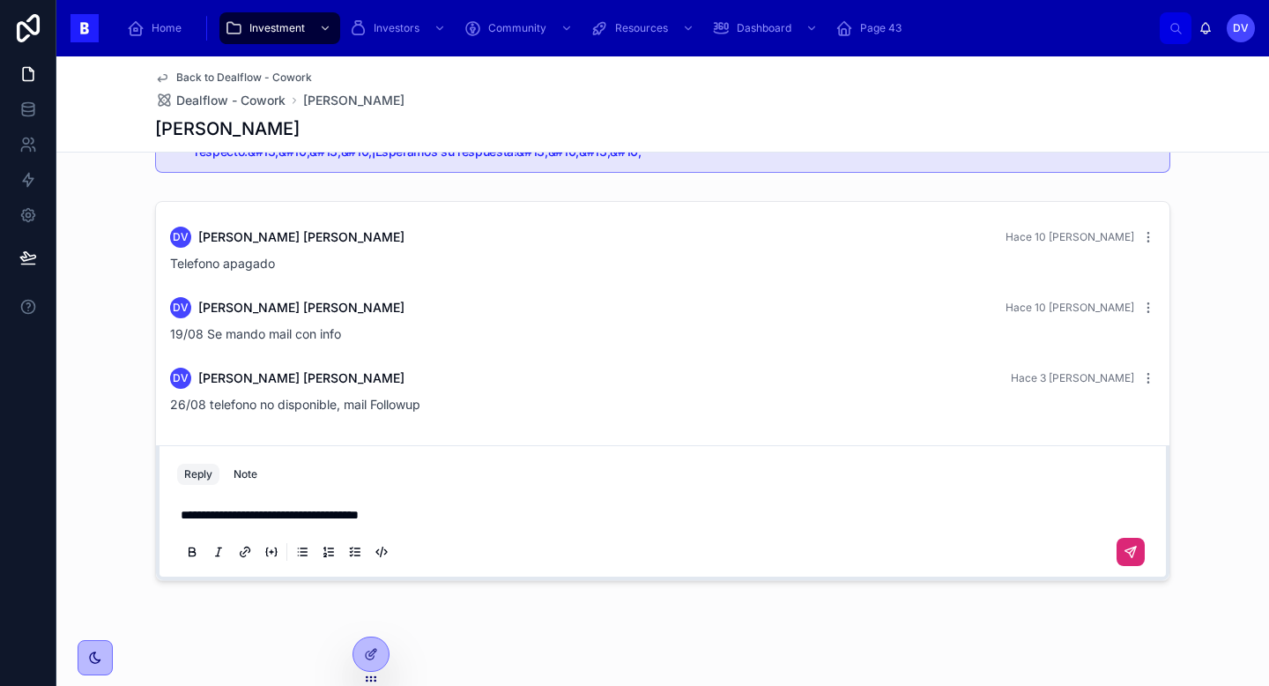
click at [1126, 547] on icon at bounding box center [1131, 552] width 14 height 14
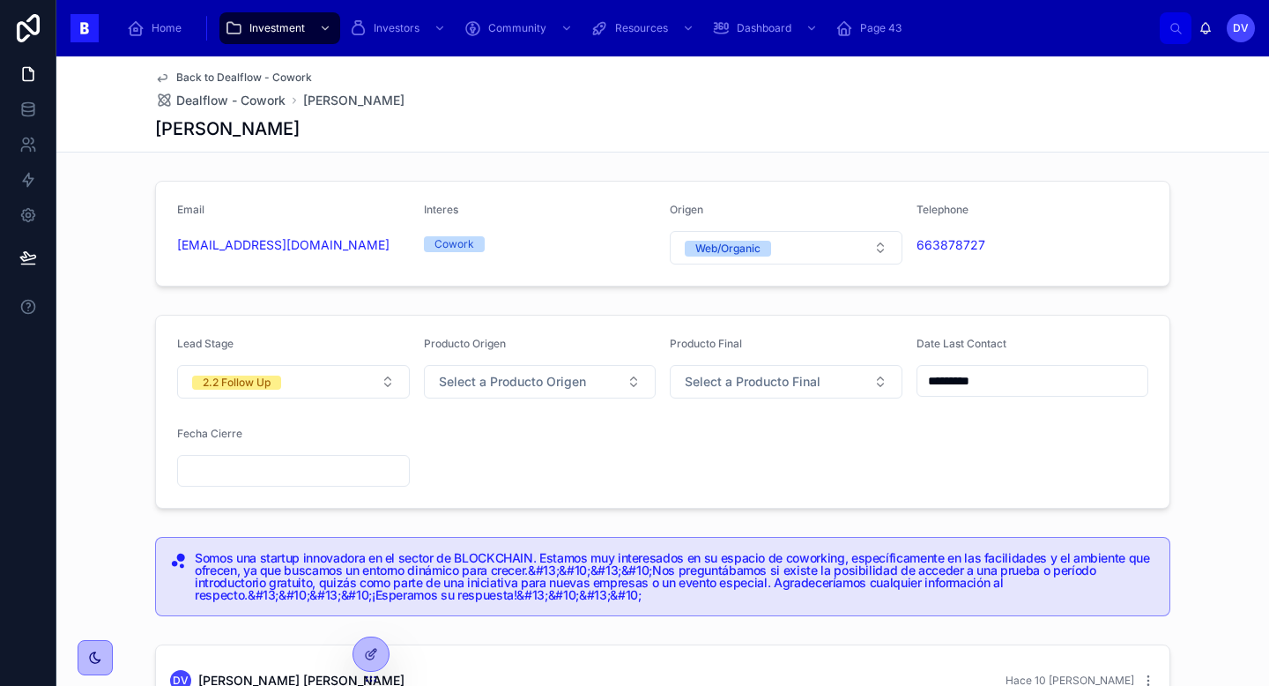
scroll to position [2, 0]
click at [358, 379] on button "2.2 Follow Up" at bounding box center [293, 379] width 233 height 33
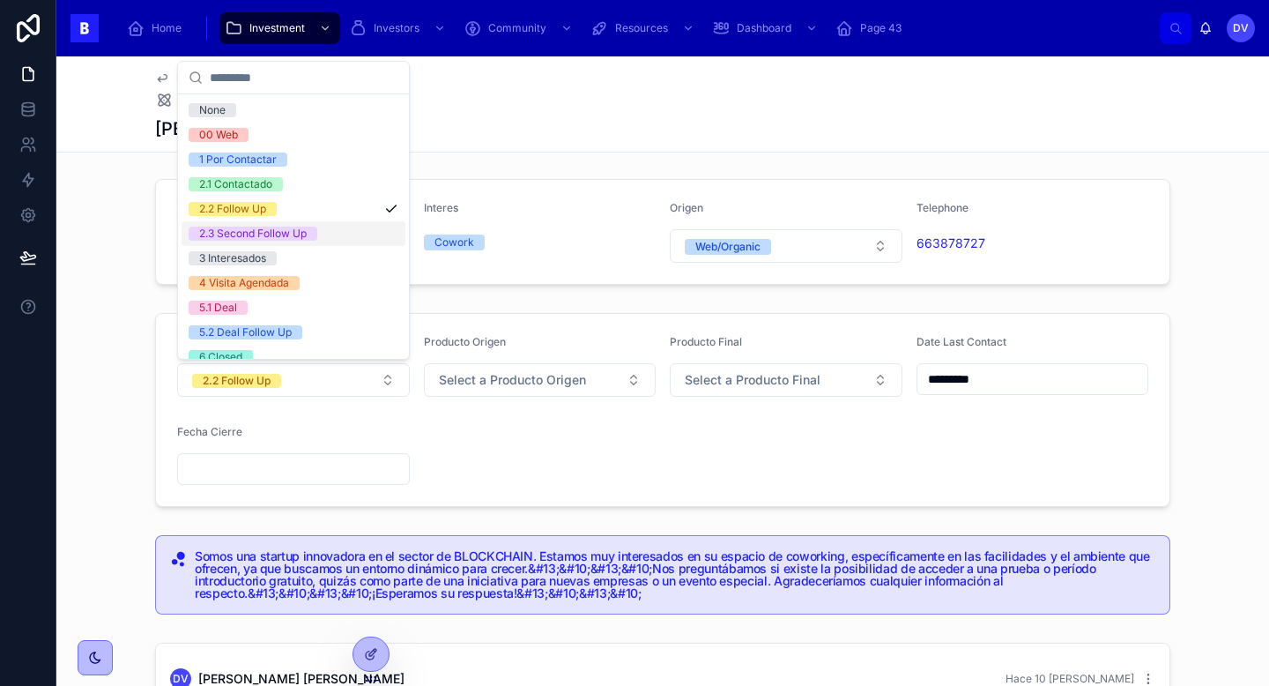
click at [333, 239] on div "2.3 Second Follow Up" at bounding box center [294, 233] width 224 height 25
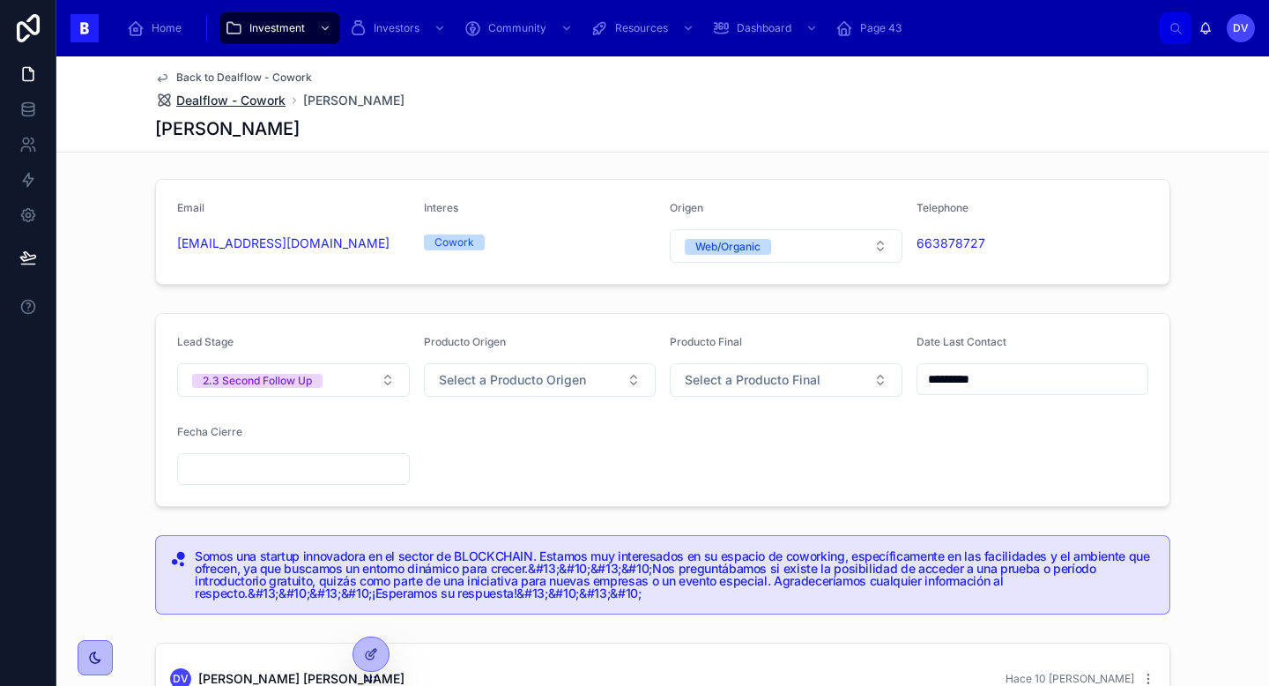
click at [261, 101] on span "Dealflow - Cowork" at bounding box center [230, 101] width 109 height 18
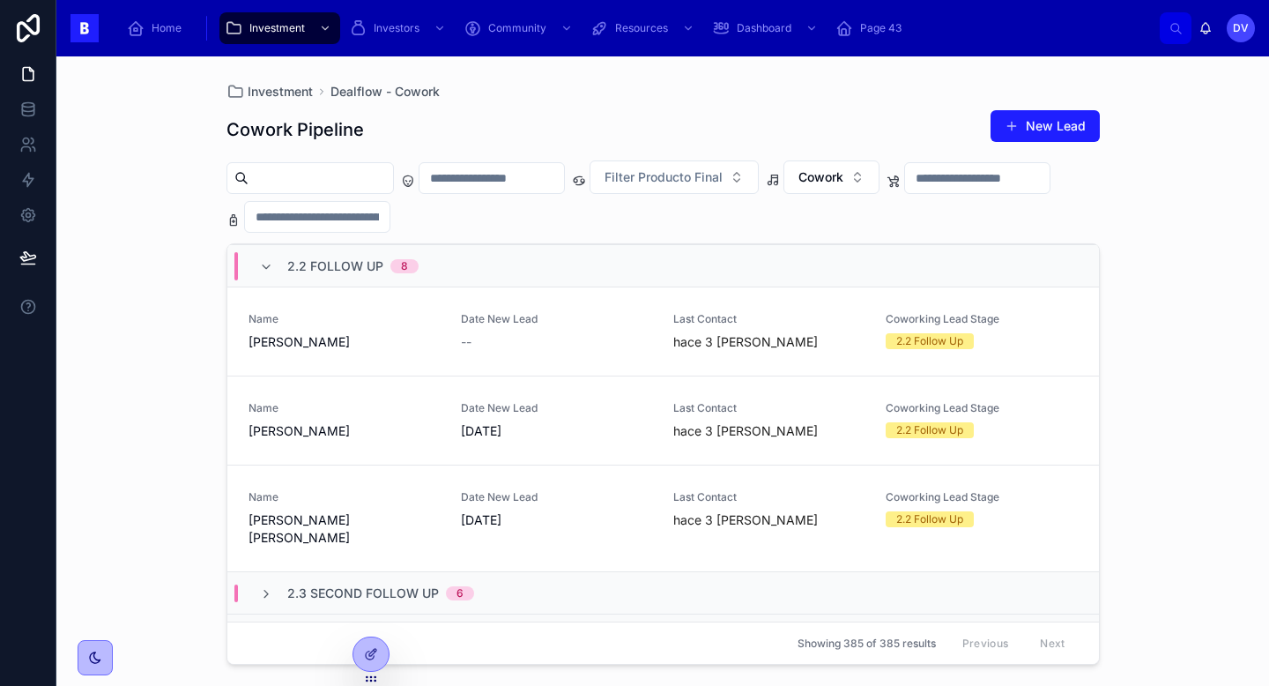
scroll to position [574, 0]
click at [399, 511] on span "[PERSON_NAME] [PERSON_NAME]" at bounding box center [344, 526] width 191 height 35
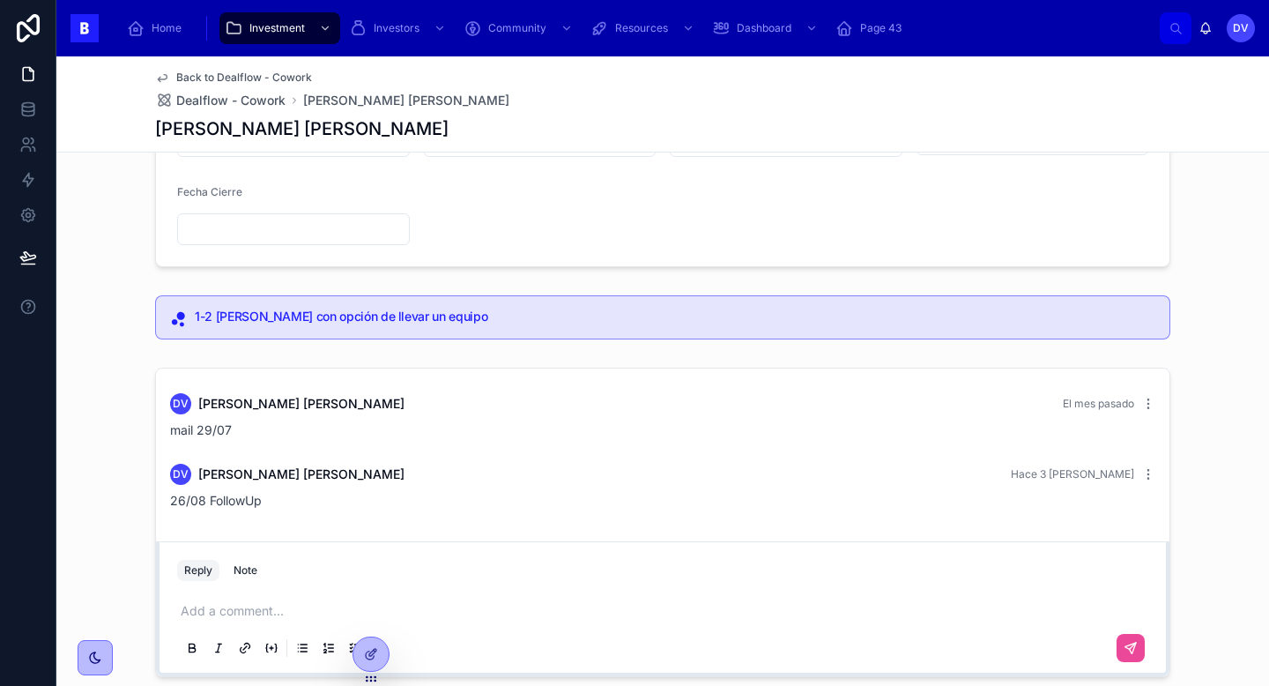
scroll to position [244, 0]
click at [193, 609] on p at bounding box center [666, 608] width 971 height 18
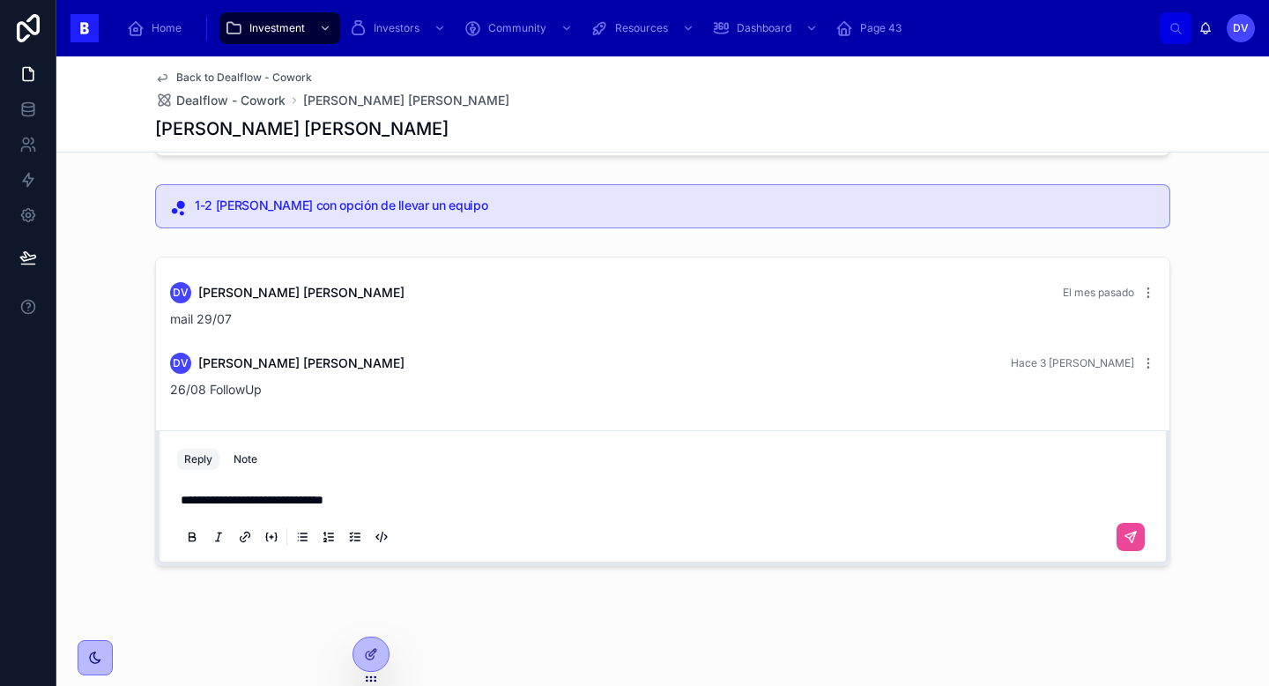
scroll to position [87, 0]
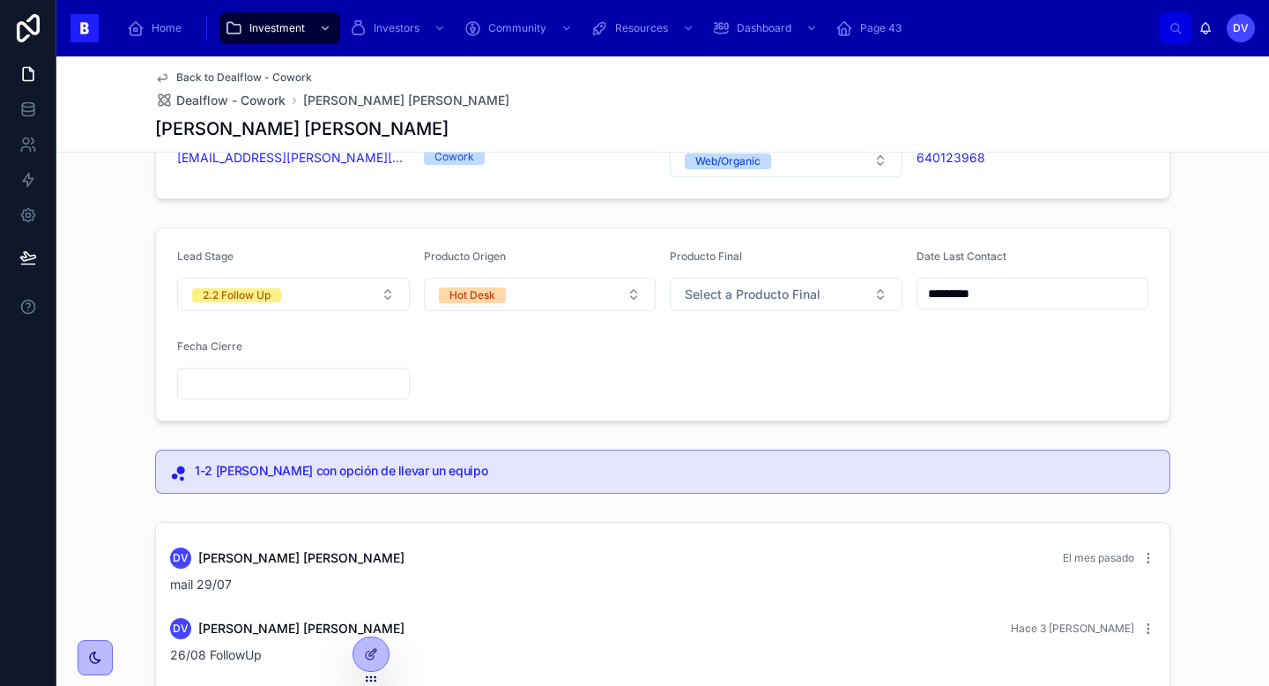
click at [1013, 294] on input "*********" at bounding box center [1033, 293] width 231 height 25
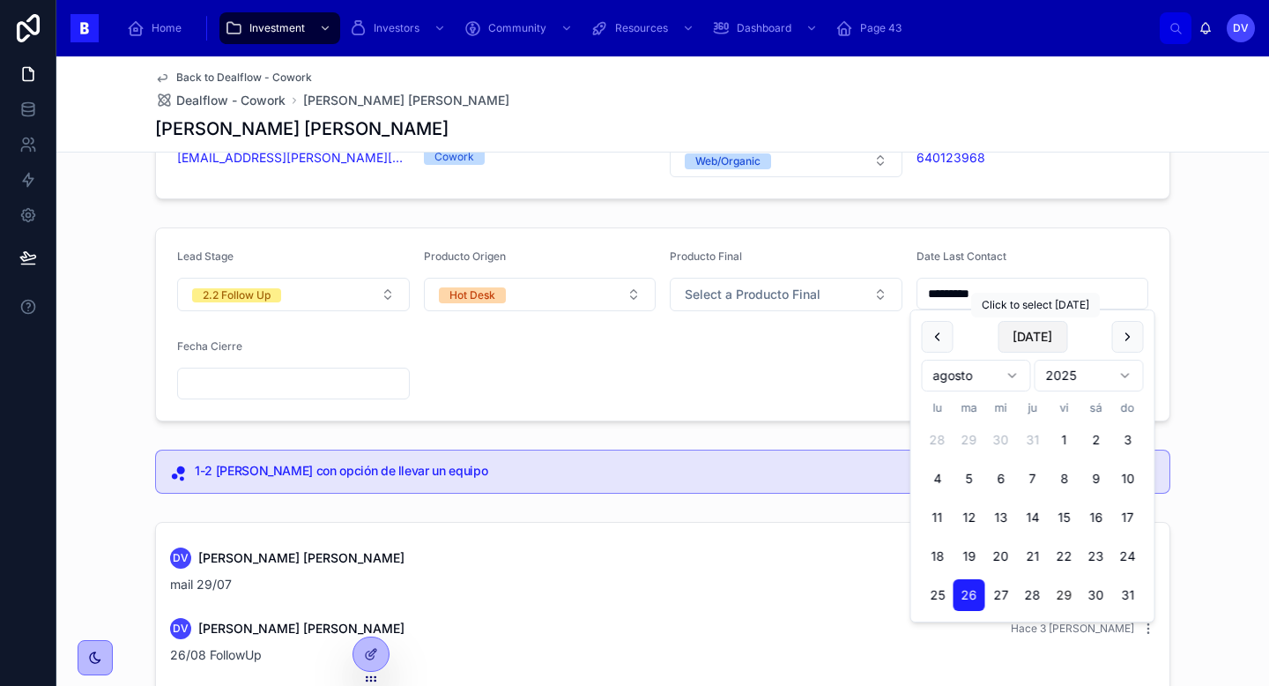
click at [1037, 342] on button "[DATE]" at bounding box center [1033, 337] width 70 height 32
type input "*********"
click at [703, 405] on form "Lead Stage 2.2 Follow Up Producto Origen Hot Desk Producto Final Select a Produ…" at bounding box center [663, 324] width 1014 height 192
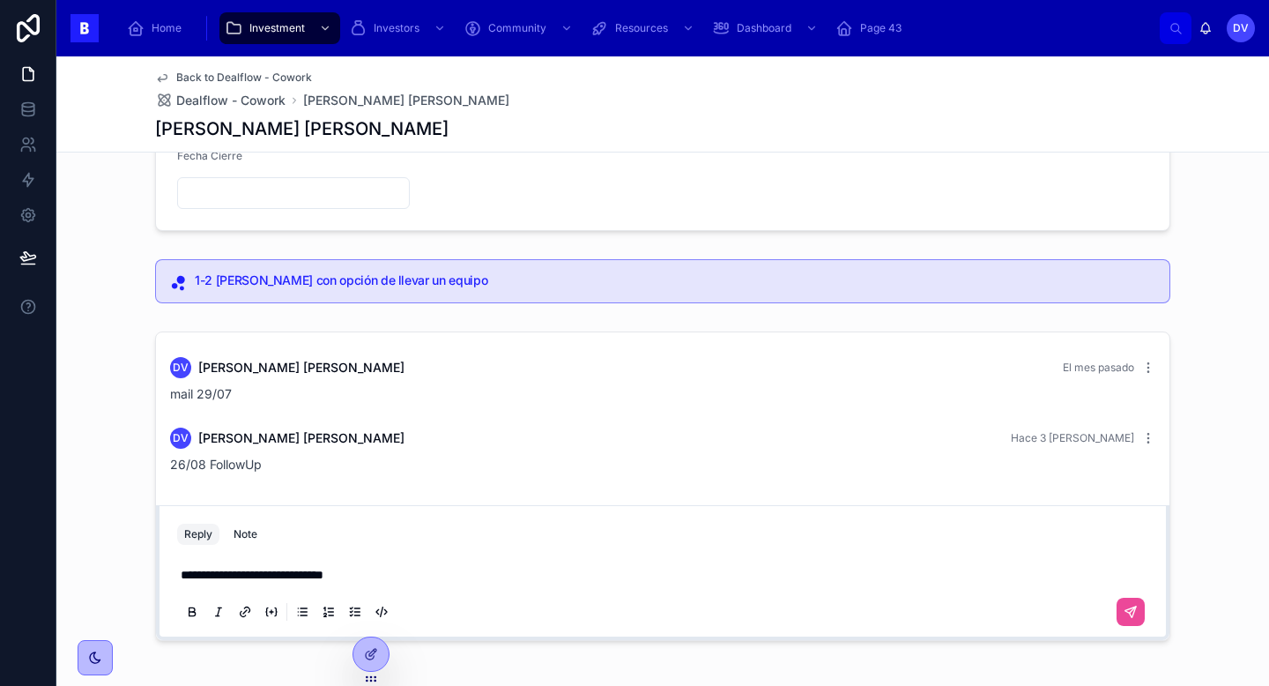
scroll to position [276, 0]
click at [1132, 612] on icon at bounding box center [1133, 611] width 6 height 6
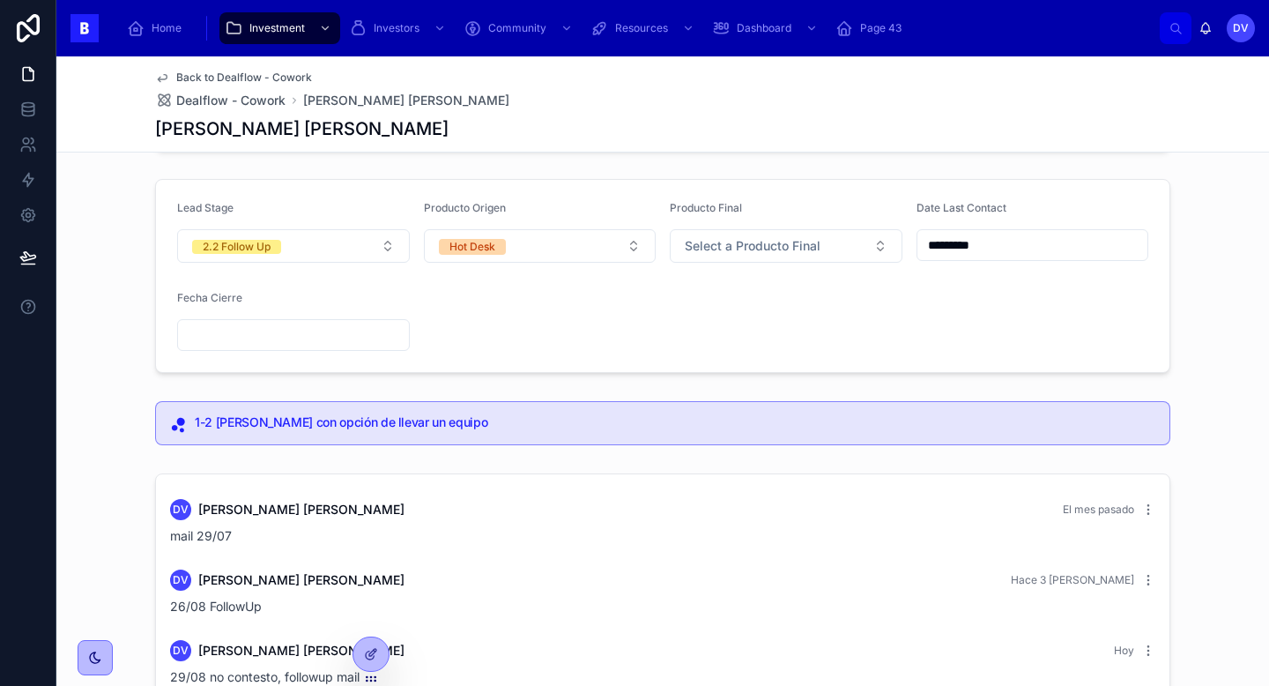
scroll to position [0, 0]
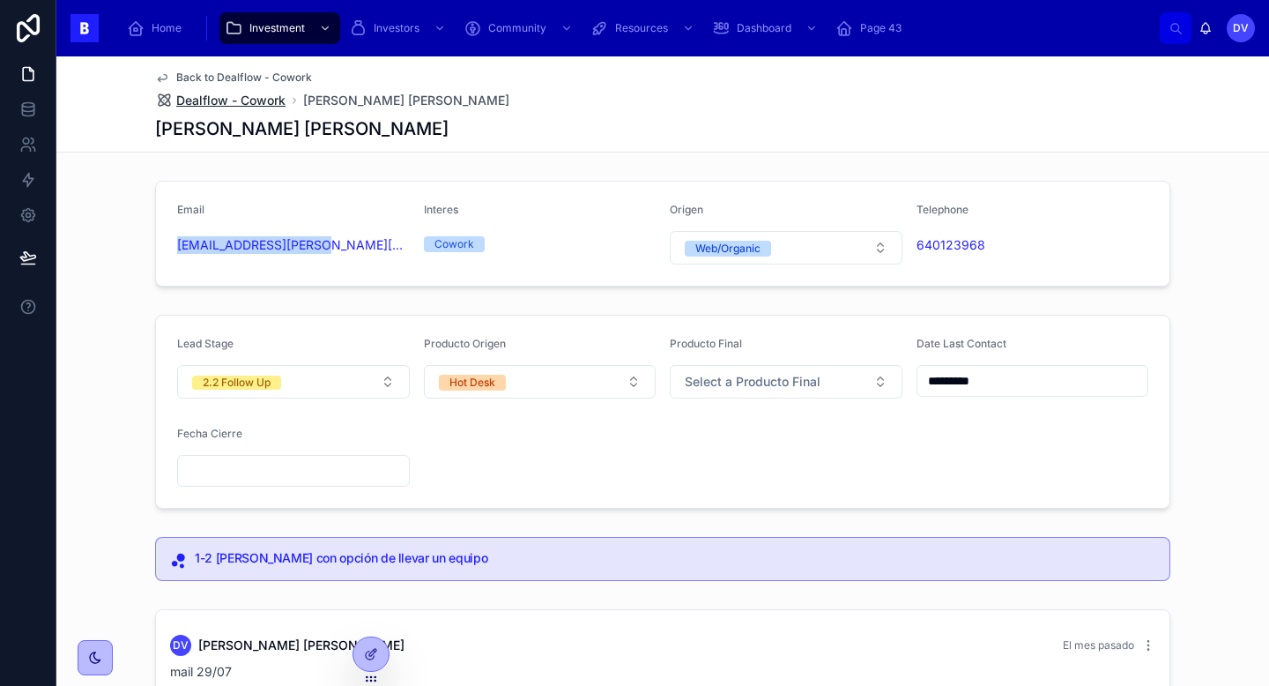
click at [257, 93] on span "Dealflow - Cowork" at bounding box center [230, 101] width 109 height 18
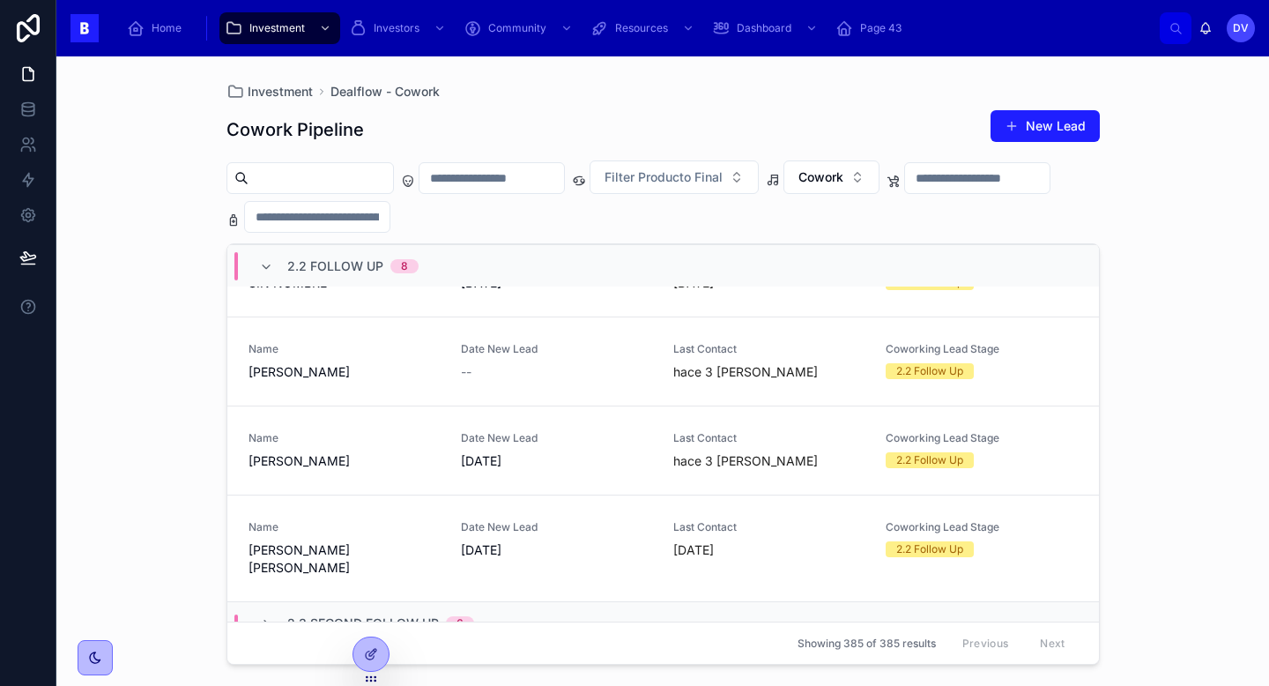
scroll to position [540, 0]
click at [397, 539] on div "Name CILLY [PERSON_NAME] [PERSON_NAME]" at bounding box center [344, 550] width 191 height 56
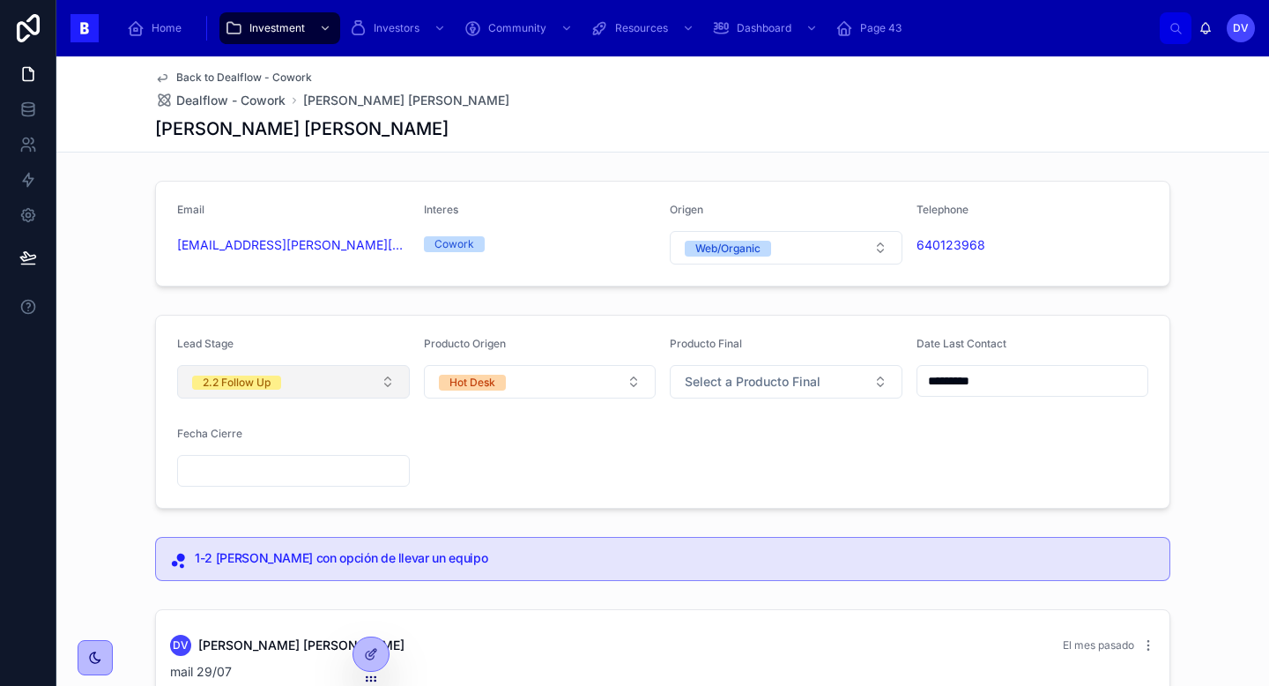
click at [387, 378] on button "2.2 Follow Up" at bounding box center [293, 381] width 233 height 33
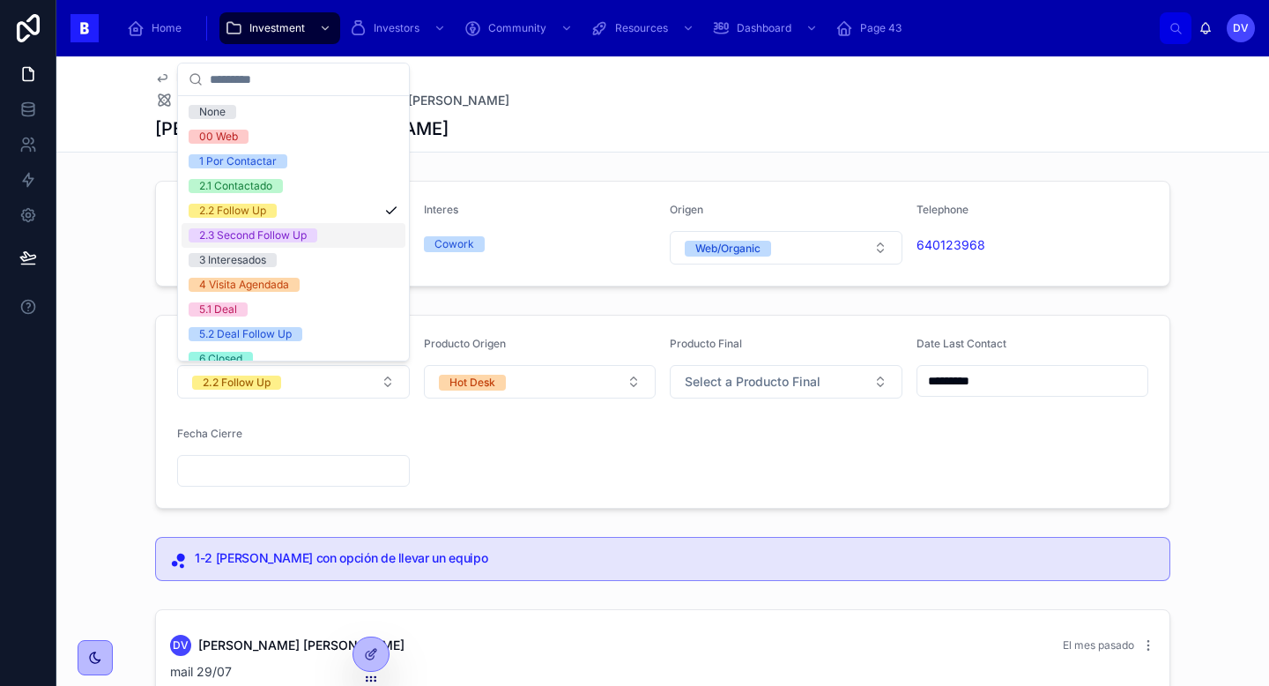
click at [353, 241] on div "2.3 Second Follow Up" at bounding box center [294, 235] width 224 height 25
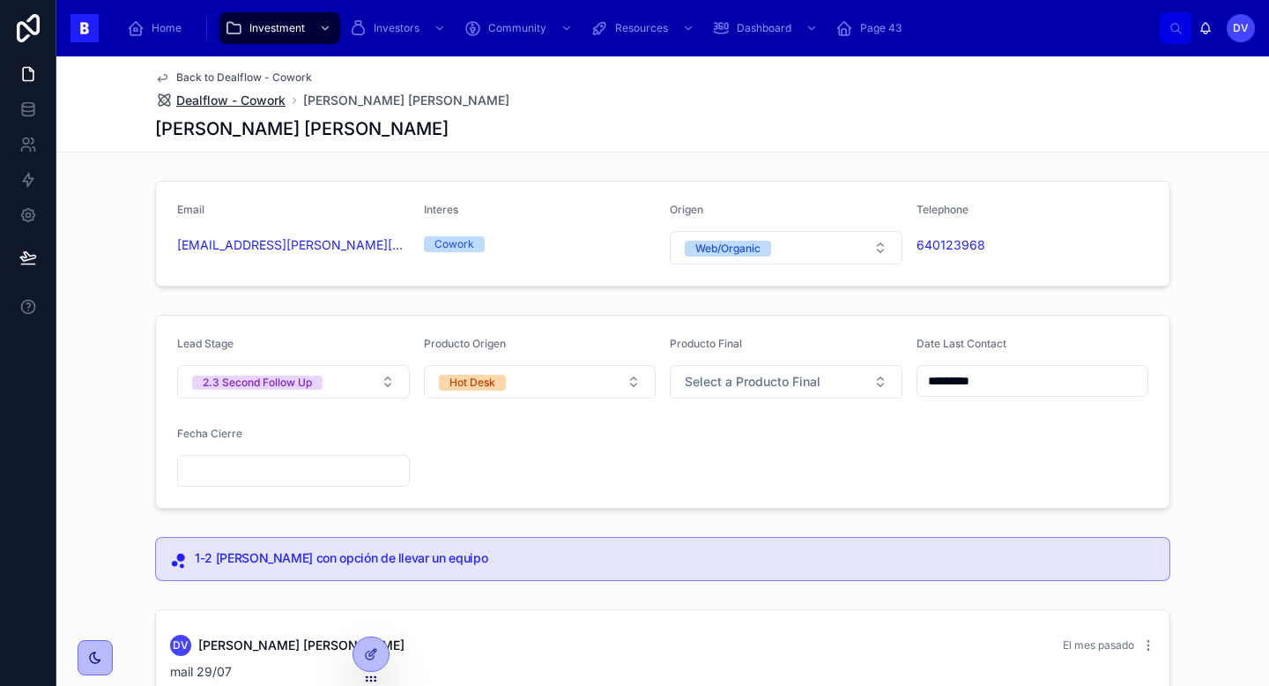
click at [264, 101] on span "Dealflow - Cowork" at bounding box center [230, 101] width 109 height 18
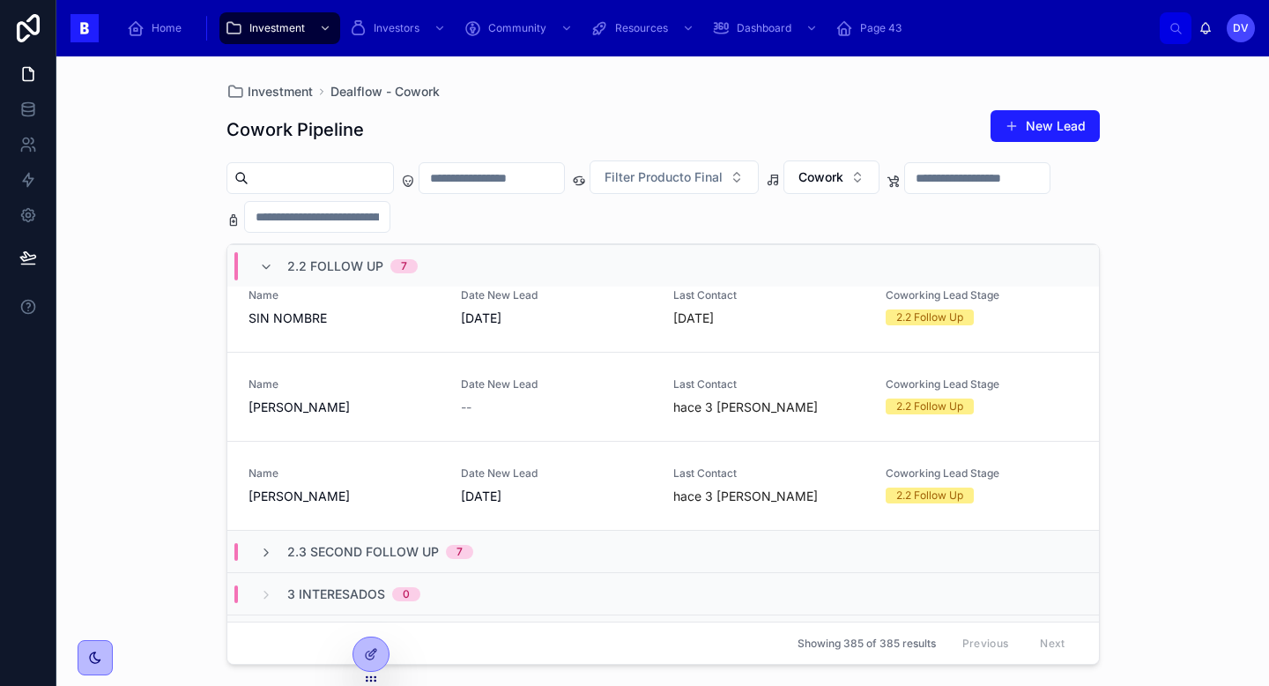
scroll to position [511, 0]
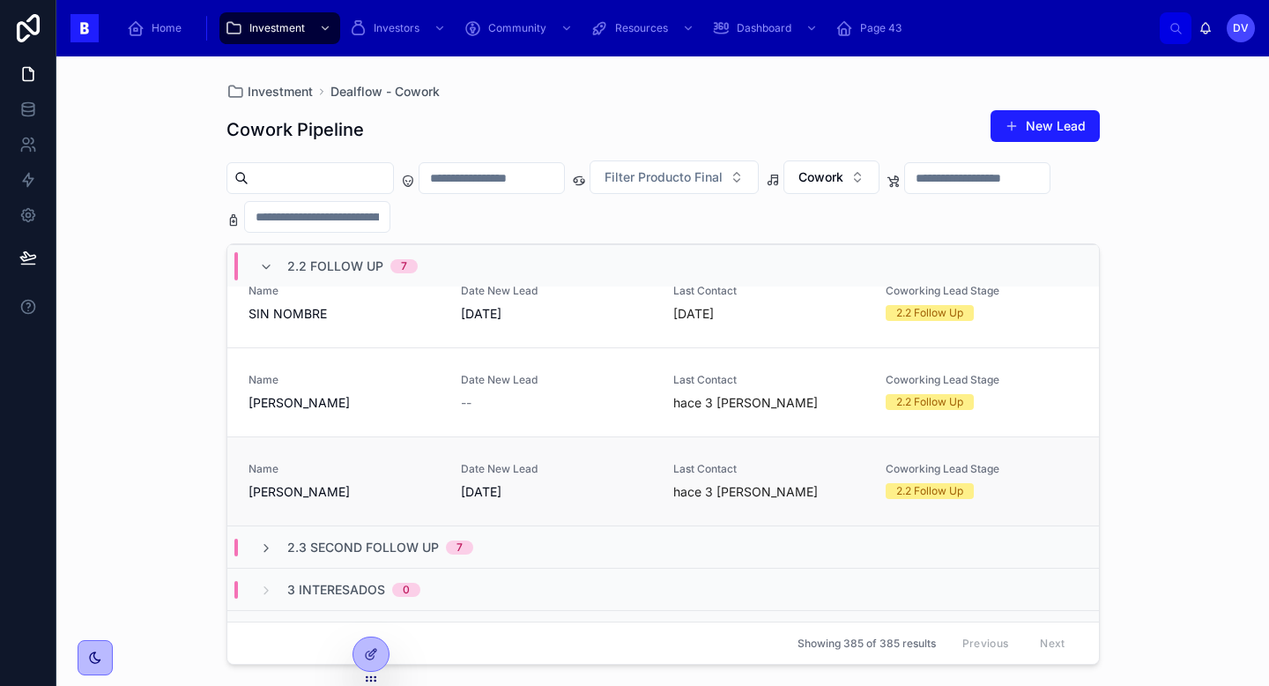
click at [421, 481] on div "Name [PERSON_NAME]" at bounding box center [344, 481] width 191 height 39
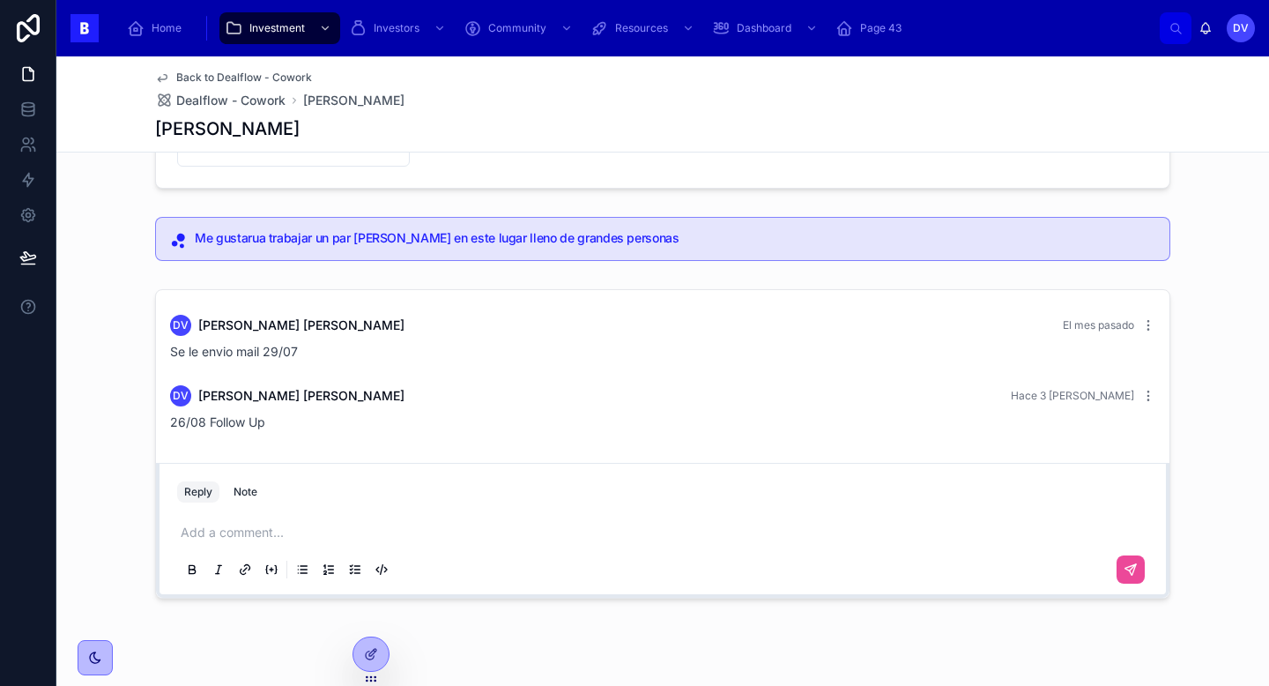
scroll to position [334, 0]
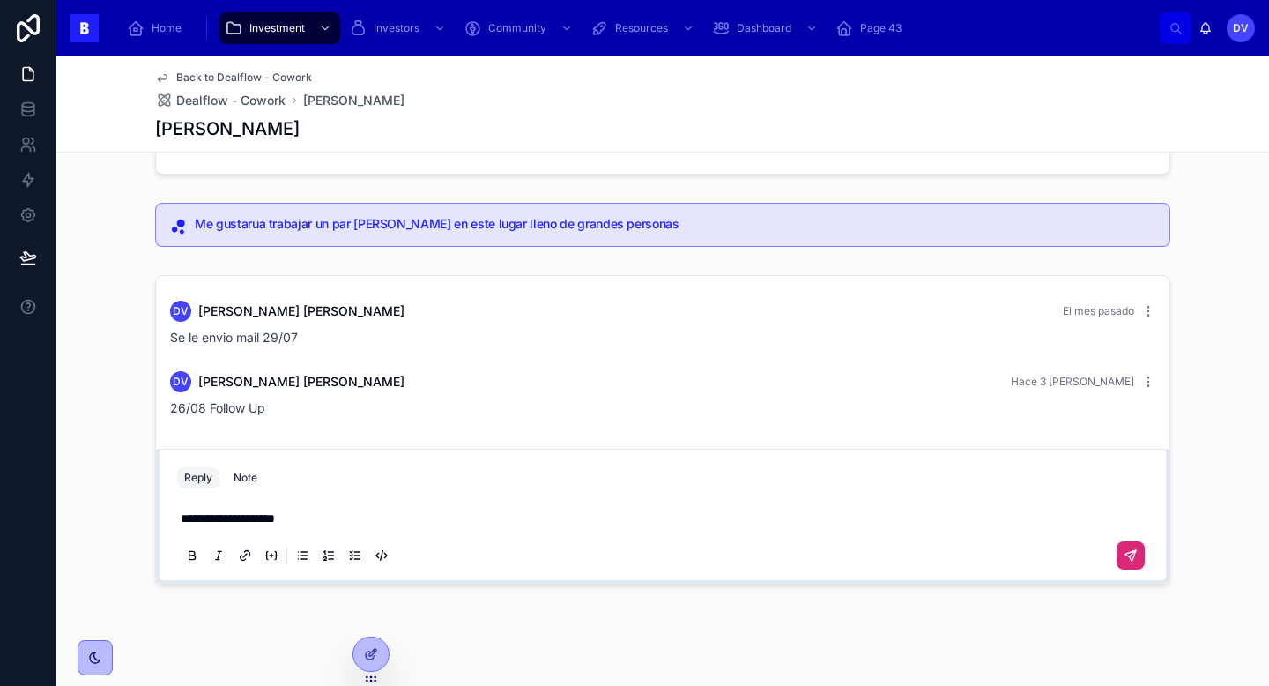
click at [1134, 561] on icon at bounding box center [1131, 555] width 14 height 14
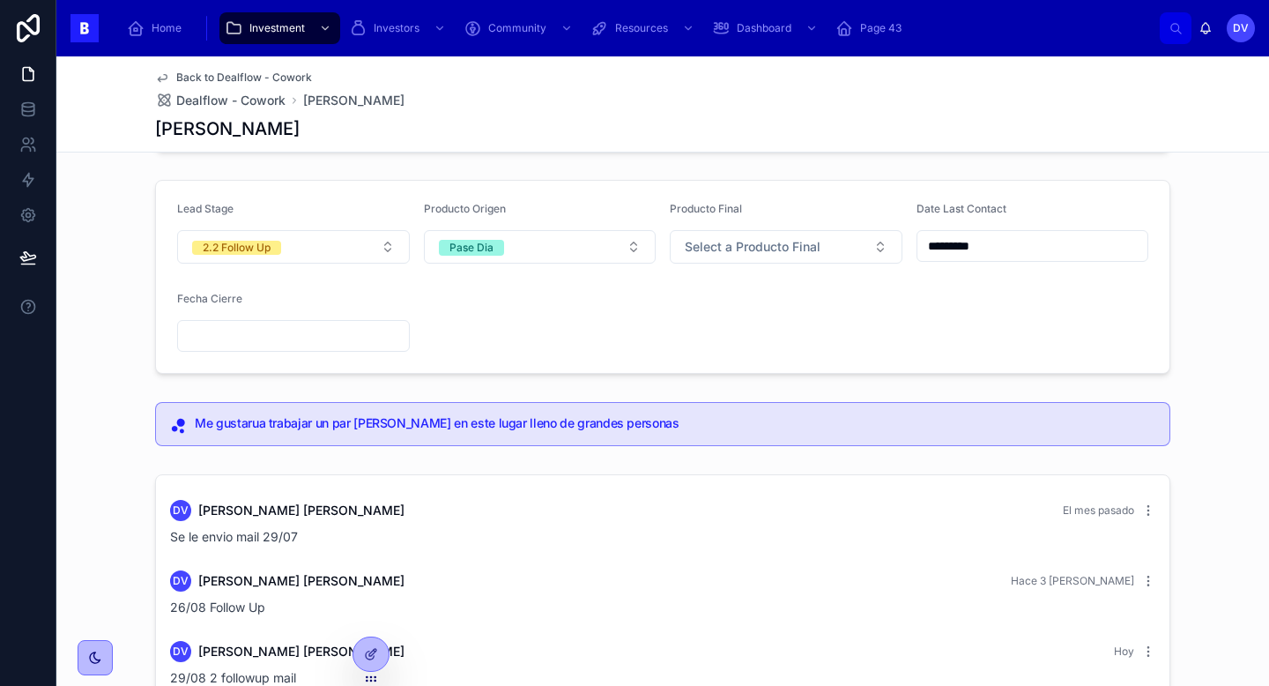
scroll to position [0, 0]
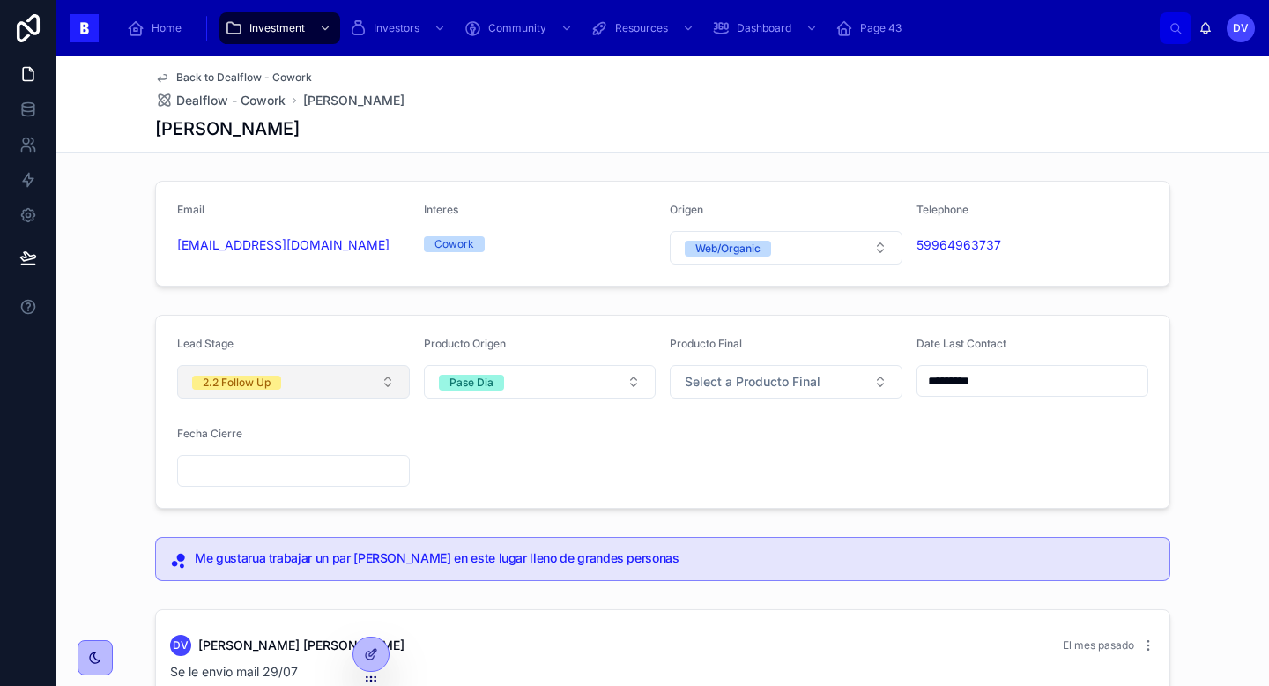
click at [364, 378] on button "2.2 Follow Up" at bounding box center [293, 381] width 233 height 33
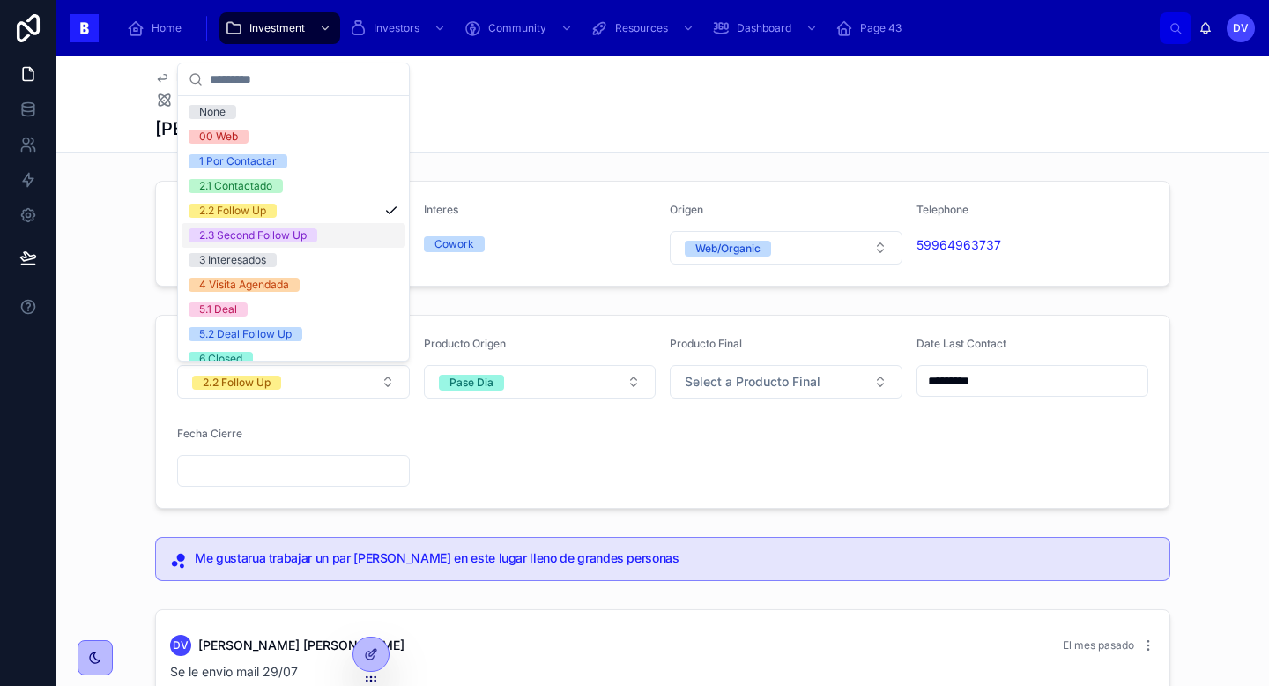
click at [329, 236] on div "2.3 Second Follow Up" at bounding box center [294, 235] width 224 height 25
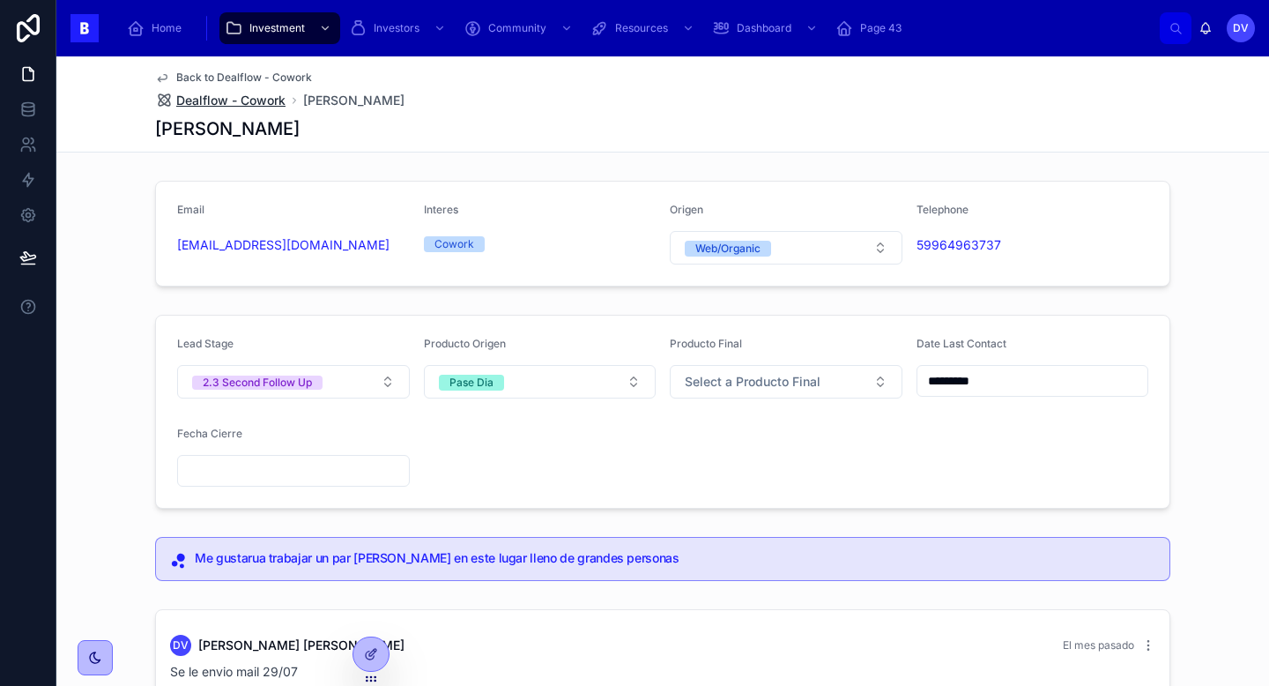
click at [252, 97] on span "Dealflow - Cowork" at bounding box center [230, 101] width 109 height 18
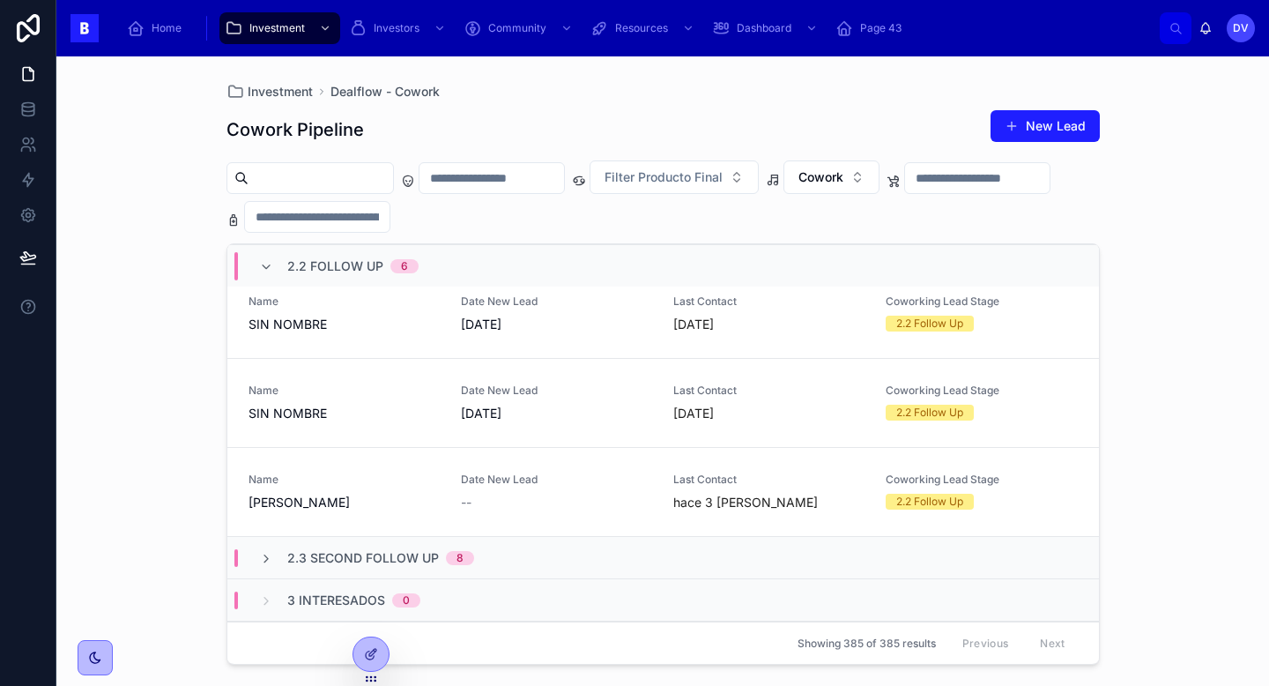
scroll to position [413, 0]
click at [390, 503] on span "[PERSON_NAME]" at bounding box center [344, 501] width 191 height 18
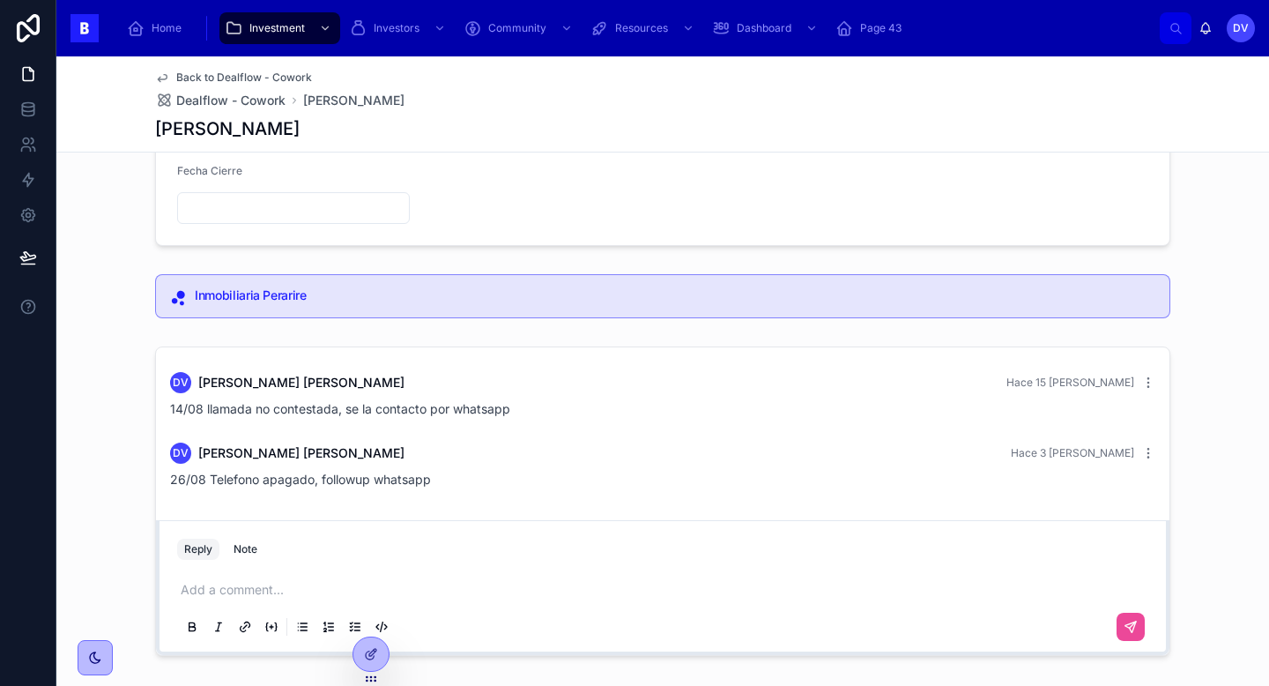
scroll to position [268, 0]
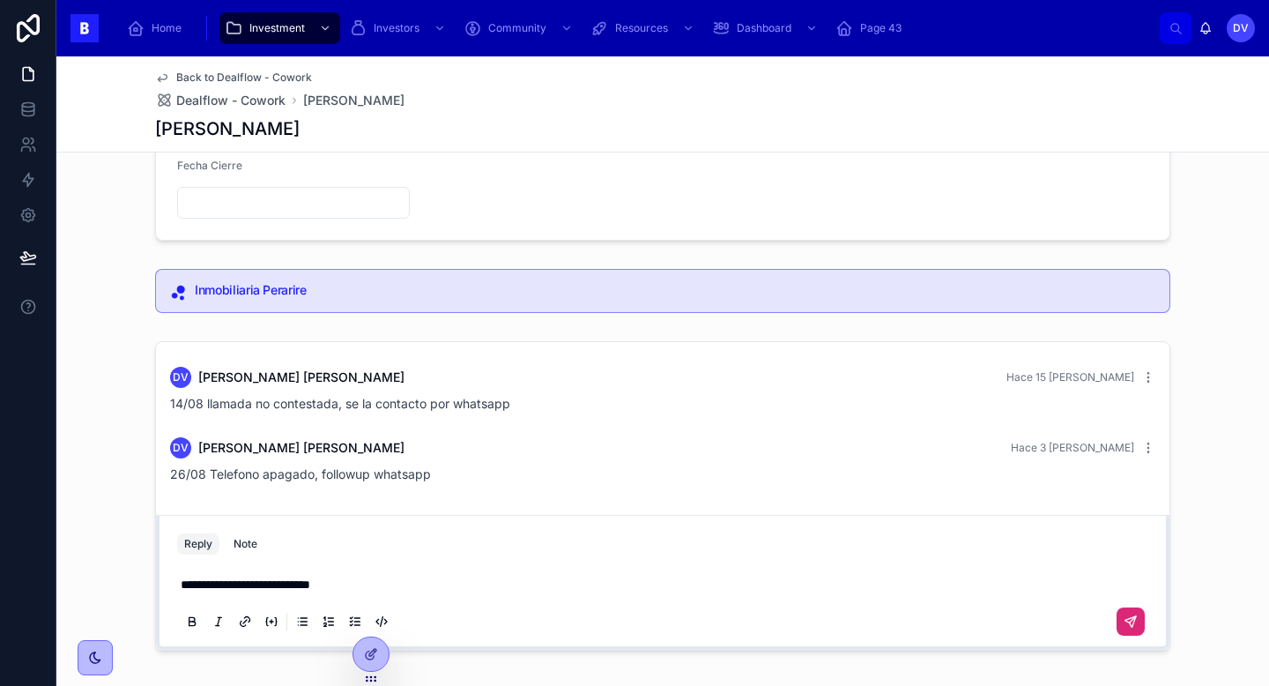
click at [1128, 628] on icon at bounding box center [1131, 621] width 14 height 14
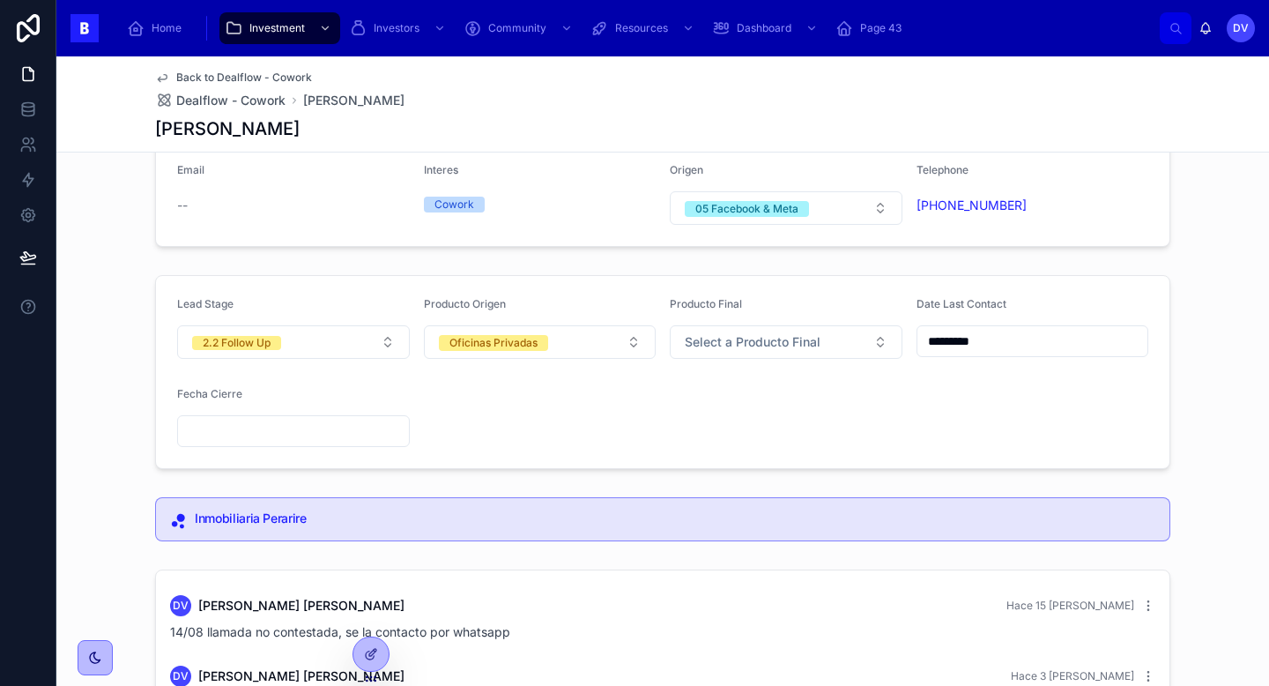
scroll to position [31, 0]
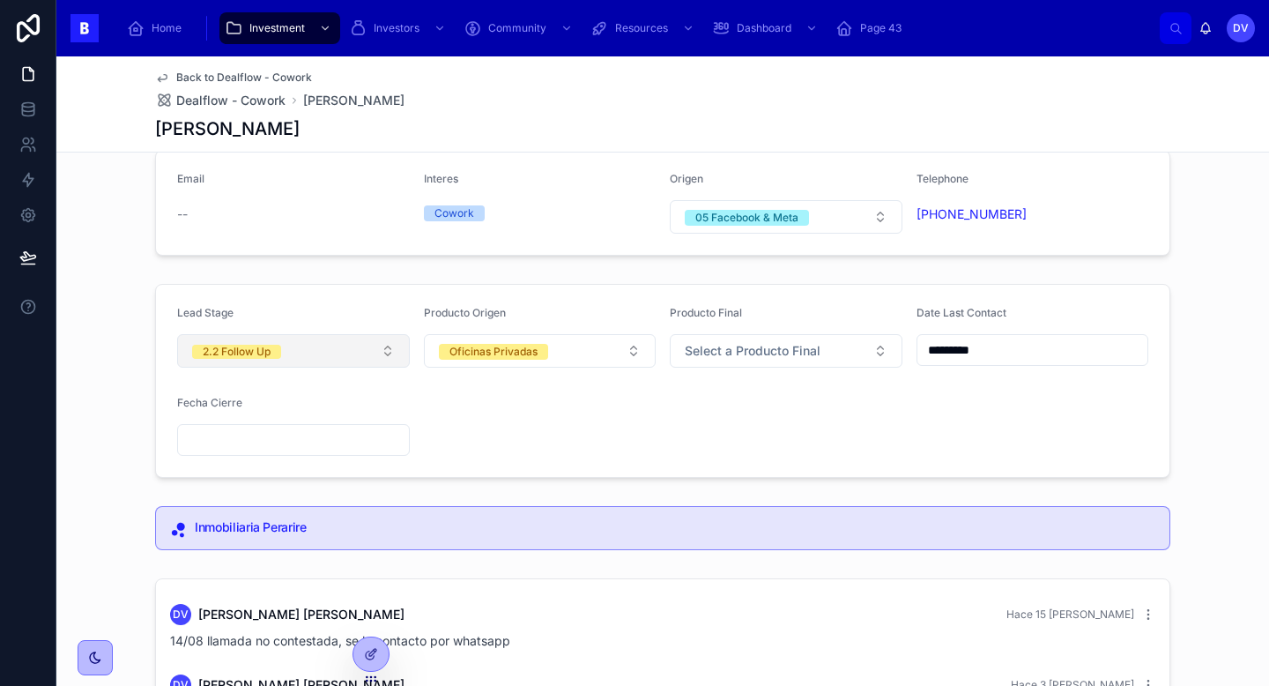
click at [379, 360] on button "2.2 Follow Up" at bounding box center [293, 350] width 233 height 33
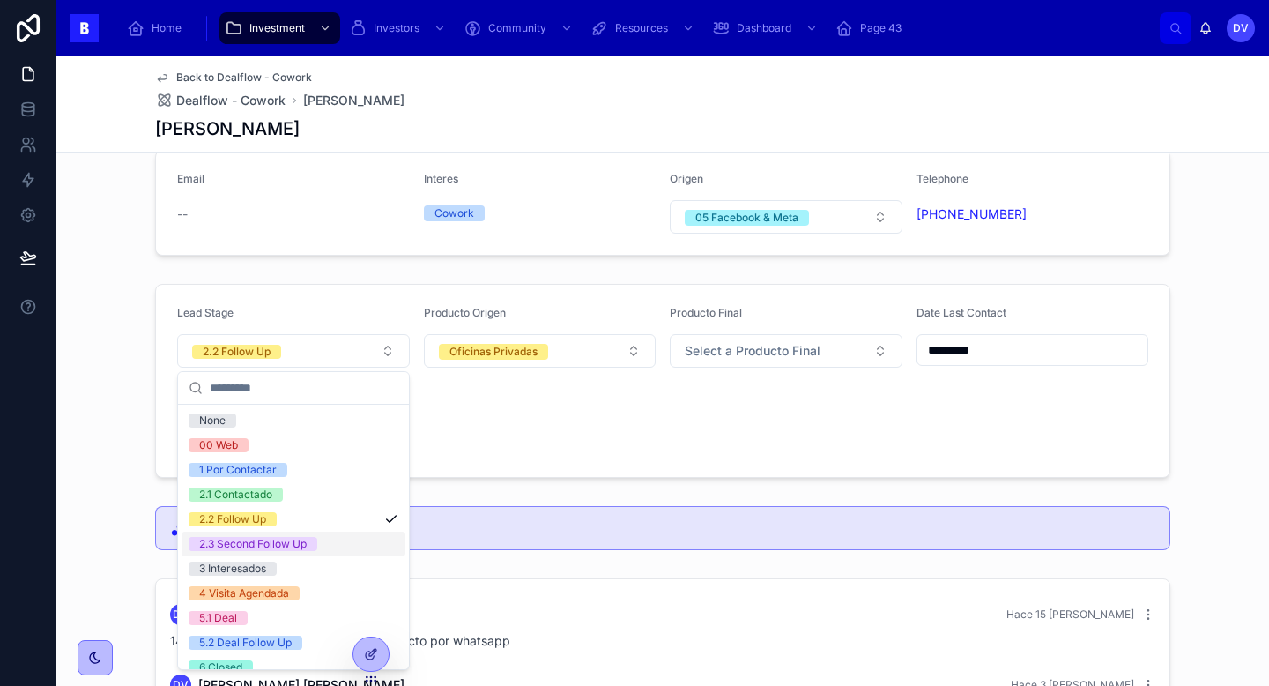
click at [370, 539] on div "2.3 Second Follow Up" at bounding box center [294, 544] width 224 height 25
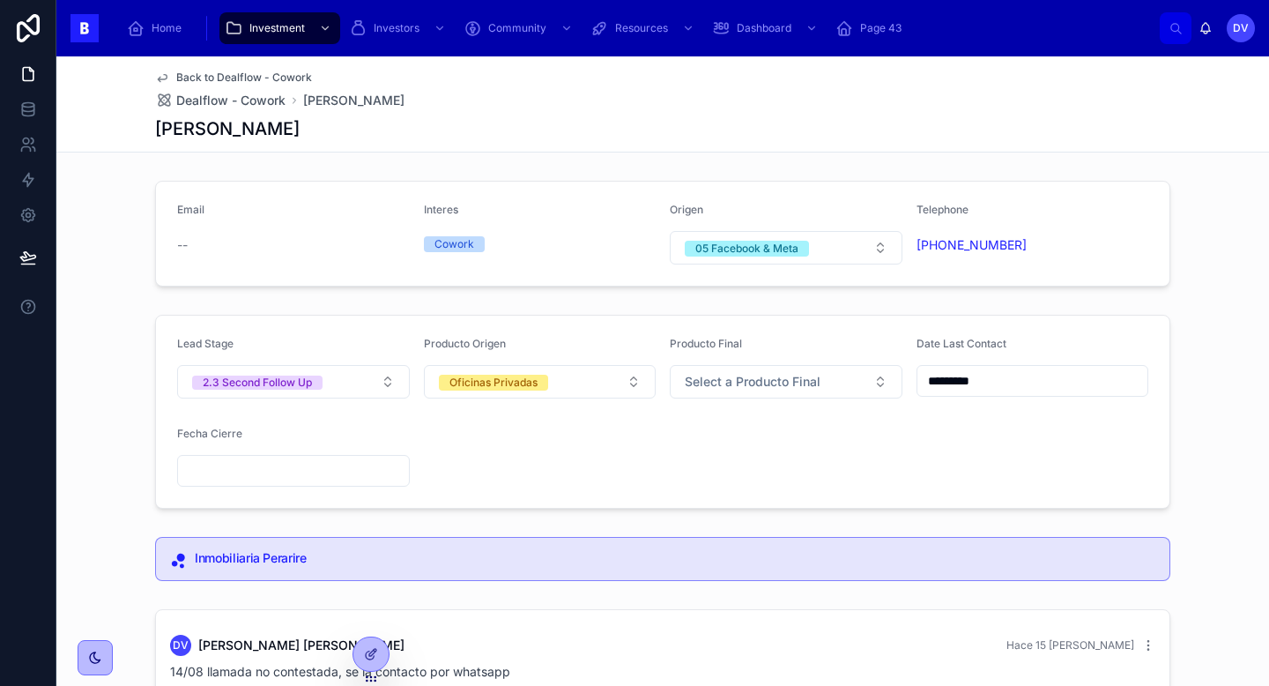
scroll to position [2, 0]
click at [248, 98] on span "Dealflow - Cowork" at bounding box center [230, 101] width 109 height 18
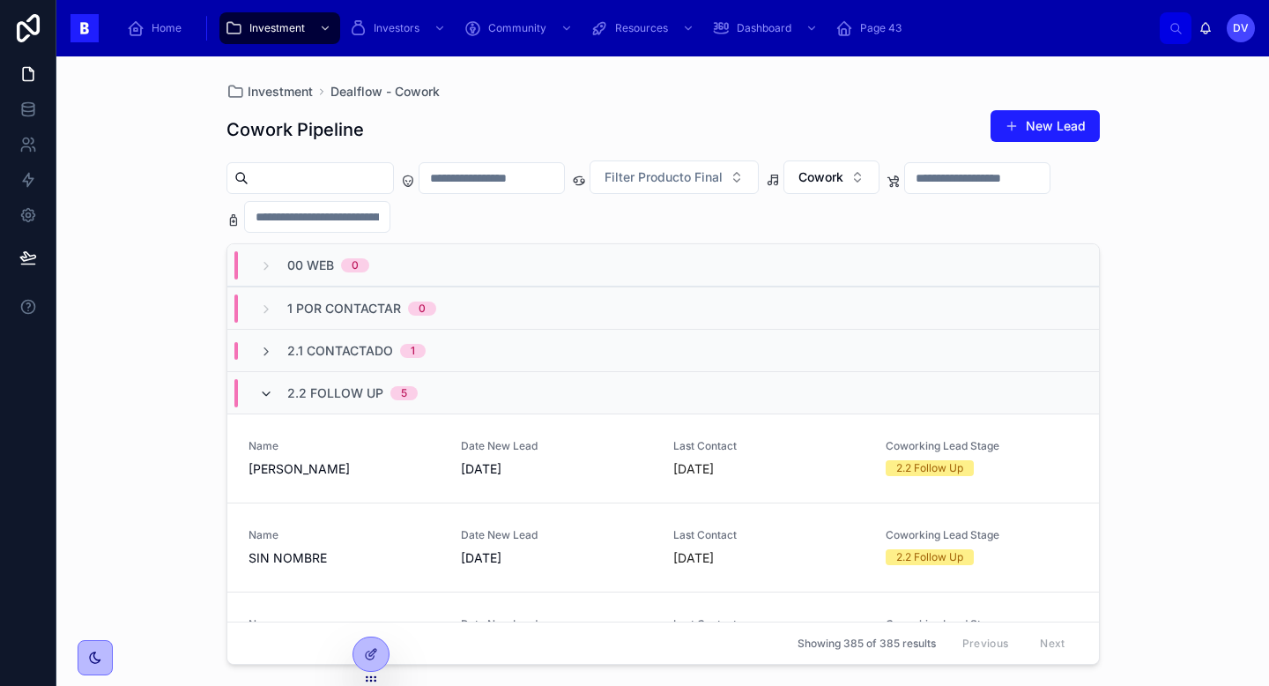
click at [269, 395] on icon at bounding box center [266, 394] width 14 height 14
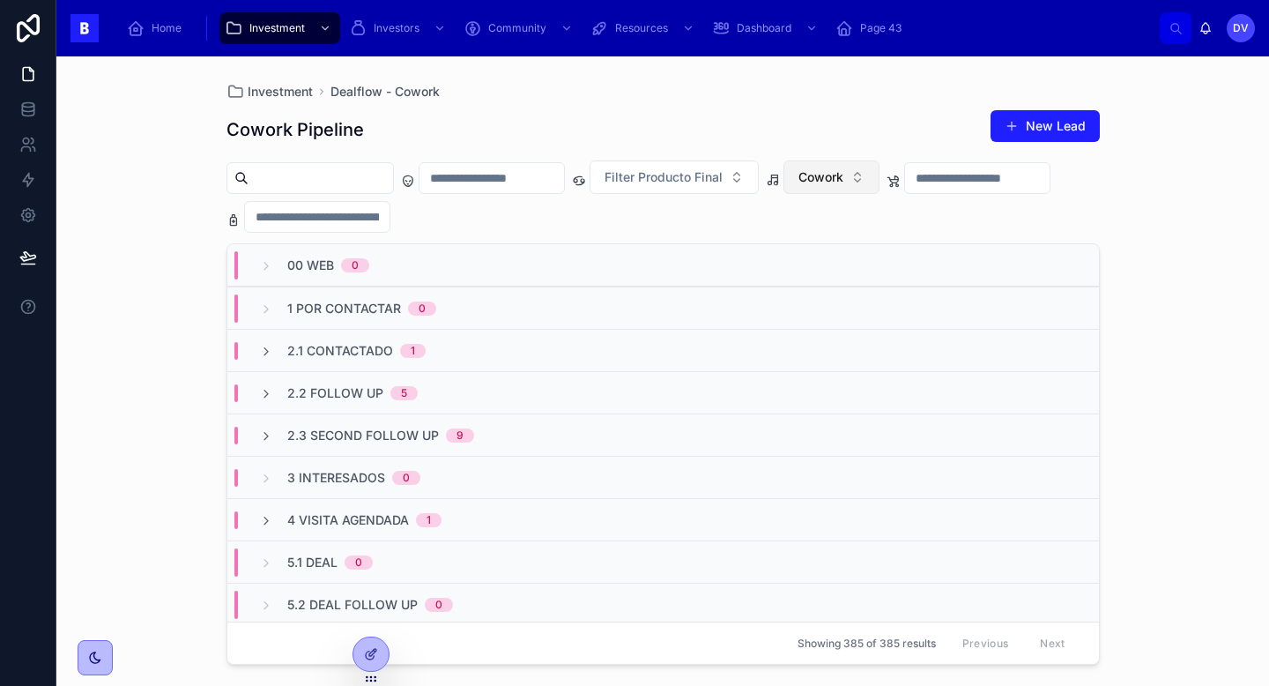
click at [880, 175] on button "Cowork" at bounding box center [832, 176] width 96 height 33
click at [866, 249] on div "None" at bounding box center [865, 248] width 212 height 28
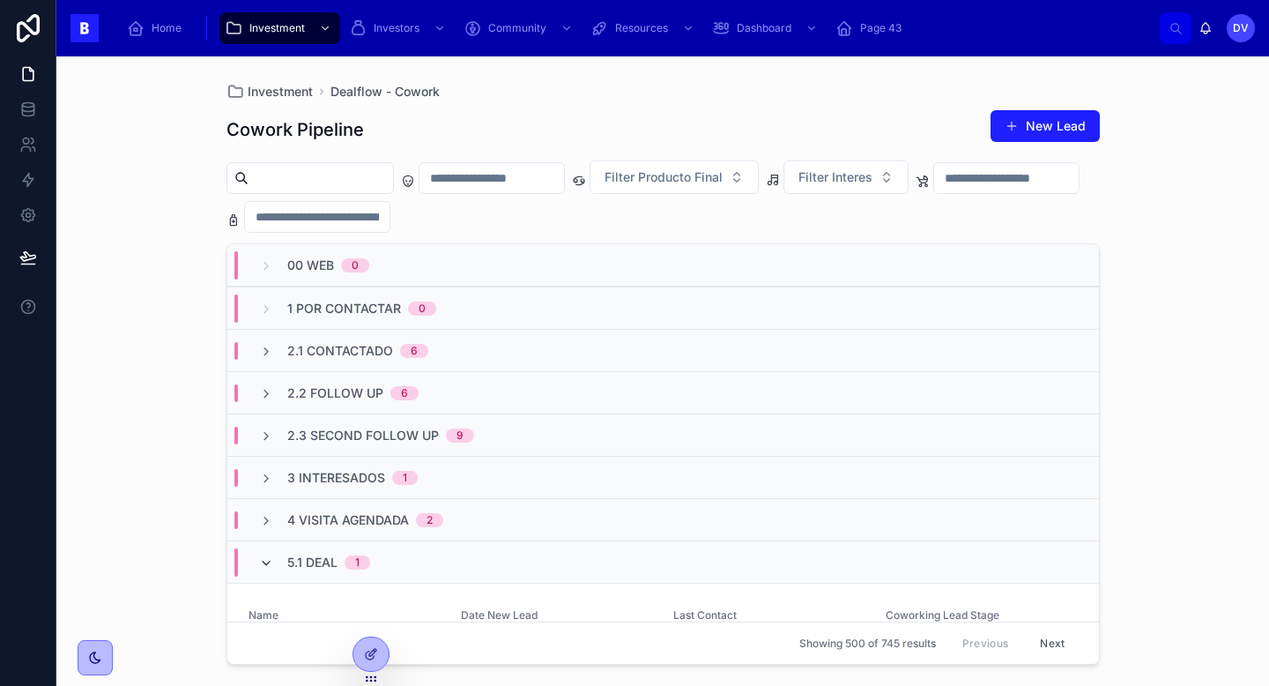
click at [260, 564] on icon at bounding box center [266, 563] width 14 height 14
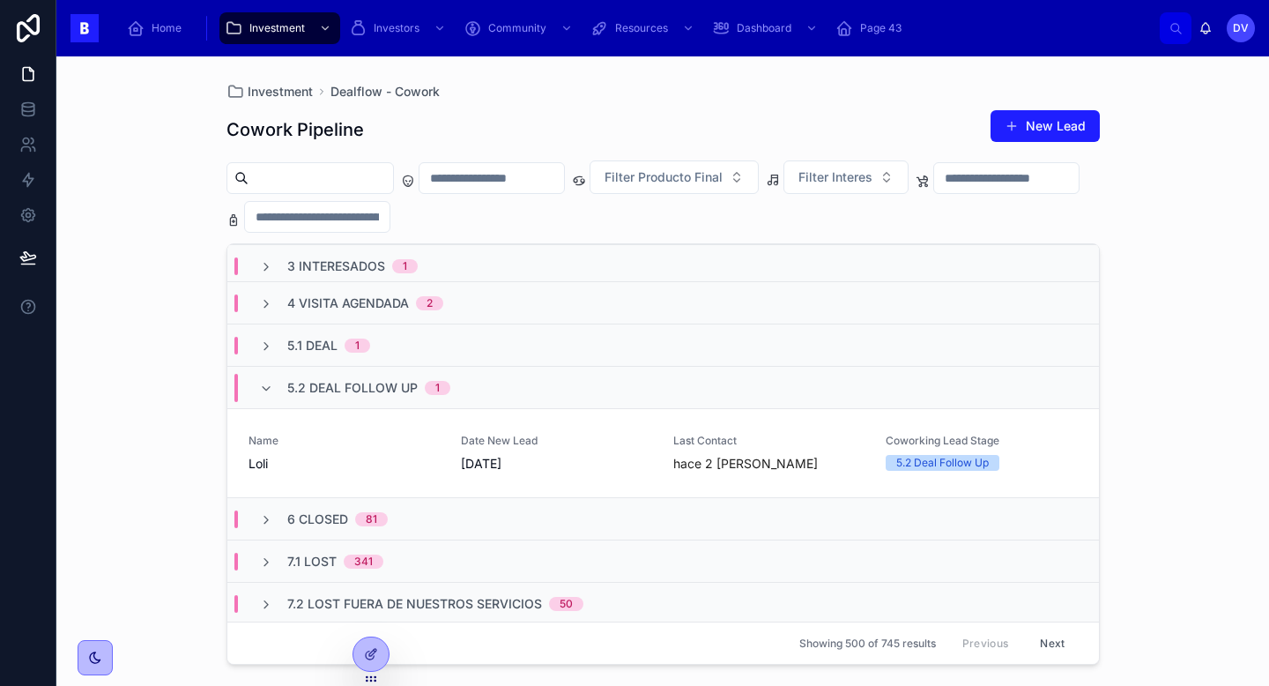
scroll to position [216, 0]
click at [266, 390] on icon at bounding box center [266, 390] width 14 height 14
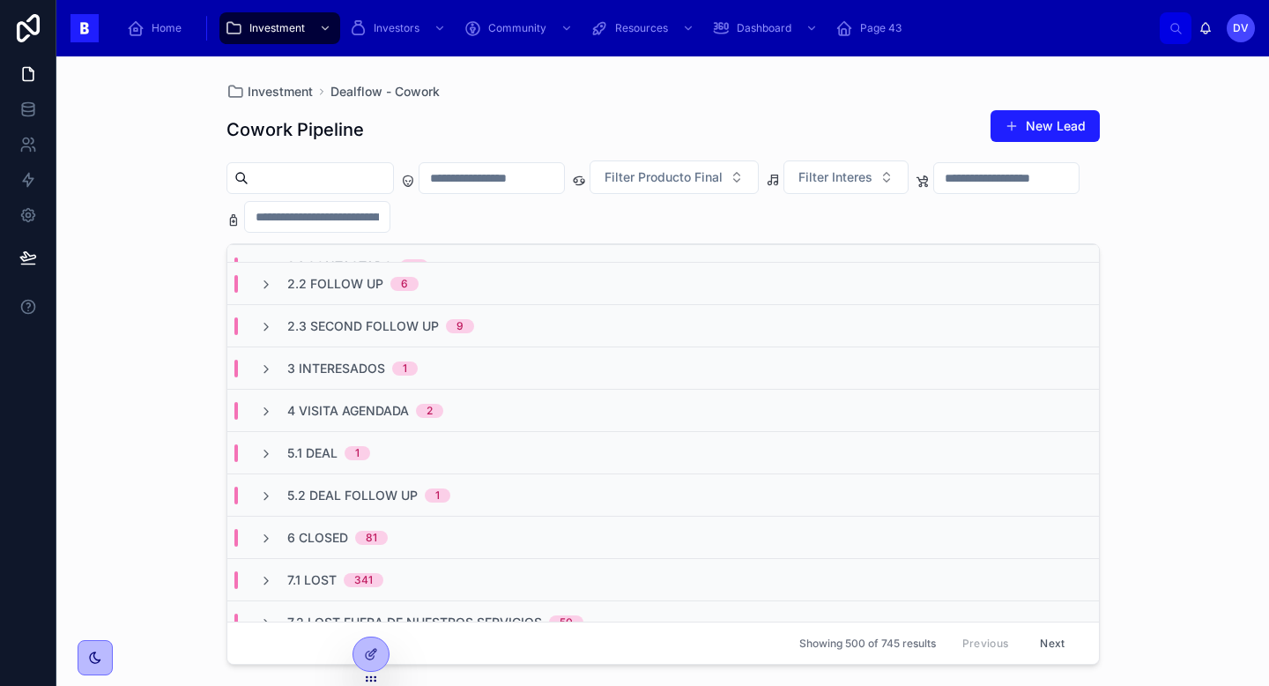
scroll to position [0, 0]
